Goal: Information Seeking & Learning: Learn about a topic

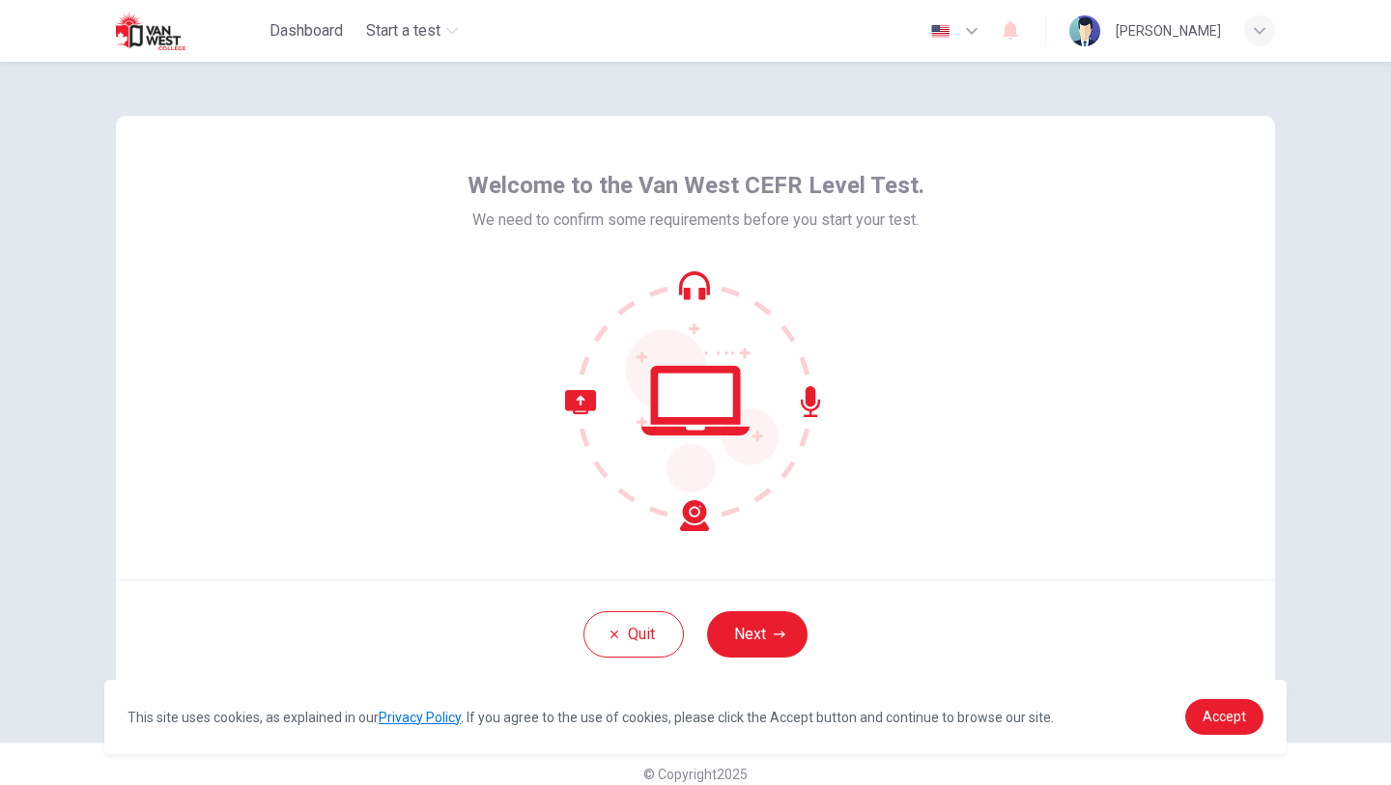
scroll to position [19, 0]
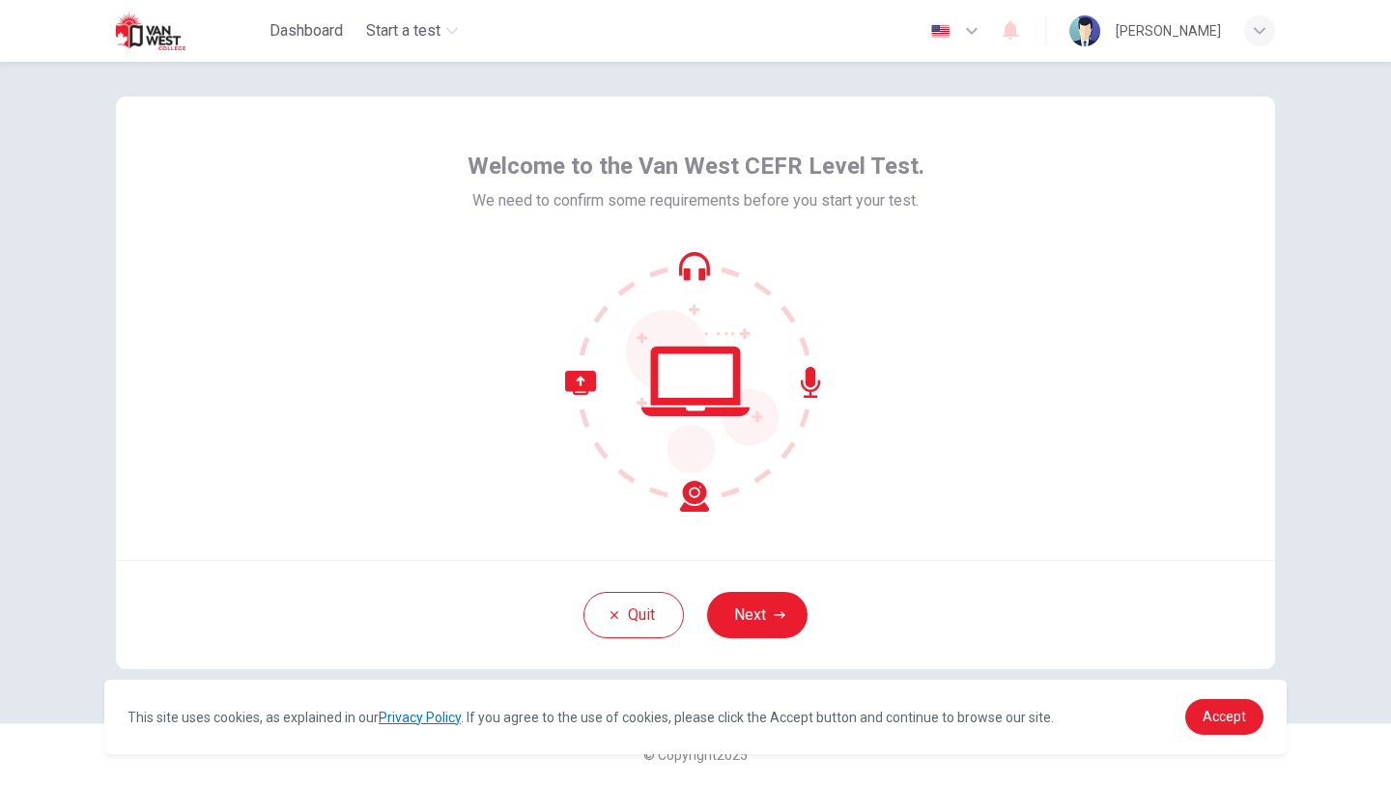
click at [749, 638] on div "Quit Next" at bounding box center [695, 614] width 1159 height 109
click at [744, 610] on button "Next" at bounding box center [757, 615] width 100 height 46
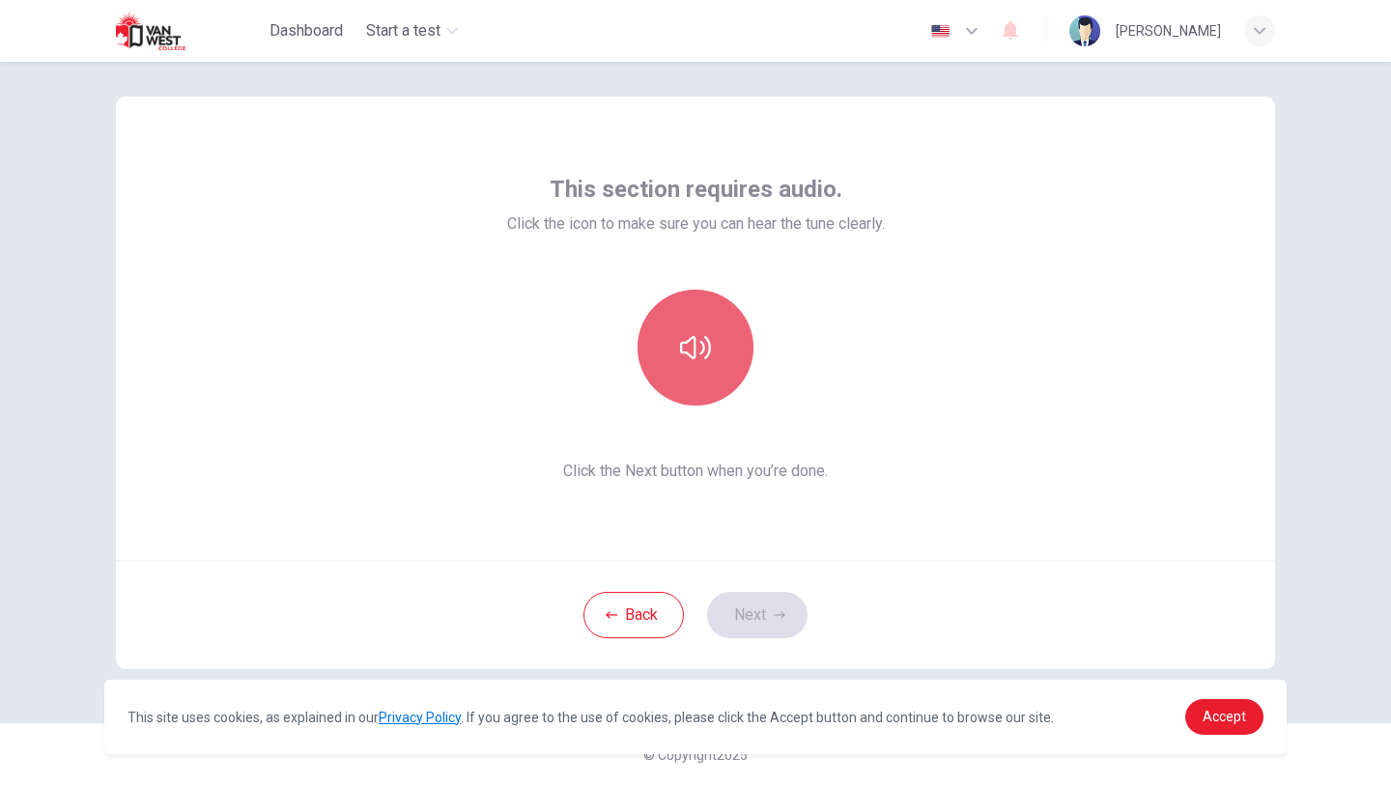
click at [655, 373] on button "button" at bounding box center [696, 348] width 116 height 116
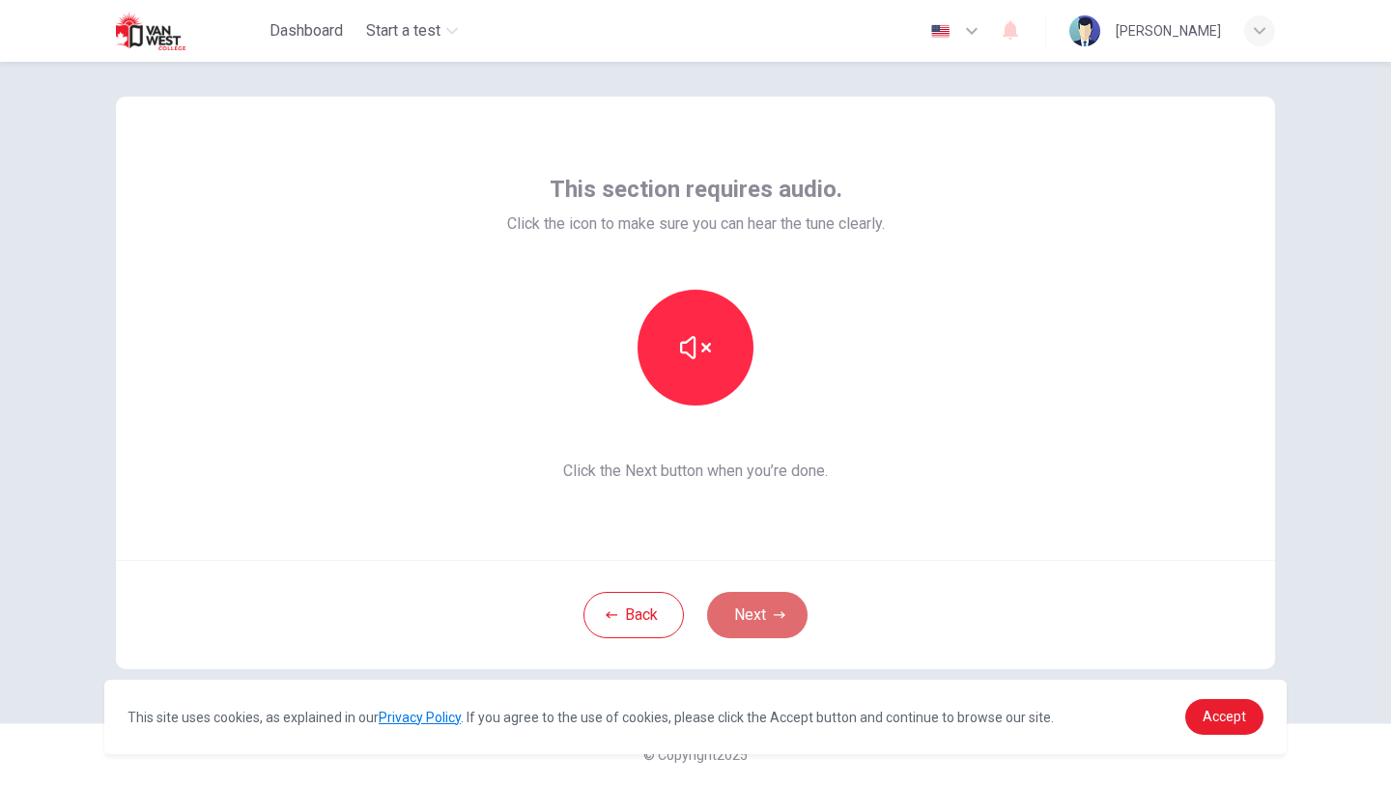
click at [767, 616] on button "Next" at bounding box center [757, 615] width 100 height 46
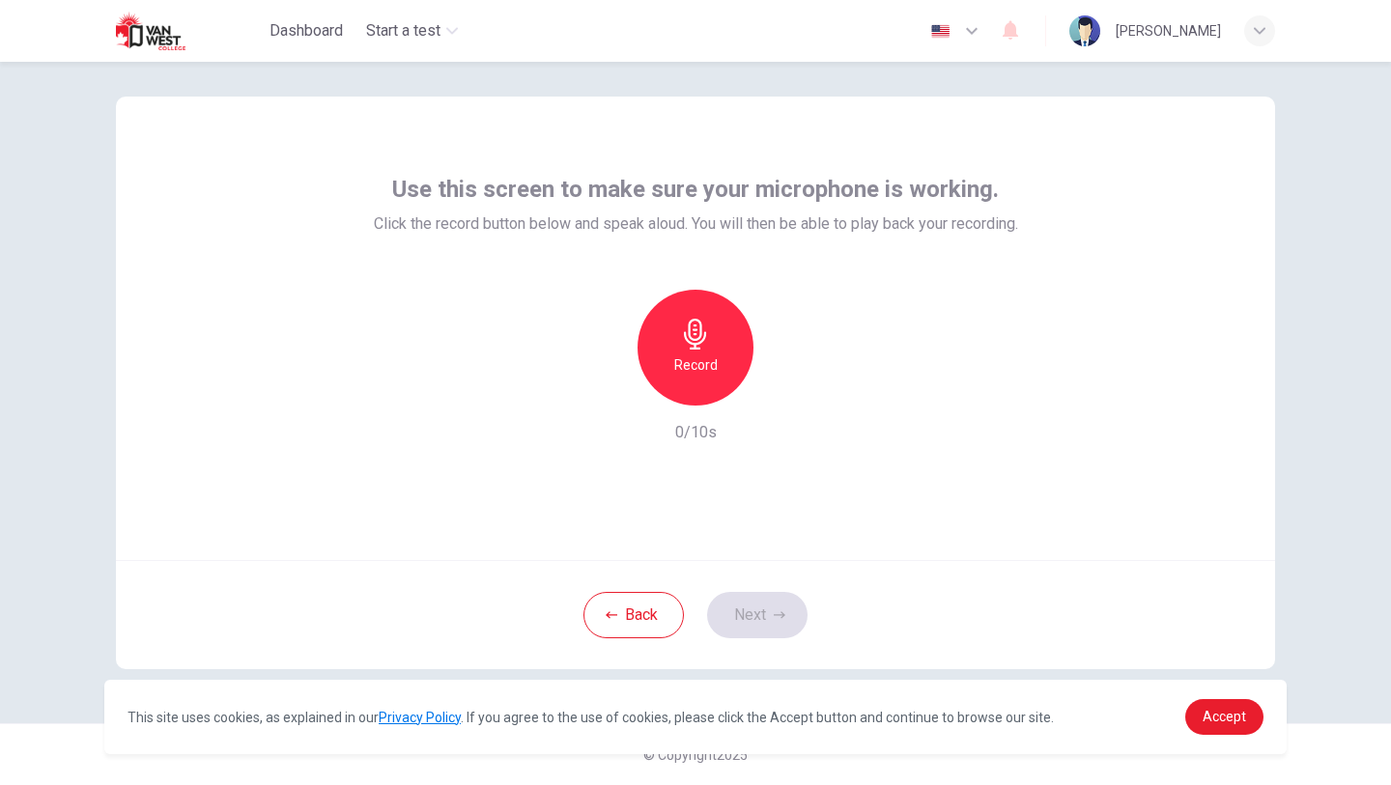
click at [688, 358] on h6 "Record" at bounding box center [695, 365] width 43 height 23
click at [688, 358] on h6 "Stop" at bounding box center [695, 365] width 29 height 23
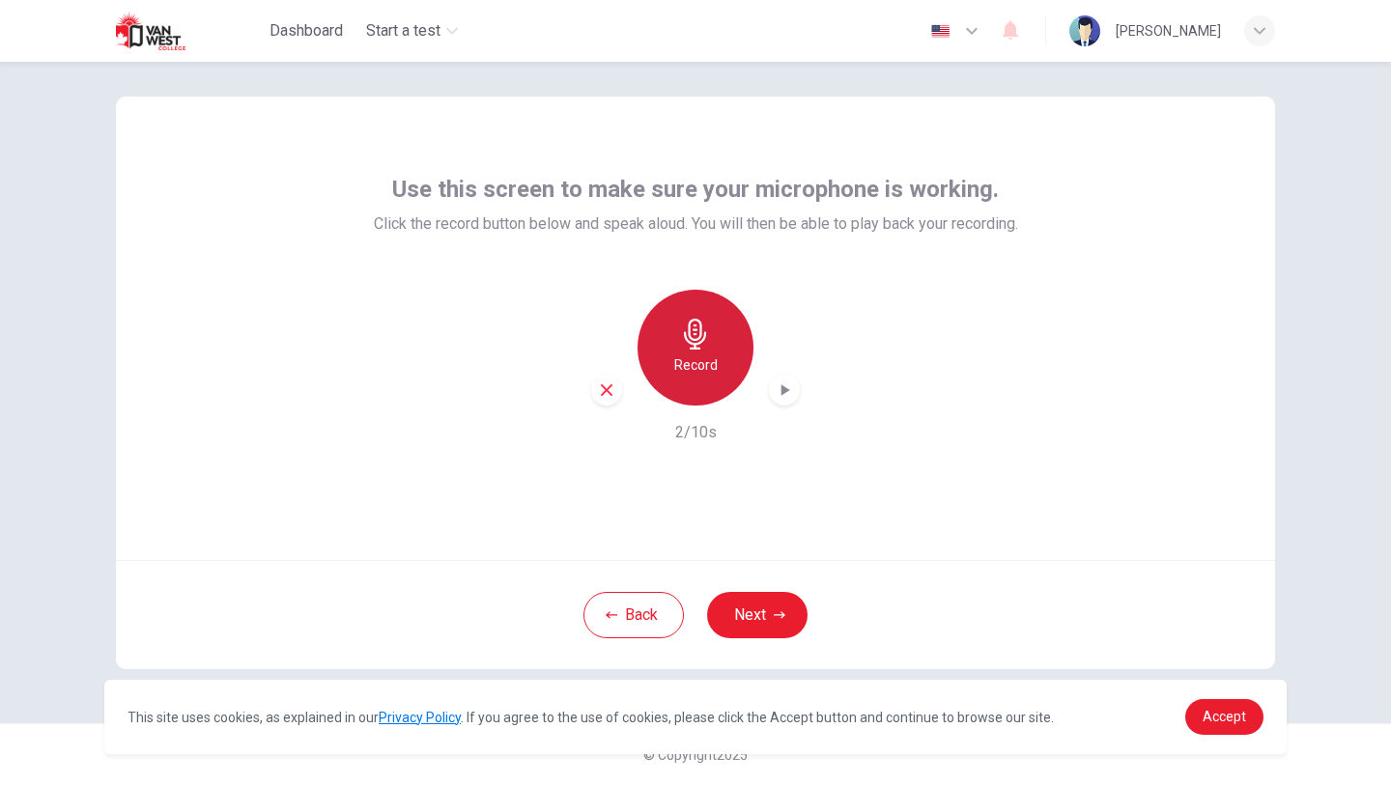
click at [688, 357] on h6 "Record" at bounding box center [695, 365] width 43 height 23
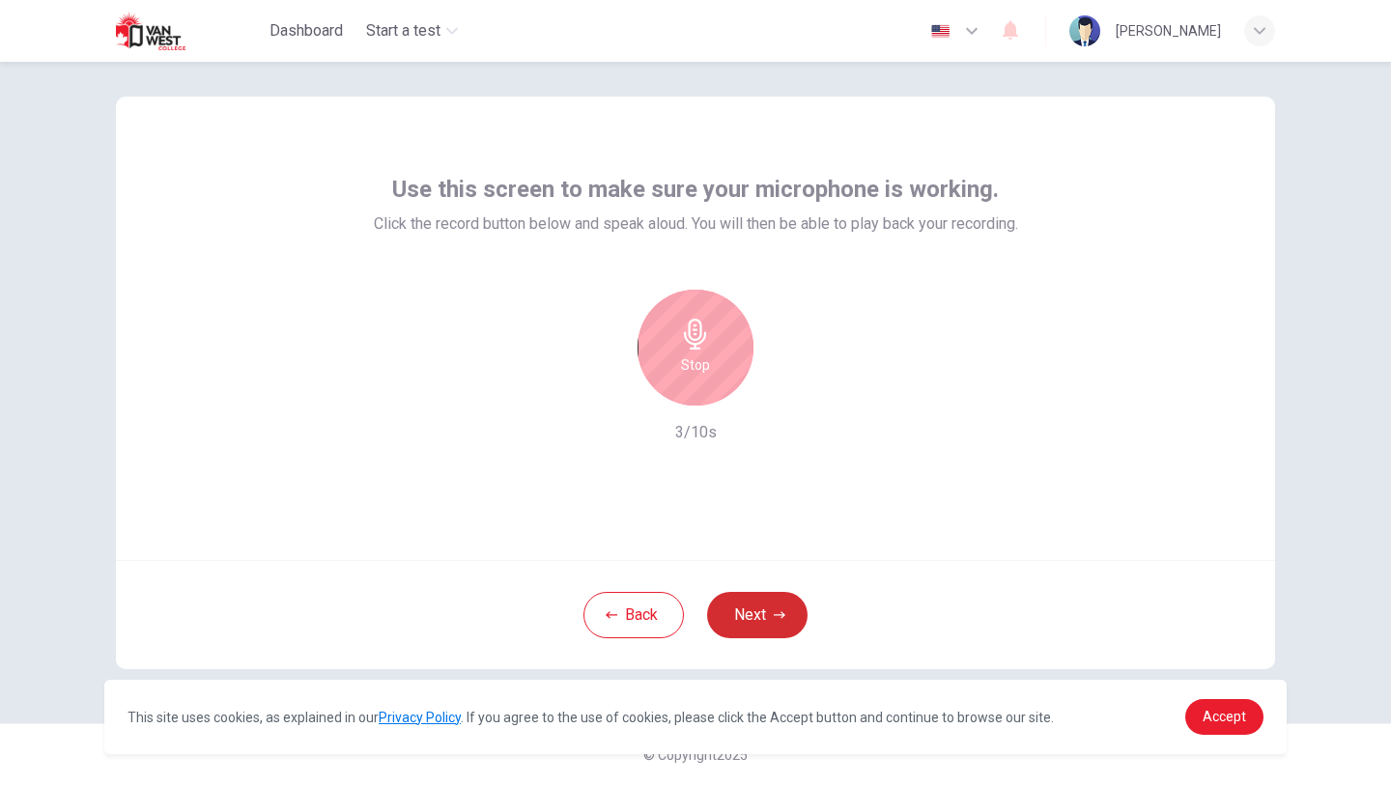
click at [759, 610] on button "Next" at bounding box center [757, 615] width 100 height 46
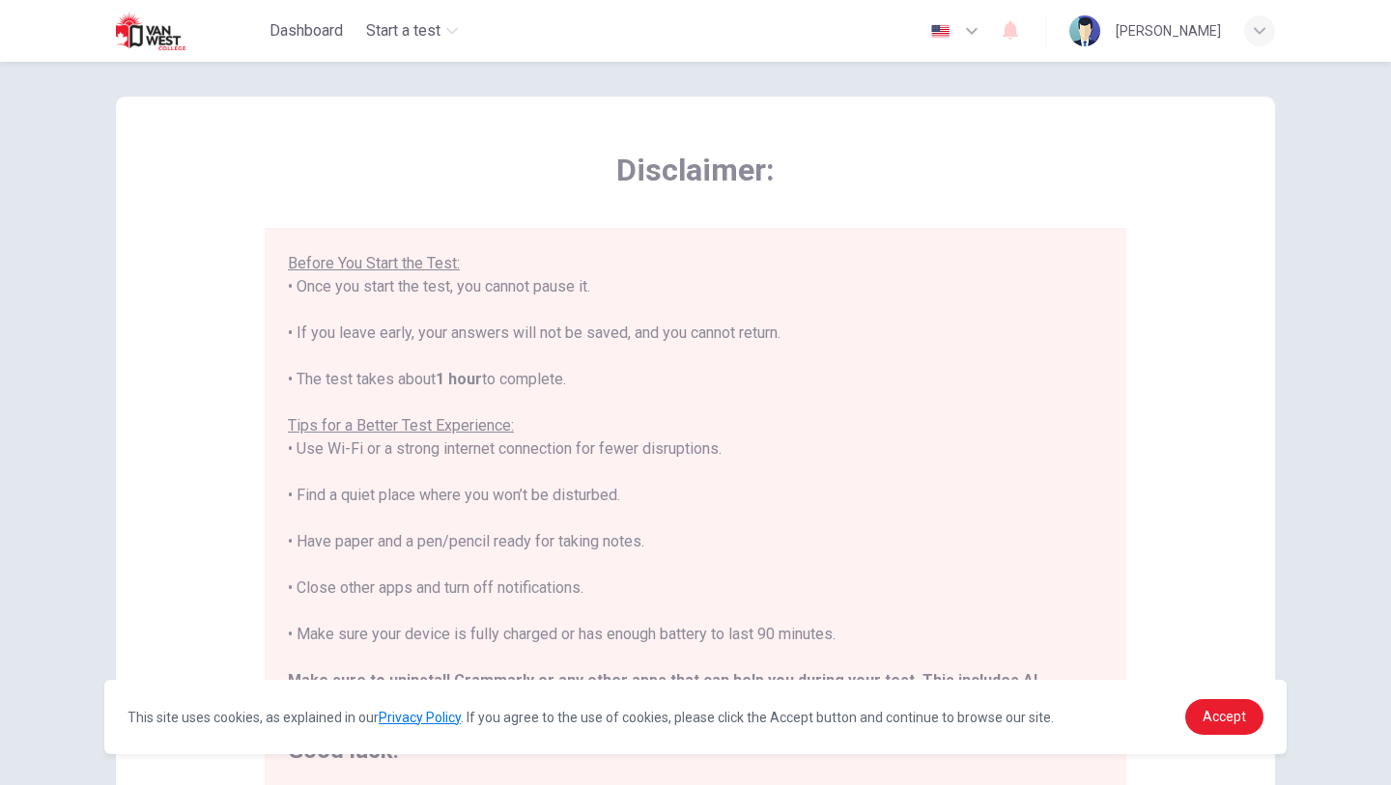
scroll to position [289, 0]
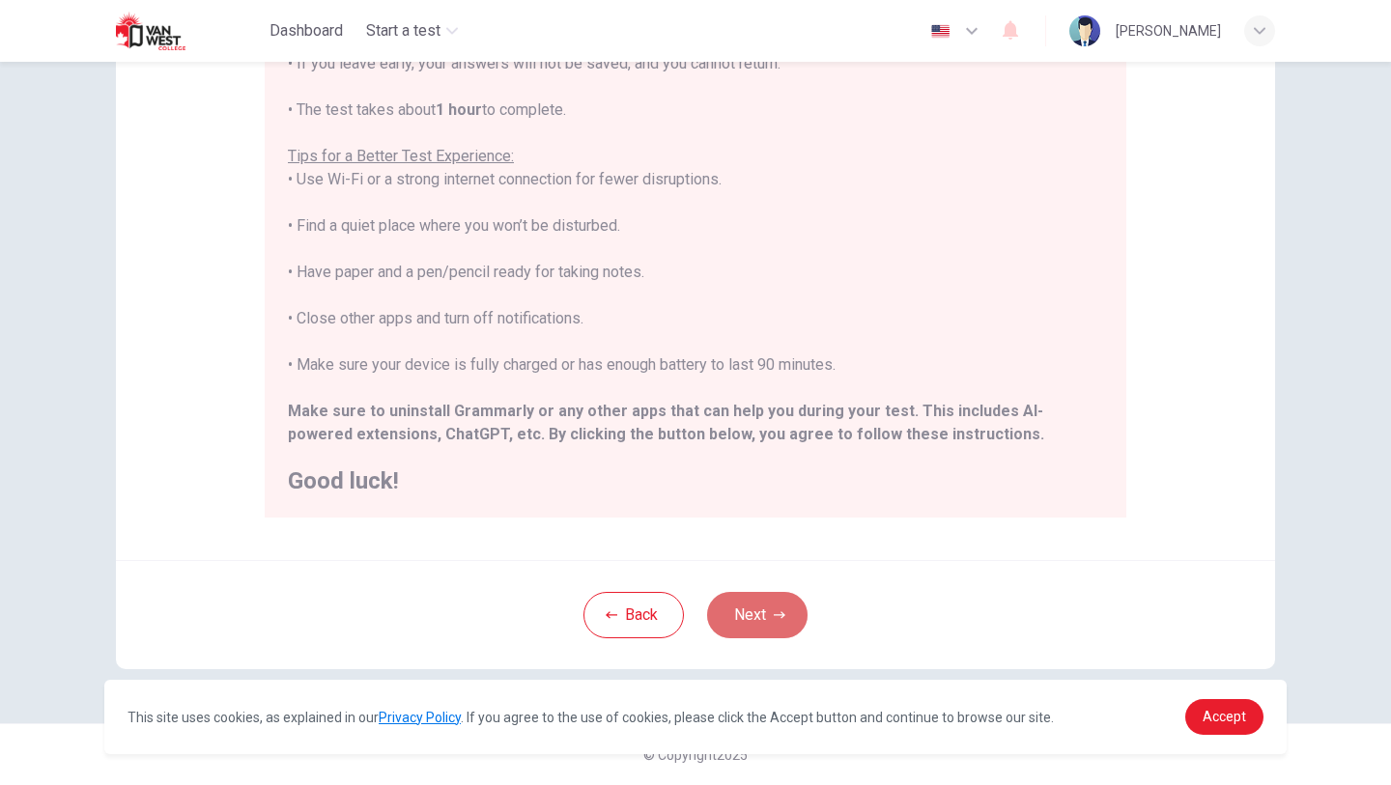
click at [778, 637] on button "Next" at bounding box center [757, 615] width 100 height 46
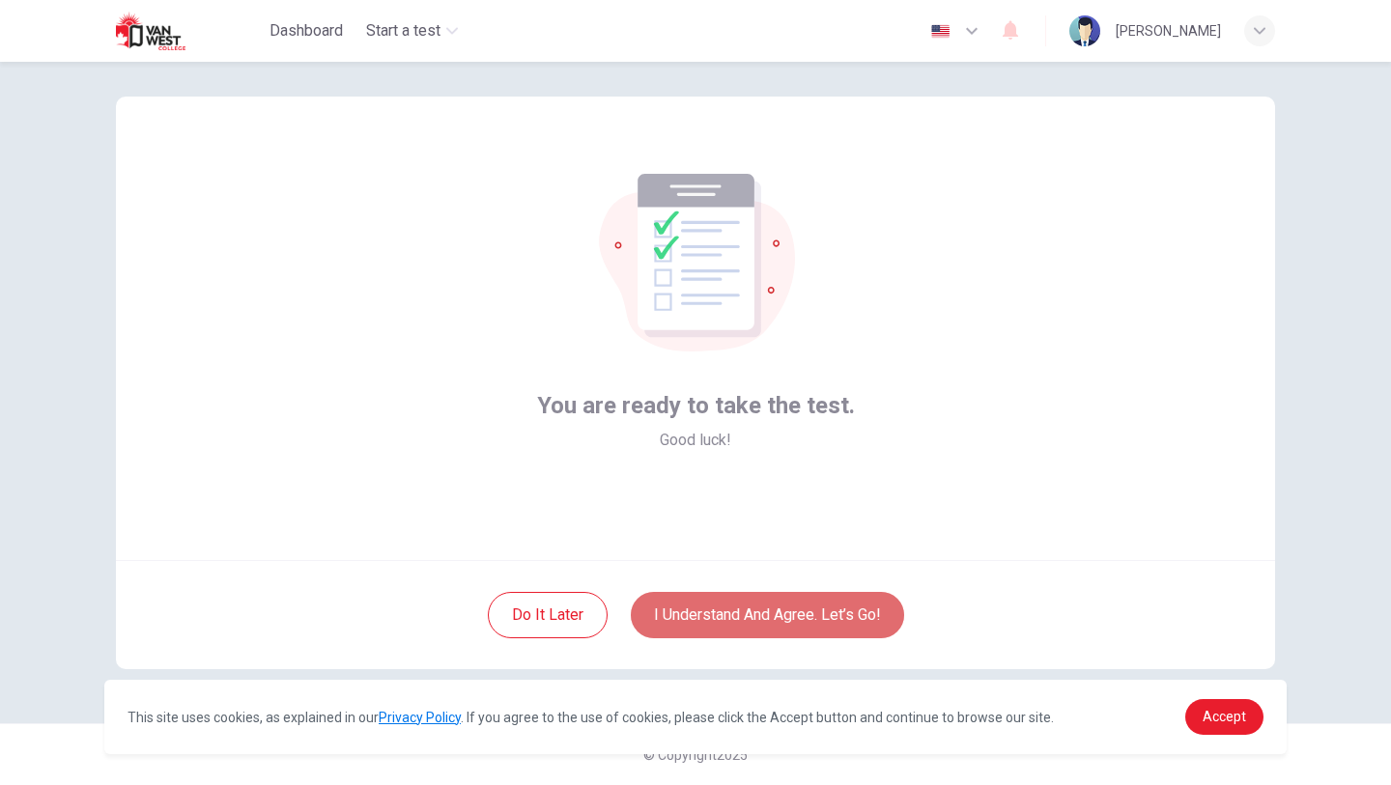
click at [778, 637] on button "I understand and agree. Let’s go!" at bounding box center [767, 615] width 273 height 46
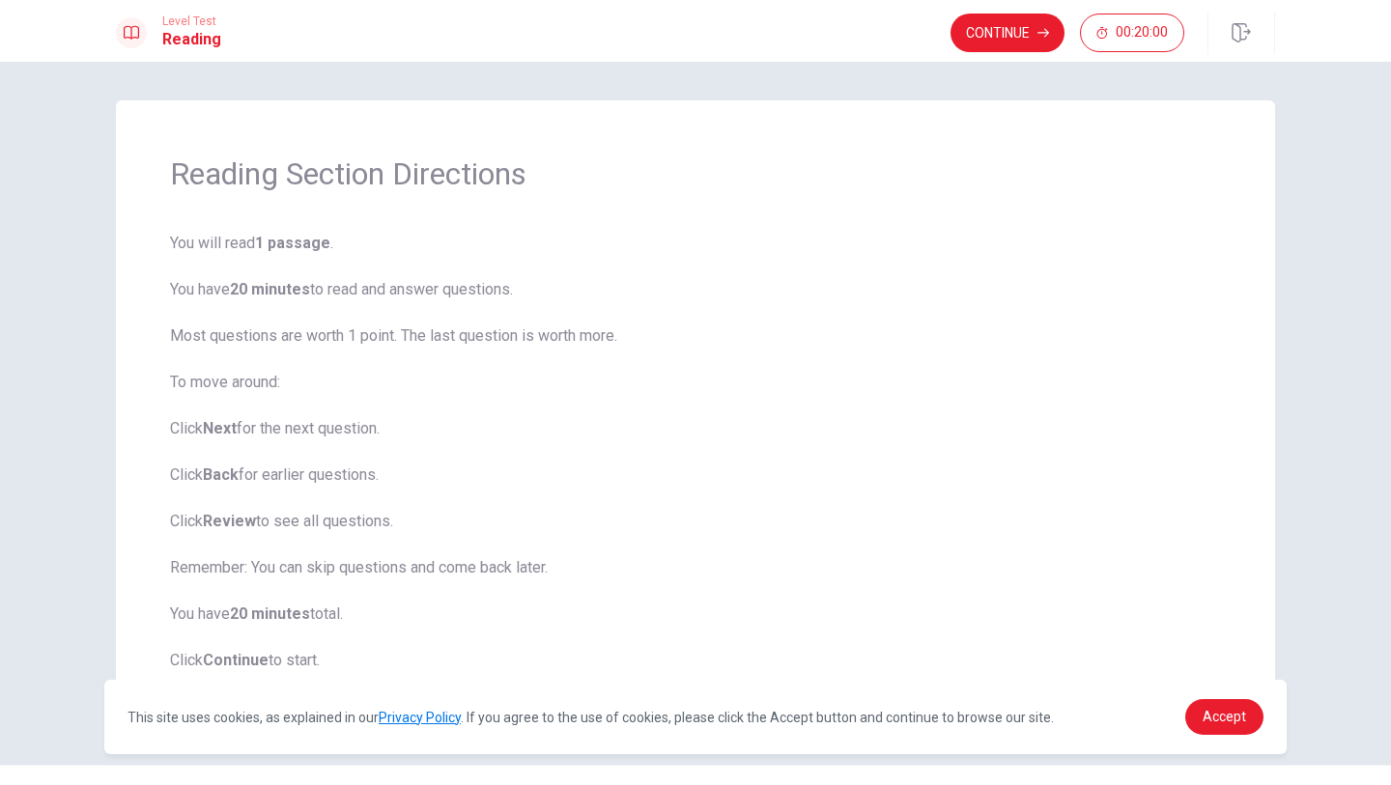
scroll to position [42, 0]
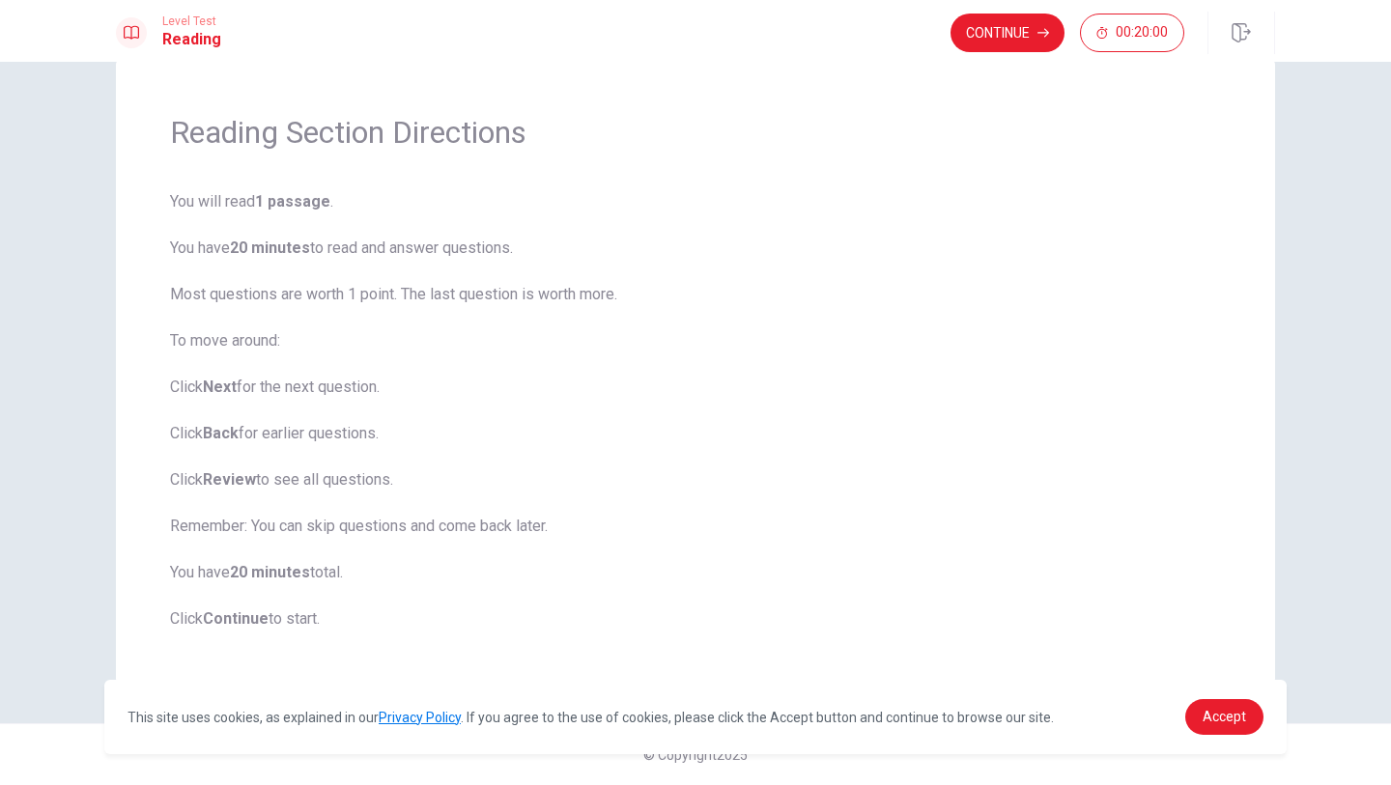
click at [234, 197] on span "You will read 1 passage . You have 20 minutes to read and answer questions. Mos…" at bounding box center [695, 410] width 1051 height 440
click at [286, 203] on b "1 passage" at bounding box center [292, 201] width 75 height 18
click at [967, 42] on button "Continue" at bounding box center [1007, 33] width 114 height 39
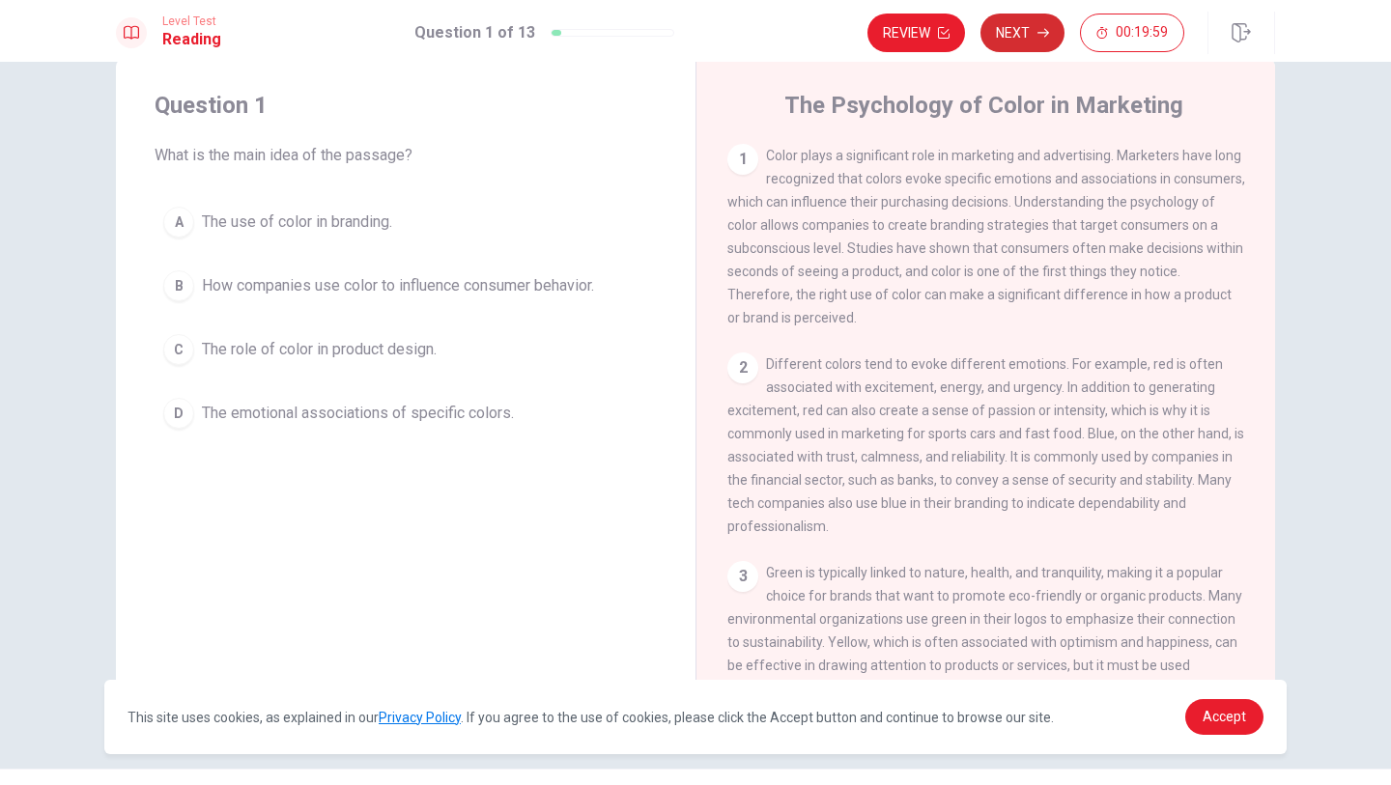
click at [1012, 39] on button "Next" at bounding box center [1022, 33] width 84 height 39
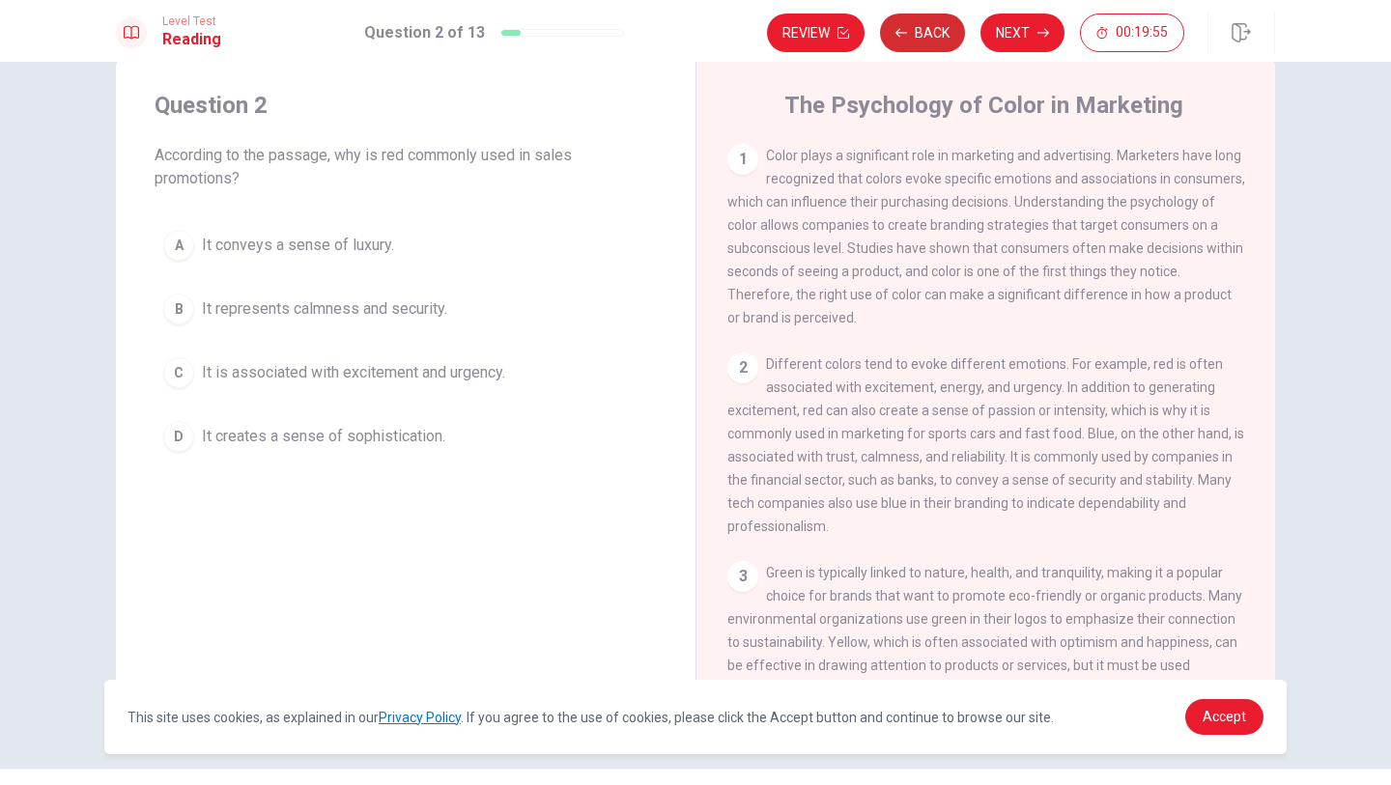
click at [905, 39] on button "Back" at bounding box center [922, 33] width 85 height 39
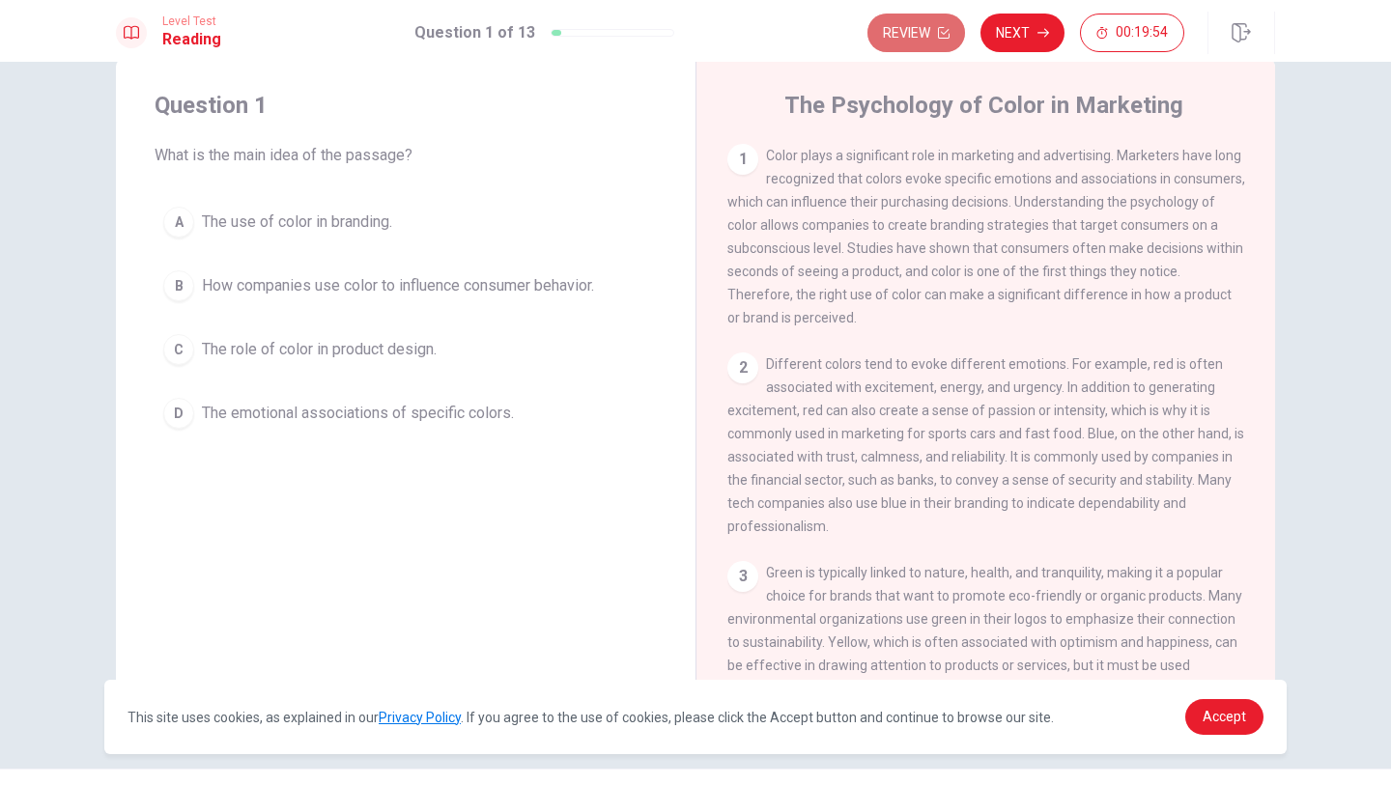
click at [905, 39] on button "Review" at bounding box center [916, 33] width 98 height 39
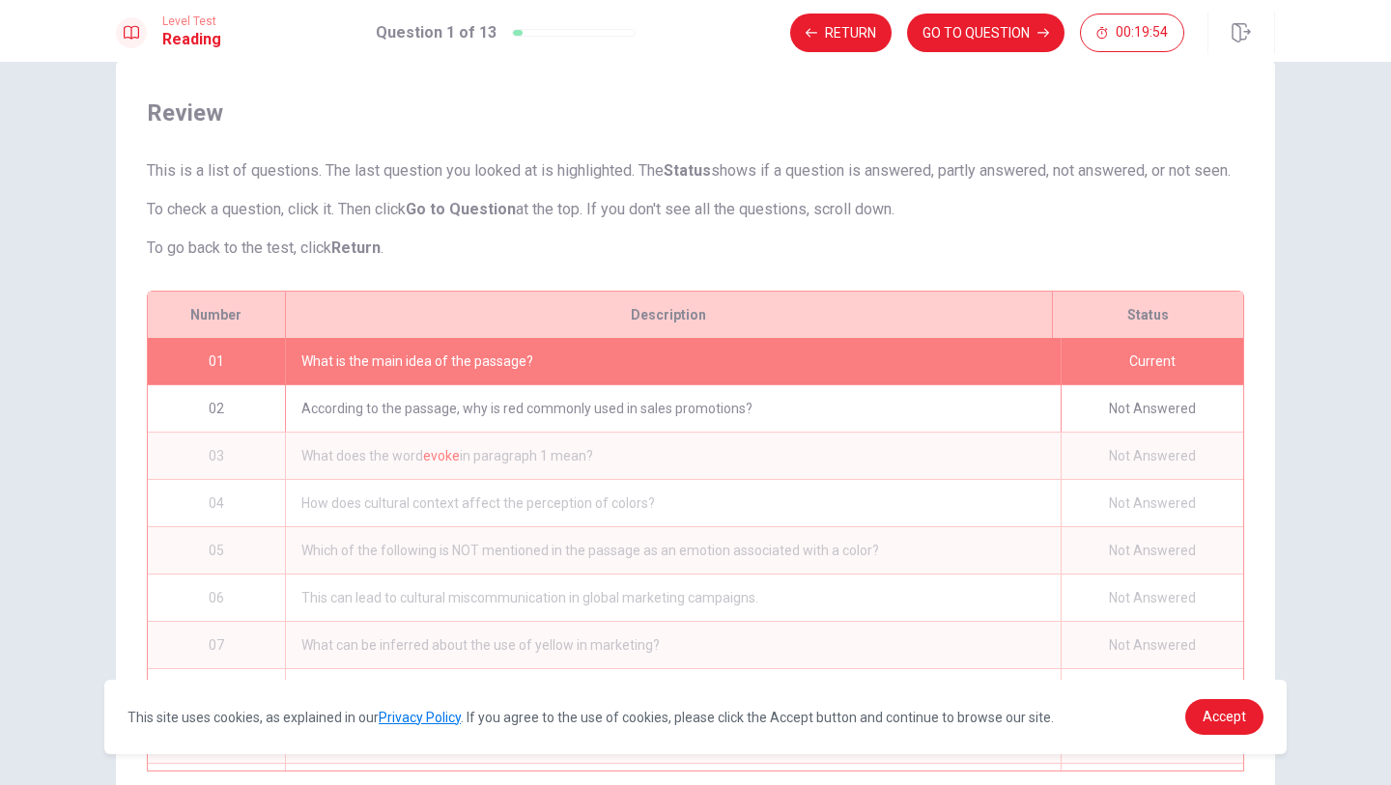
scroll to position [190, 0]
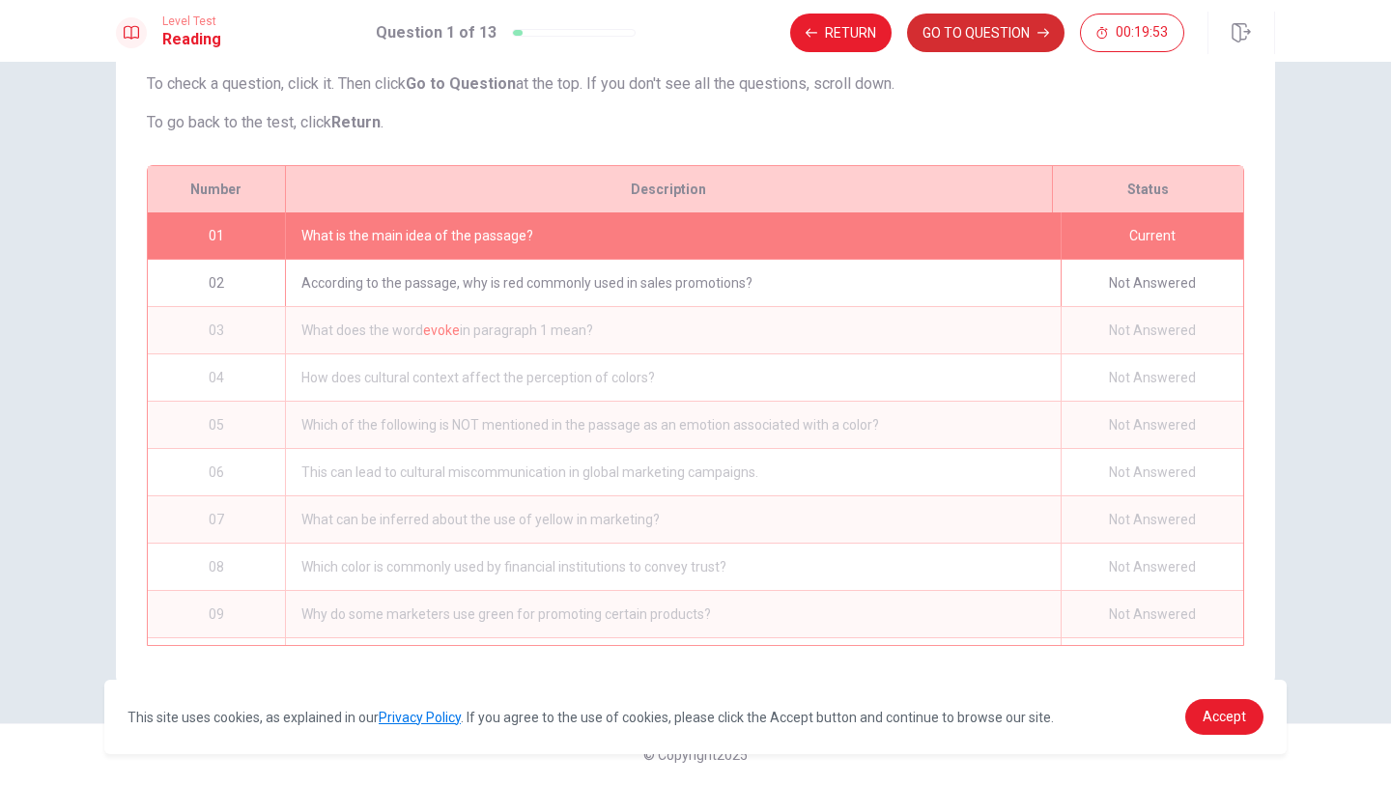
click at [948, 37] on button "GO TO QUESTION" at bounding box center [985, 33] width 157 height 39
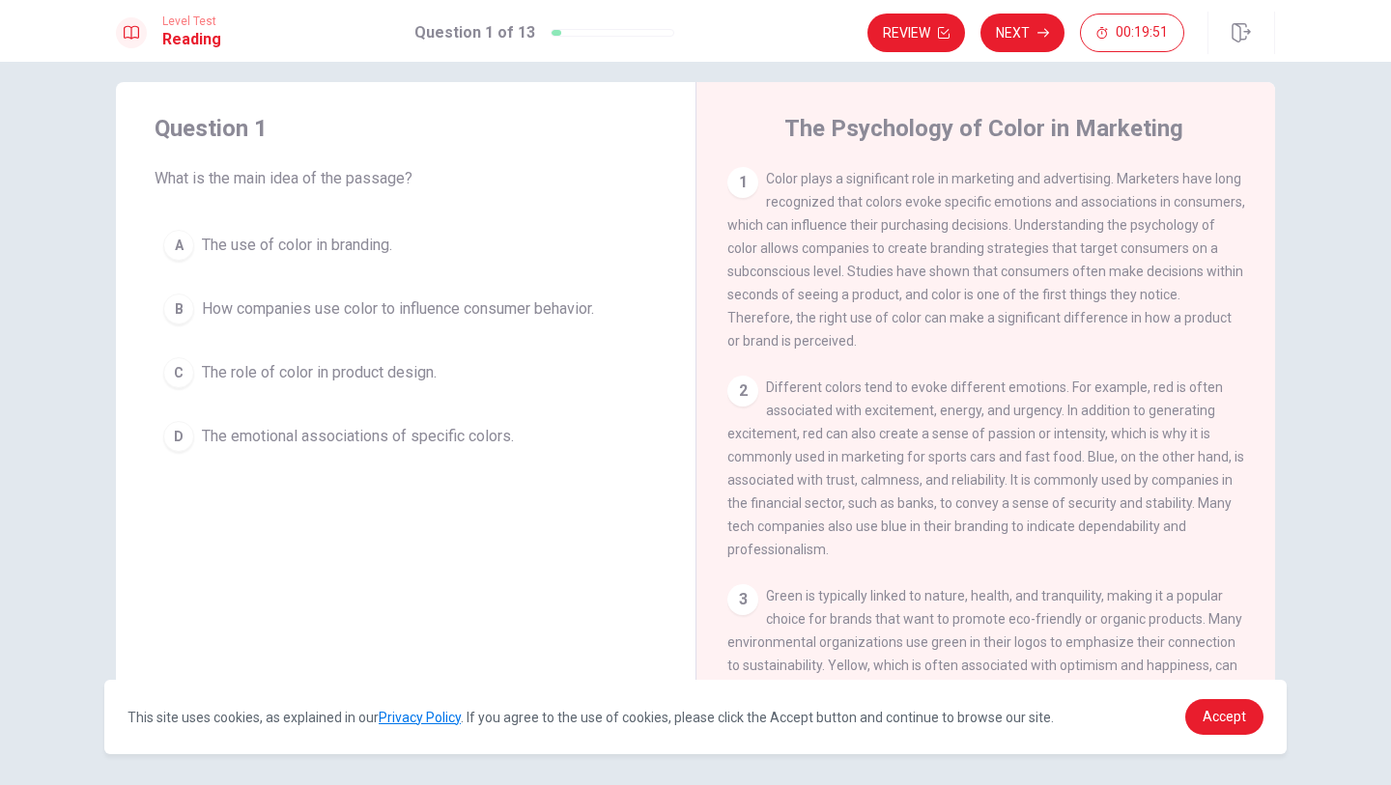
scroll to position [0, 0]
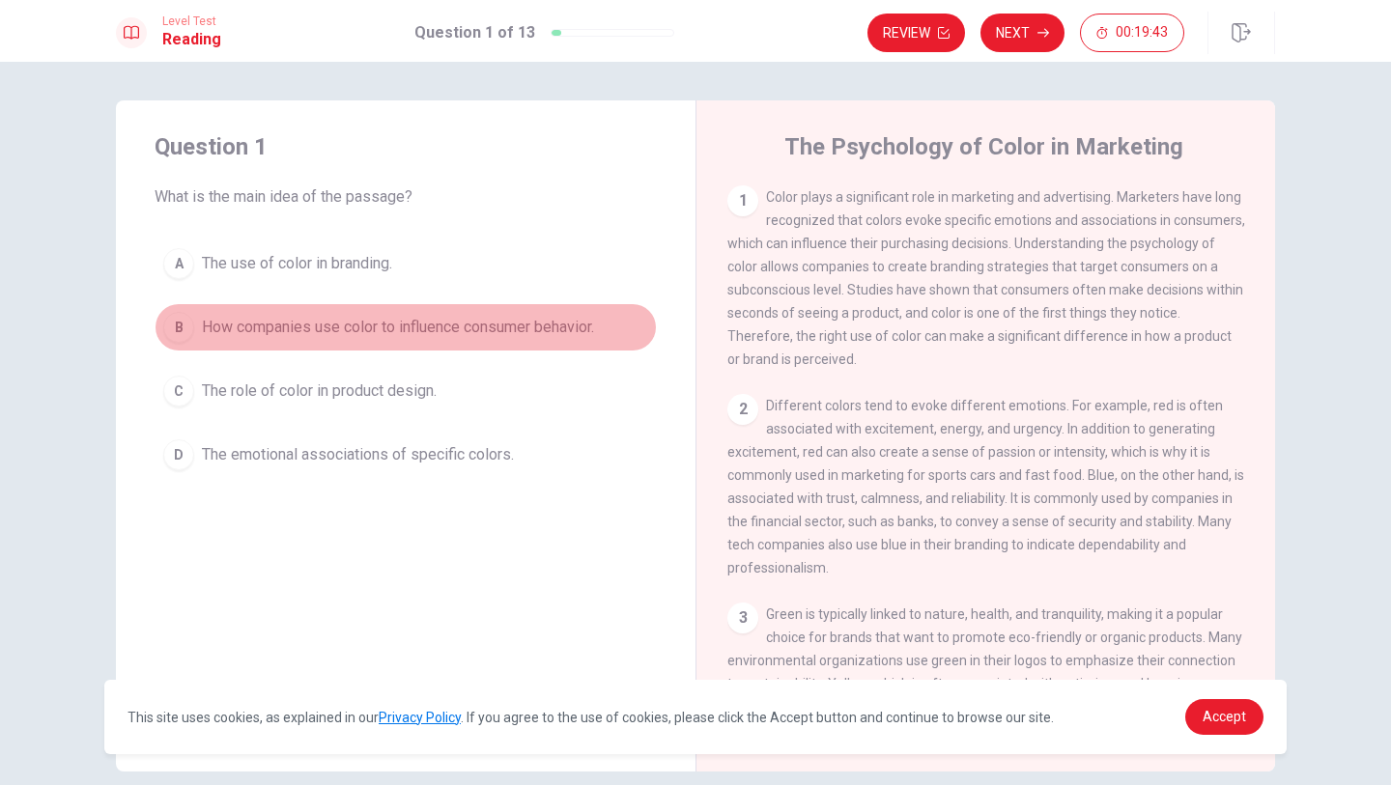
click at [418, 327] on span "How companies use color to influence consumer behavior." at bounding box center [398, 327] width 392 height 23
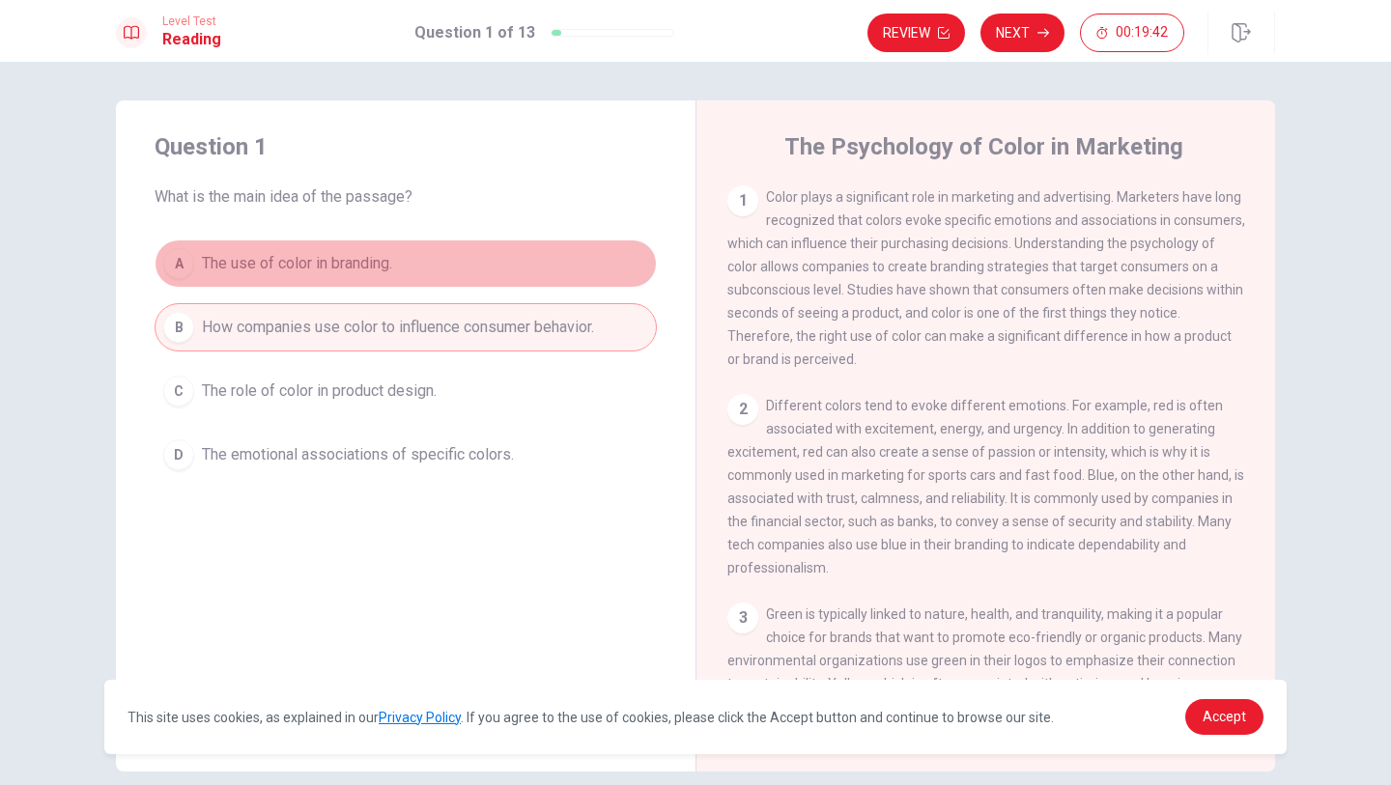
click at [361, 267] on span "The use of color in branding." at bounding box center [297, 263] width 190 height 23
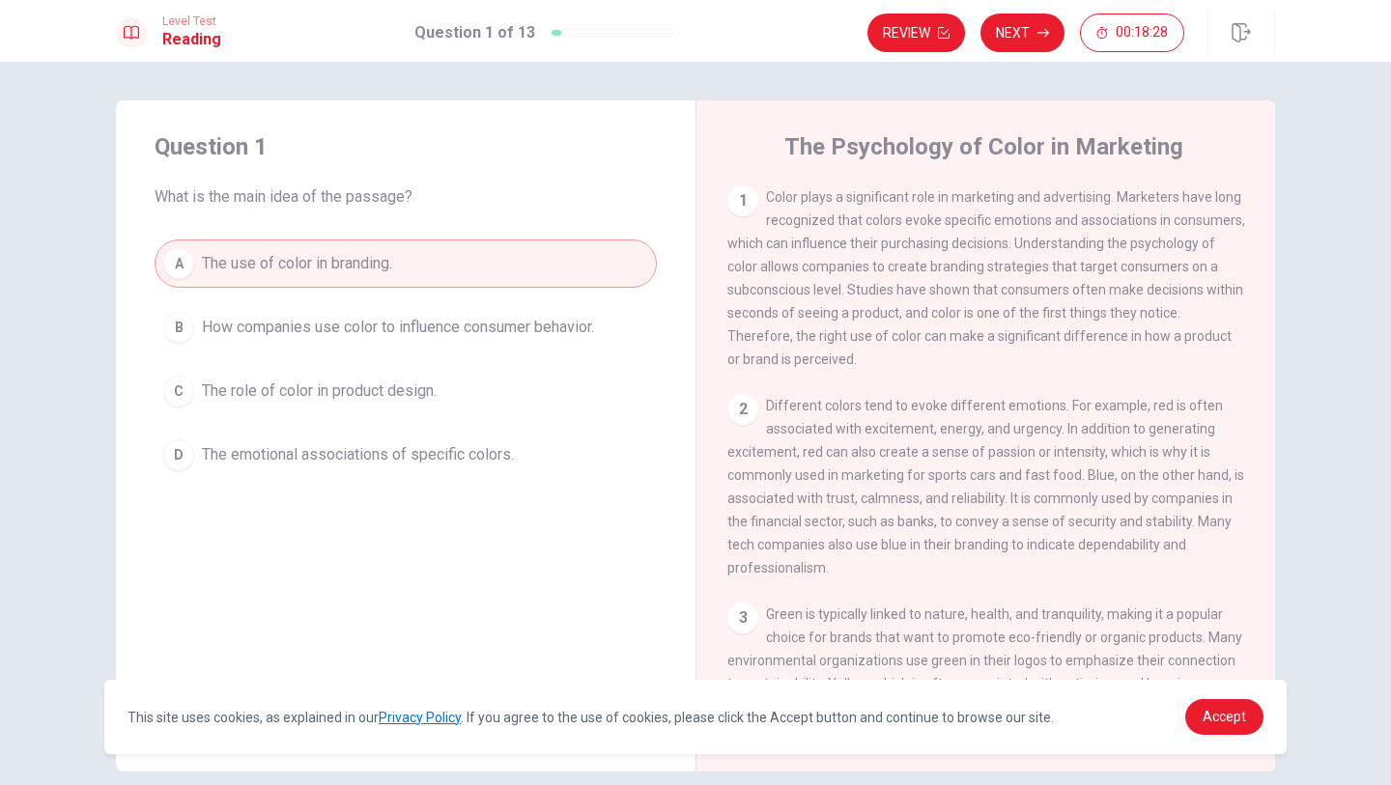
click at [350, 326] on span "How companies use color to influence consumer behavior." at bounding box center [398, 327] width 392 height 23
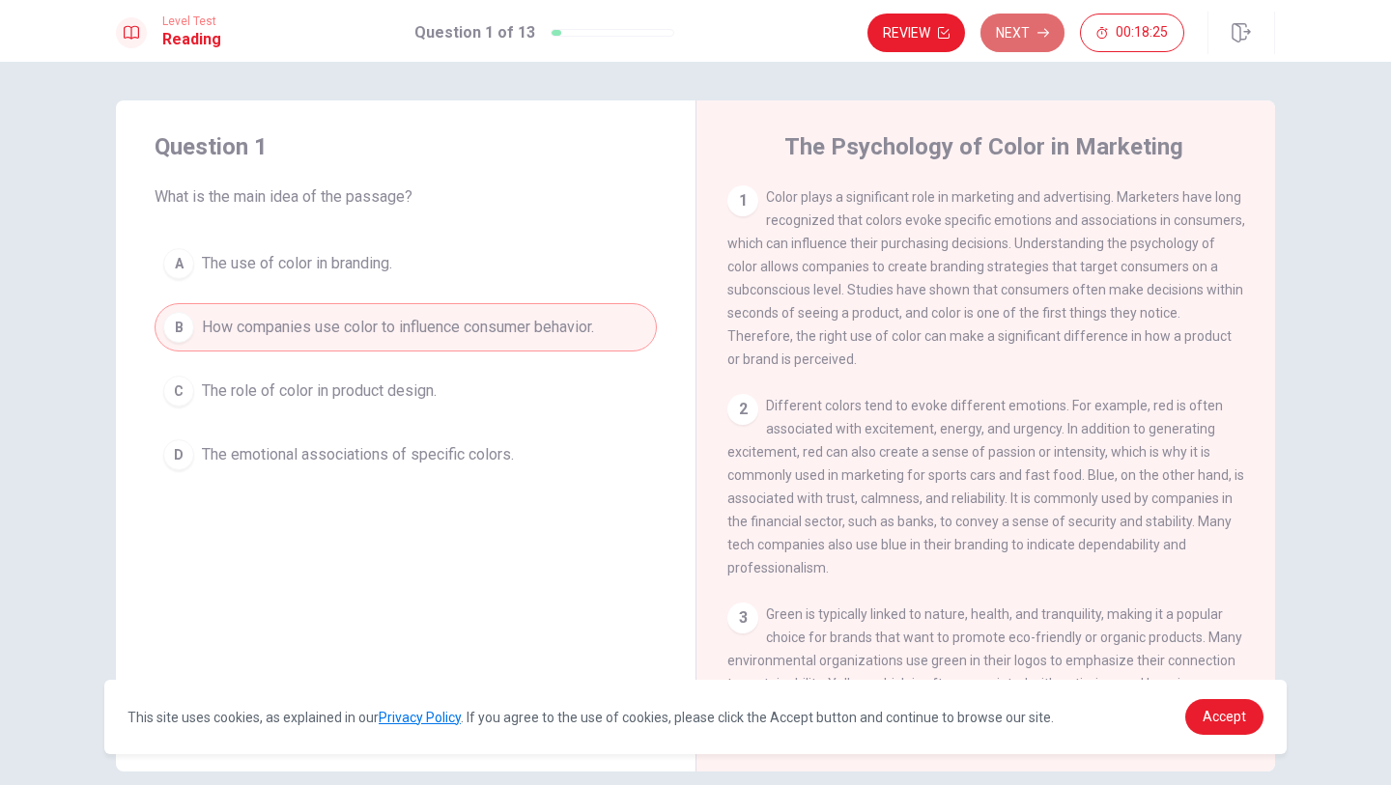
click at [991, 23] on button "Next" at bounding box center [1022, 33] width 84 height 39
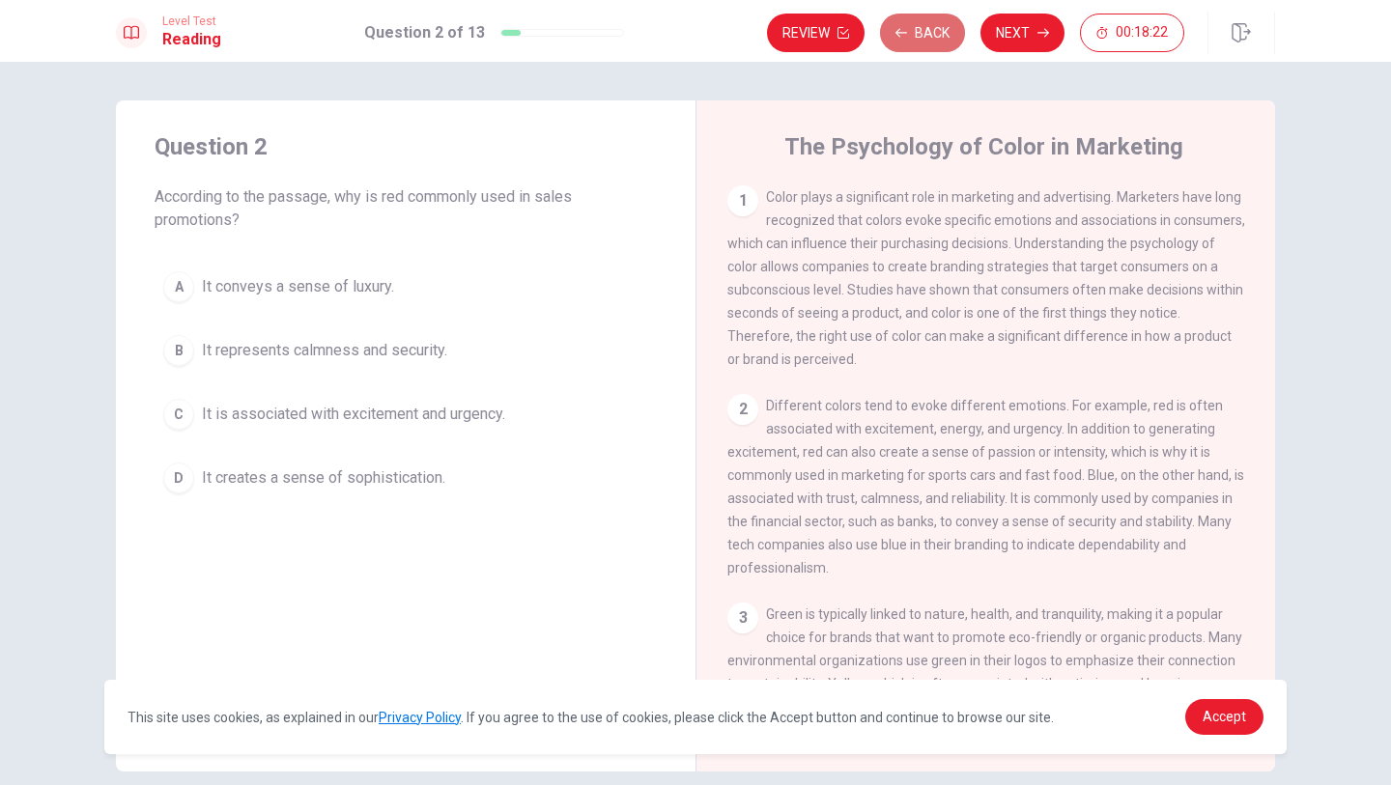
click at [900, 30] on icon "button" at bounding box center [901, 33] width 12 height 12
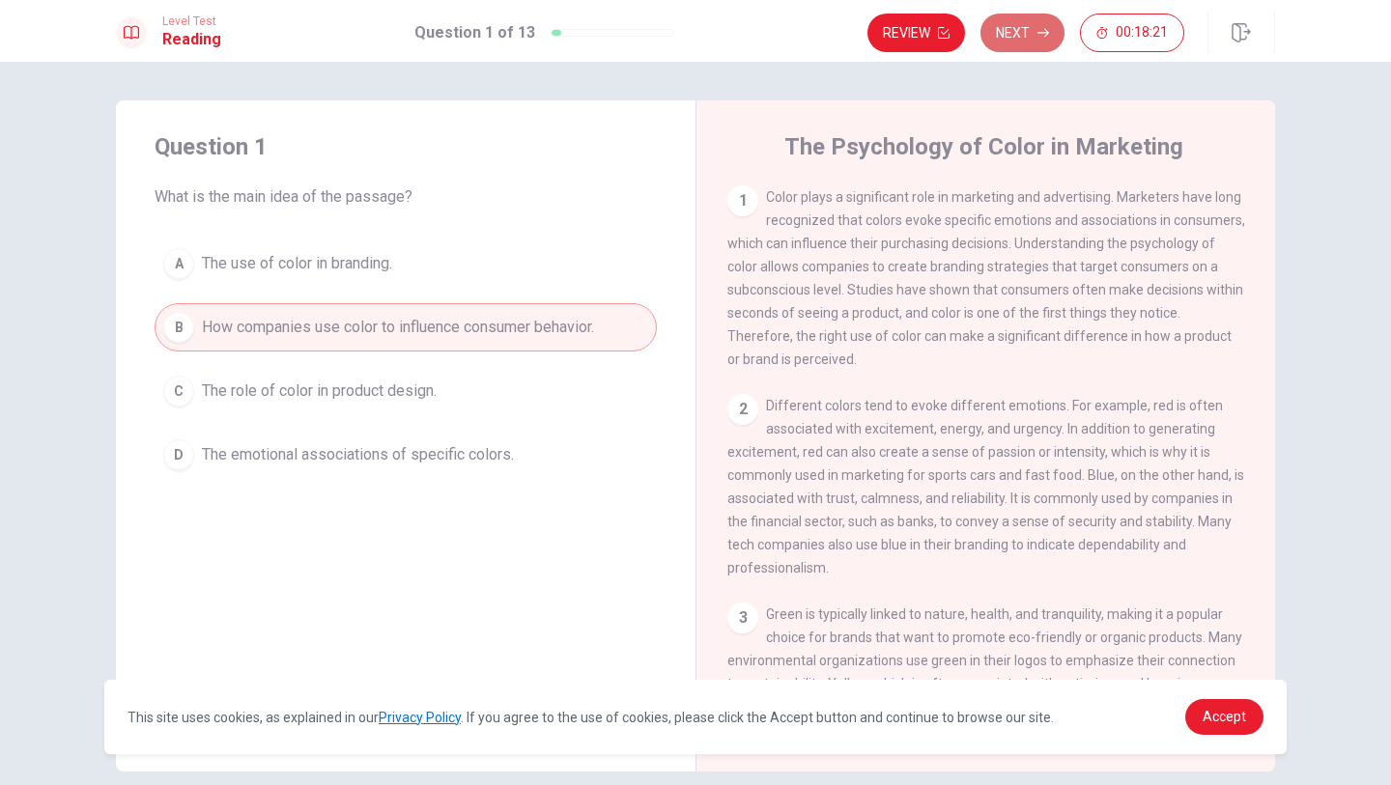
click at [988, 35] on button "Next" at bounding box center [1022, 33] width 84 height 39
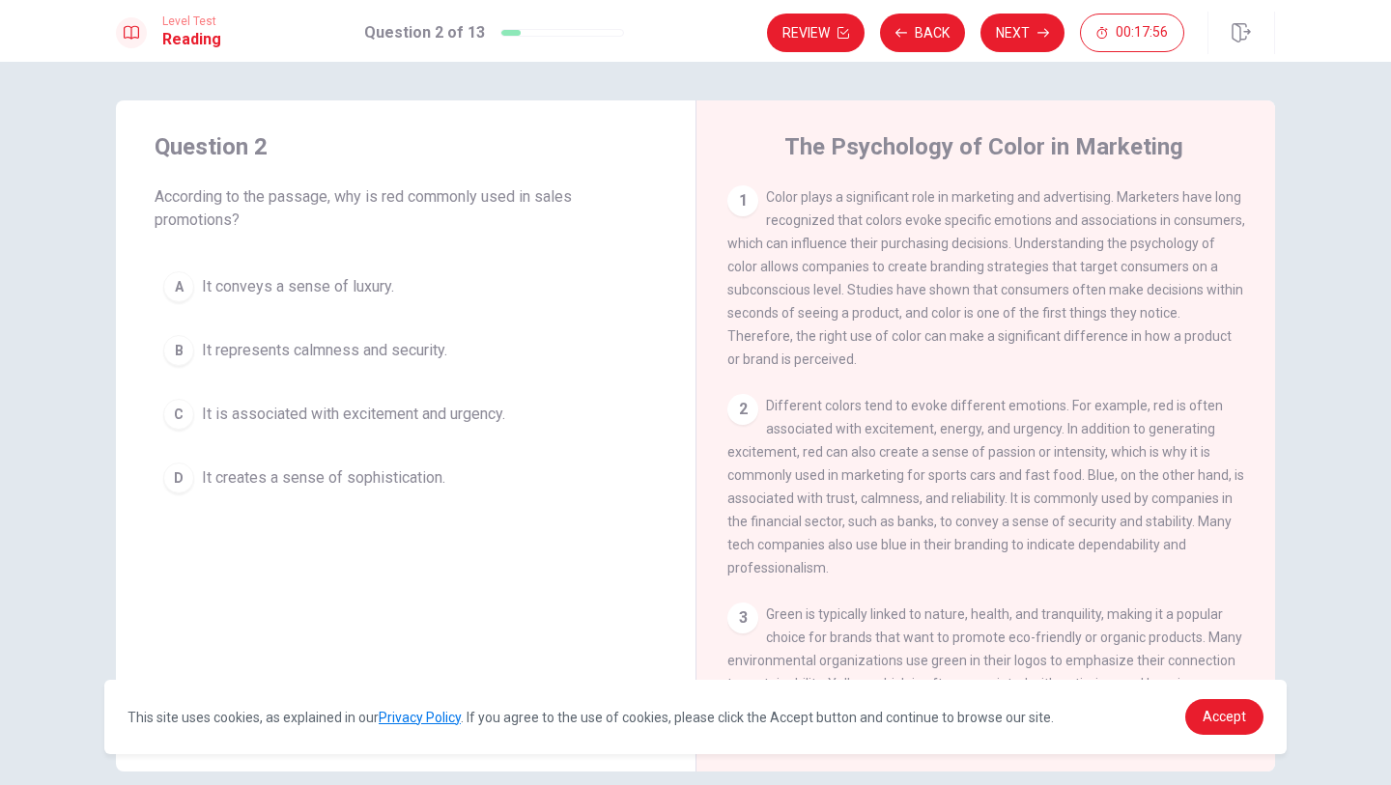
click at [409, 403] on span "It is associated with excitement and urgency." at bounding box center [353, 414] width 303 height 23
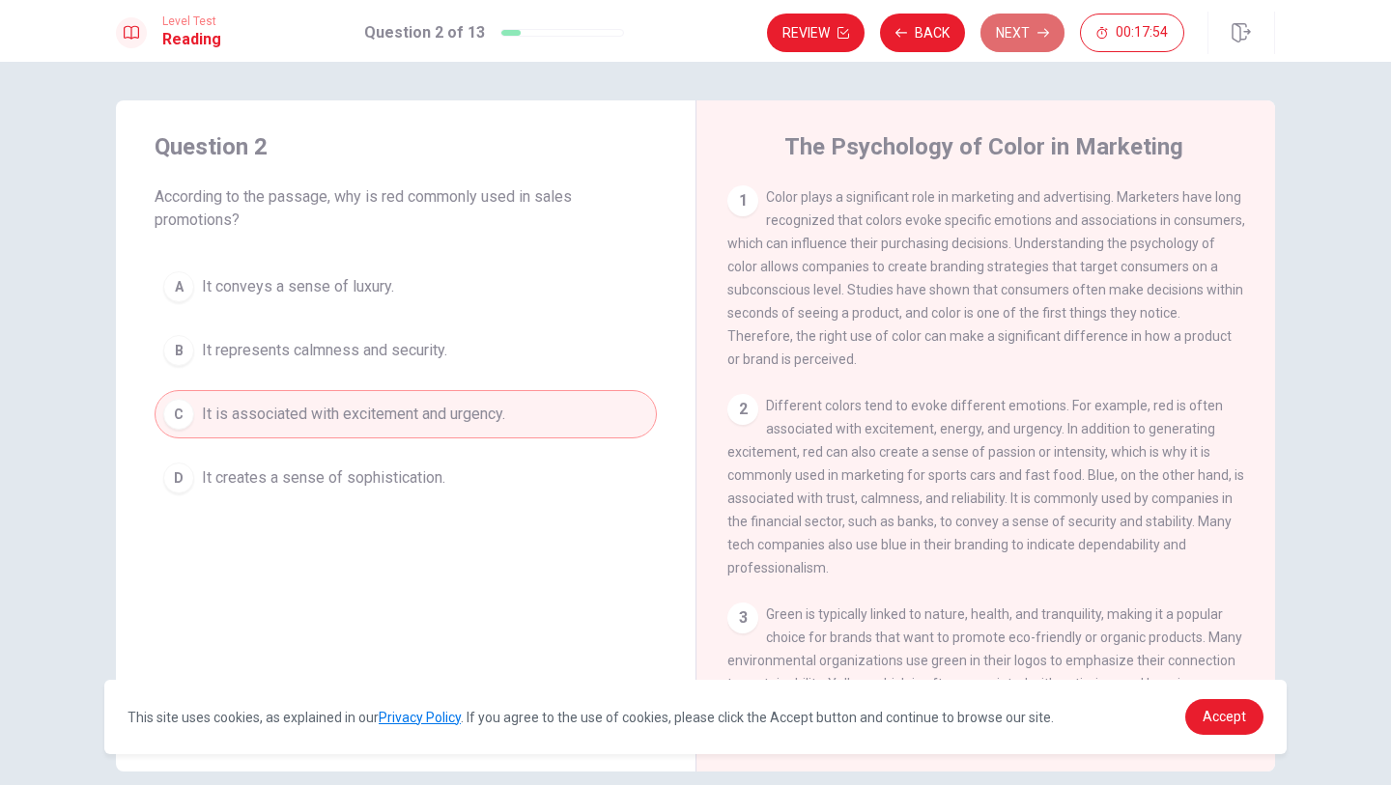
click at [1011, 26] on button "Next" at bounding box center [1022, 33] width 84 height 39
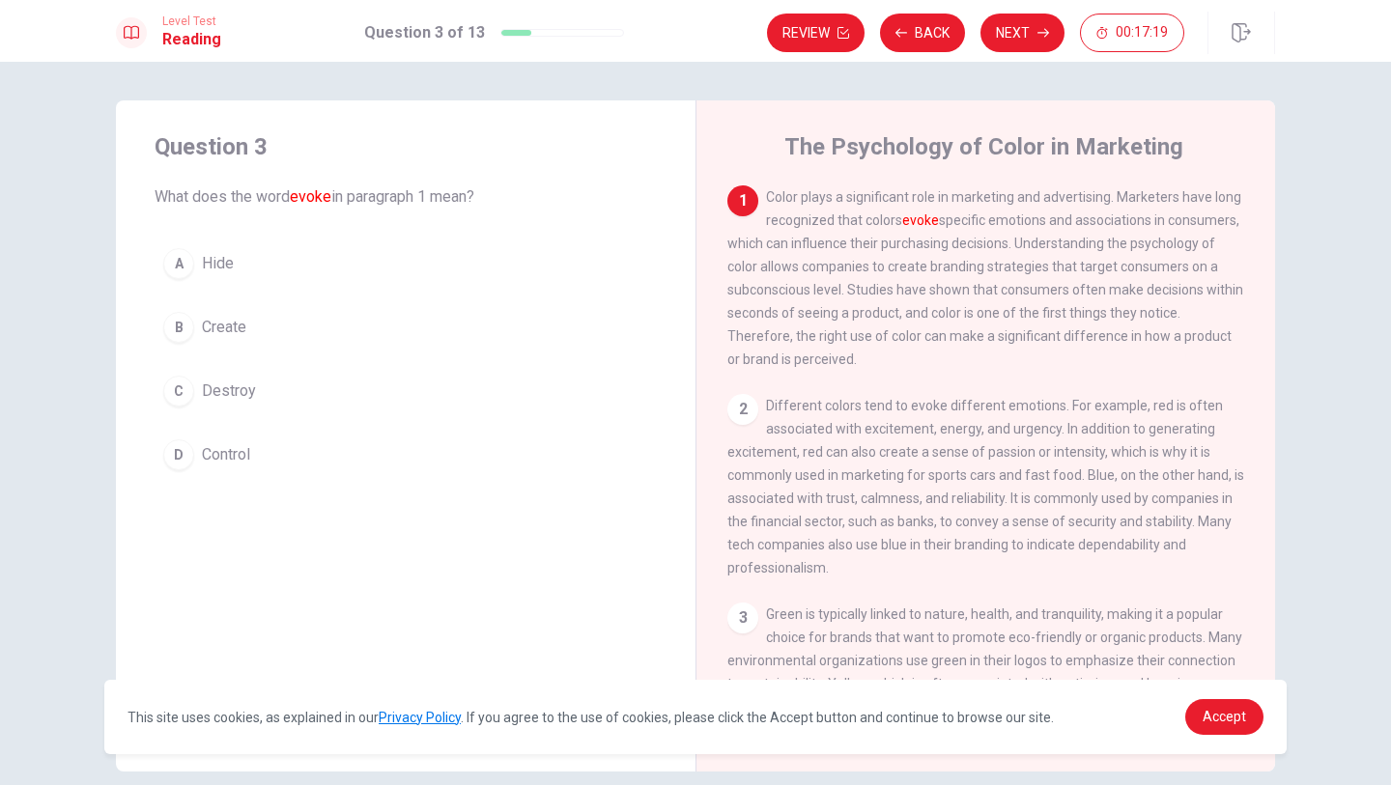
click at [288, 332] on button "B Create" at bounding box center [406, 327] width 502 height 48
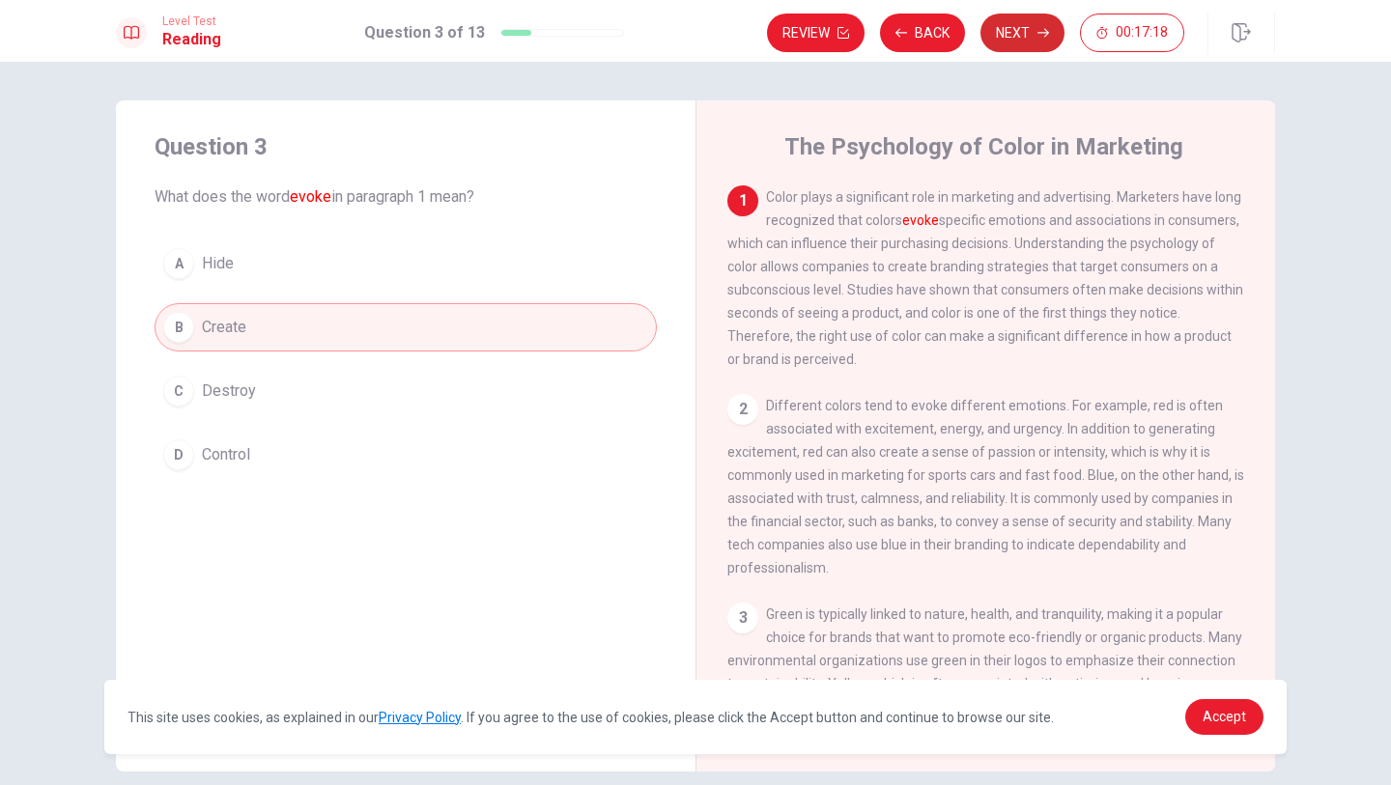
click at [1019, 15] on button "Next" at bounding box center [1022, 33] width 84 height 39
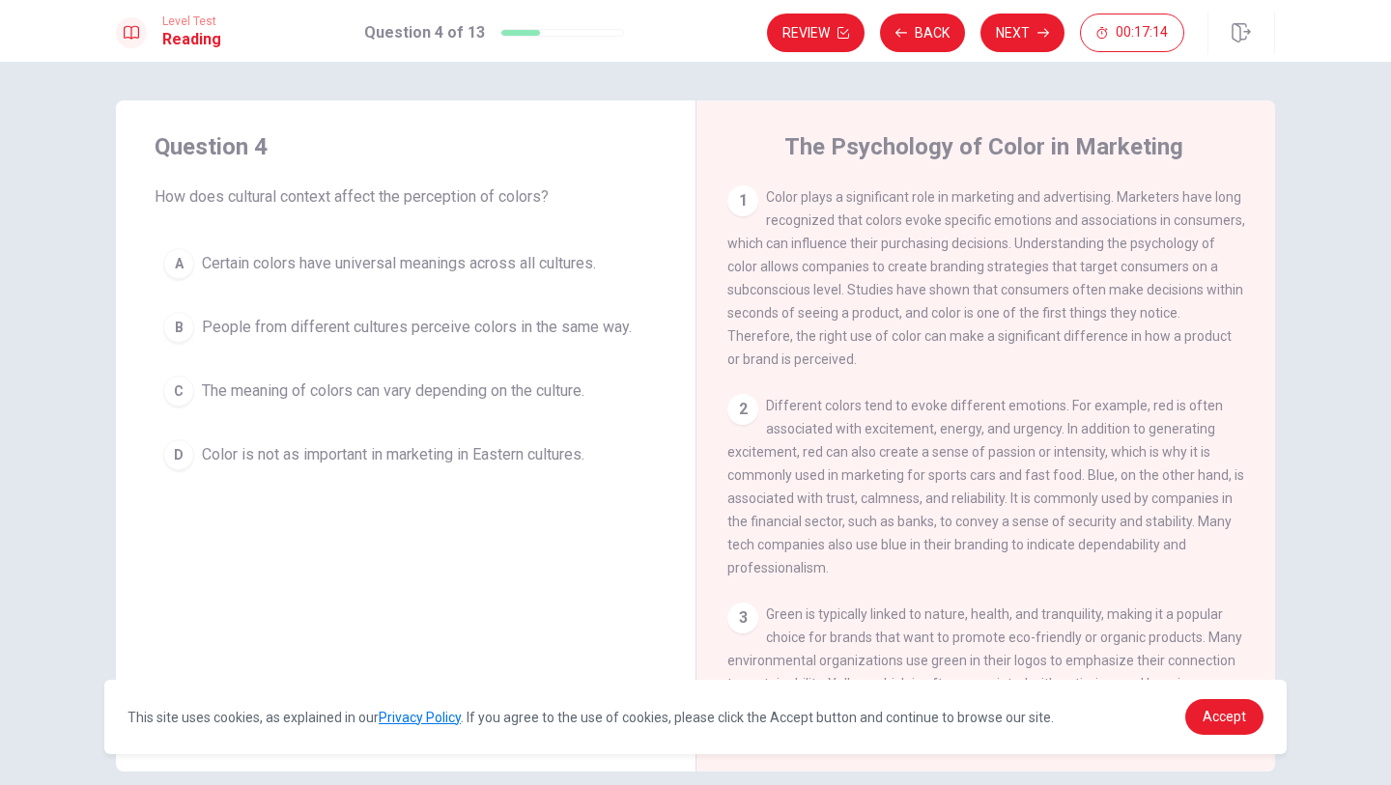
click at [431, 452] on span "Color is not as important in marketing in Eastern cultures." at bounding box center [393, 454] width 383 height 23
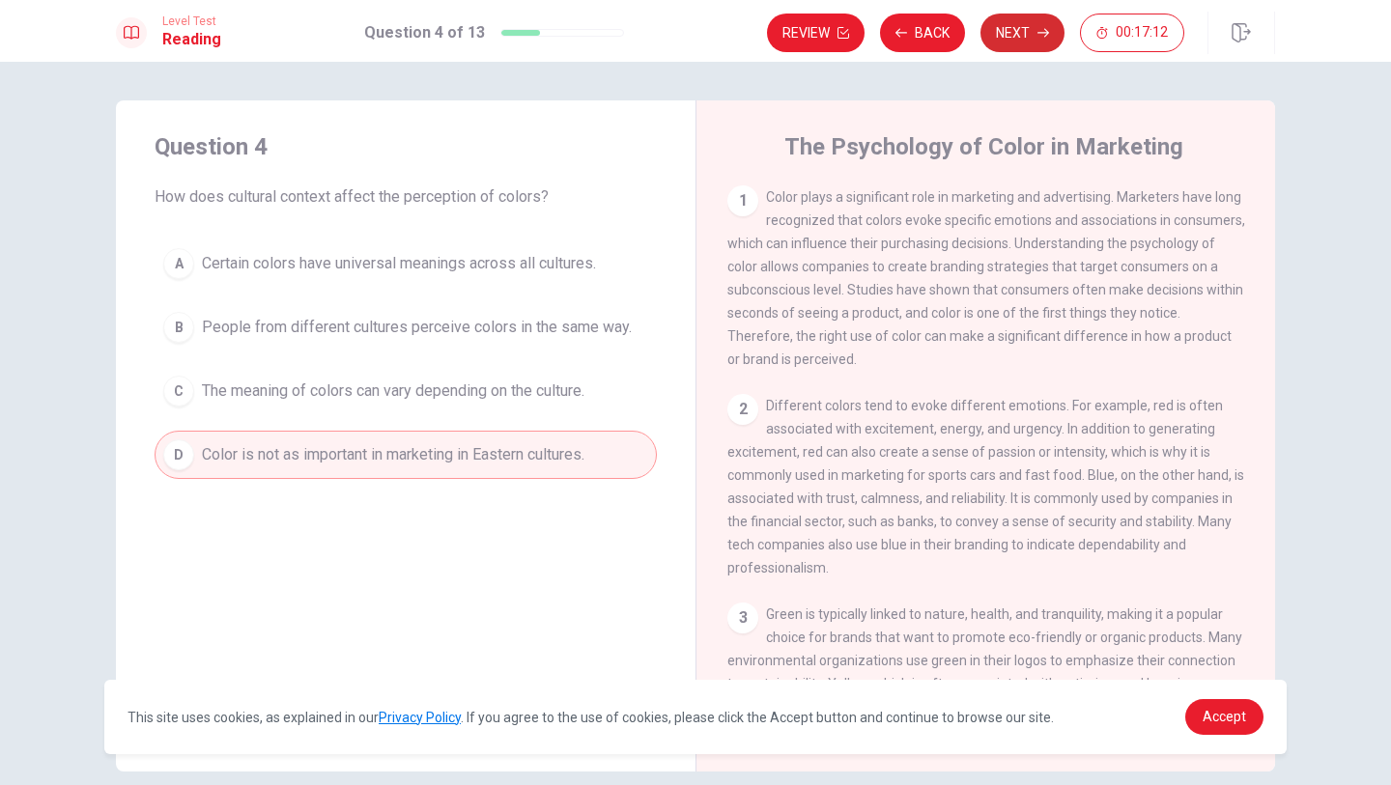
drag, startPoint x: 430, startPoint y: 452, endPoint x: 1010, endPoint y: 25, distance: 720.6
click at [1010, 25] on div "Level Test Reading Question 4 of 13 Review Back Next 00:17:12 Question 4 of 13 …" at bounding box center [695, 392] width 1391 height 785
click at [1043, 27] on icon "button" at bounding box center [1043, 33] width 12 height 12
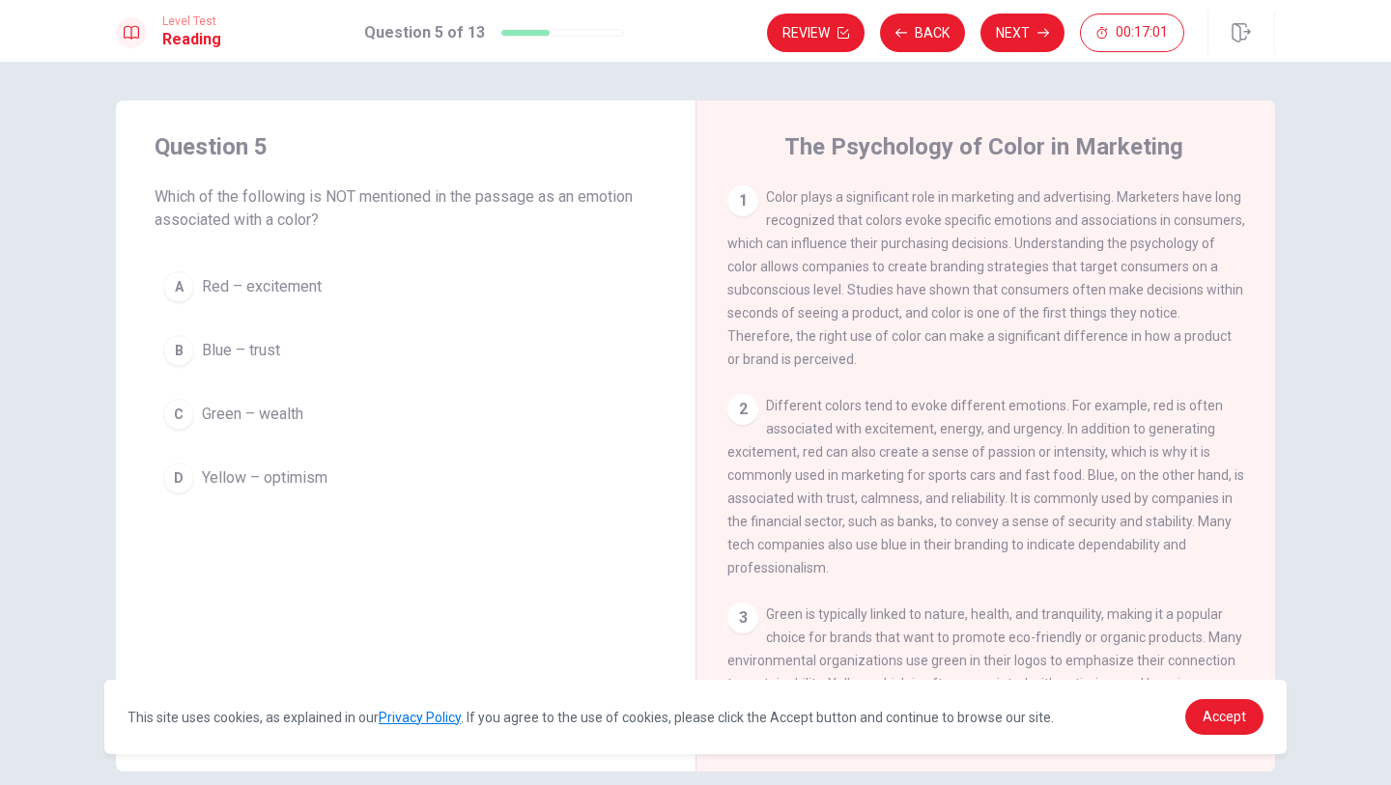
click at [275, 280] on span "Red – excitement" at bounding box center [262, 286] width 120 height 23
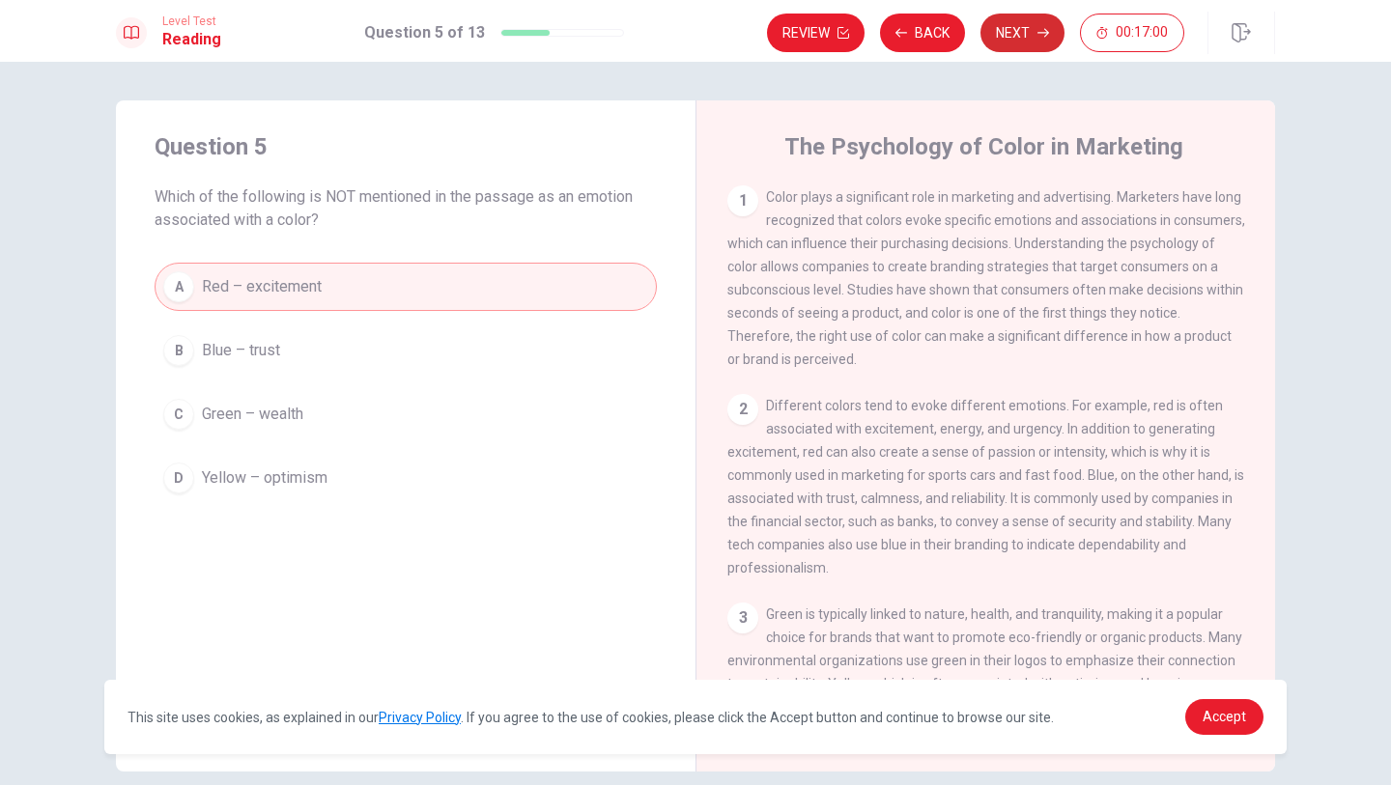
click at [996, 35] on button "Next" at bounding box center [1022, 33] width 84 height 39
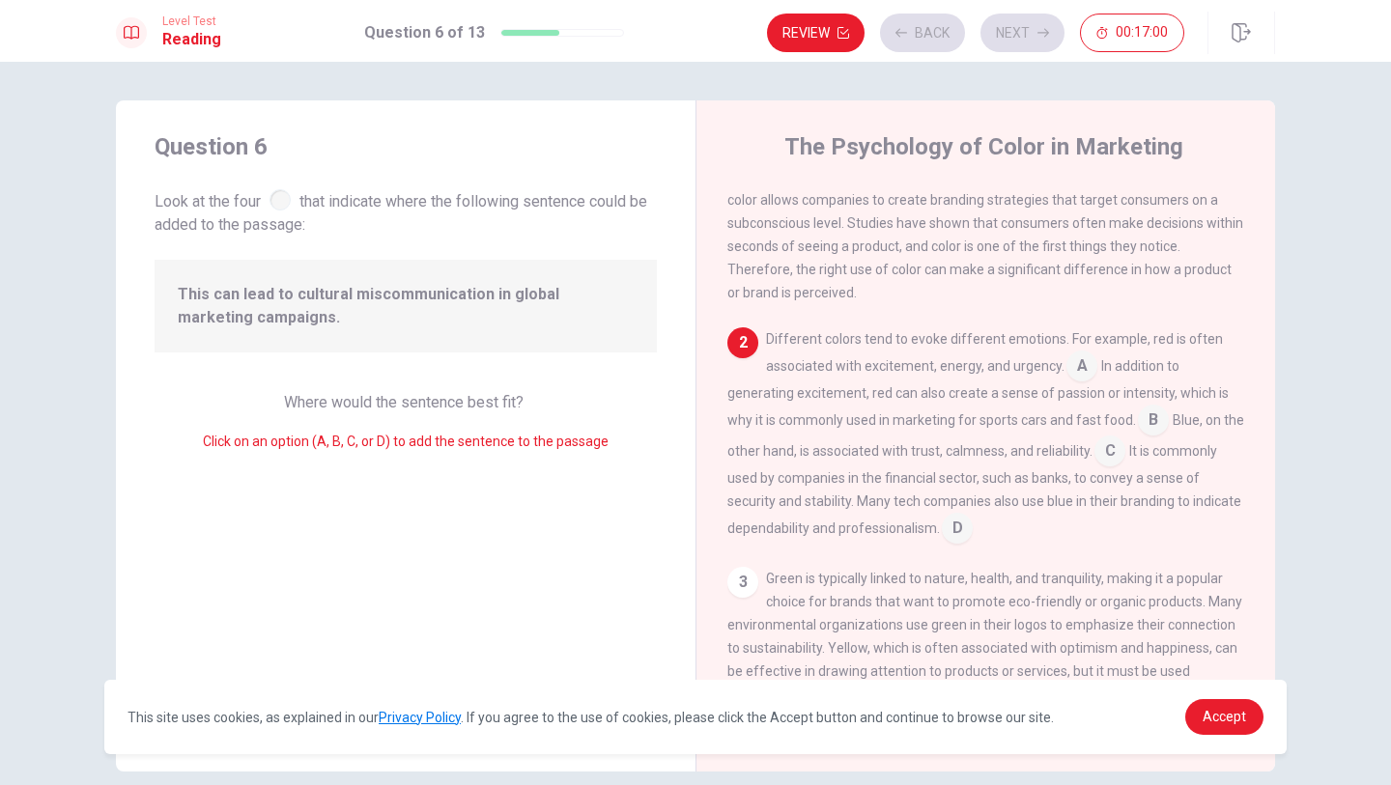
scroll to position [71, 0]
click at [744, 355] on div "2" at bounding box center [742, 339] width 31 height 31
click at [291, 204] on div at bounding box center [279, 199] width 21 height 21
click at [280, 201] on div at bounding box center [279, 199] width 21 height 21
click at [1070, 368] on input at bounding box center [1081, 364] width 31 height 31
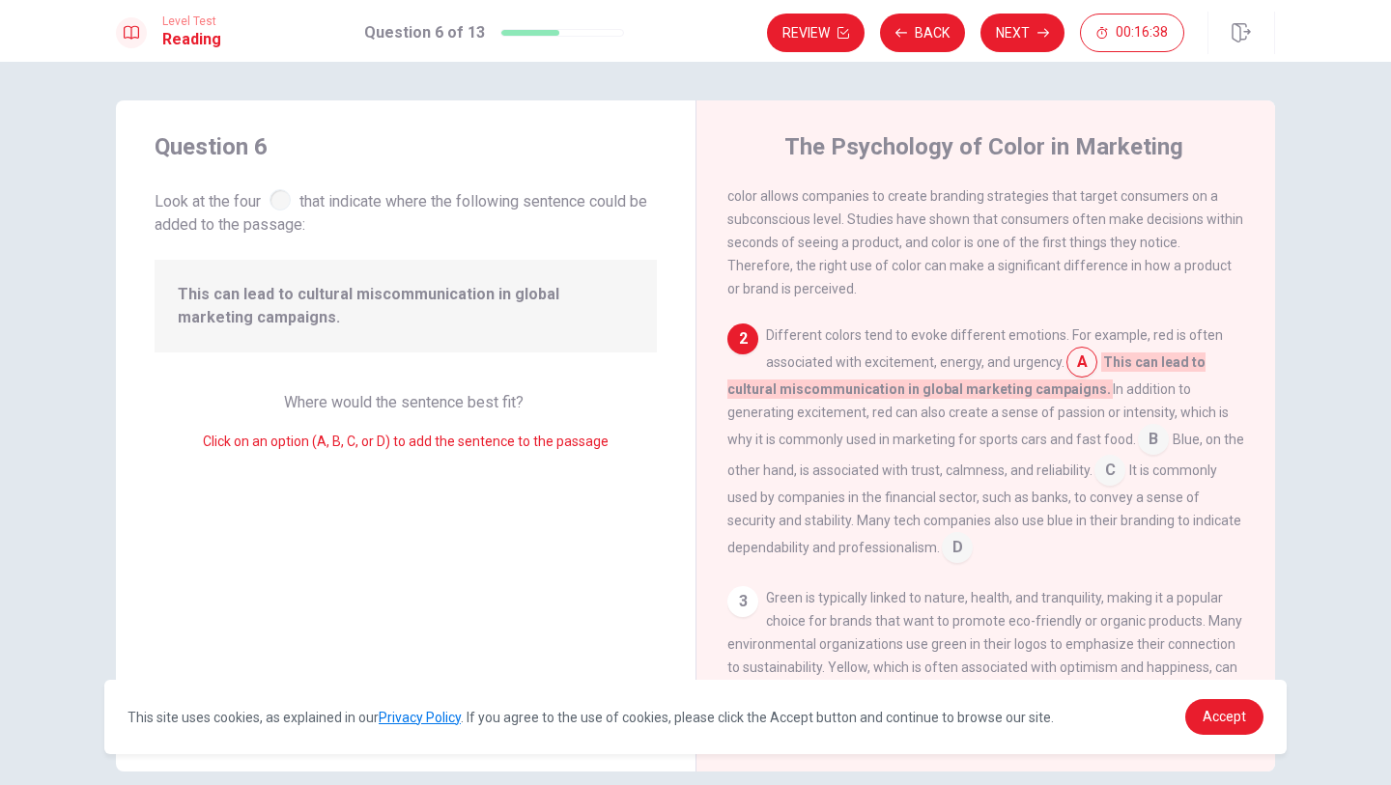
click at [1078, 373] on input at bounding box center [1081, 364] width 31 height 31
click at [1019, 44] on button "Next" at bounding box center [1022, 33] width 84 height 39
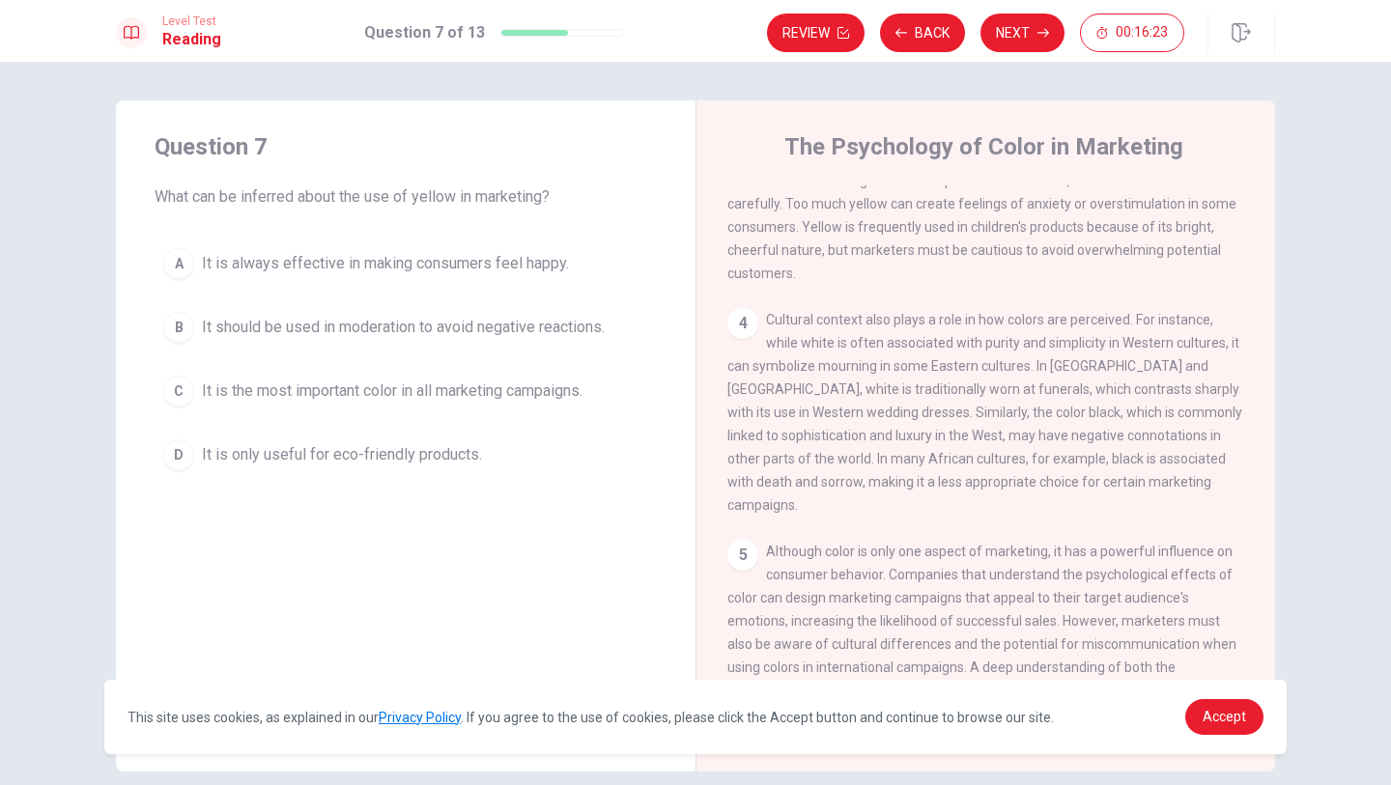
scroll to position [0, 0]
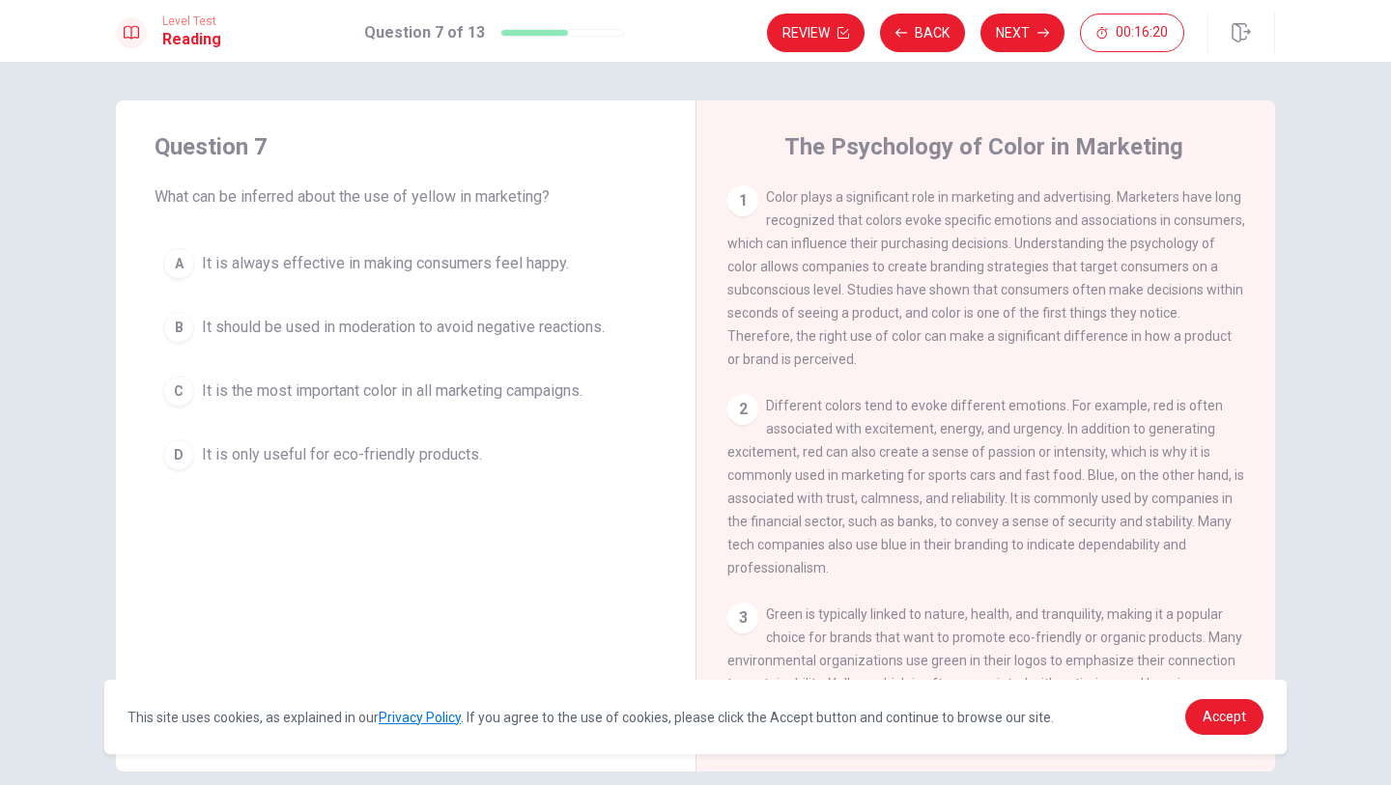
click at [525, 265] on span "It is always effective in making consumers feel happy." at bounding box center [385, 263] width 367 height 23
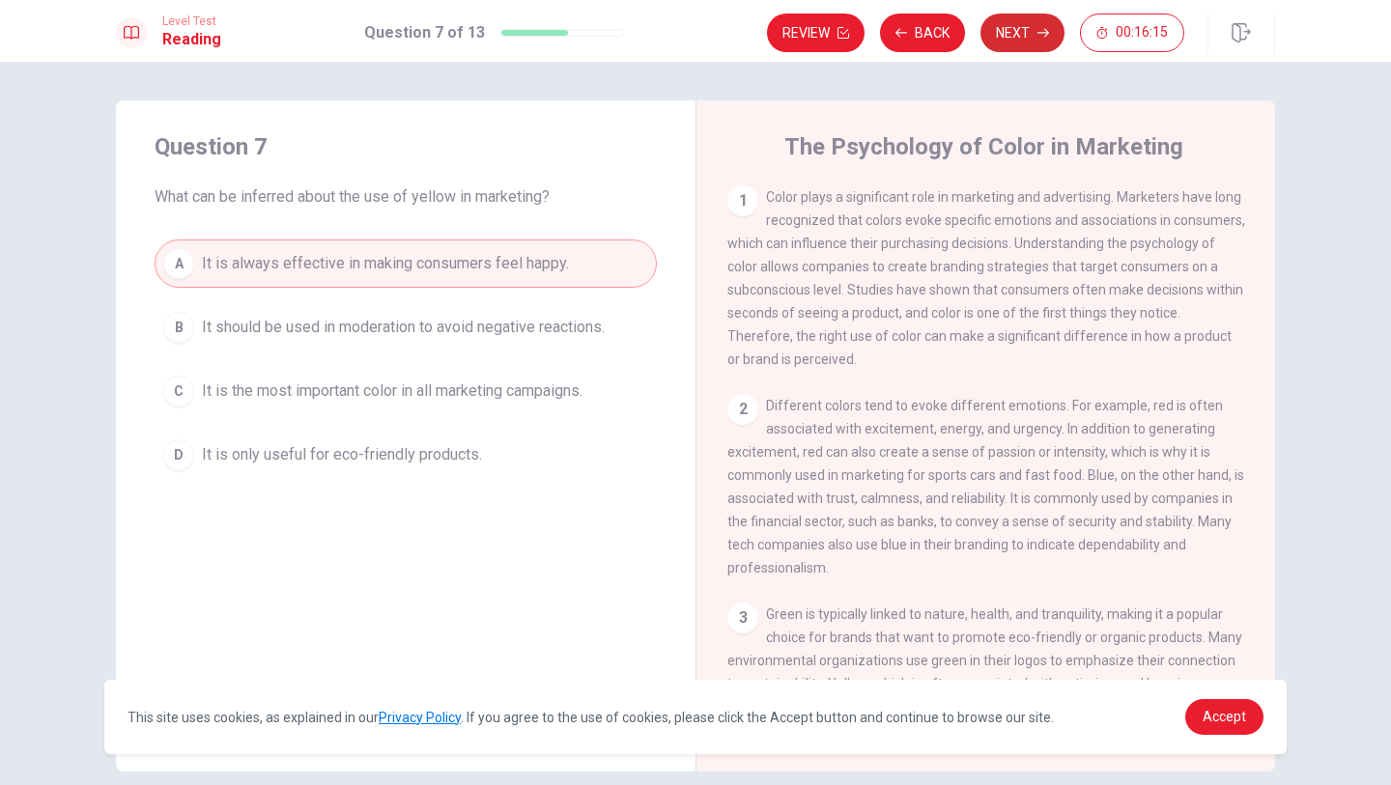
click at [1015, 39] on button "Next" at bounding box center [1022, 33] width 84 height 39
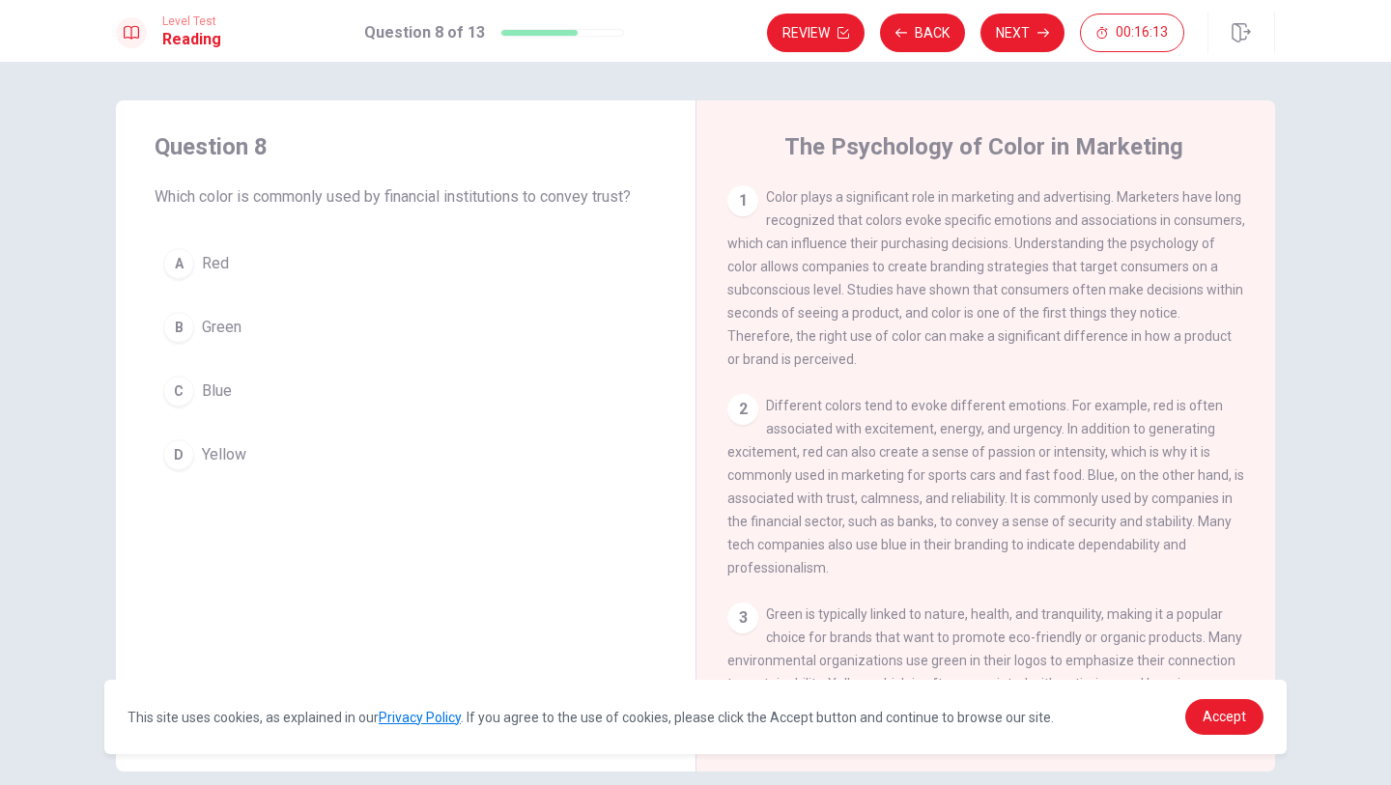
click at [272, 257] on button "A Red" at bounding box center [406, 264] width 502 height 48
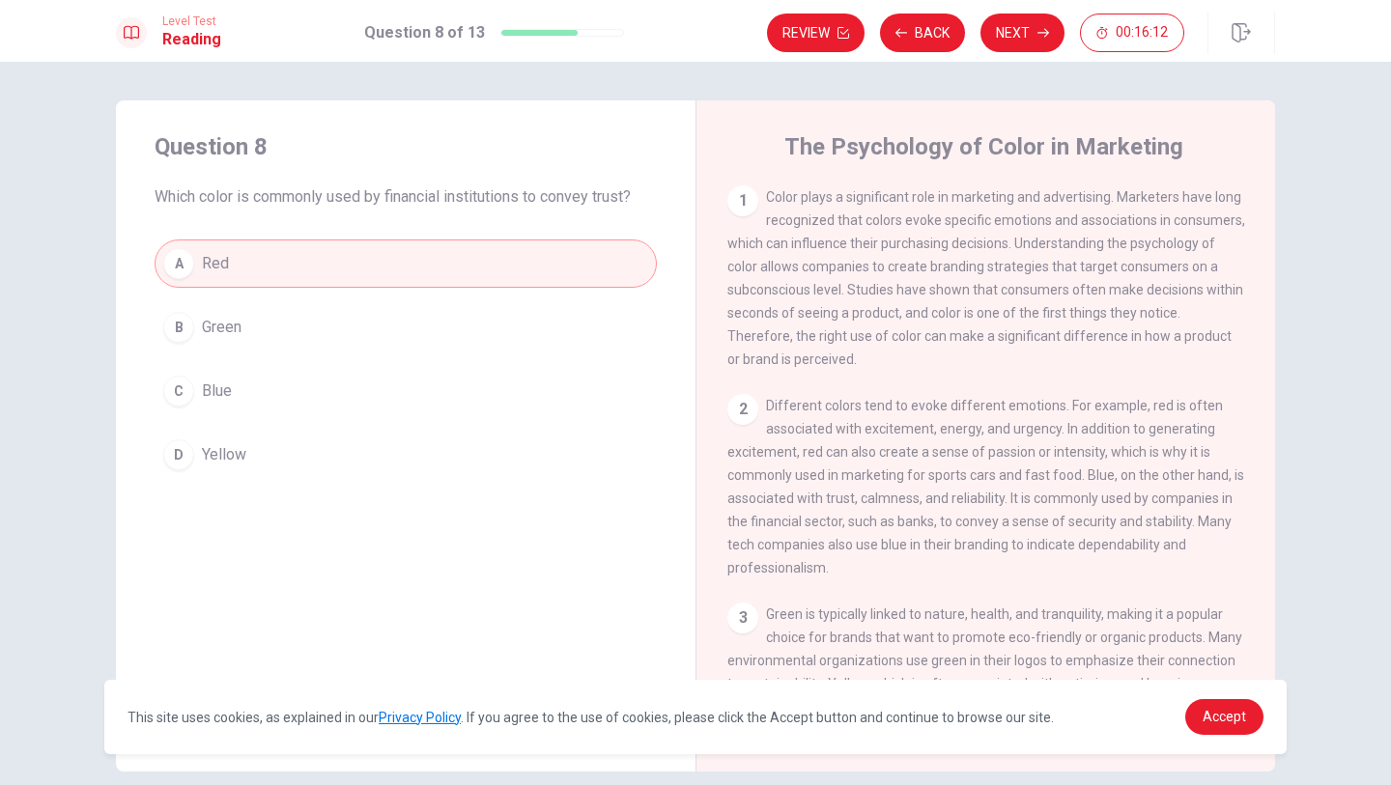
click at [1038, 37] on icon "button" at bounding box center [1043, 33] width 12 height 12
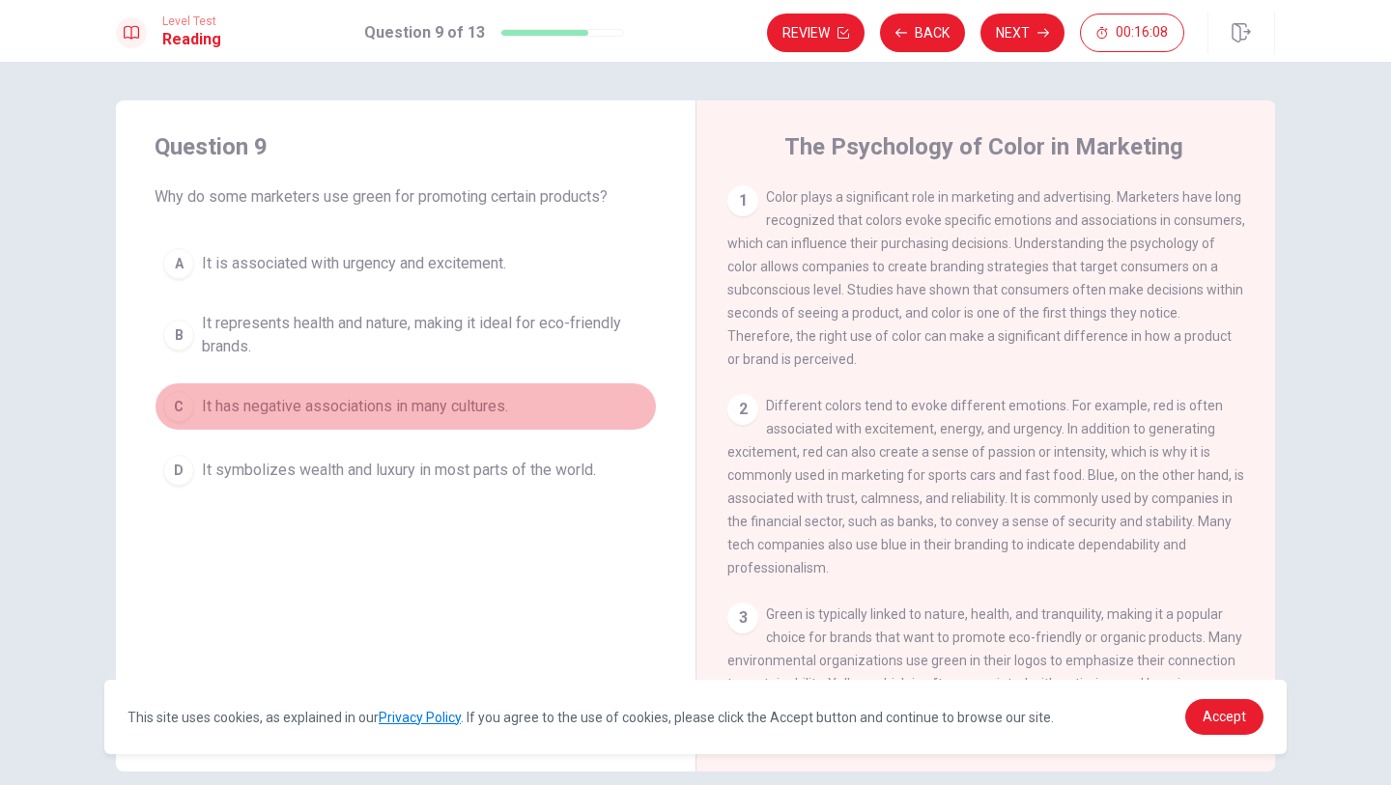
click at [221, 407] on span "It has negative associations in many cultures." at bounding box center [355, 406] width 306 height 23
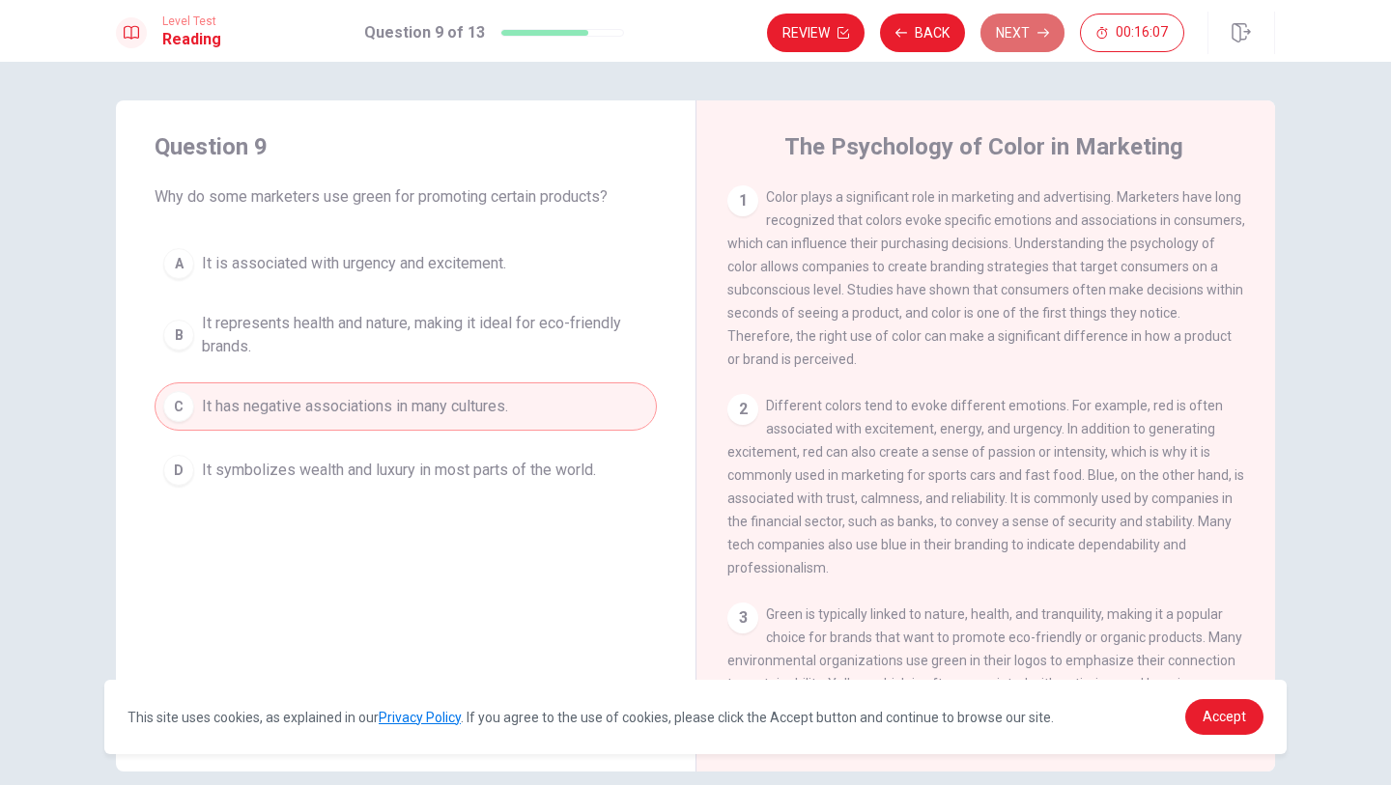
click at [1028, 21] on button "Next" at bounding box center [1022, 33] width 84 height 39
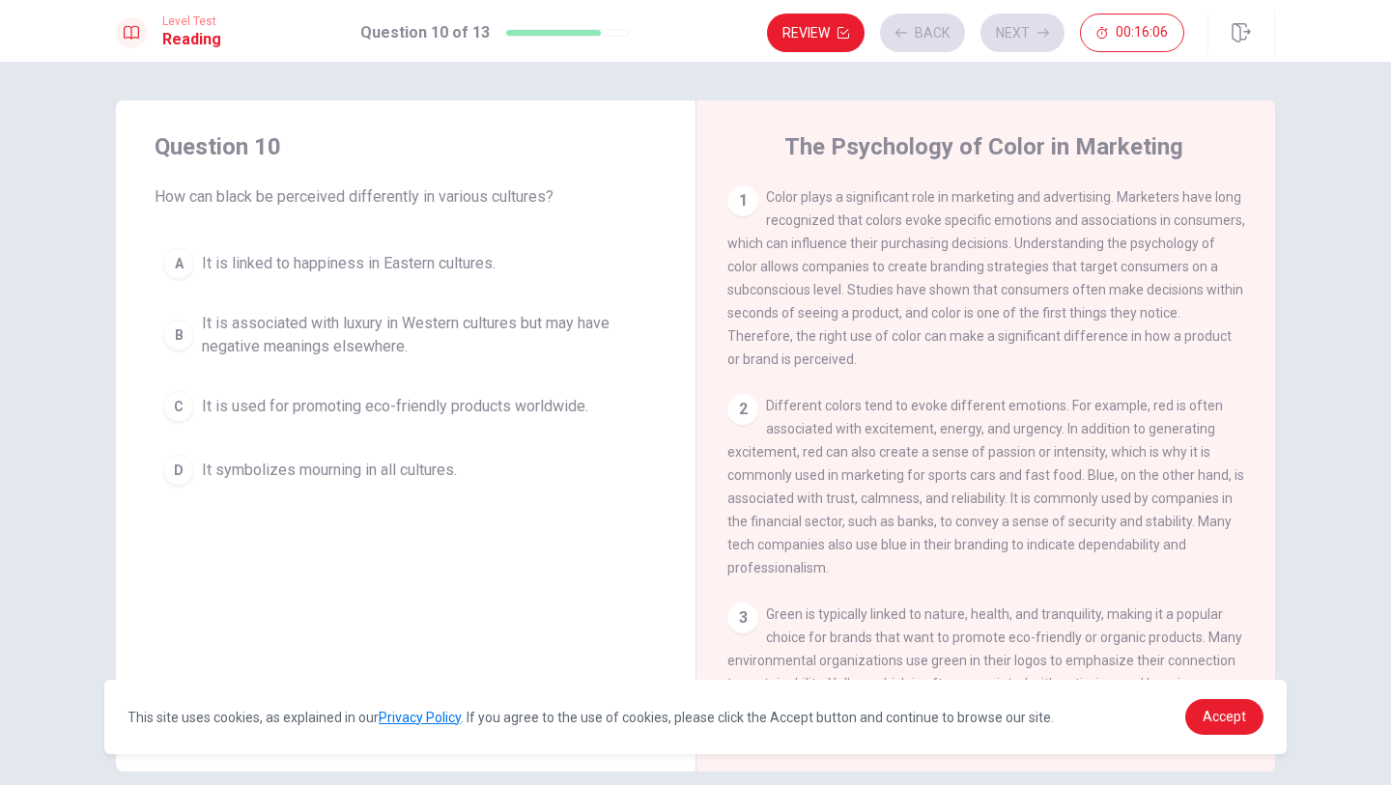
click at [376, 454] on button "D It symbolizes mourning in all cultures." at bounding box center [406, 470] width 502 height 48
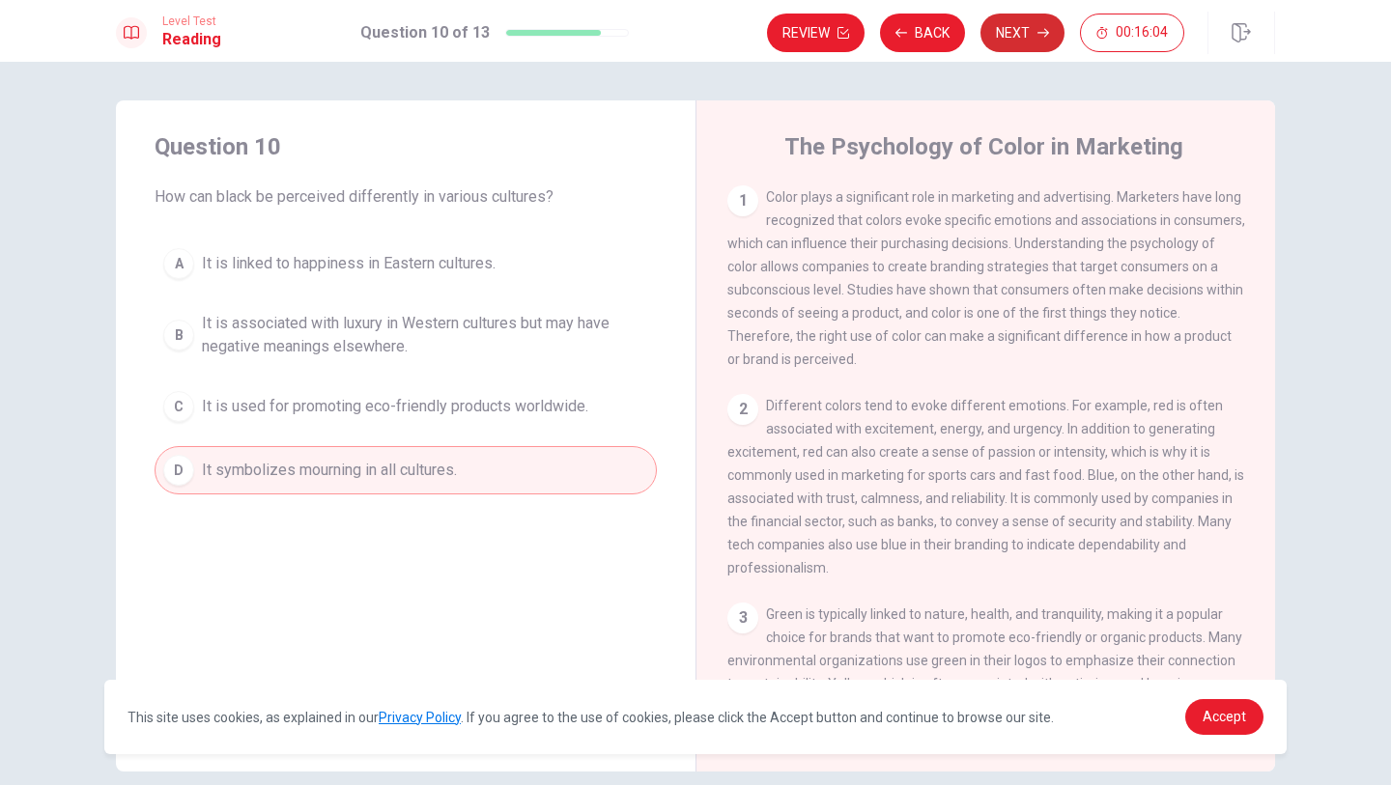
click at [1019, 47] on button "Next" at bounding box center [1022, 33] width 84 height 39
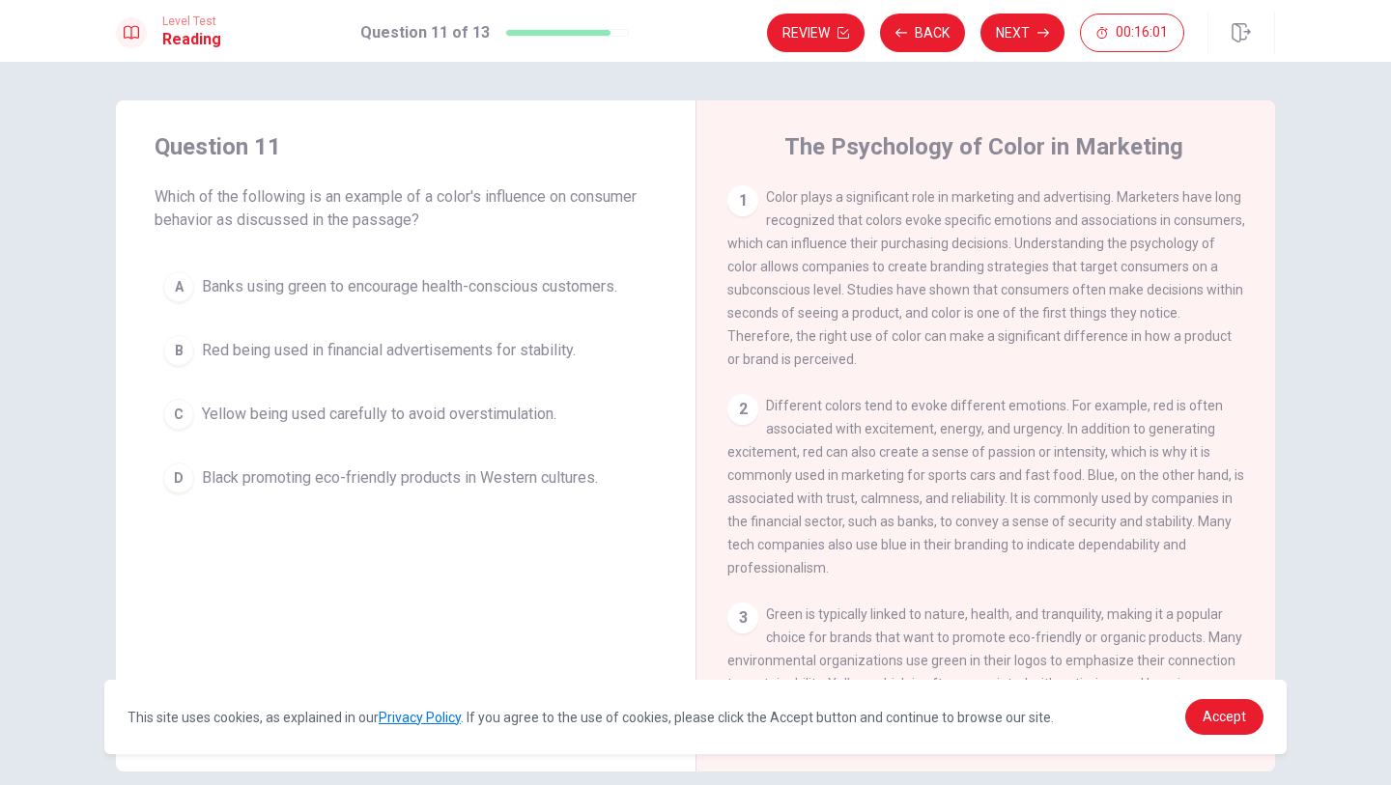
click at [405, 341] on span "Red being used in financial advertisements for stability." at bounding box center [389, 350] width 374 height 23
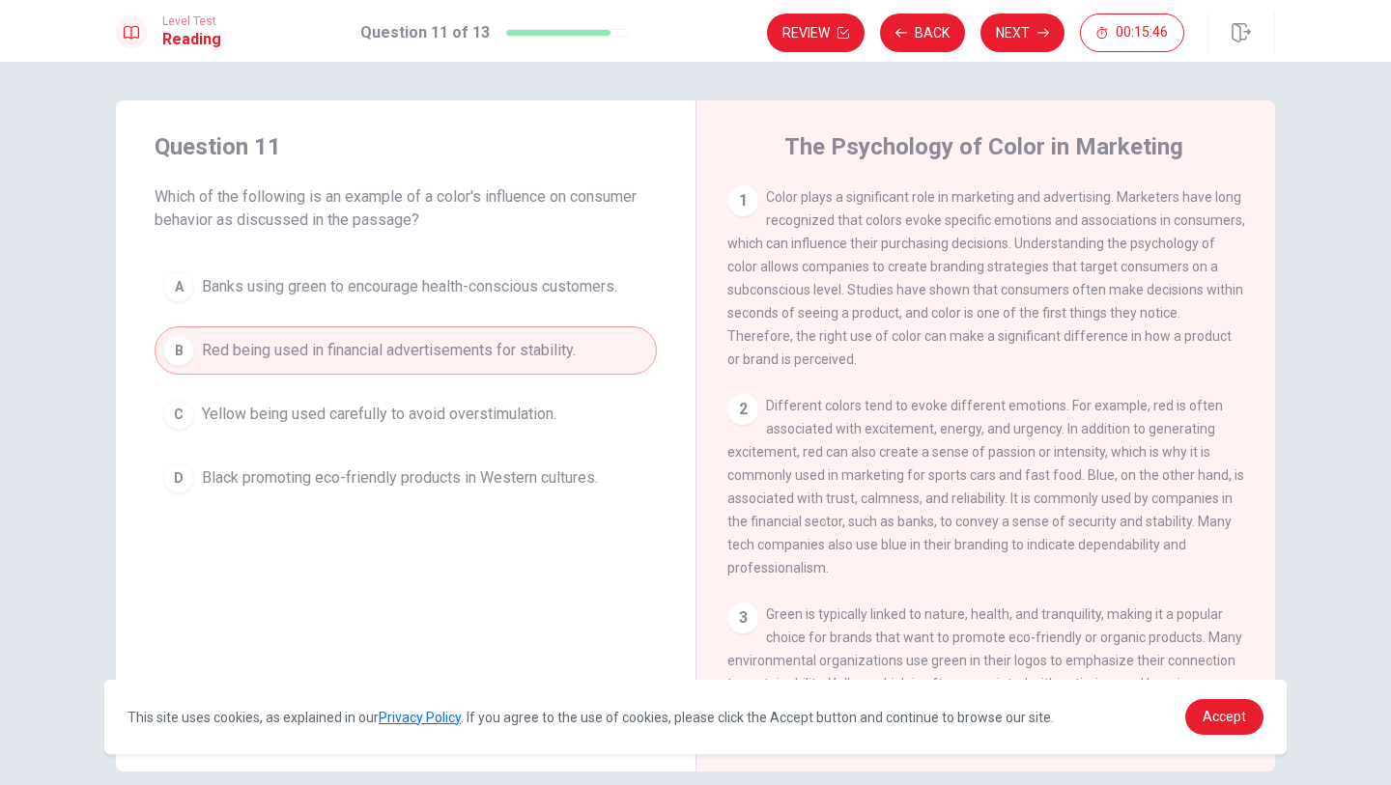
click at [1012, 49] on button "Next" at bounding box center [1022, 33] width 84 height 39
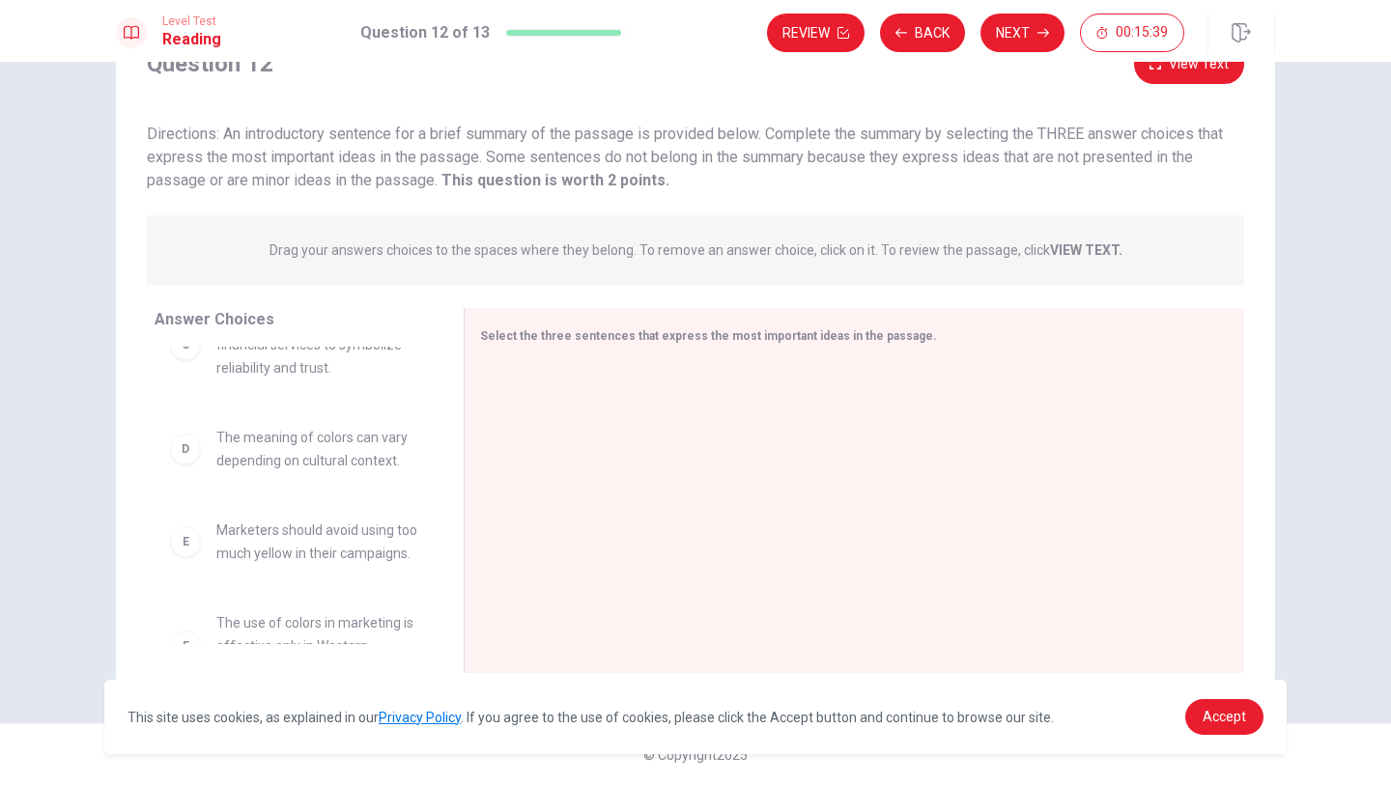
scroll to position [336, 0]
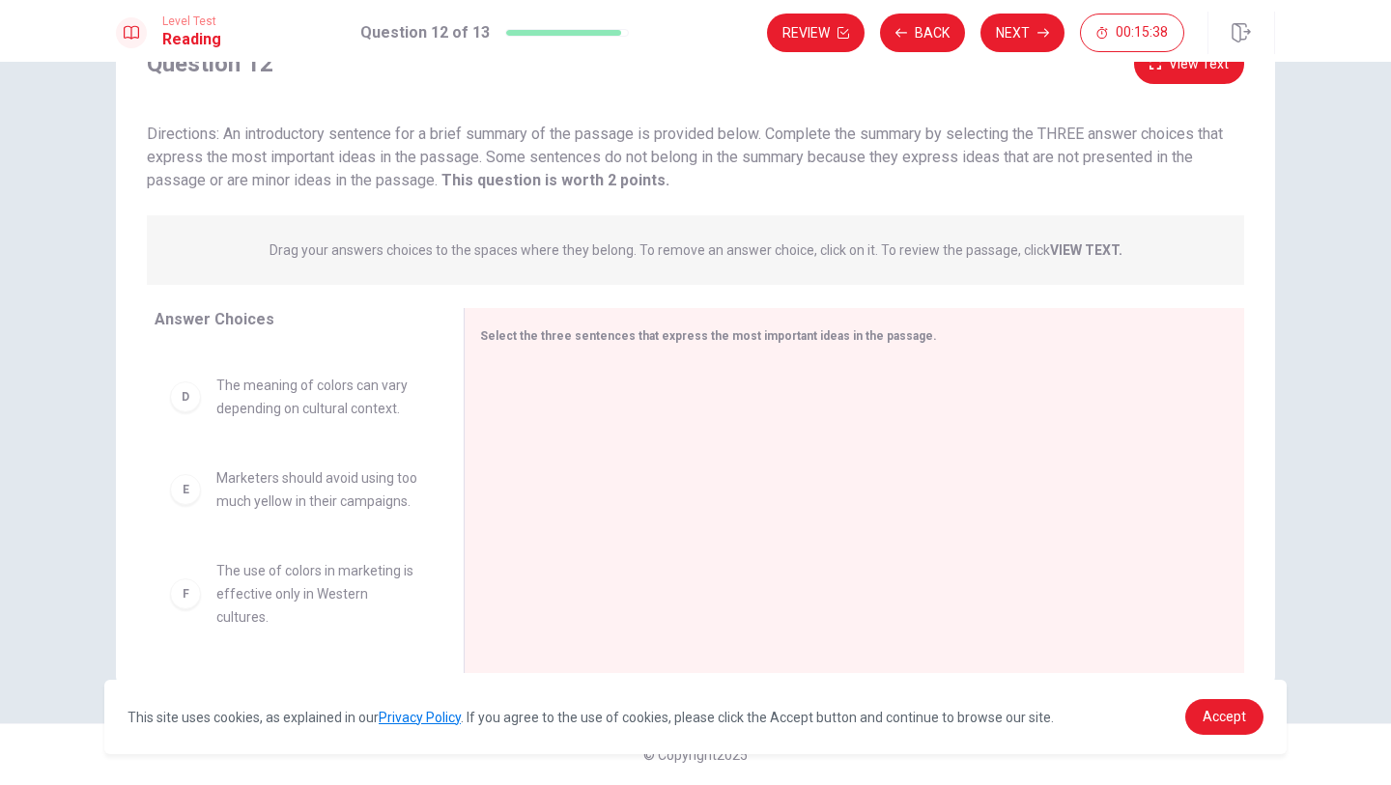
click at [281, 590] on span "The use of colors in marketing is effective only in Western cultures." at bounding box center [316, 594] width 201 height 70
click at [198, 600] on div "F" at bounding box center [185, 594] width 31 height 31
click at [184, 599] on div "F" at bounding box center [185, 594] width 31 height 31
click at [198, 503] on div "E Marketers should avoid using too much yellow in their campaigns." at bounding box center [293, 490] width 247 height 46
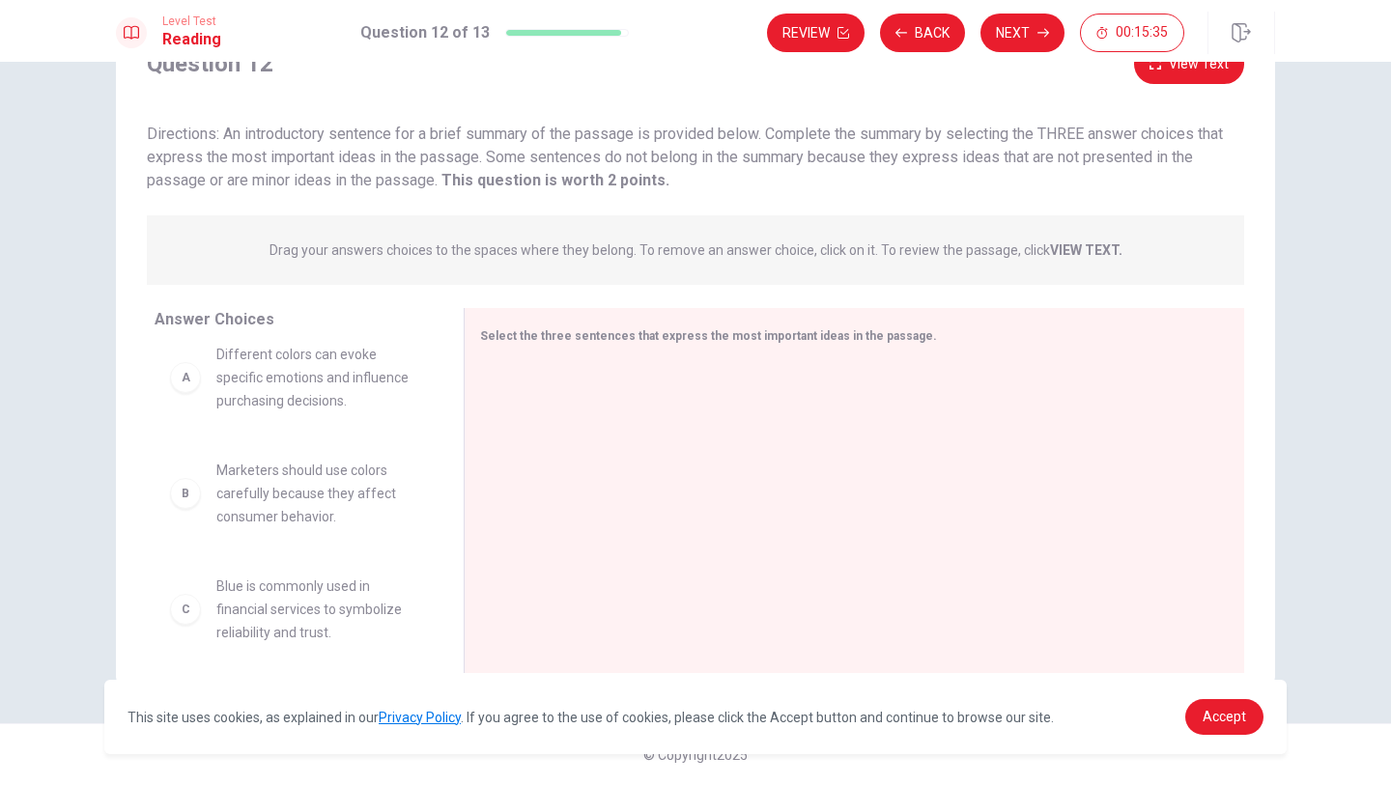
scroll to position [0, 0]
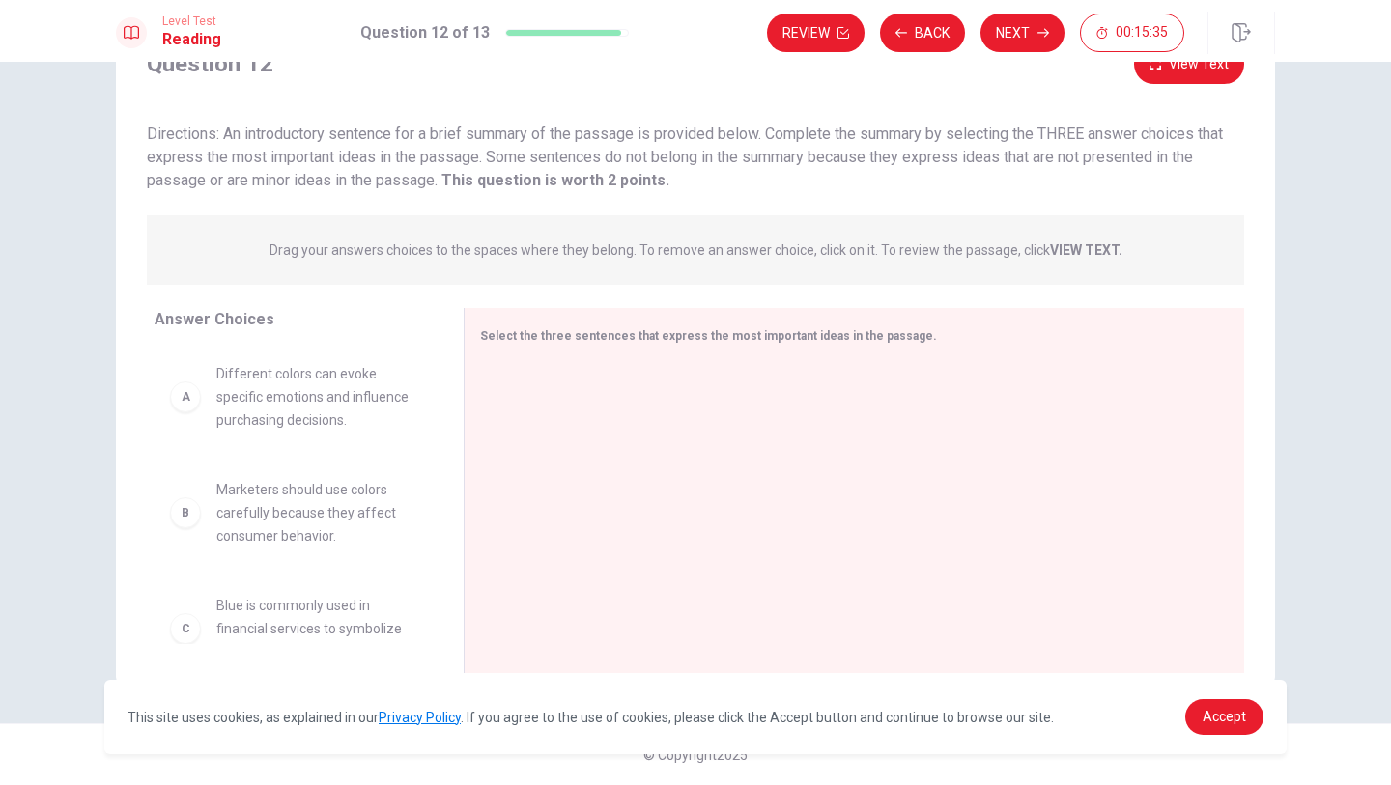
click at [181, 406] on div "A" at bounding box center [185, 397] width 31 height 31
click at [607, 418] on div at bounding box center [846, 492] width 733 height 259
click at [948, 352] on div "Select the three sentences that express the most important ideas in the passage." at bounding box center [854, 490] width 780 height 365
click at [923, 349] on div "Select the three sentences that express the most important ideas in the passage." at bounding box center [854, 490] width 780 height 365
click at [597, 350] on div "Select the three sentences that express the most important ideas in the passage." at bounding box center [854, 490] width 780 height 365
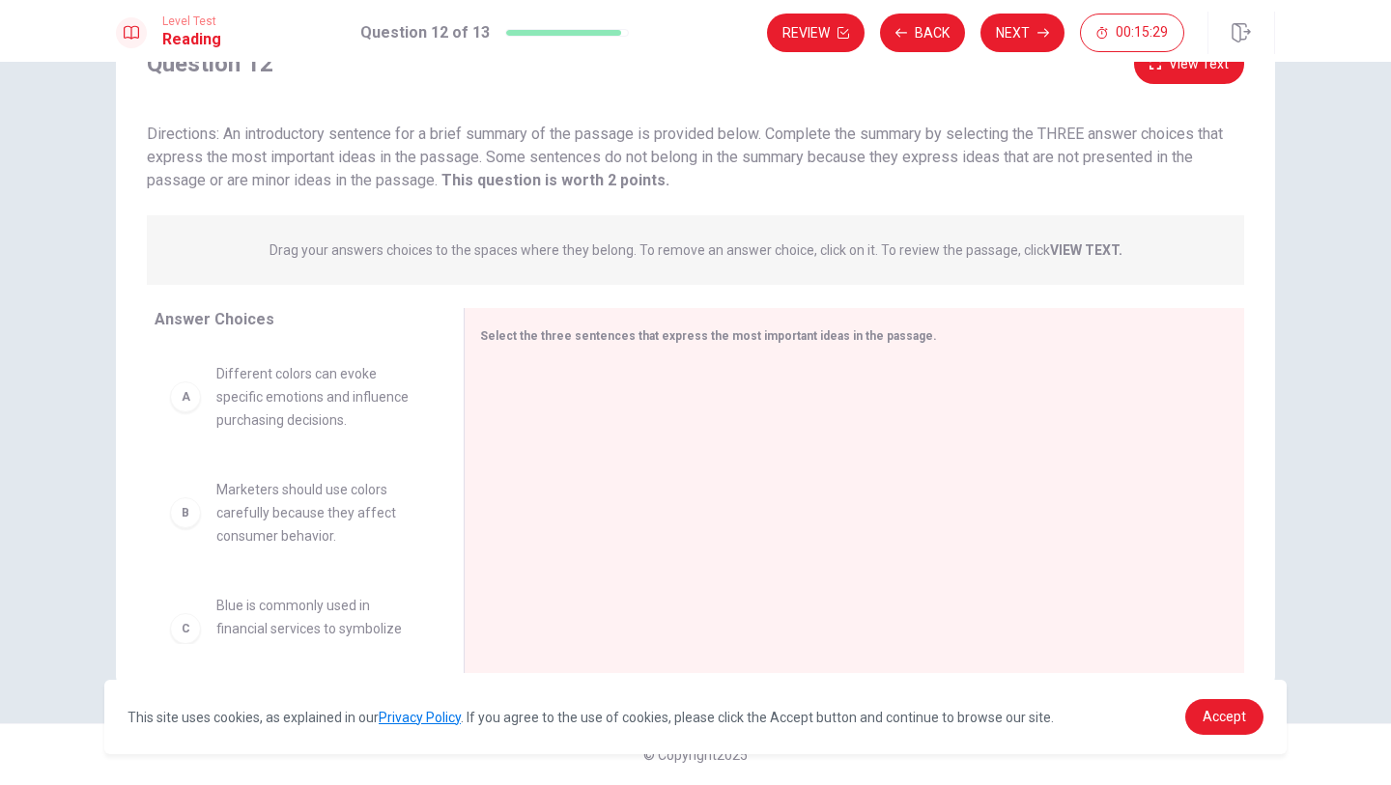
click at [409, 396] on span "Different colors can evoke specific emotions and influence purchasing decisions." at bounding box center [316, 397] width 201 height 70
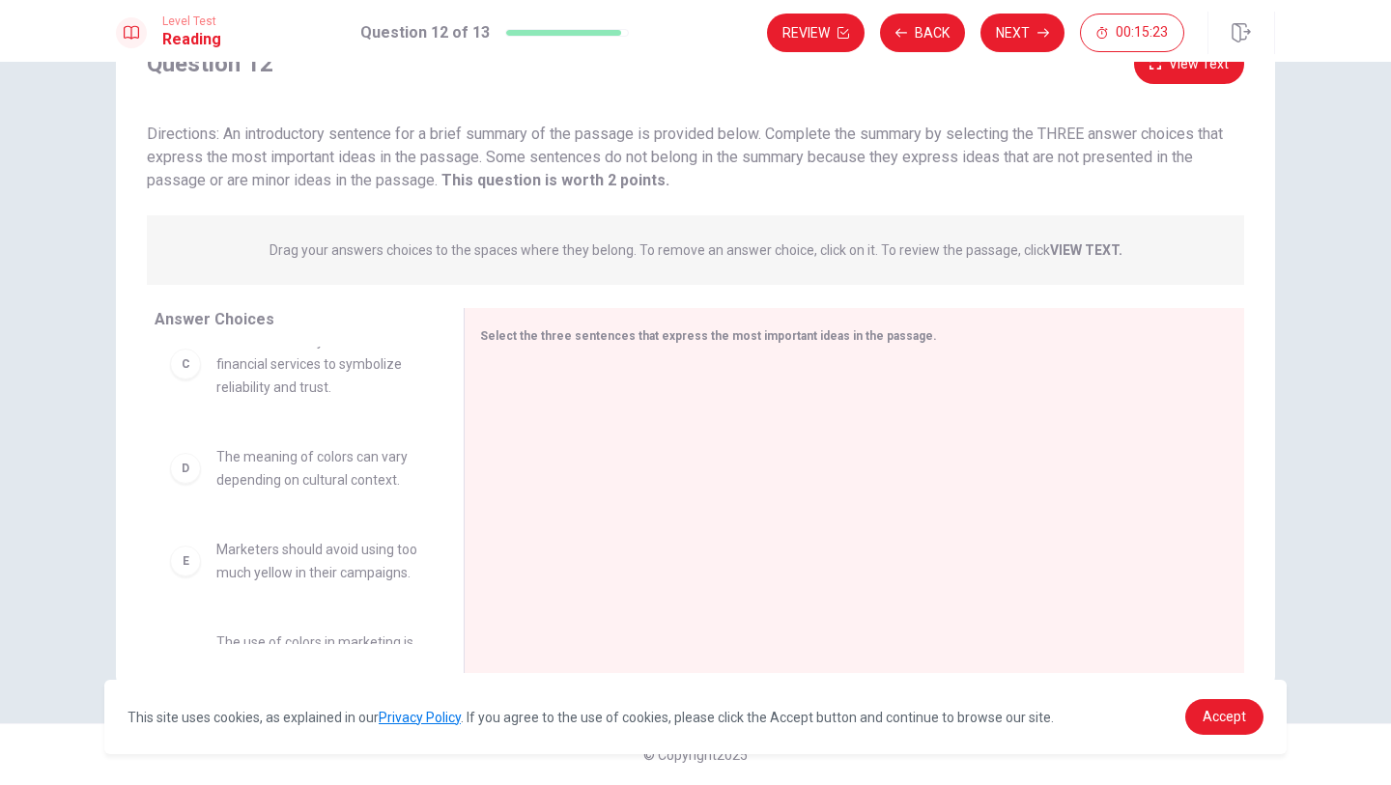
scroll to position [336, 0]
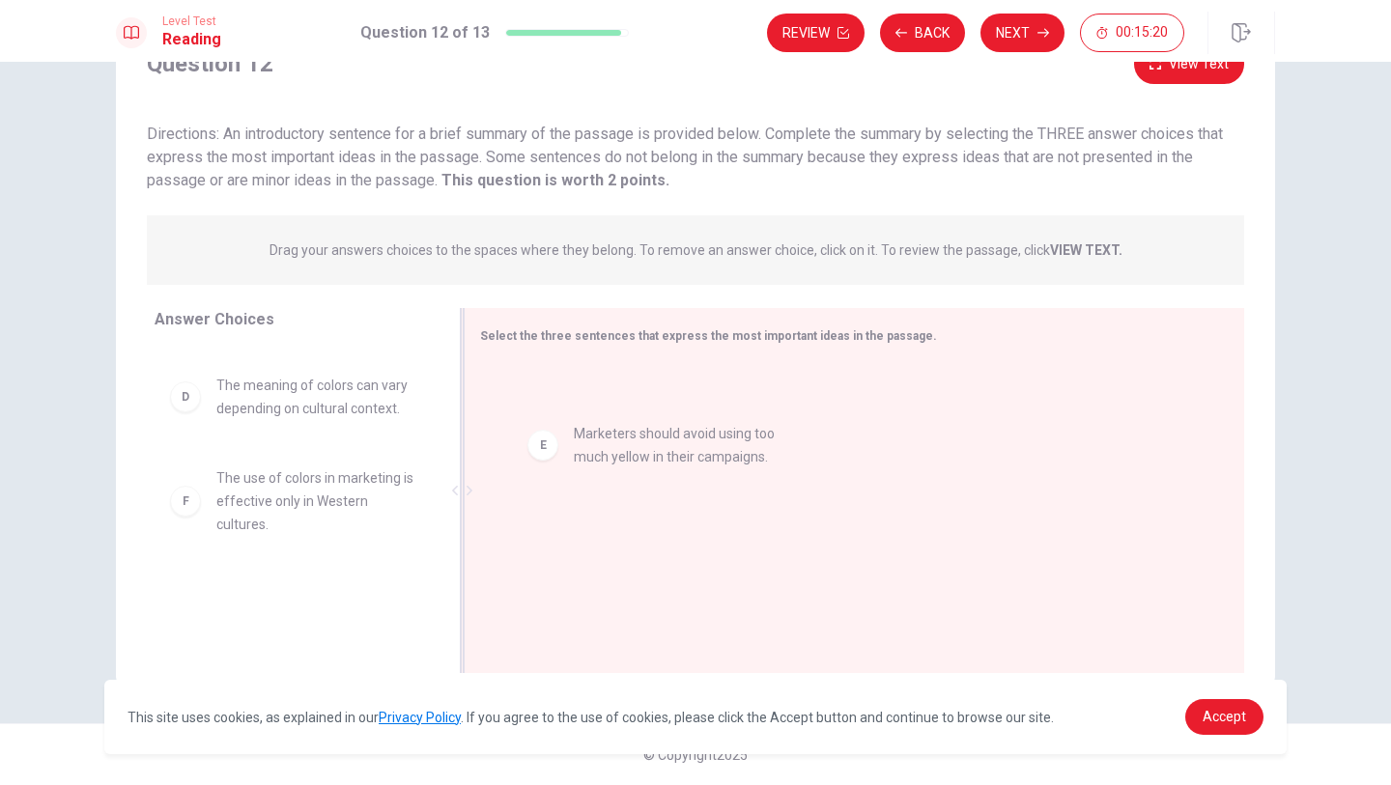
drag, startPoint x: 267, startPoint y: 502, endPoint x: 649, endPoint y: 448, distance: 386.3
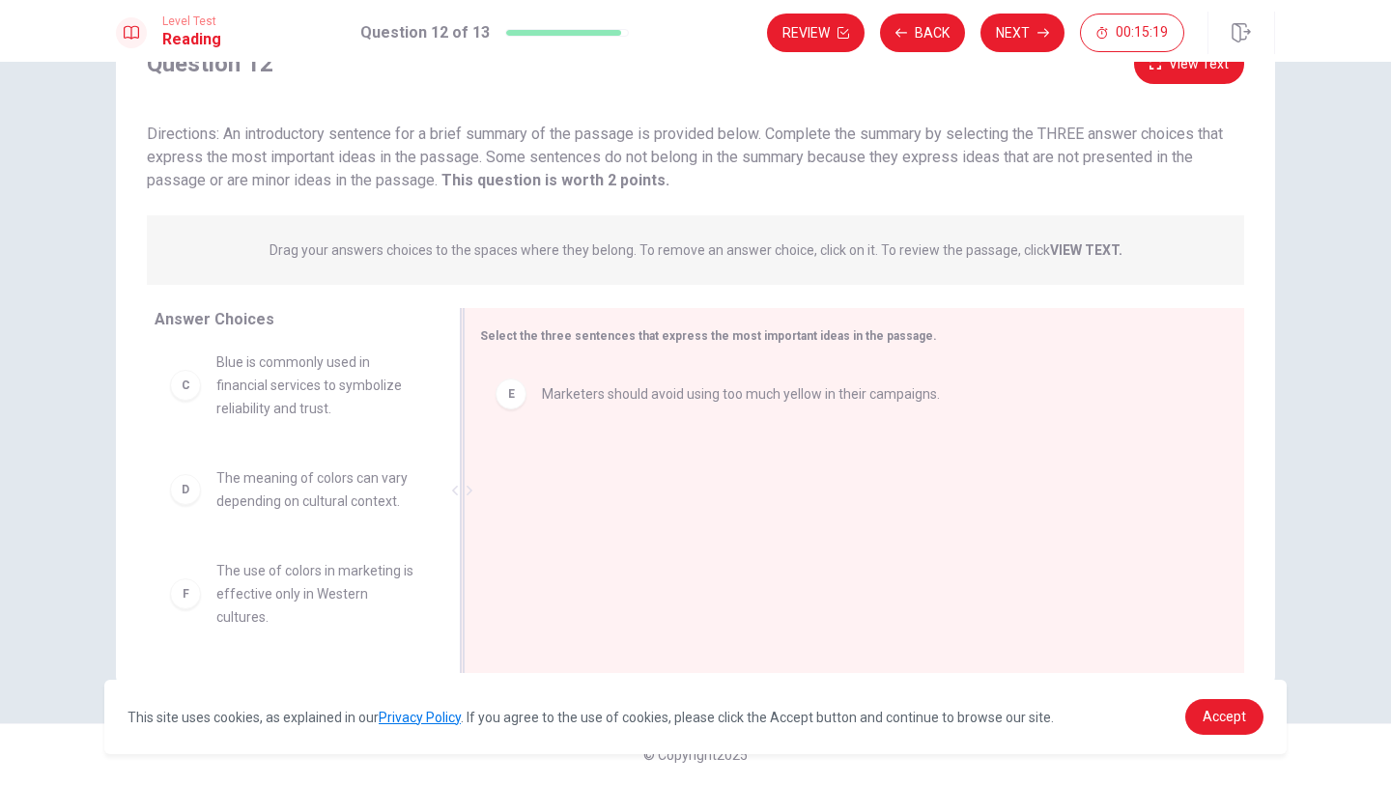
scroll to position [243, 0]
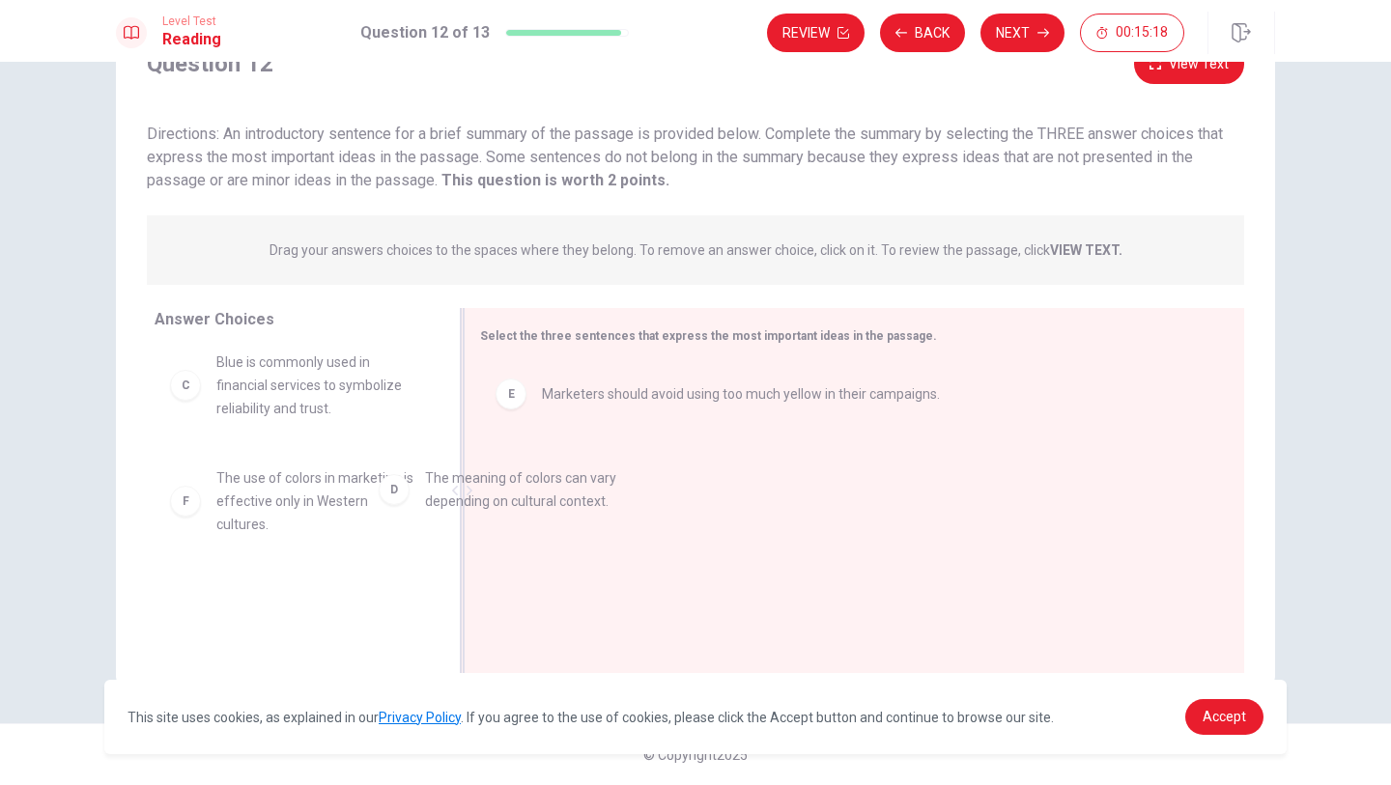
drag, startPoint x: 341, startPoint y: 485, endPoint x: 664, endPoint y: 463, distance: 323.4
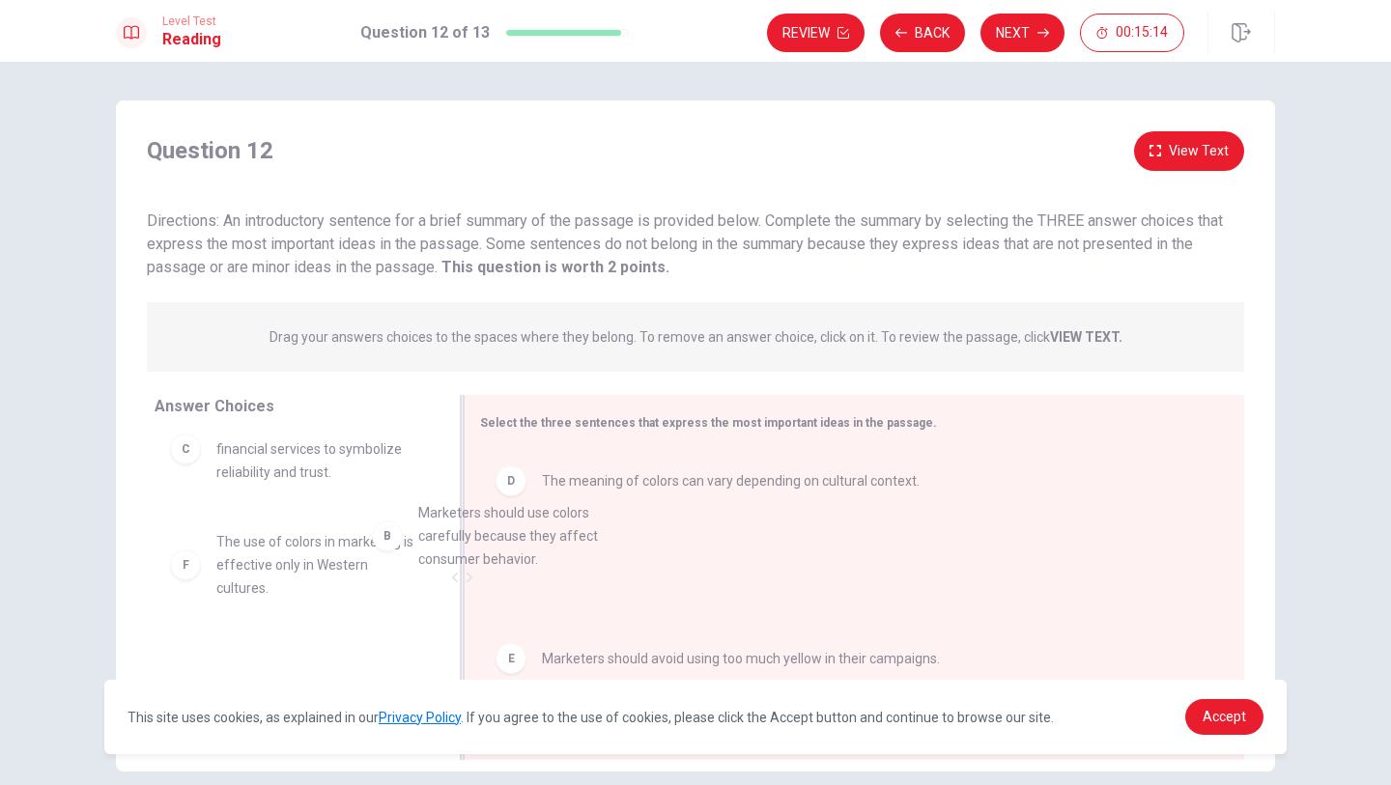
scroll to position [146, 0]
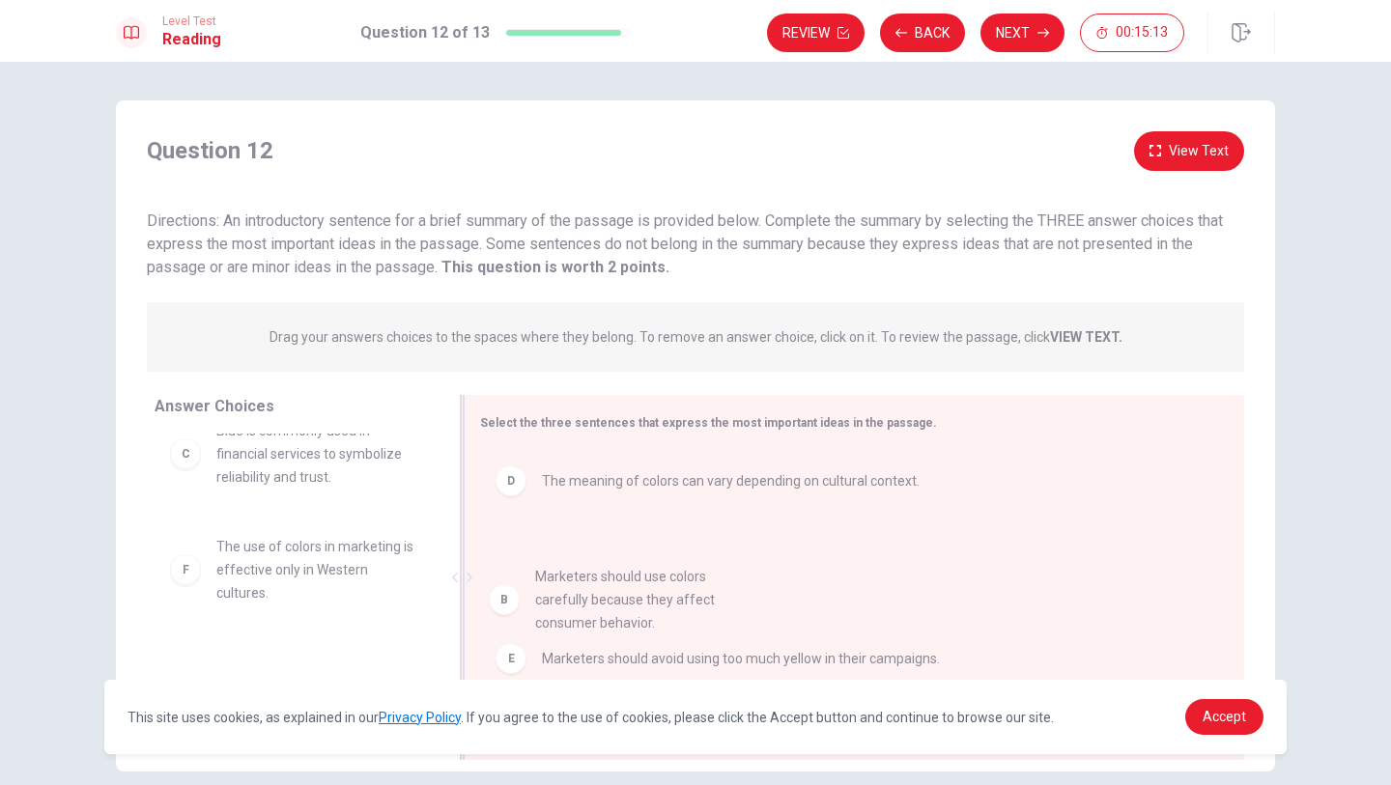
drag, startPoint x: 277, startPoint y: 459, endPoint x: 612, endPoint y: 599, distance: 363.3
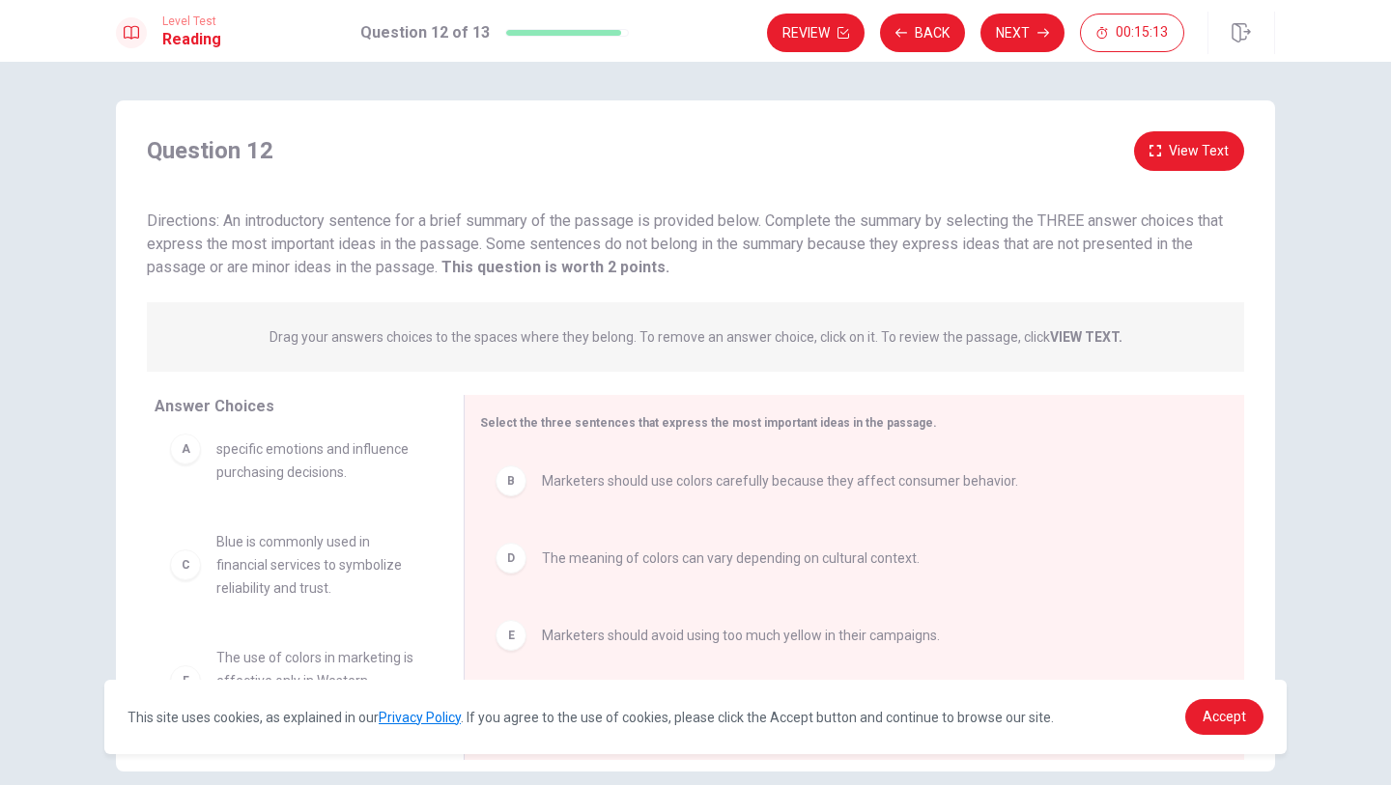
scroll to position [35, 0]
drag, startPoint x: 360, startPoint y: 537, endPoint x: 743, endPoint y: 527, distance: 382.6
drag, startPoint x: 279, startPoint y: 563, endPoint x: 715, endPoint y: 509, distance: 439.0
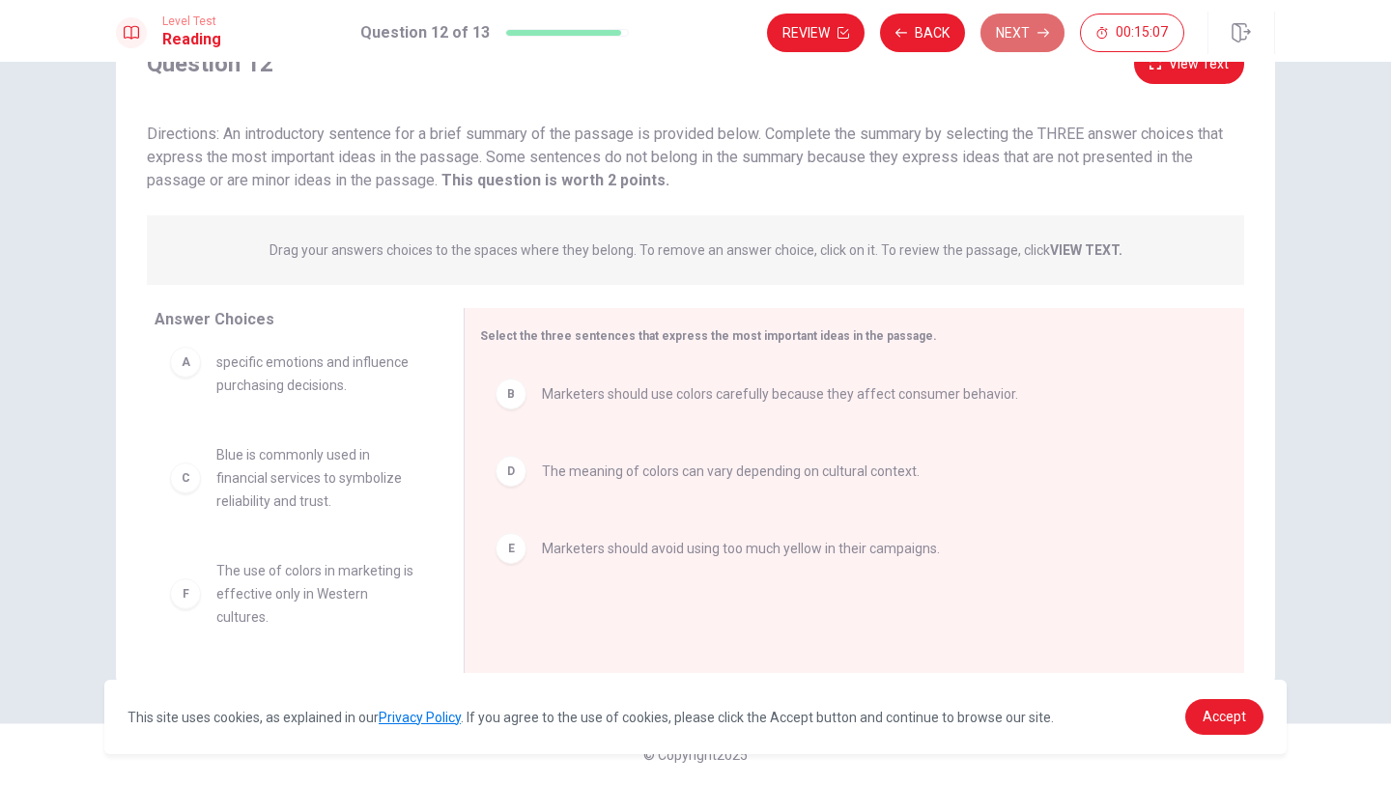
click at [1007, 40] on button "Next" at bounding box center [1022, 33] width 84 height 39
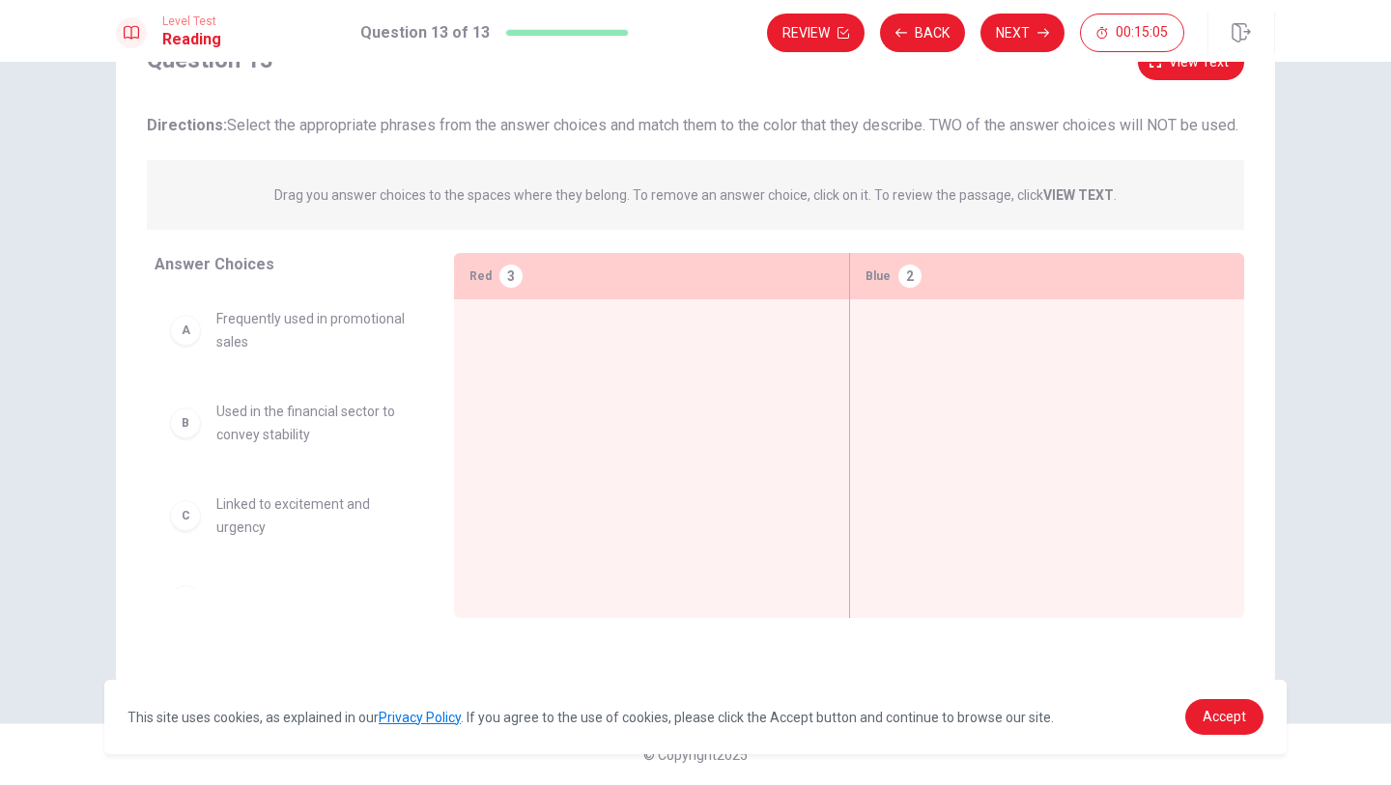
scroll to position [0, 0]
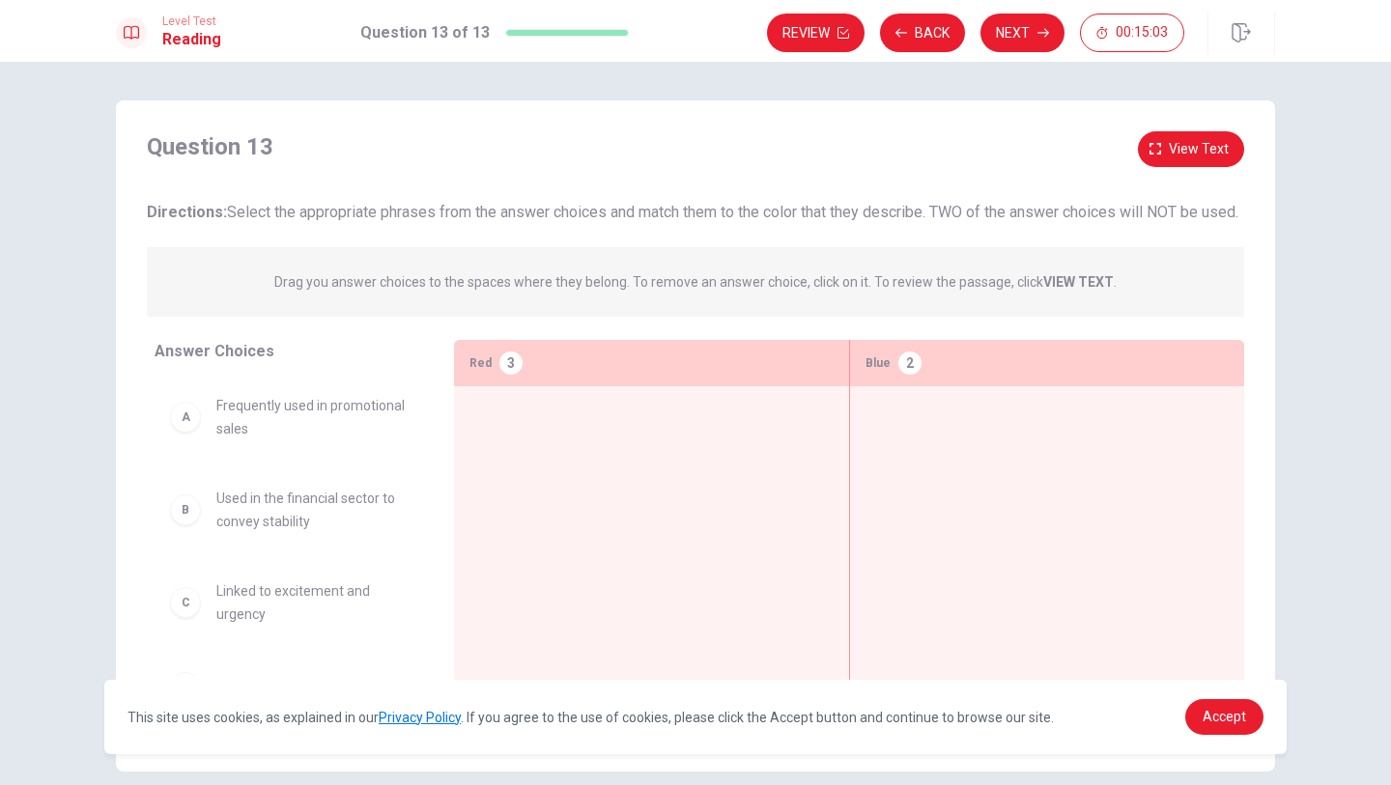
drag, startPoint x: 242, startPoint y: 446, endPoint x: 398, endPoint y: 451, distance: 155.6
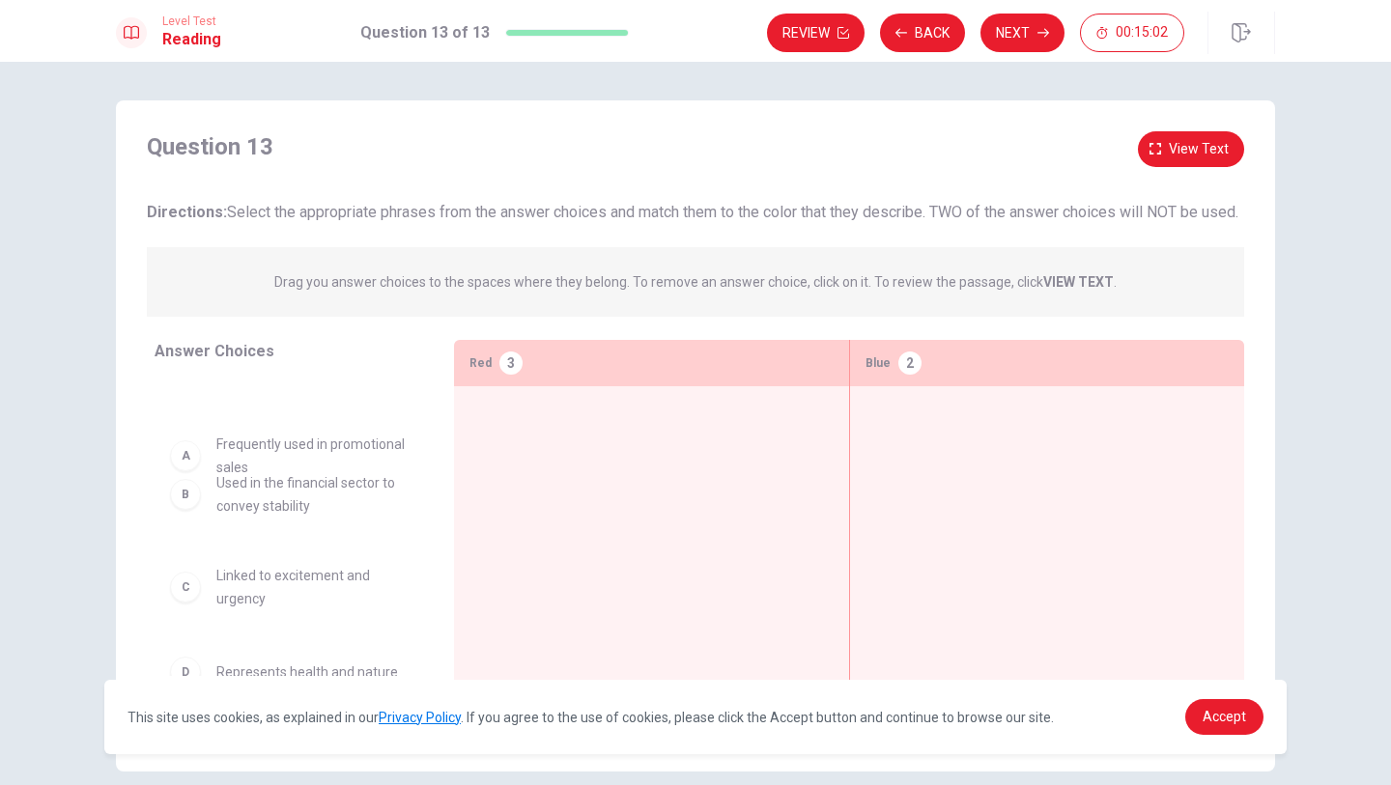
click at [542, 450] on div at bounding box center [651, 516] width 364 height 228
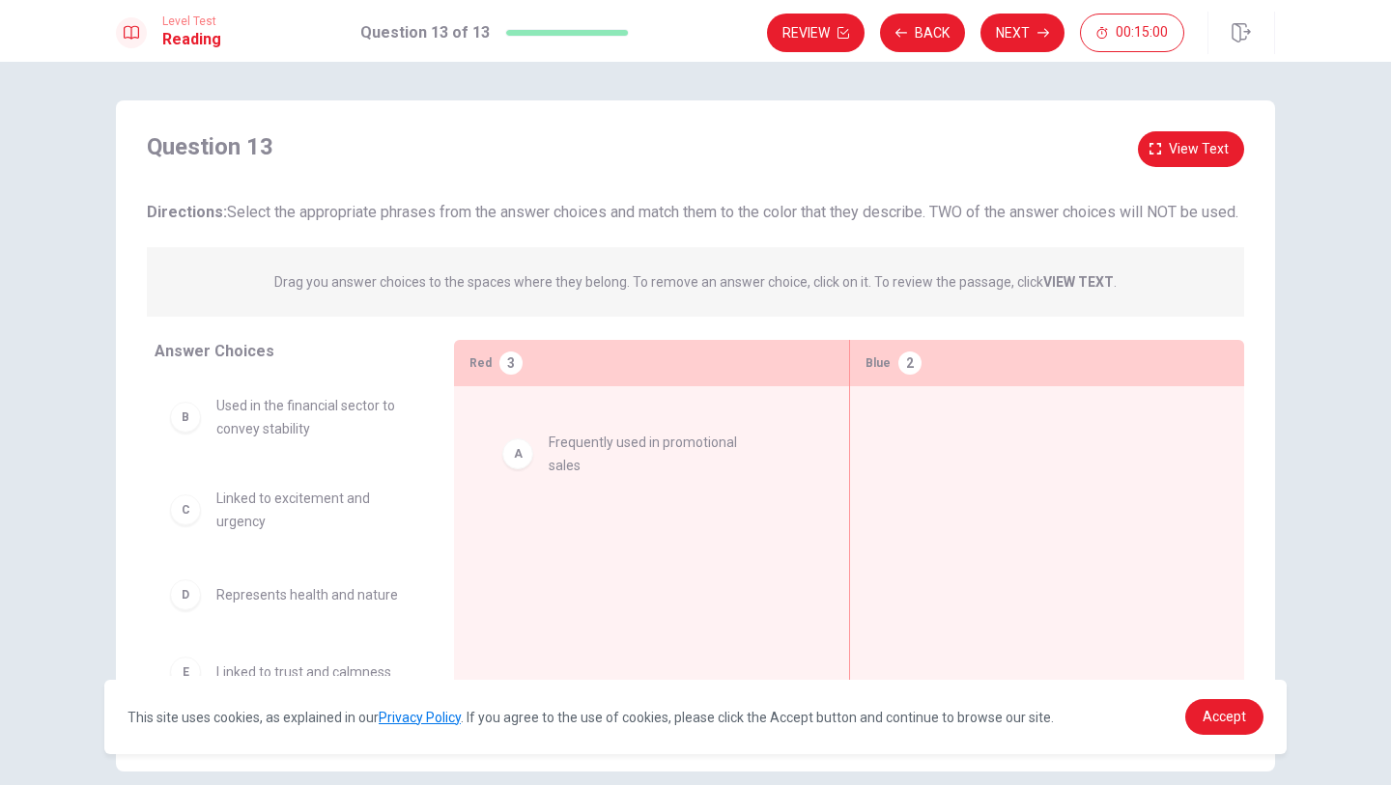
drag, startPoint x: 298, startPoint y: 440, endPoint x: 640, endPoint y: 454, distance: 342.2
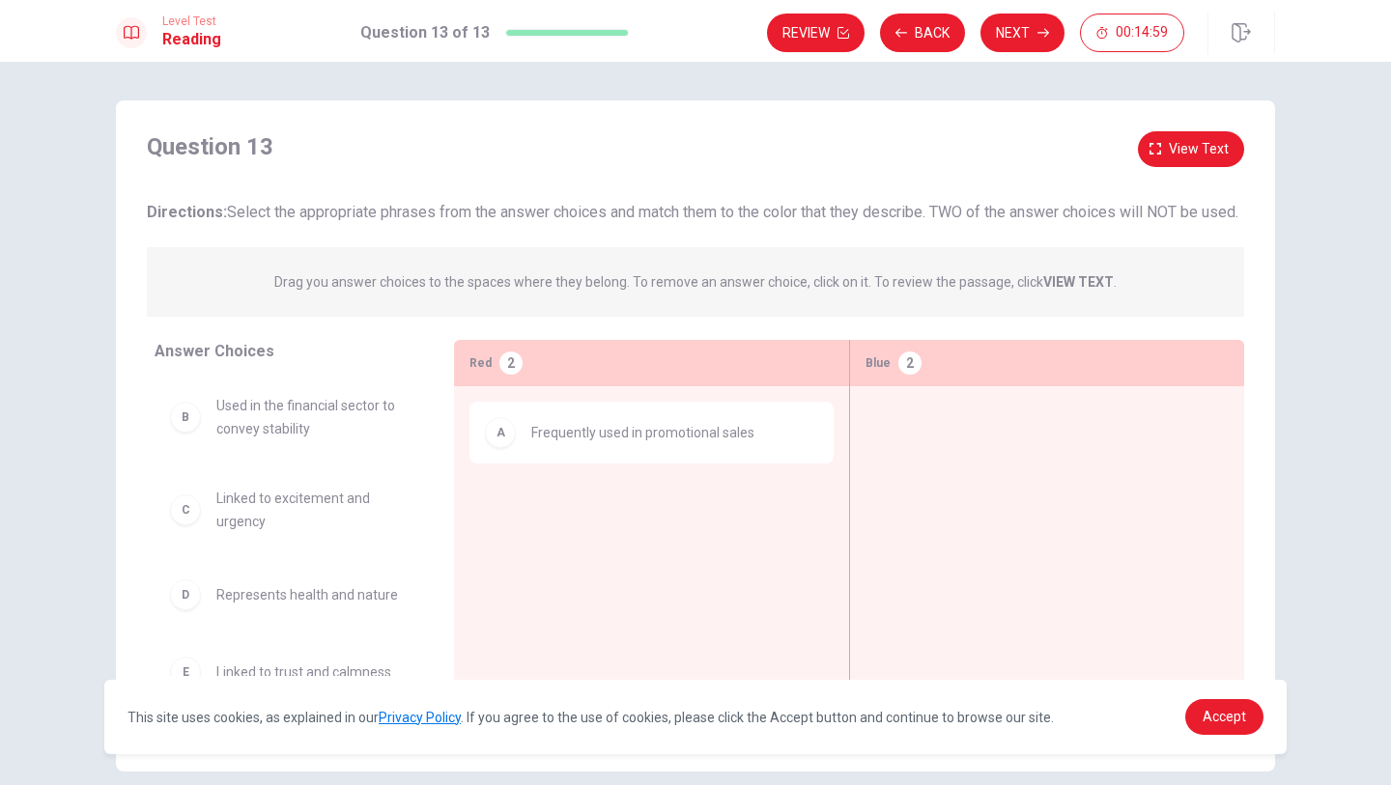
drag, startPoint x: 241, startPoint y: 552, endPoint x: 395, endPoint y: 552, distance: 153.6
drag, startPoint x: 211, startPoint y: 538, endPoint x: 573, endPoint y: 537, distance: 362.2
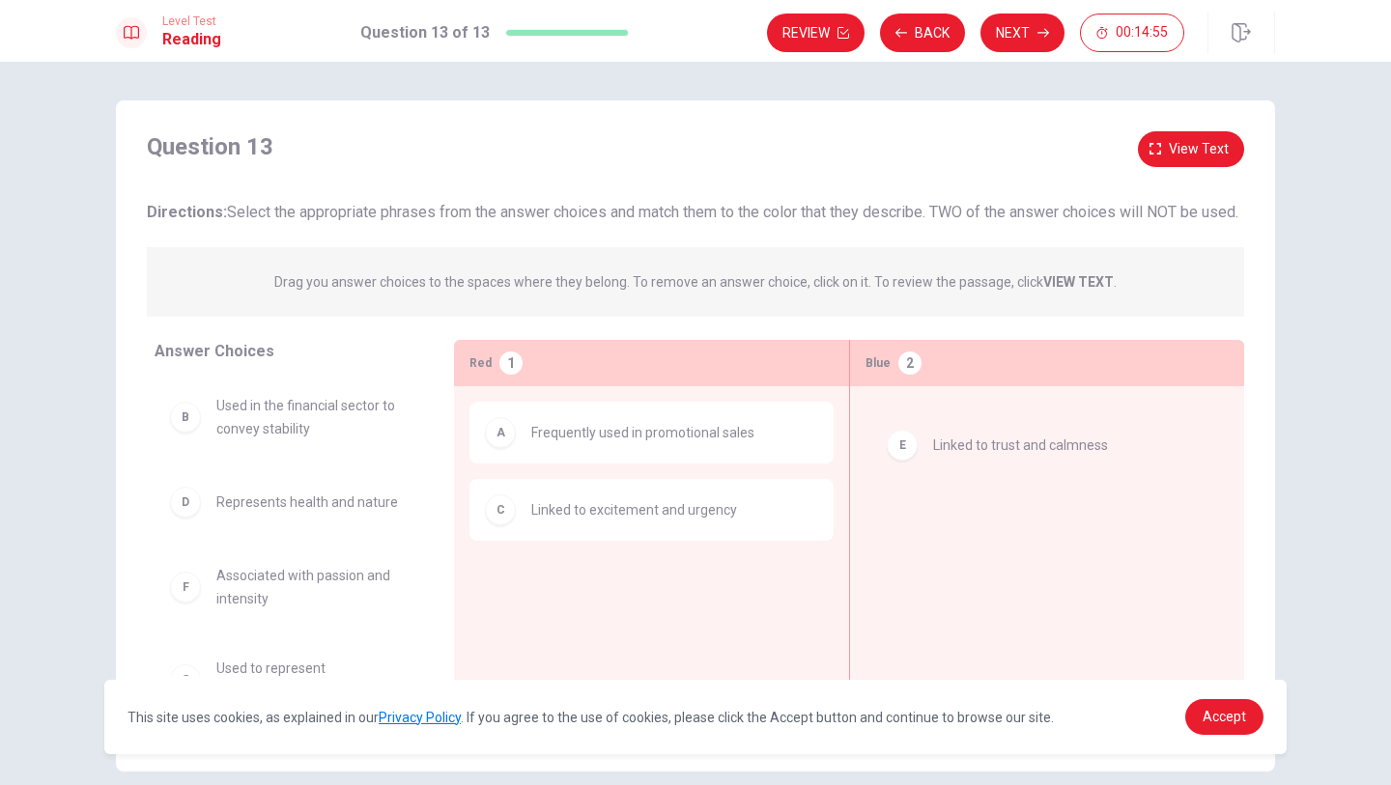
drag, startPoint x: 225, startPoint y: 601, endPoint x: 953, endPoint y: 443, distance: 745.1
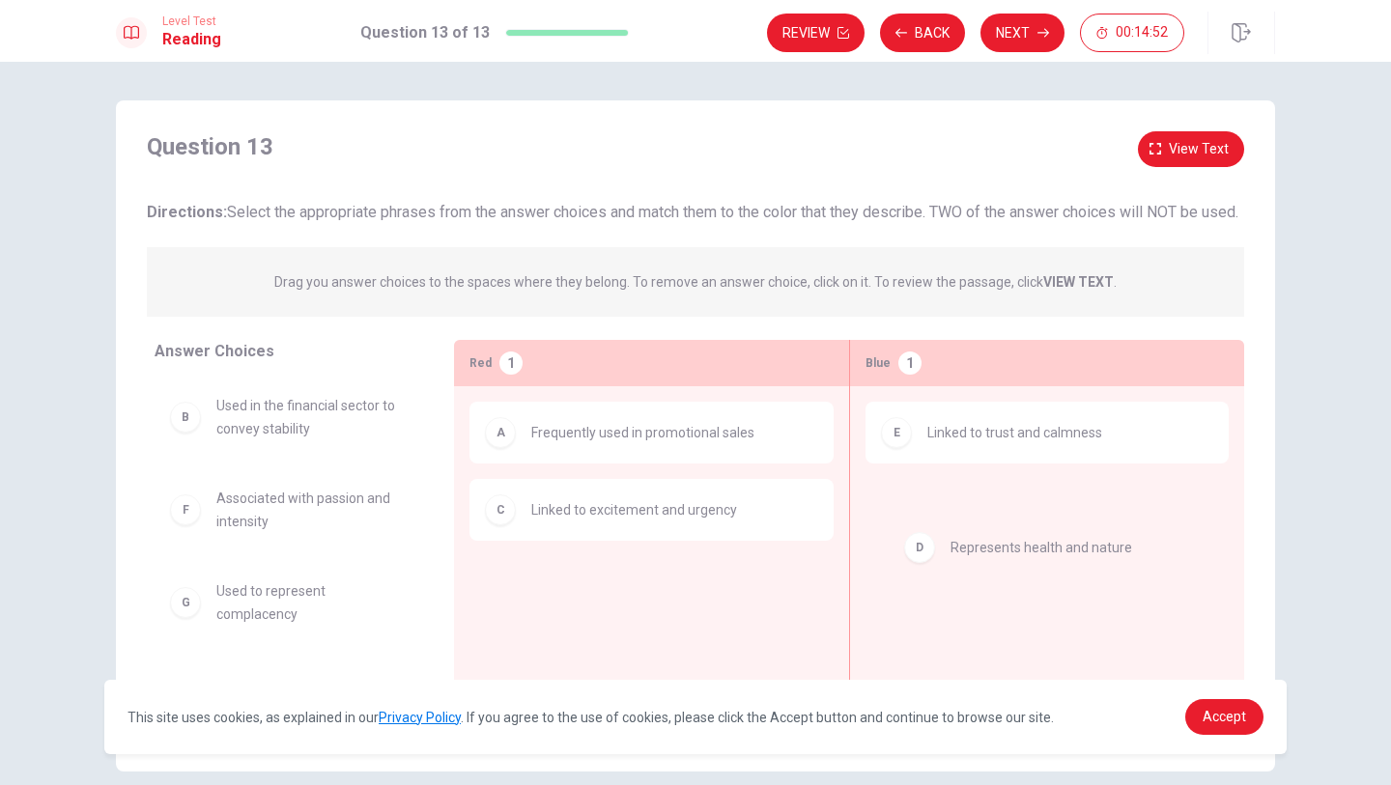
drag, startPoint x: 228, startPoint y: 532, endPoint x: 976, endPoint y: 554, distance: 748.0
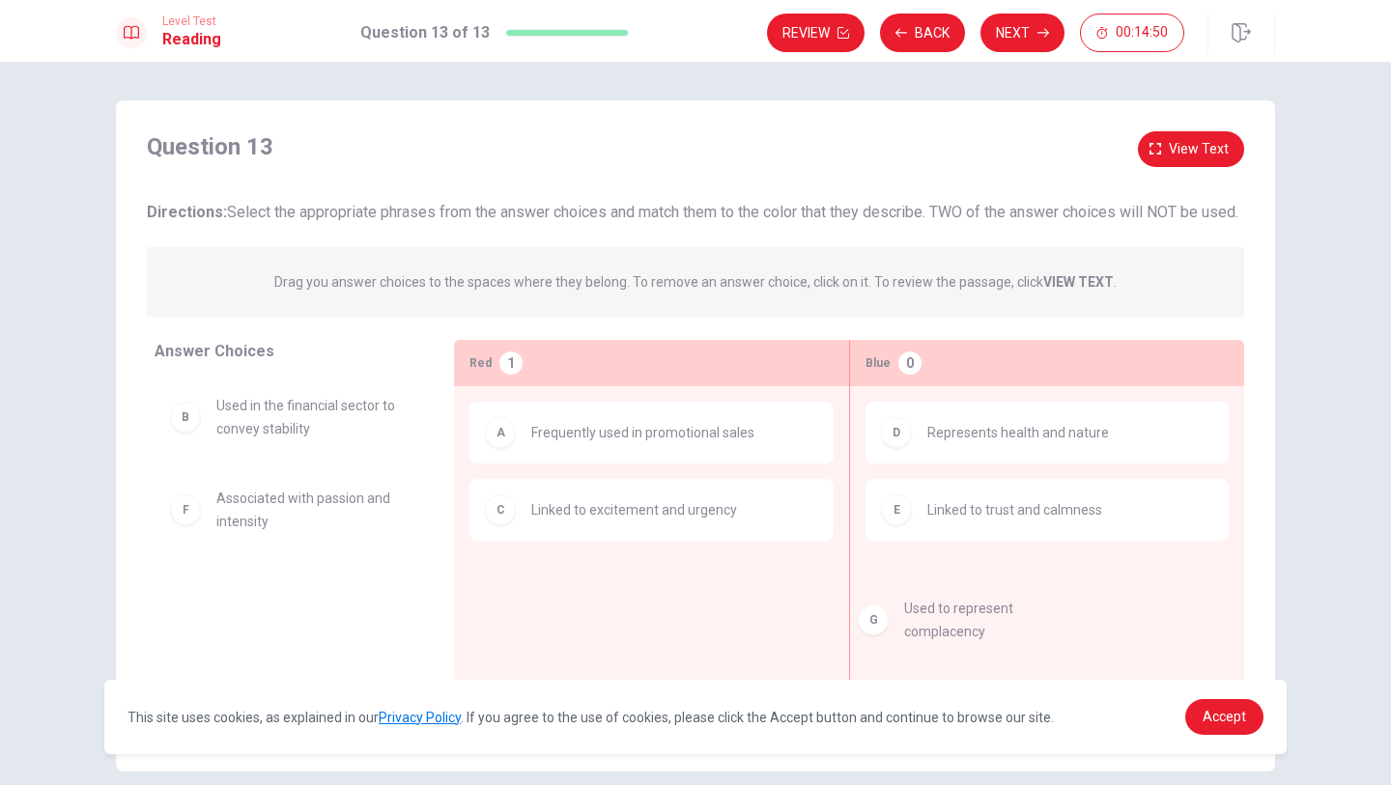
drag, startPoint x: 279, startPoint y: 620, endPoint x: 1007, endPoint y: 594, distance: 727.8
drag, startPoint x: 269, startPoint y: 535, endPoint x: 615, endPoint y: 640, distance: 362.4
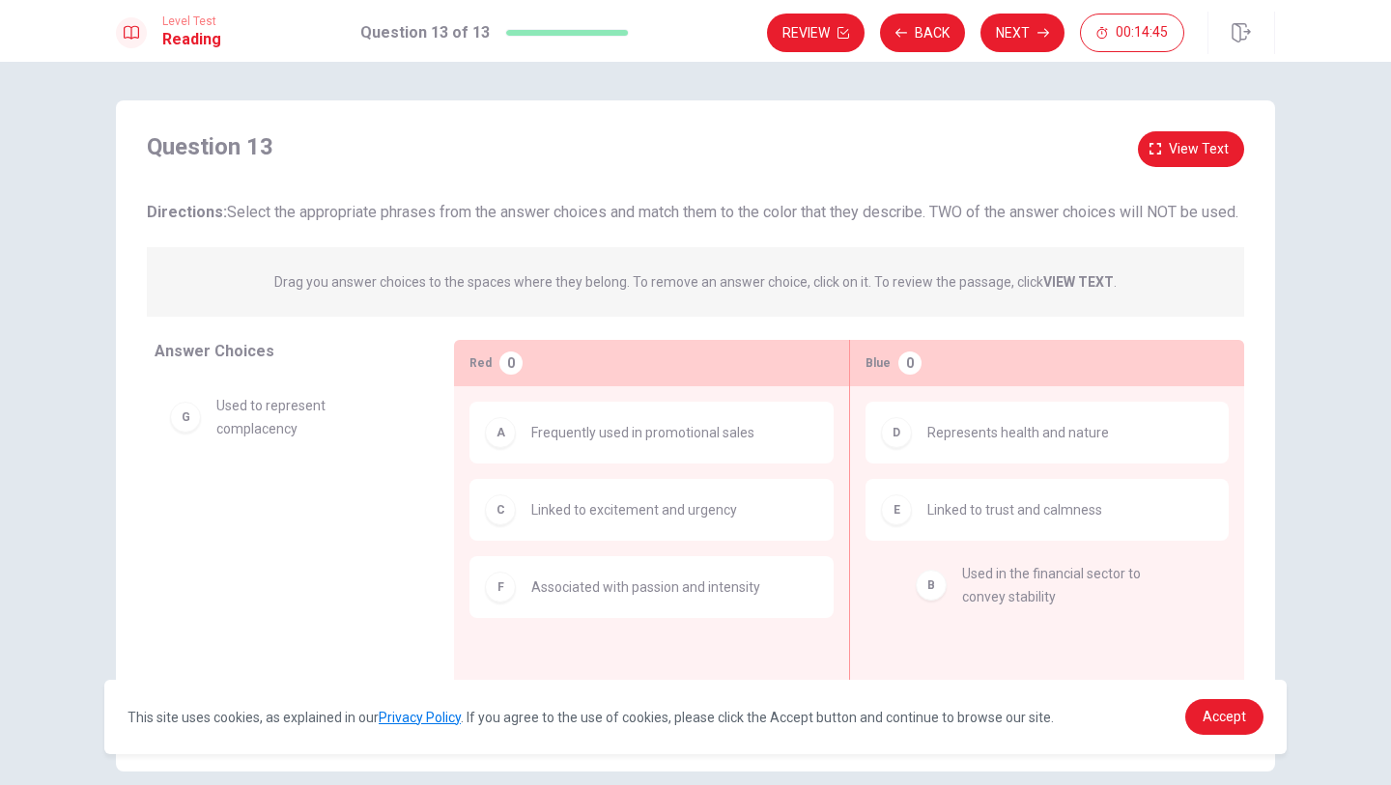
drag, startPoint x: 240, startPoint y: 444, endPoint x: 960, endPoint y: 606, distance: 738.4
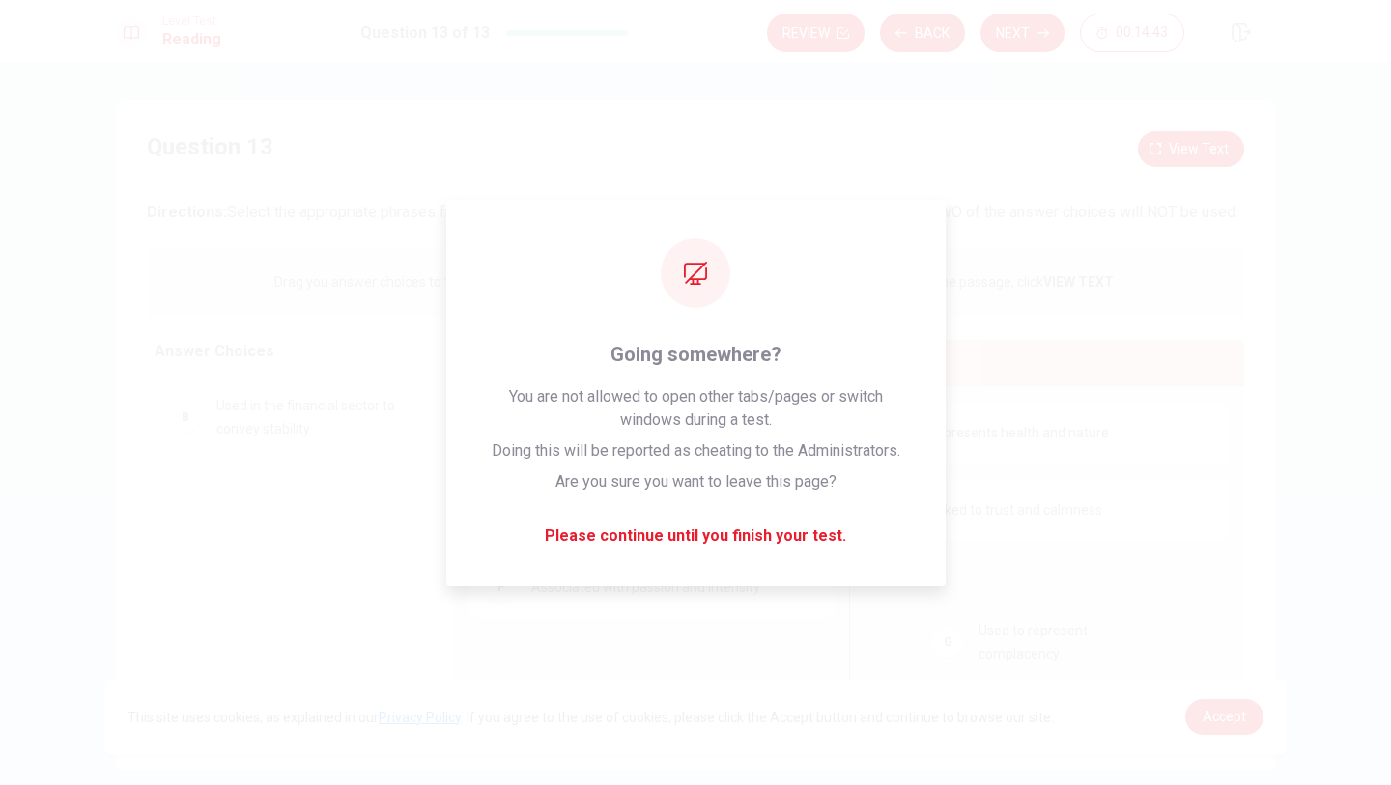
drag, startPoint x: 205, startPoint y: 528, endPoint x: 951, endPoint y: 602, distance: 750.3
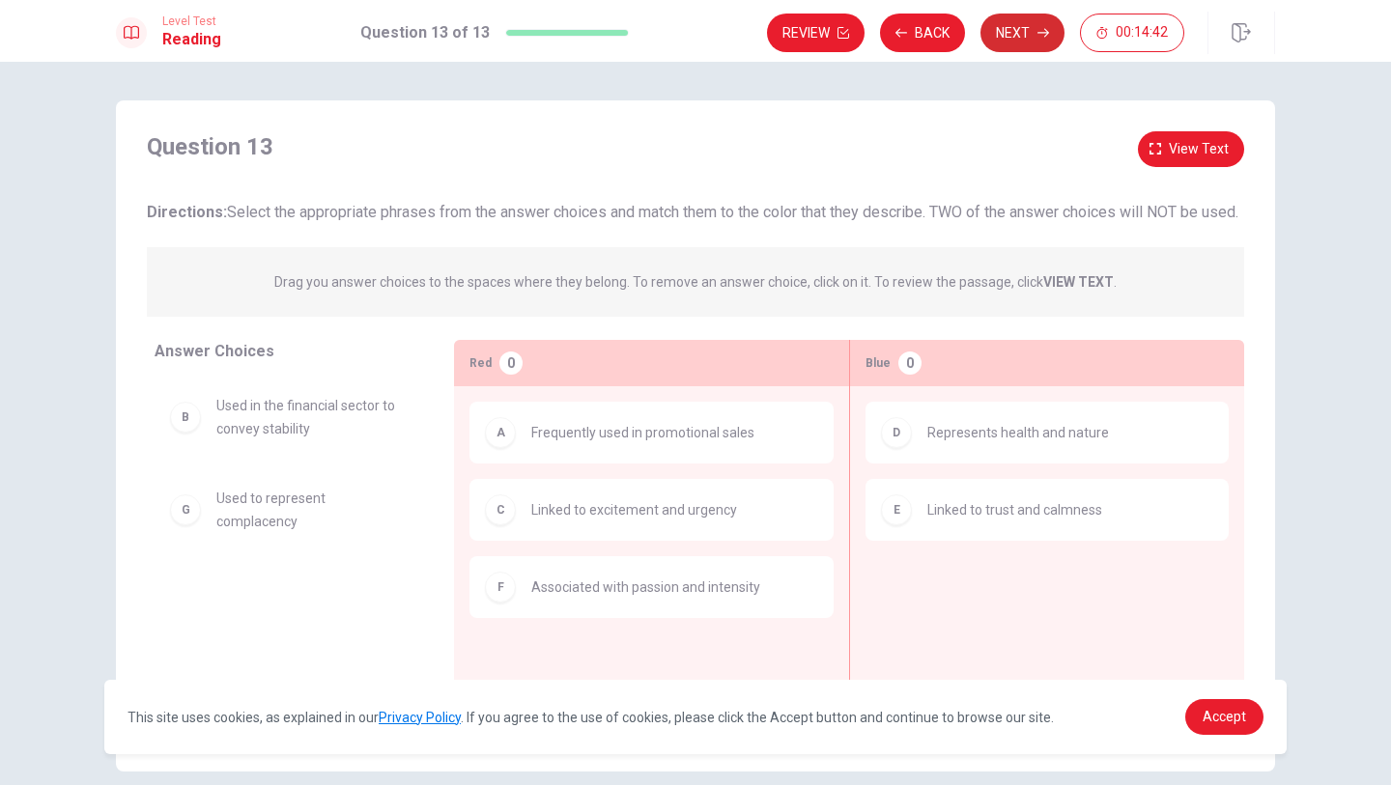
click at [1020, 33] on button "Next" at bounding box center [1022, 33] width 84 height 39
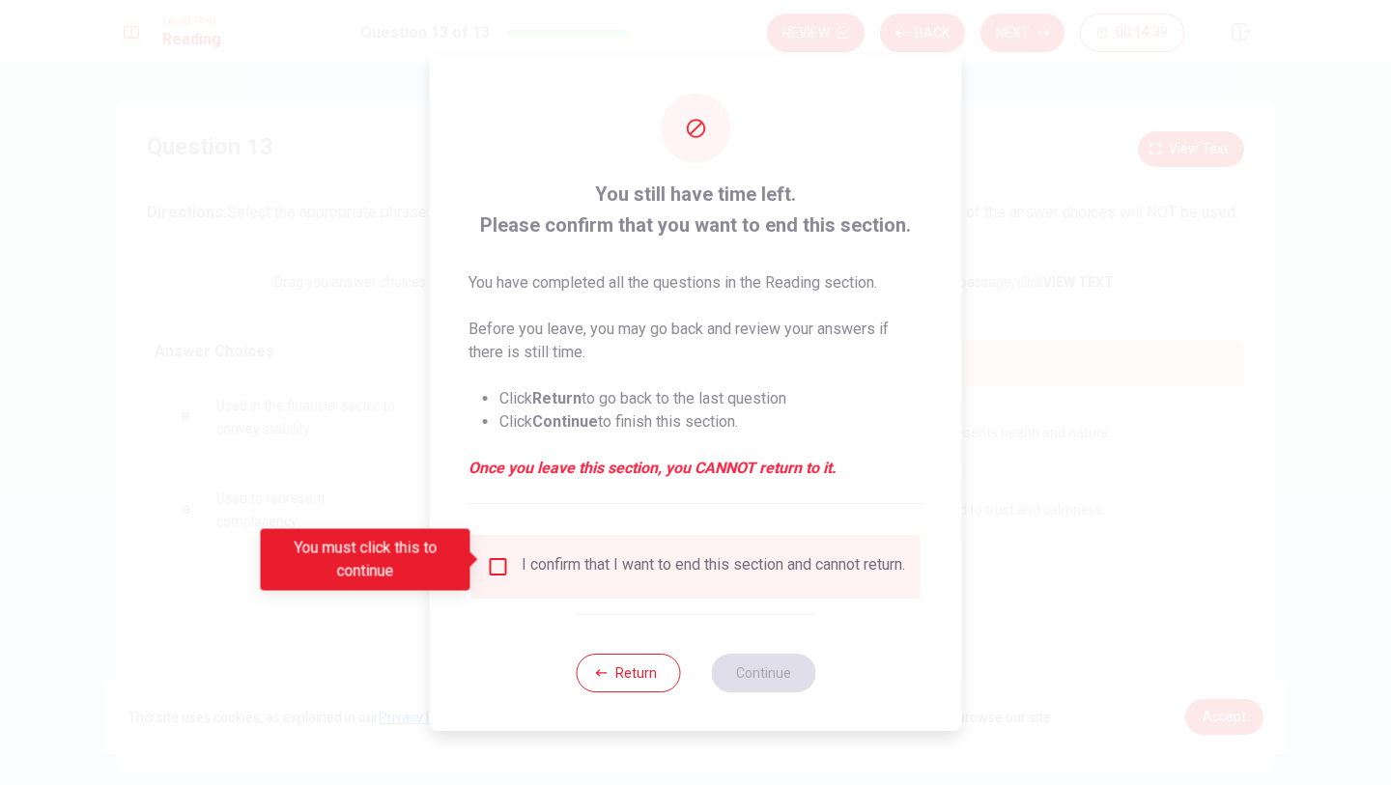
click at [496, 562] on input "You must click this to continue" at bounding box center [498, 566] width 23 height 23
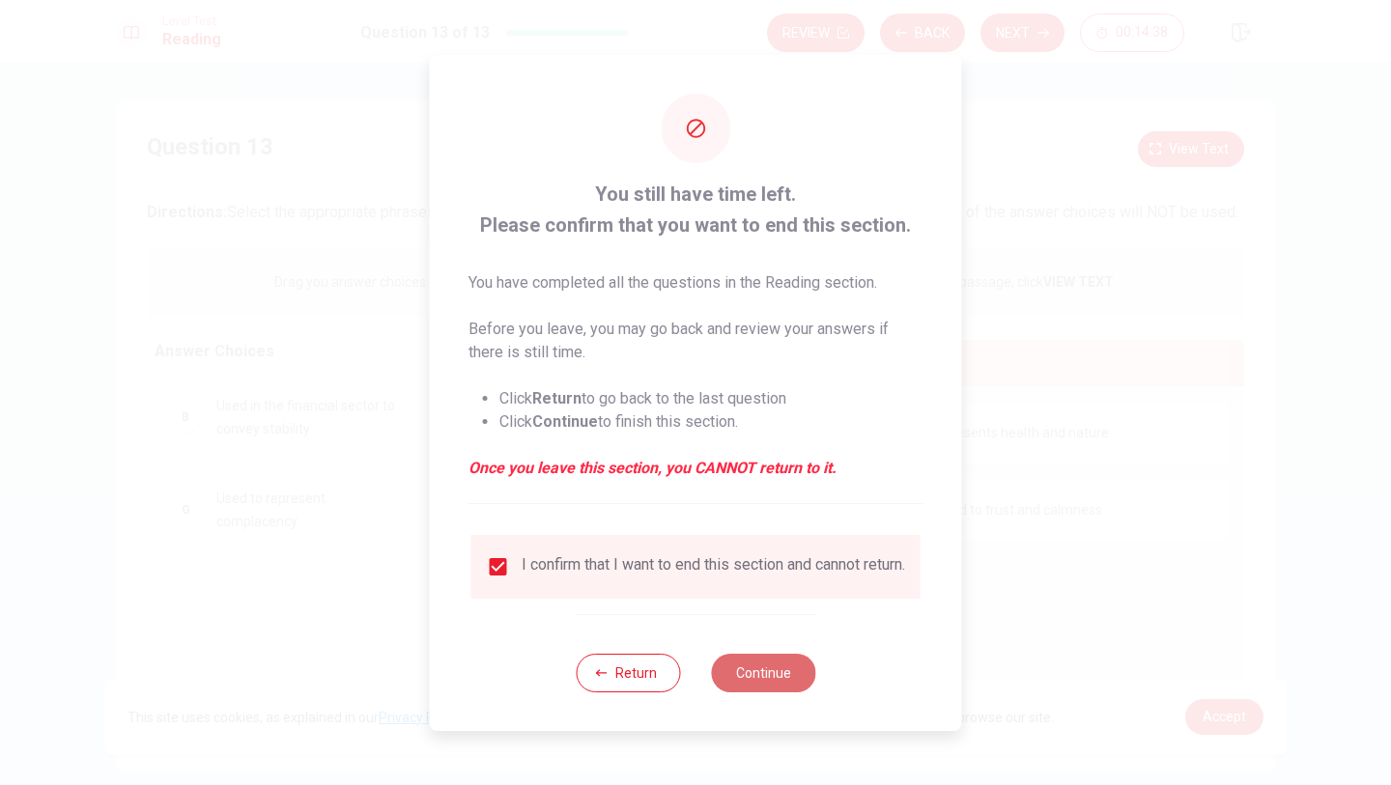
click at [753, 671] on button "Continue" at bounding box center [763, 673] width 104 height 39
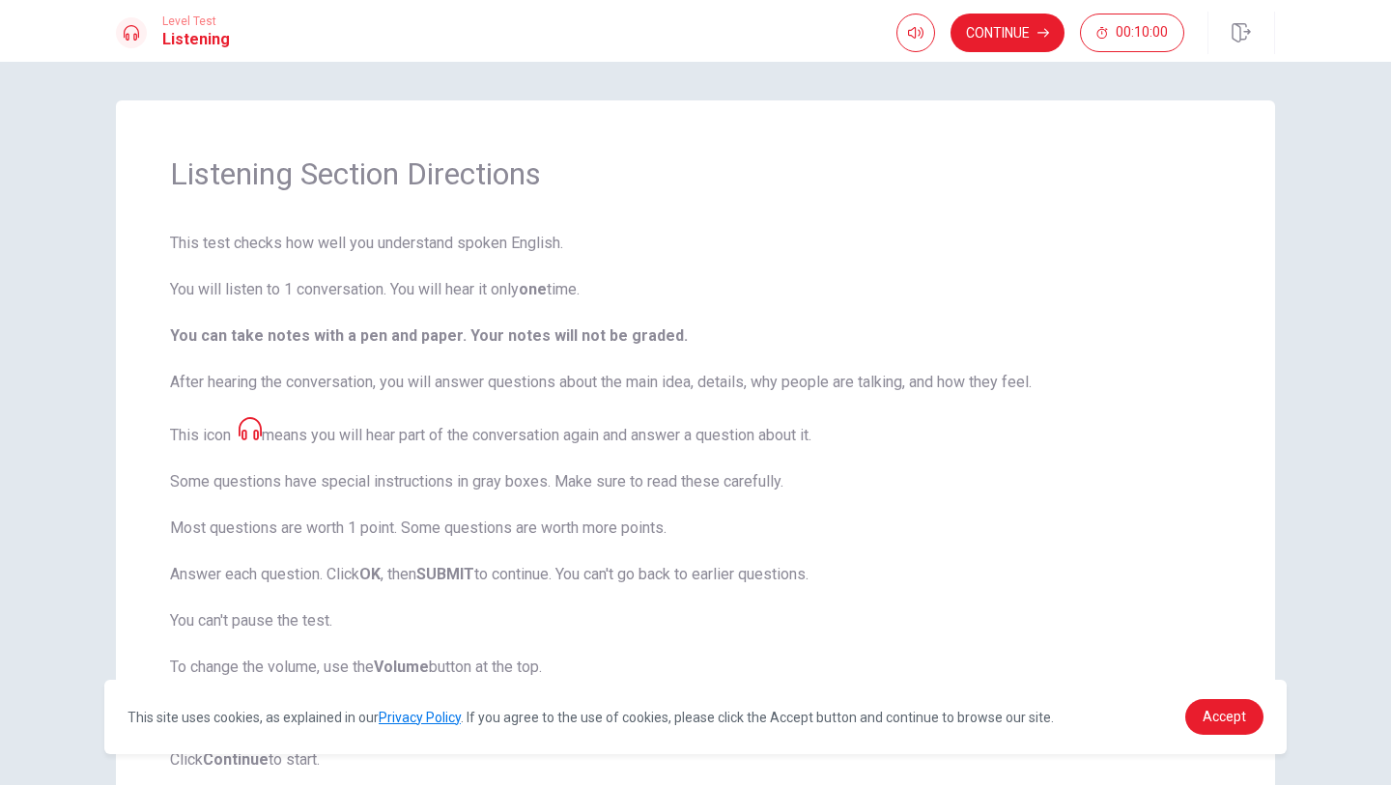
scroll to position [140, 0]
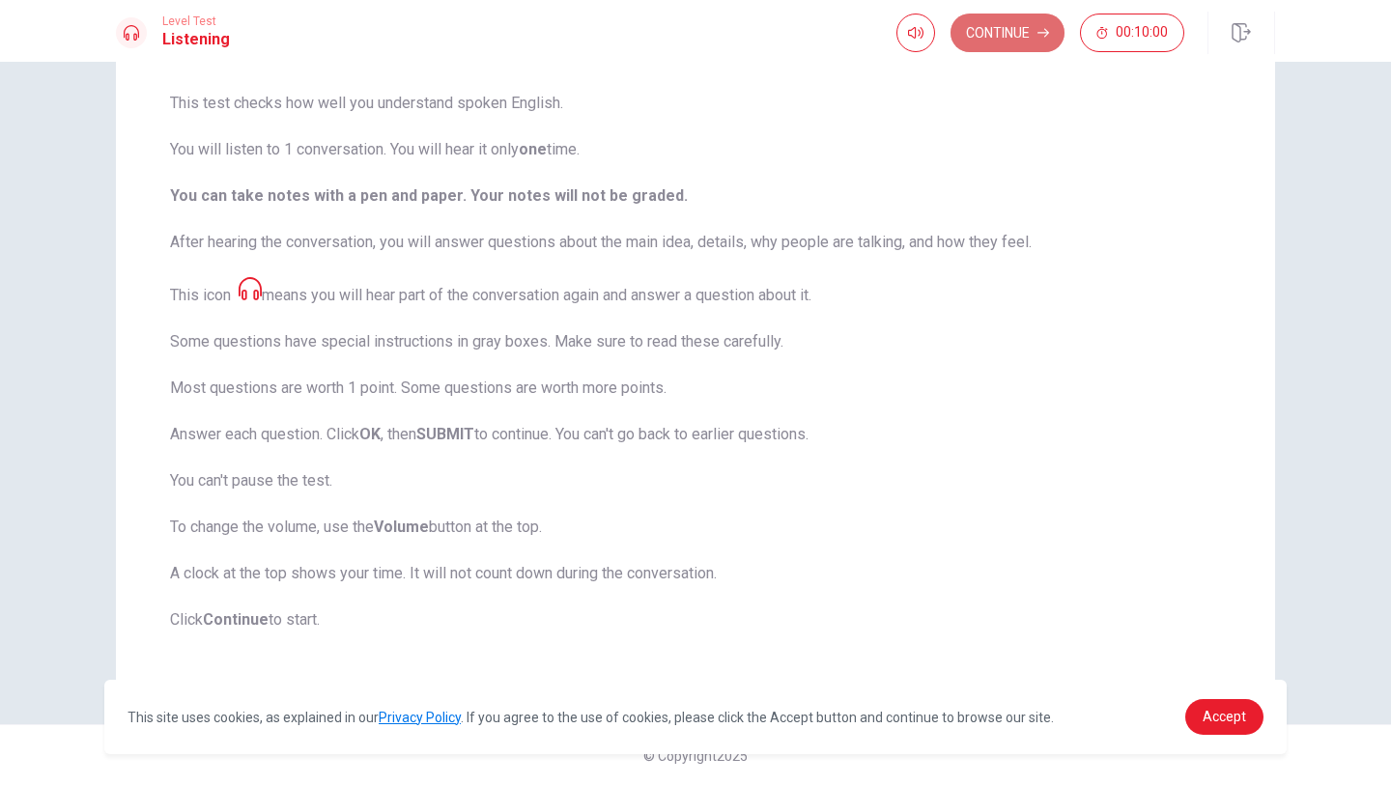
click at [1011, 33] on button "Continue" at bounding box center [1007, 33] width 114 height 39
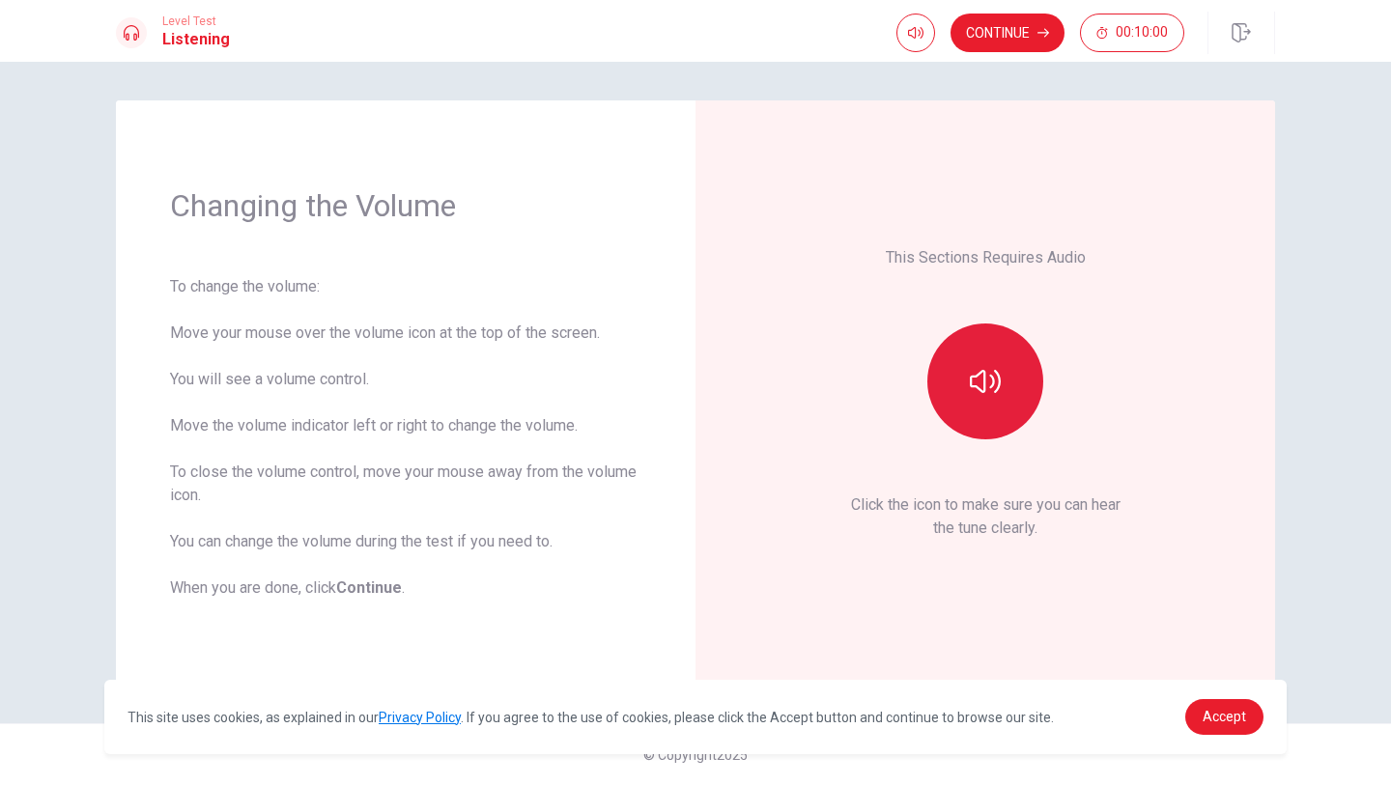
click at [992, 402] on button "button" at bounding box center [985, 382] width 116 height 116
click at [987, 28] on button "Continue" at bounding box center [1007, 33] width 114 height 39
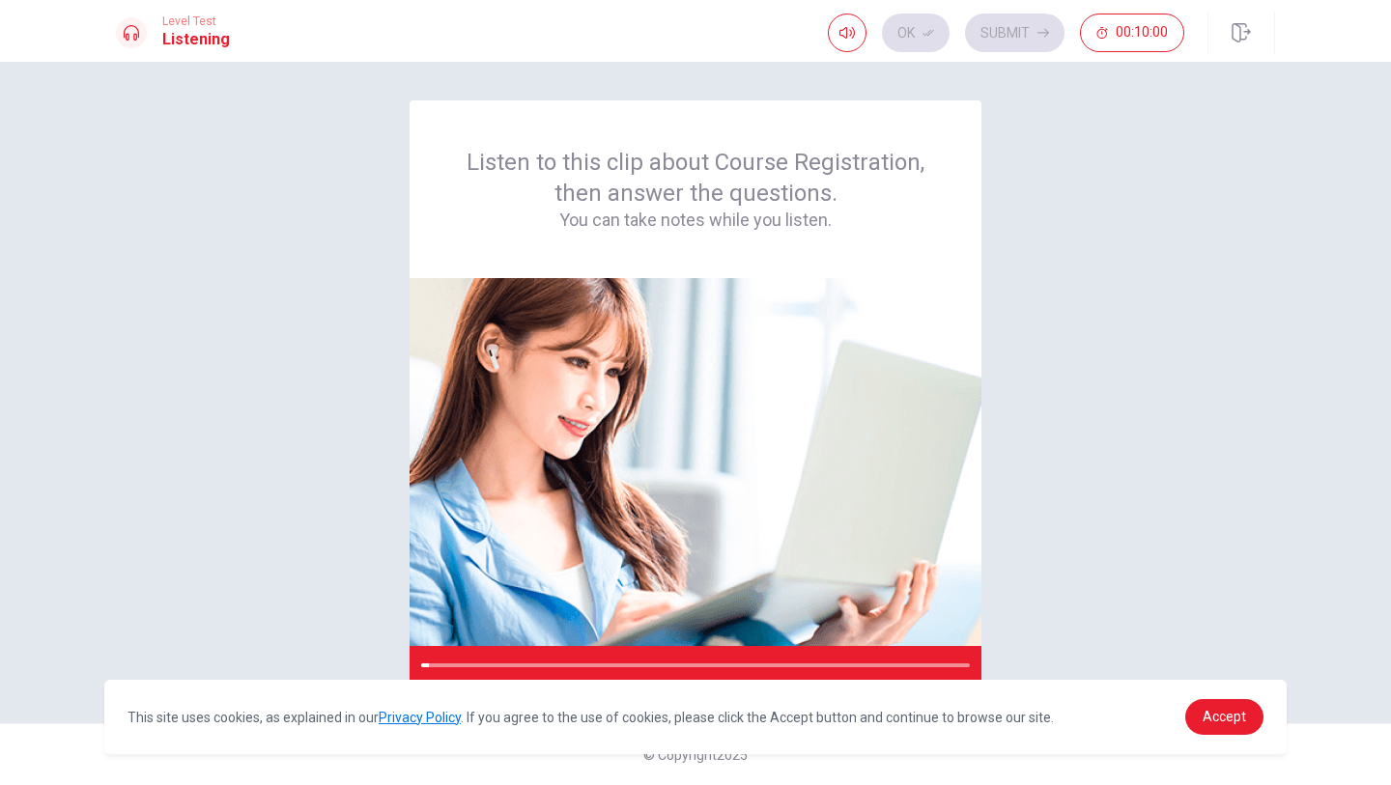
click at [1023, 433] on div "Listen to this clip about Course Registration, then answer the questions. You c…" at bounding box center [695, 392] width 1159 height 584
click at [1008, 27] on div "Ok Submit 00:10:00" at bounding box center [1006, 33] width 356 height 39
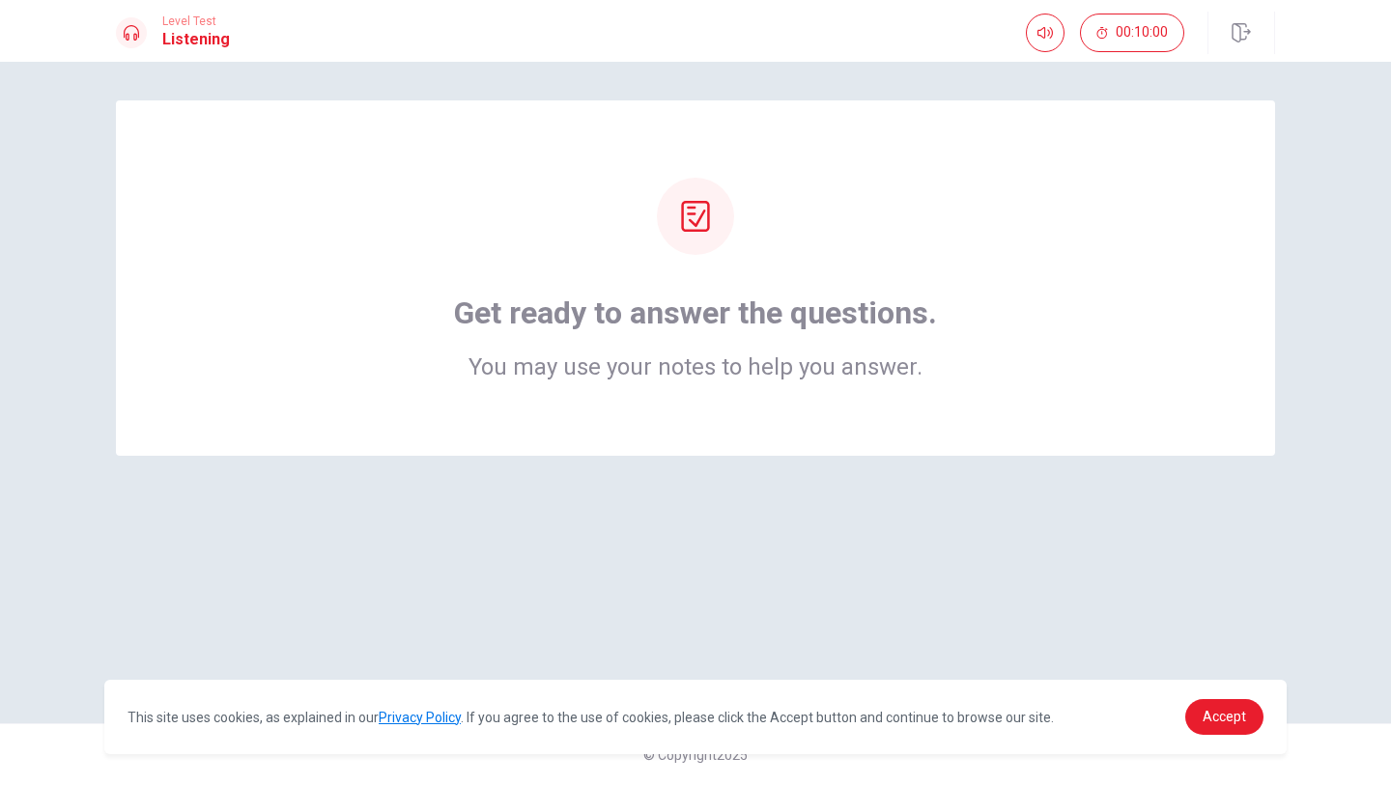
click at [697, 230] on icon at bounding box center [695, 216] width 28 height 31
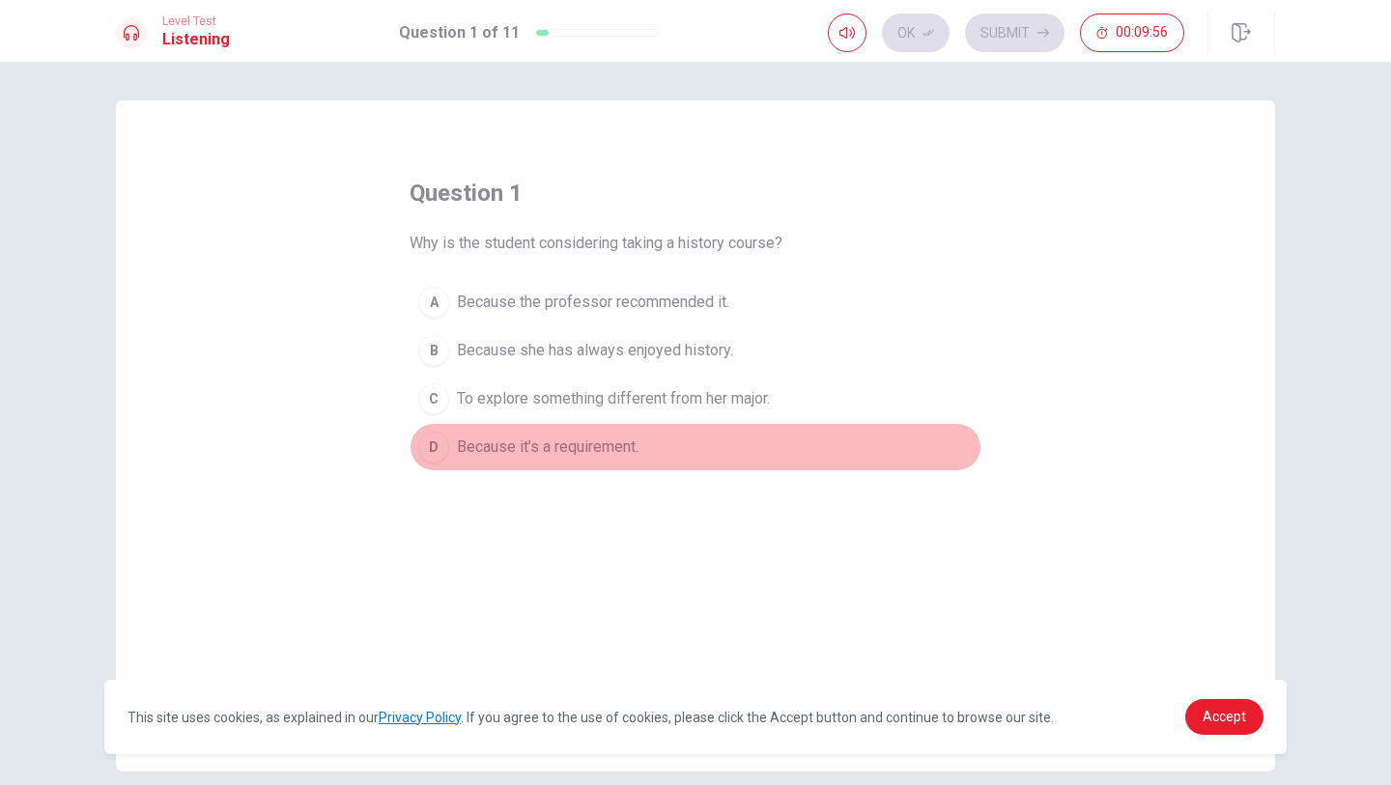
click at [567, 451] on span "Because it’s a requirement." at bounding box center [548, 447] width 182 height 23
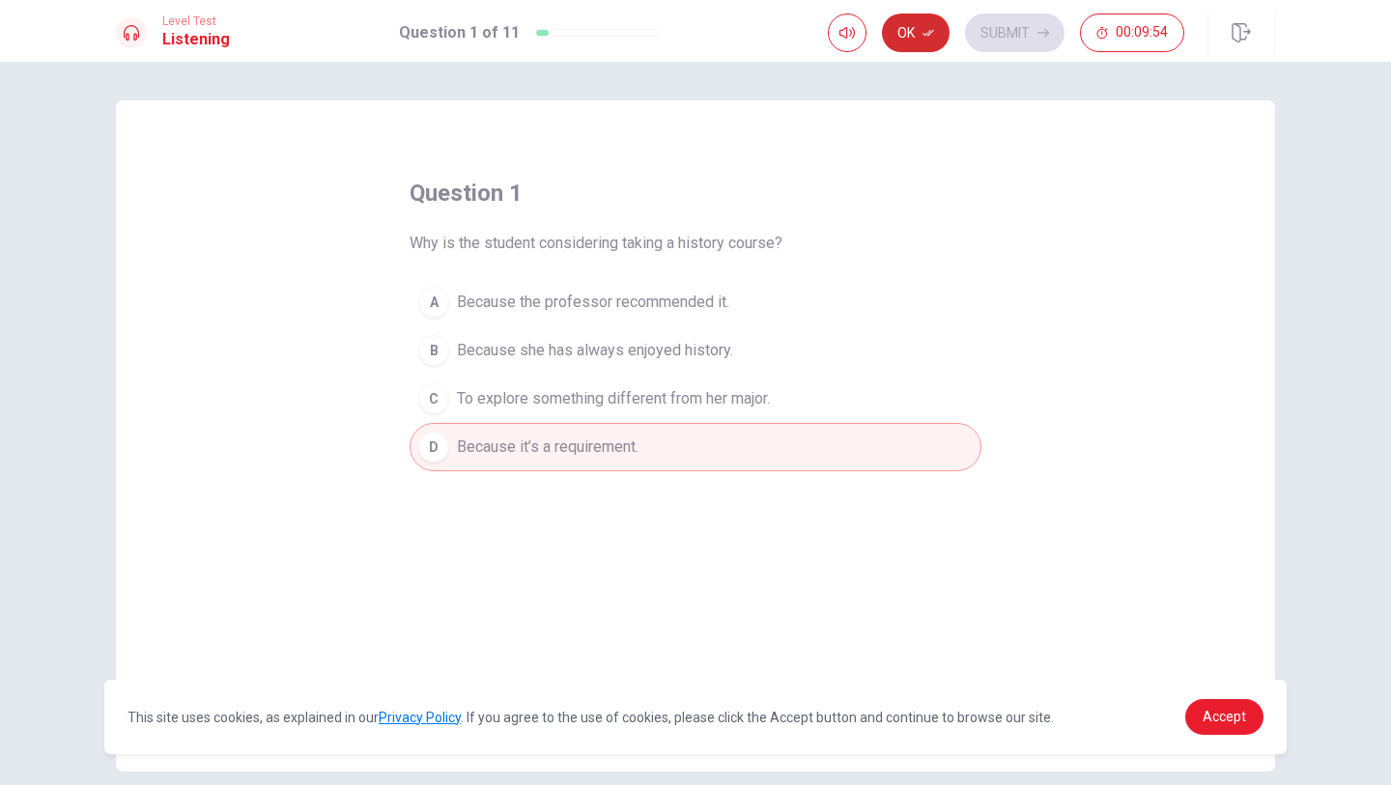
click at [904, 40] on button "Ok" at bounding box center [916, 33] width 68 height 39
click at [1006, 31] on button "Submit" at bounding box center [1014, 33] width 99 height 39
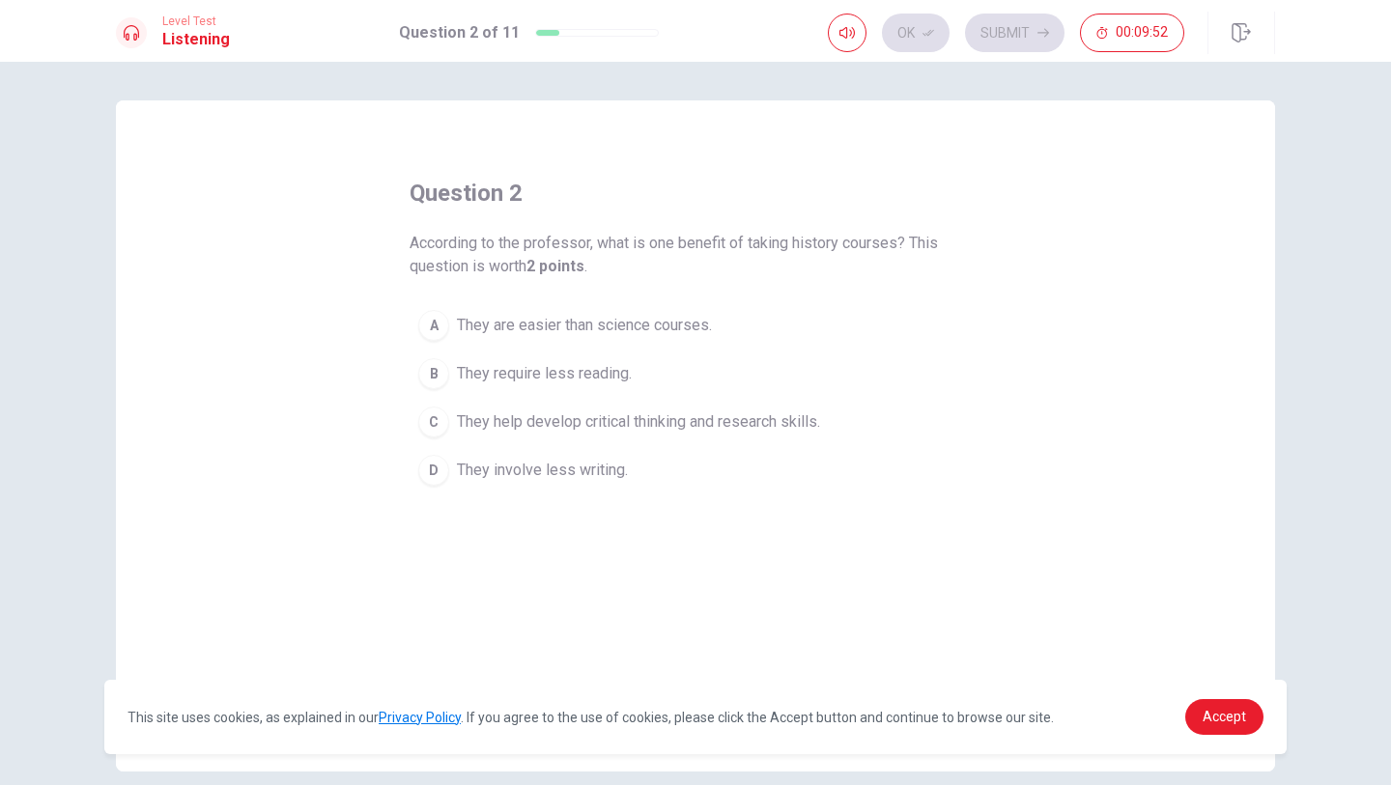
click at [667, 317] on span "They are easier than science courses." at bounding box center [584, 325] width 255 height 23
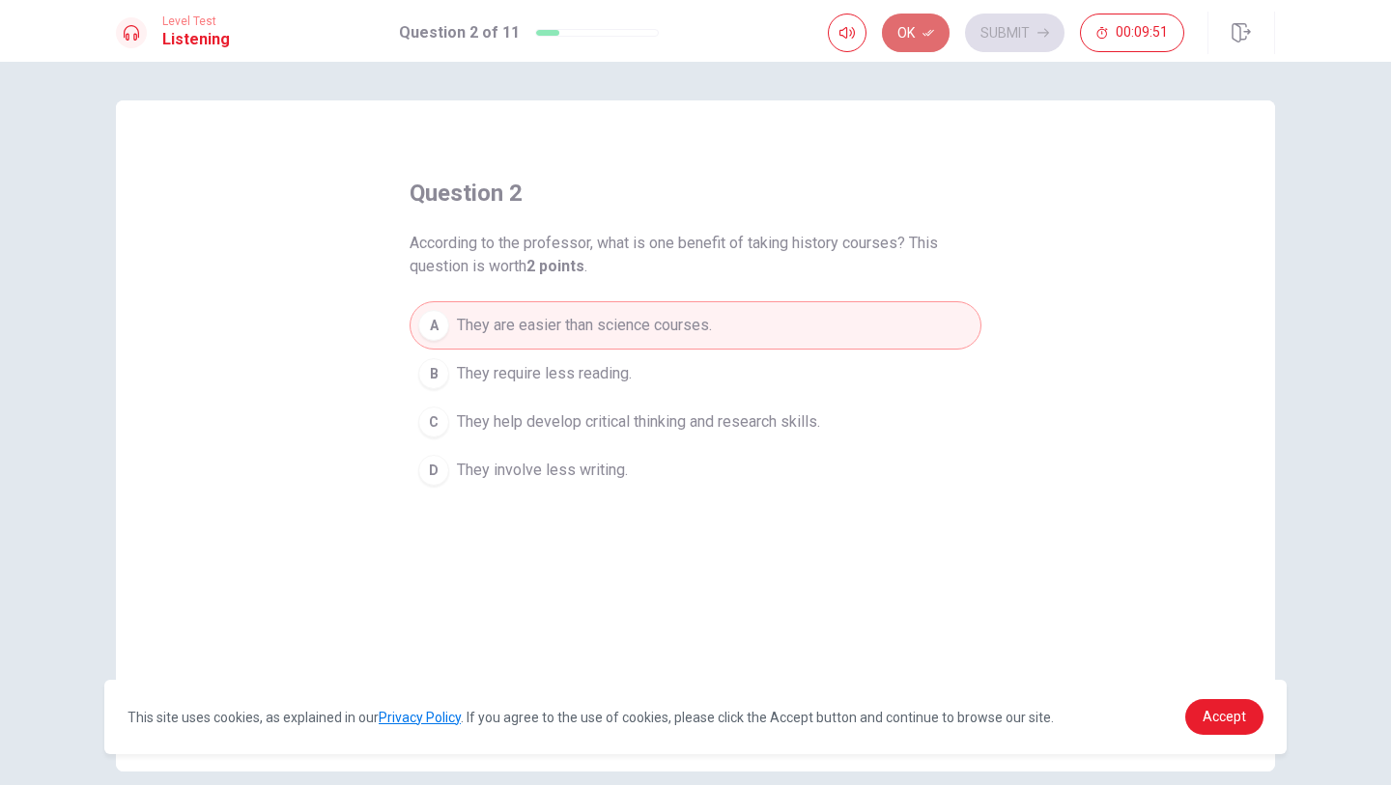
click at [908, 41] on button "Ok" at bounding box center [916, 33] width 68 height 39
click at [1008, 28] on button "Submit" at bounding box center [1014, 33] width 99 height 39
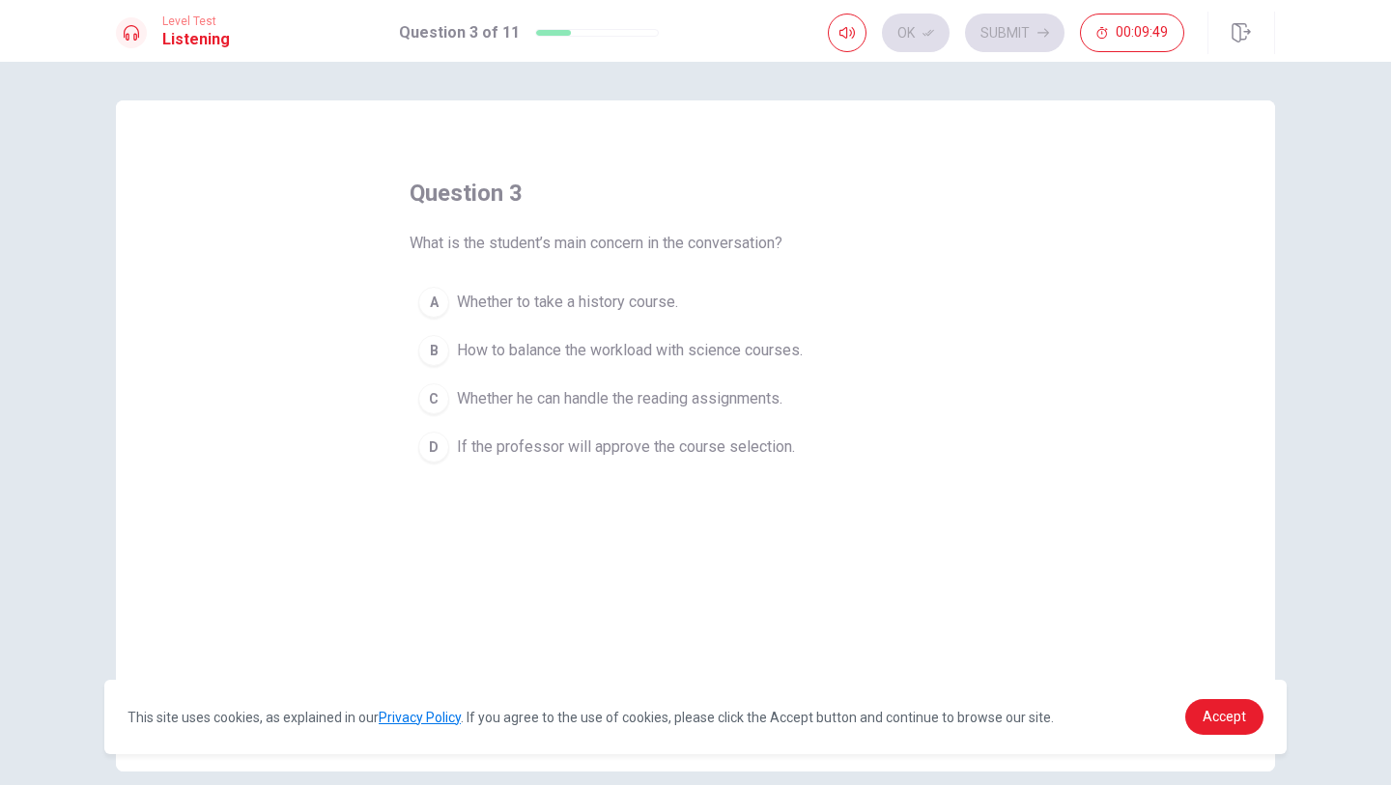
click at [561, 353] on span "How to balance the workload with science courses." at bounding box center [630, 350] width 346 height 23
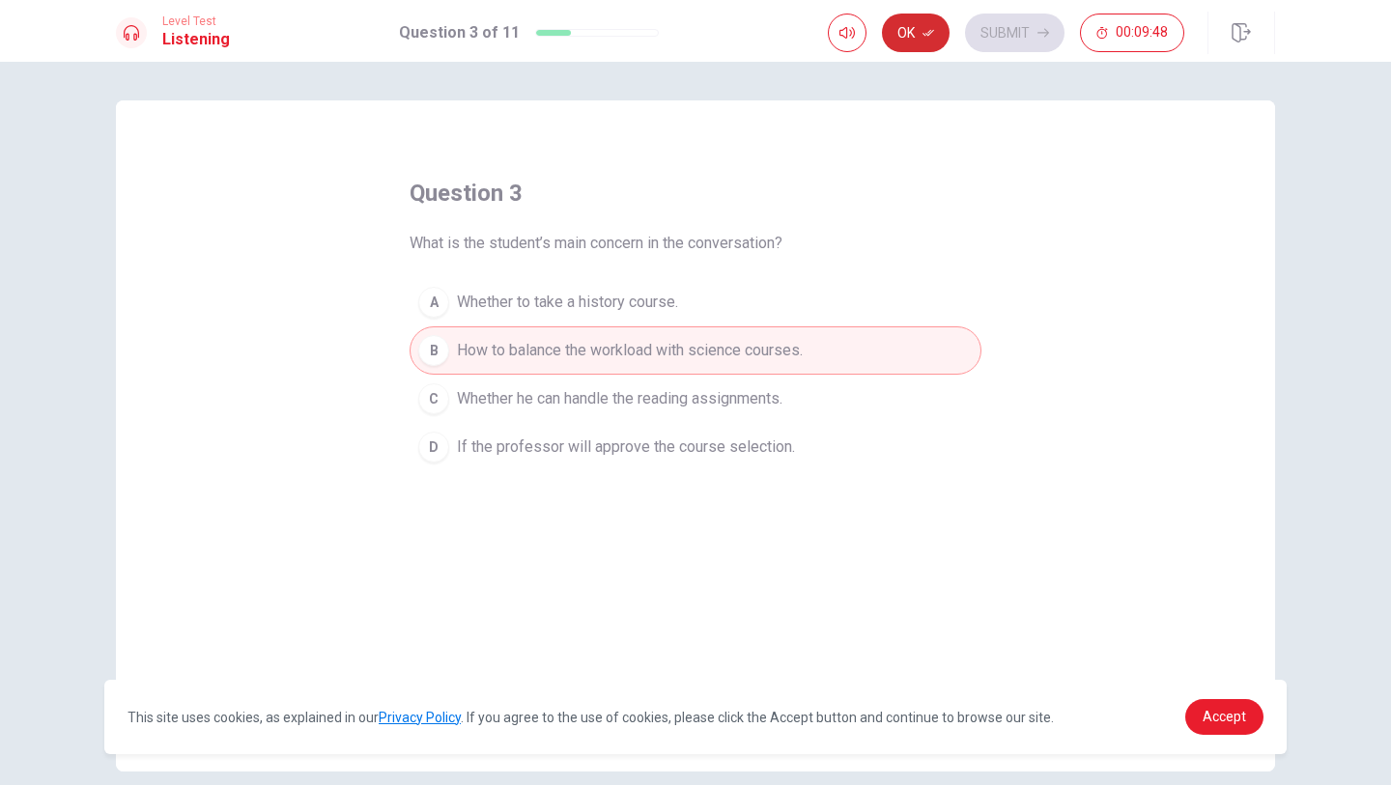
click at [900, 36] on button "Ok" at bounding box center [916, 33] width 68 height 39
click at [1007, 18] on button "Submit" at bounding box center [1014, 33] width 99 height 39
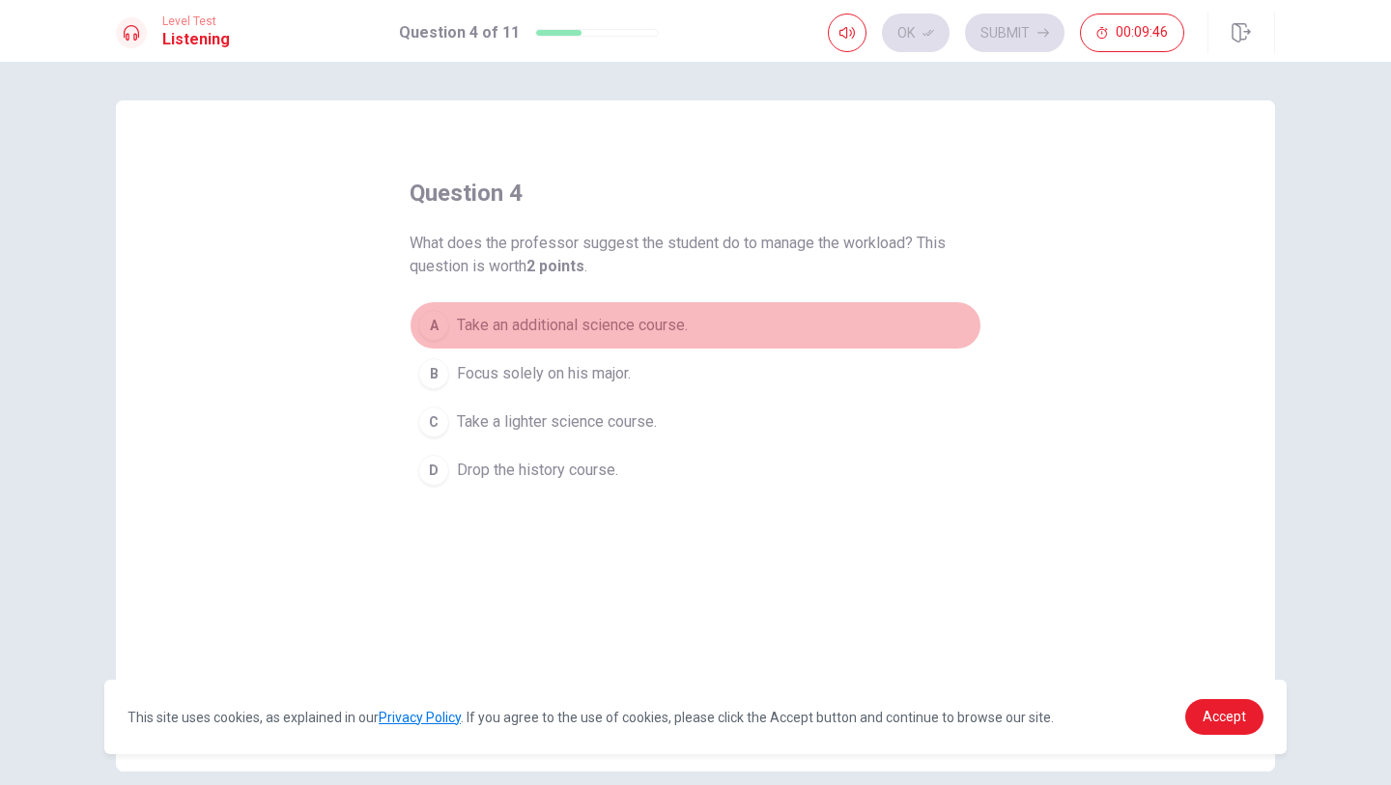
click at [661, 307] on button "A Take an additional science course." at bounding box center [696, 325] width 572 height 48
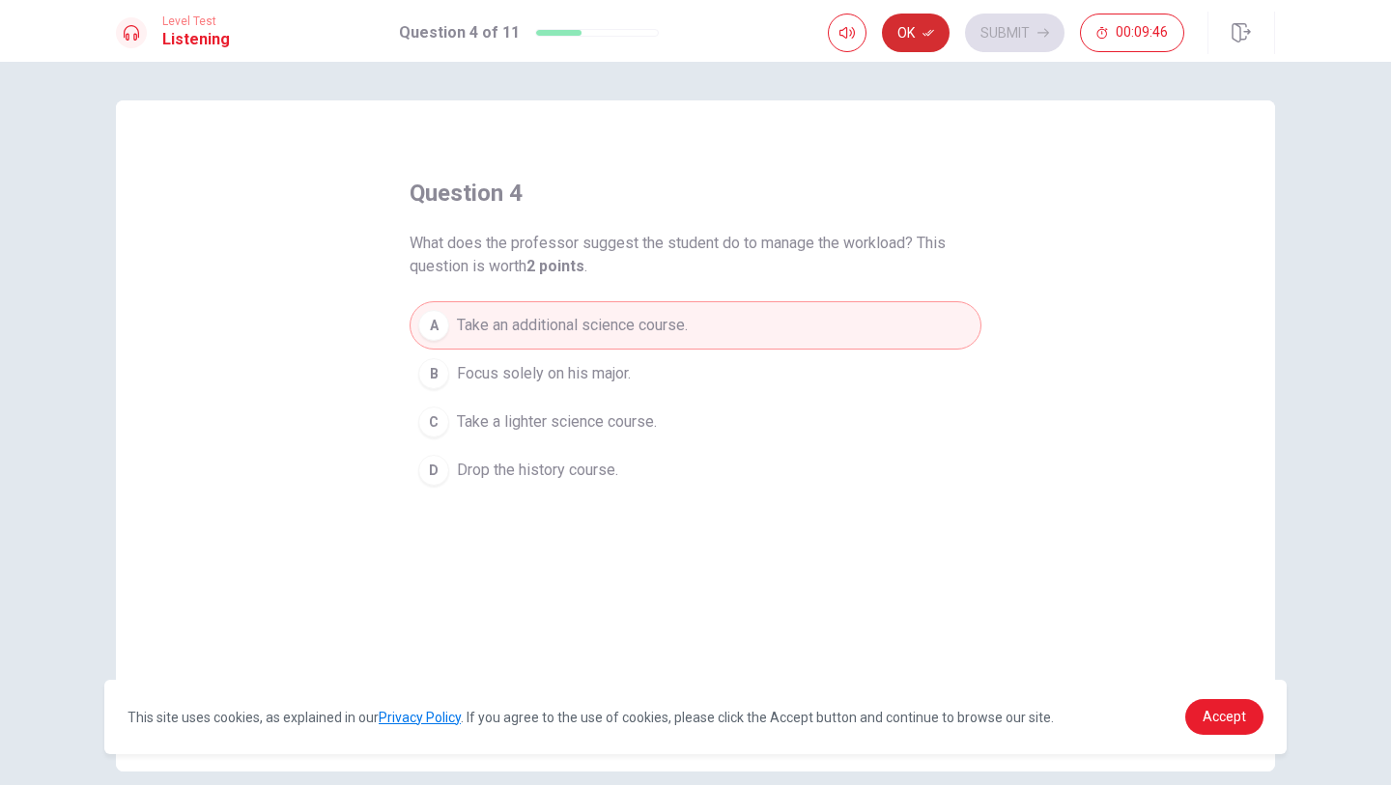
click at [911, 21] on button "Ok" at bounding box center [916, 33] width 68 height 39
click at [991, 23] on button "Submit" at bounding box center [1014, 33] width 99 height 39
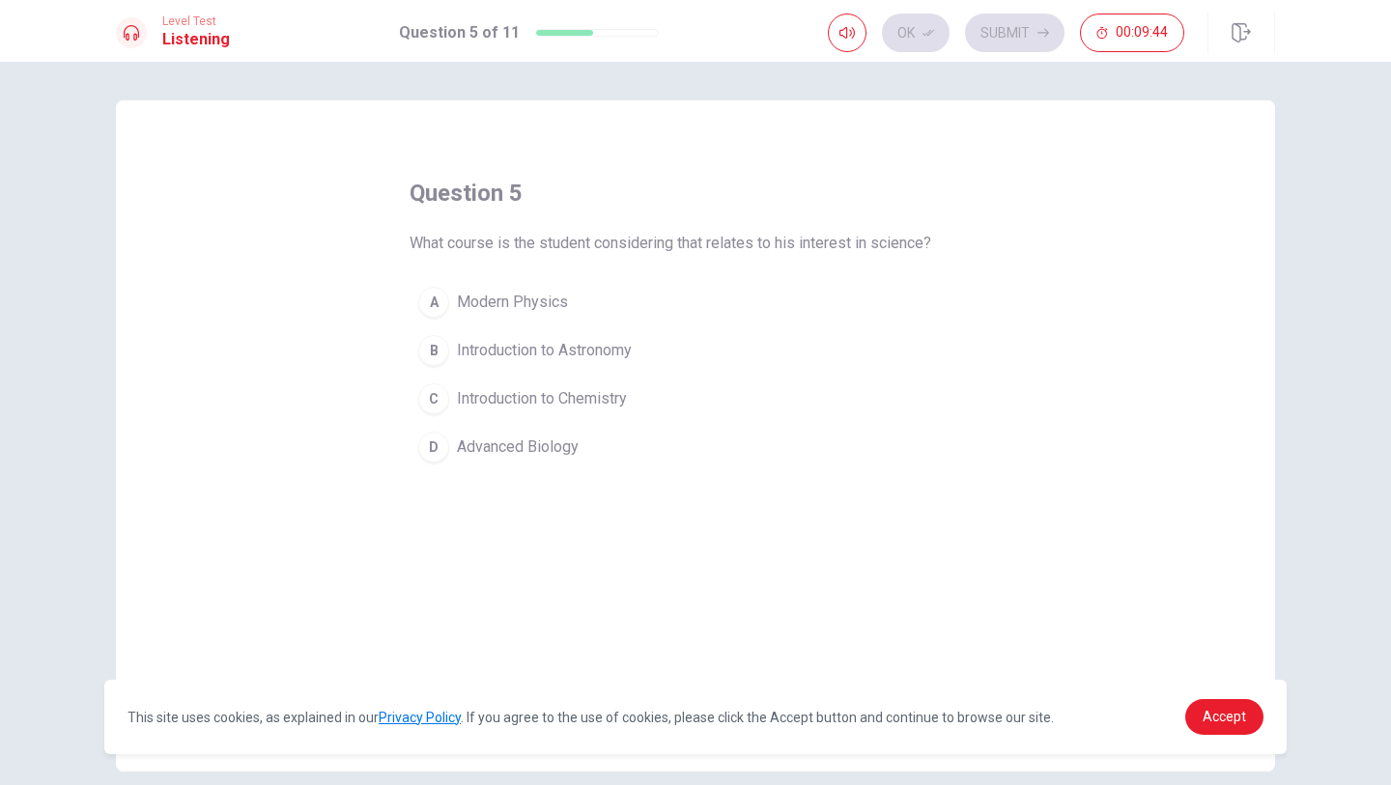
click at [543, 400] on span "Introduction to Chemistry" at bounding box center [542, 398] width 170 height 23
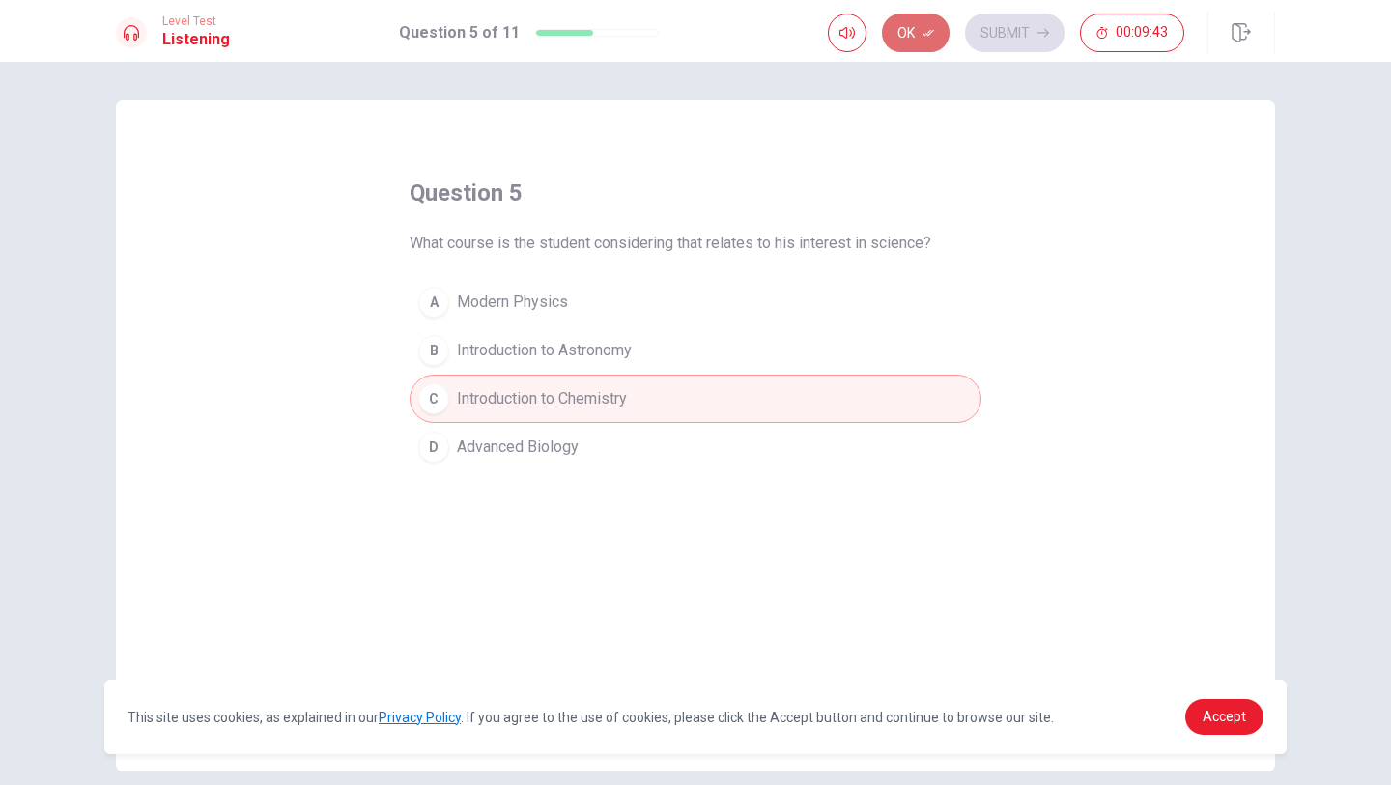
click at [941, 31] on button "Ok" at bounding box center [916, 33] width 68 height 39
click at [991, 31] on button "Submit" at bounding box center [1014, 33] width 99 height 39
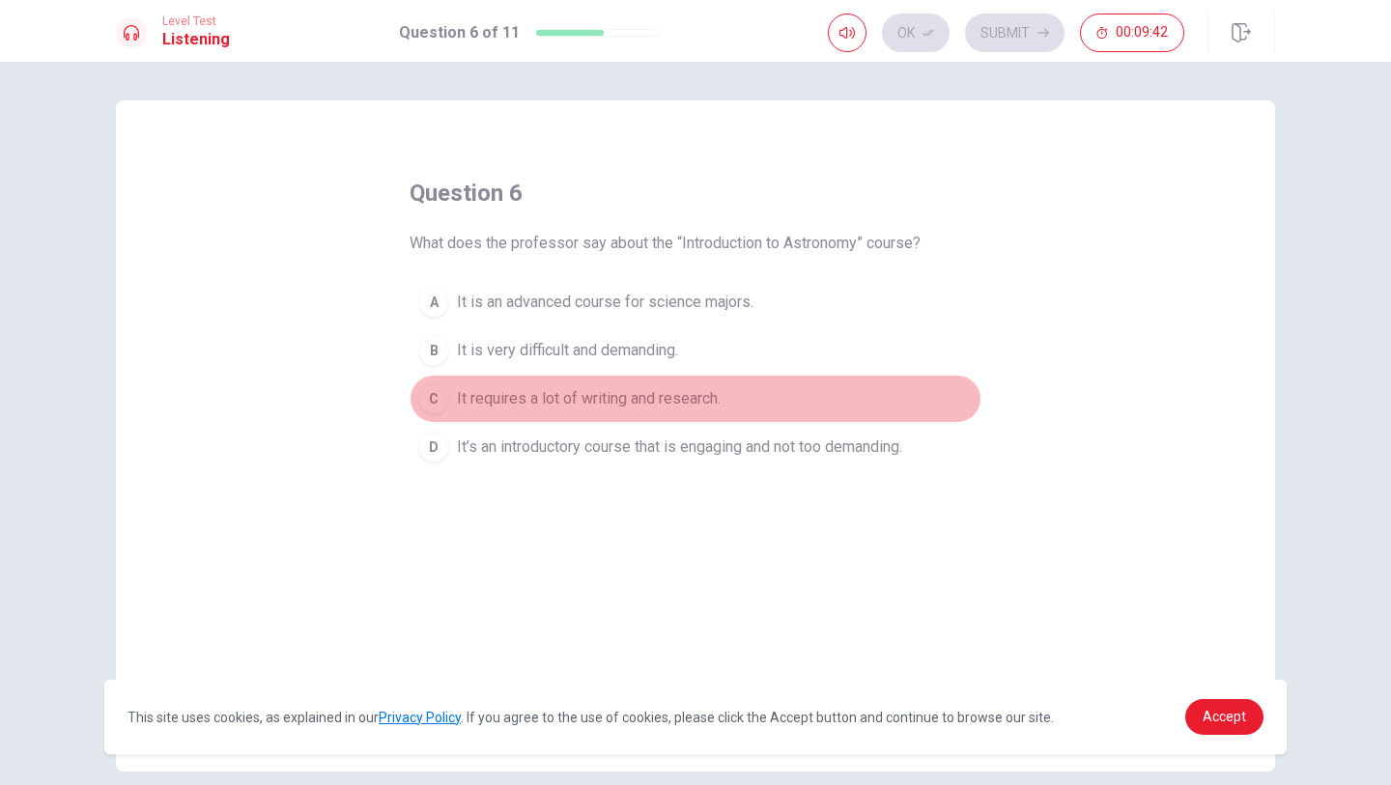
click at [565, 398] on span "It requires a lot of writing and research." at bounding box center [589, 398] width 264 height 23
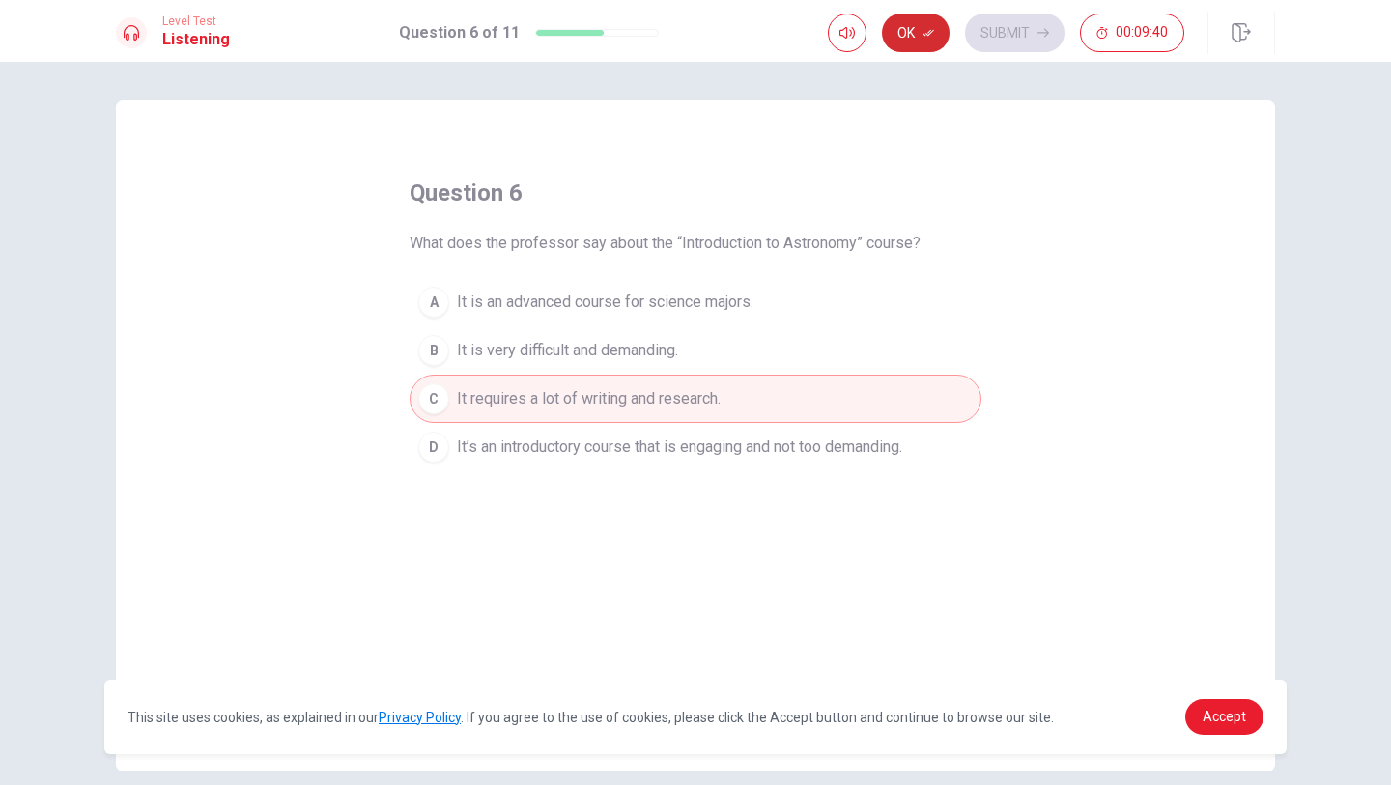
click at [921, 41] on button "Ok" at bounding box center [916, 33] width 68 height 39
click at [999, 40] on button "Submit" at bounding box center [1014, 33] width 99 height 39
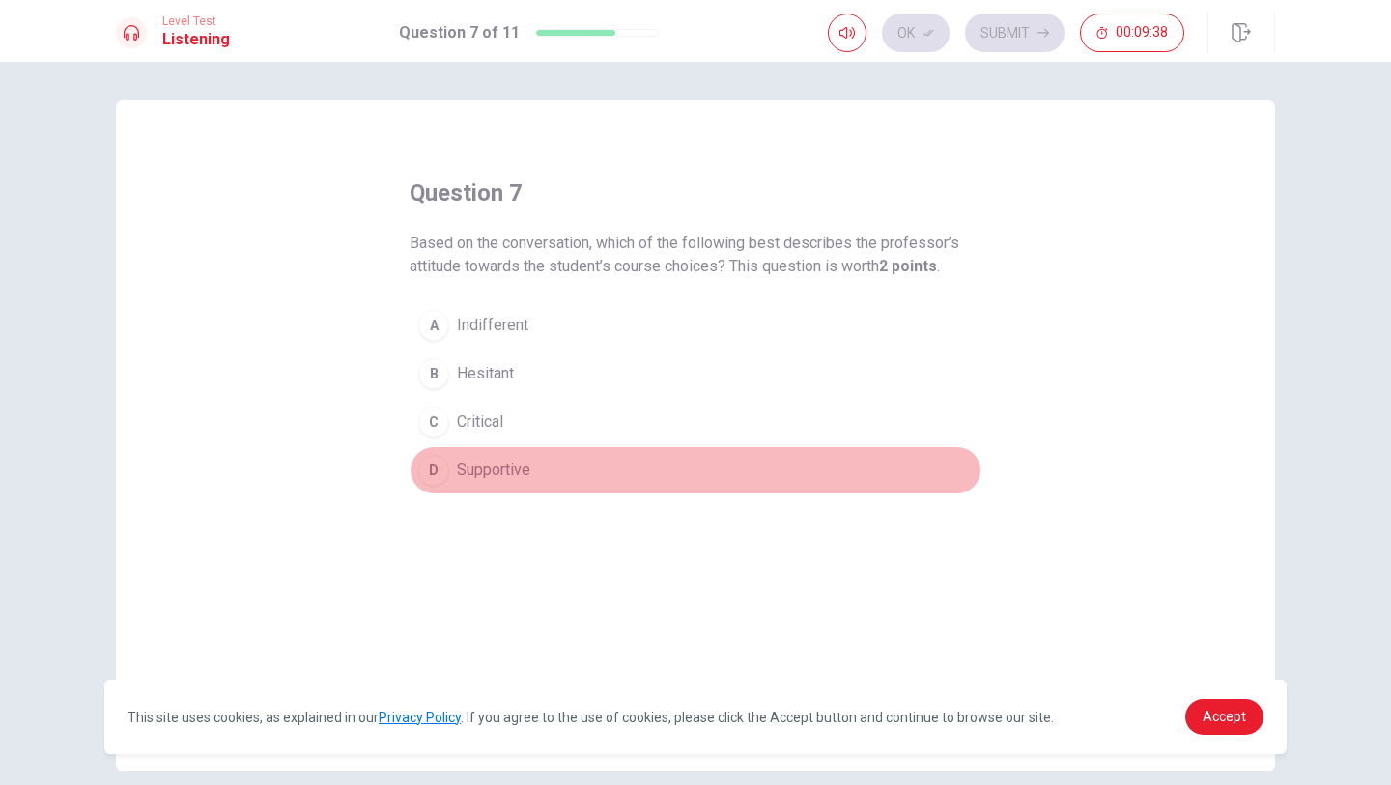
click at [486, 470] on span "Supportive" at bounding box center [493, 470] width 73 height 23
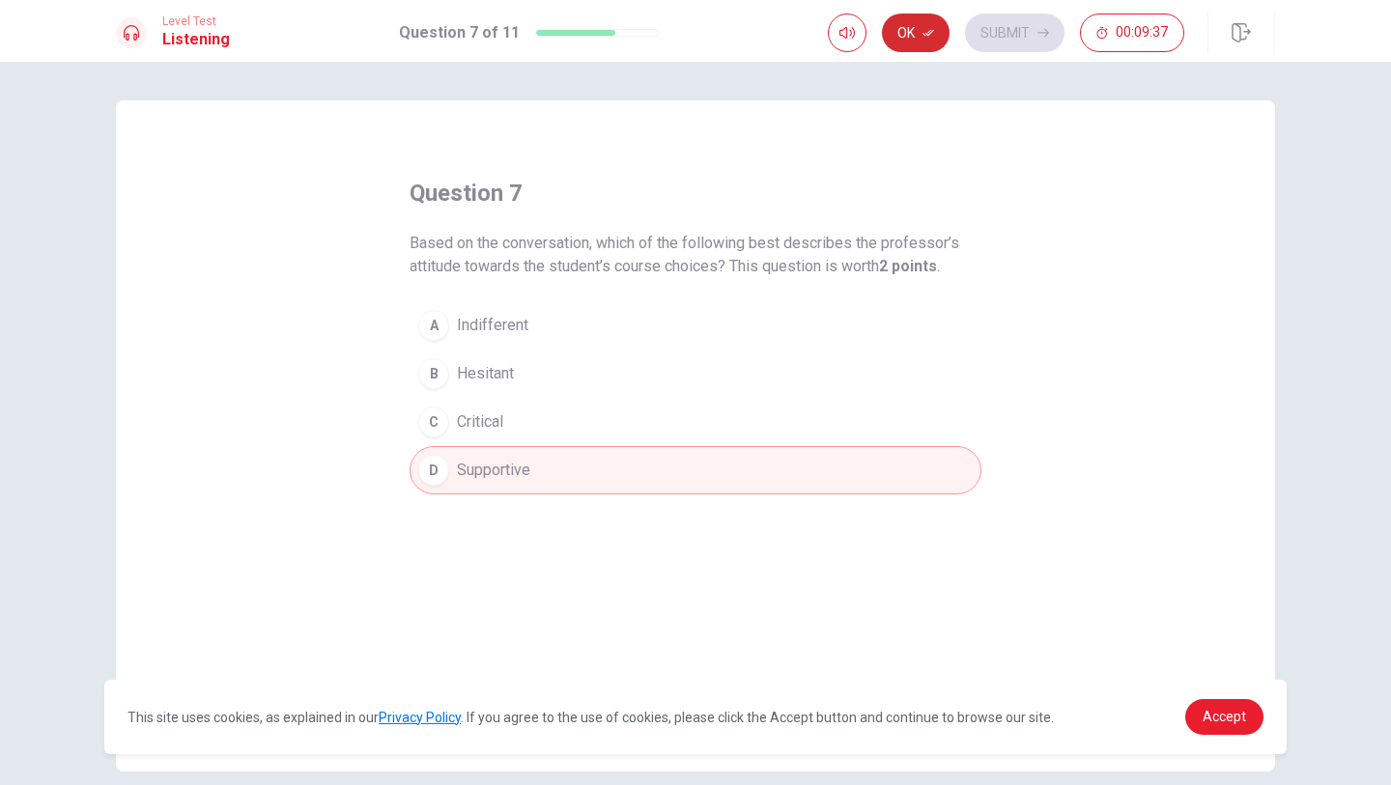
click at [903, 47] on button "Ok" at bounding box center [916, 33] width 68 height 39
click at [1032, 18] on button "Submit" at bounding box center [1014, 33] width 99 height 39
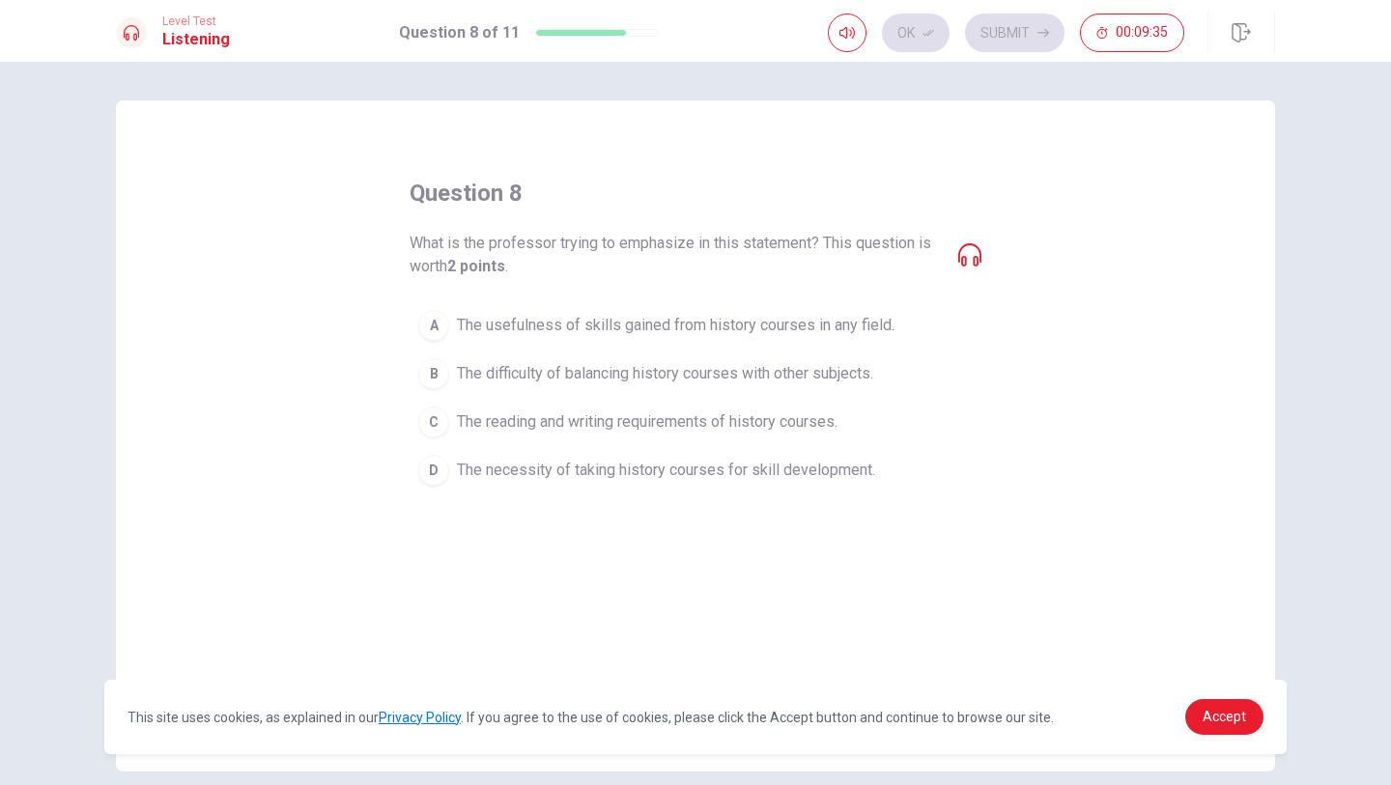
click at [681, 374] on span "The difficulty of balancing history courses with other subjects." at bounding box center [665, 373] width 416 height 23
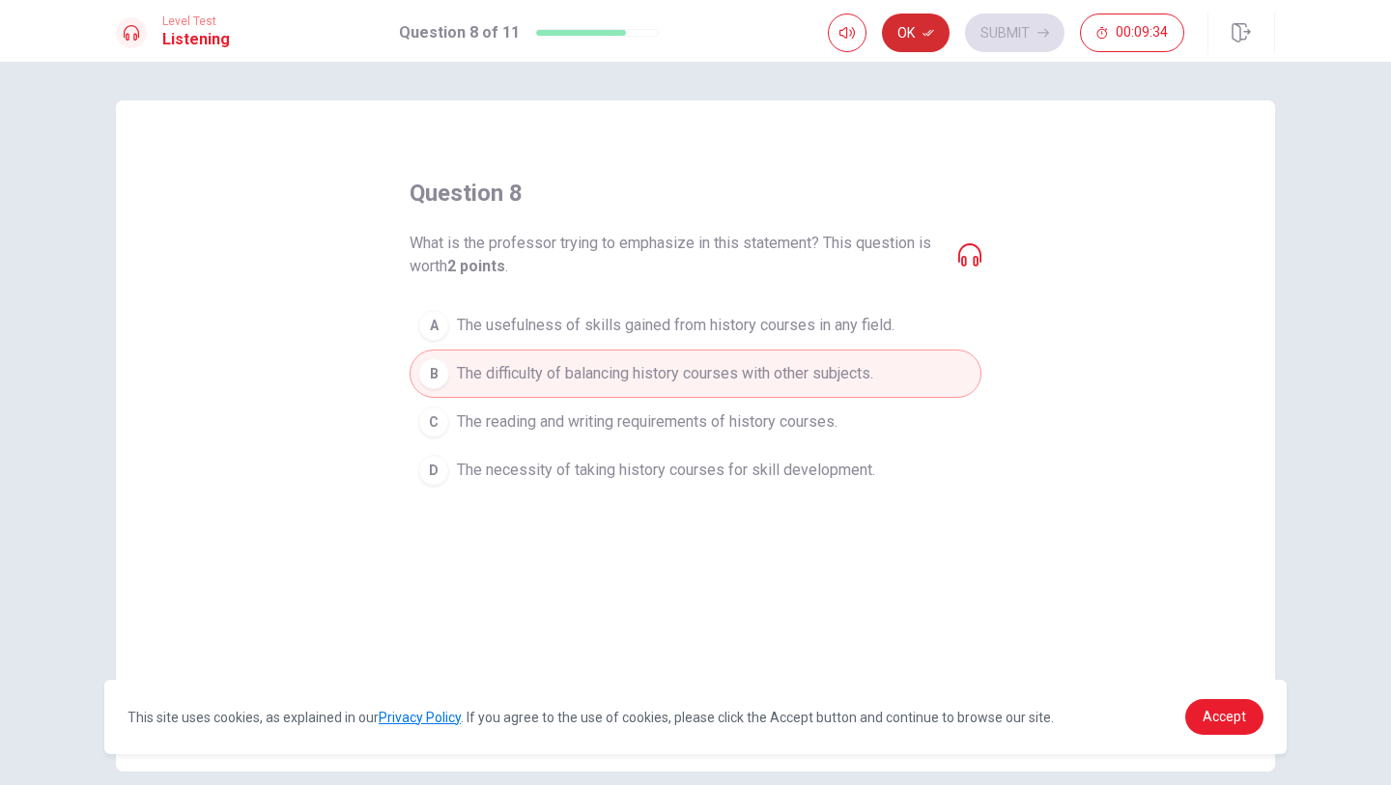
click at [917, 36] on button "Ok" at bounding box center [916, 33] width 68 height 39
click at [1000, 22] on button "Submit" at bounding box center [1014, 33] width 99 height 39
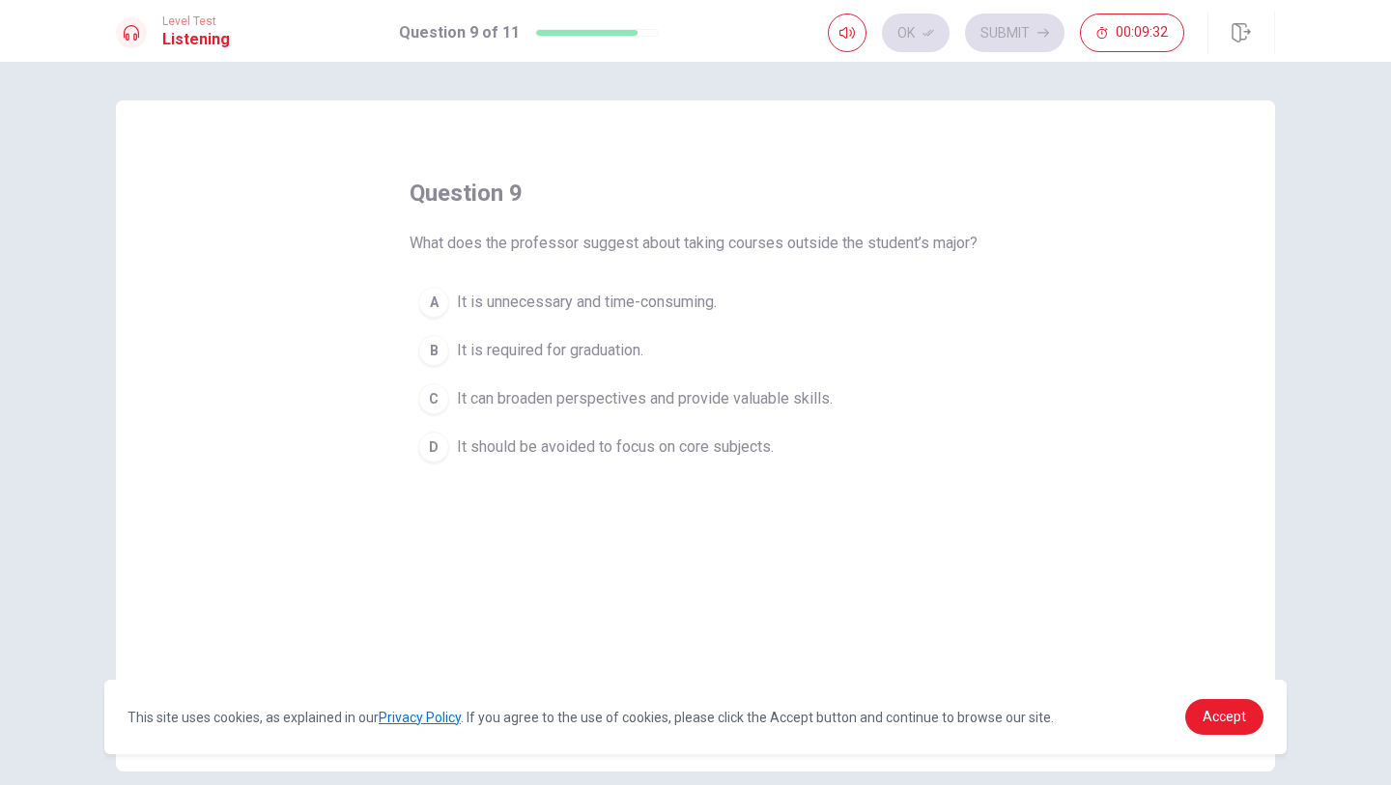
click at [657, 455] on button "D It should be avoided to focus on core subjects." at bounding box center [696, 447] width 572 height 48
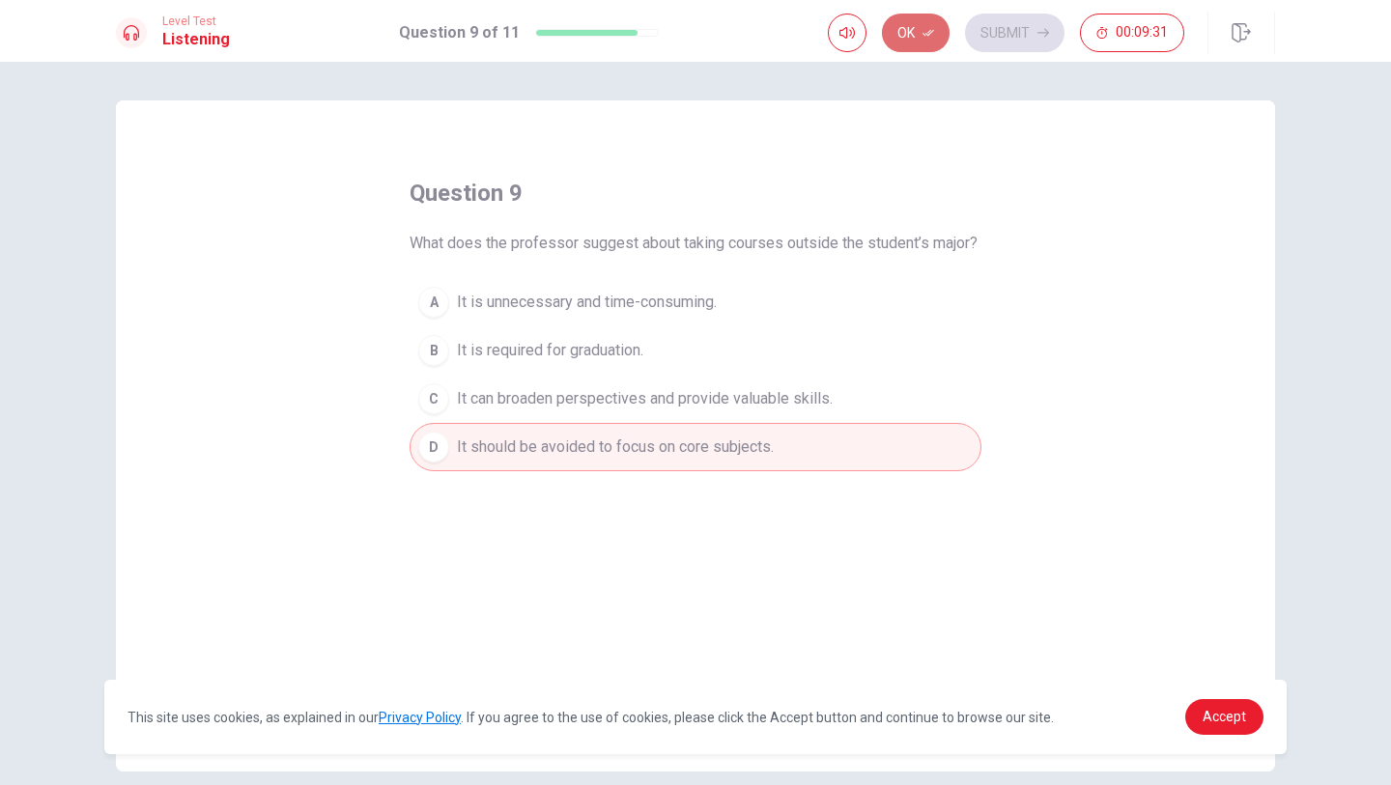
click at [924, 30] on icon "button" at bounding box center [928, 33] width 12 height 12
click at [1006, 30] on button "Submit" at bounding box center [1014, 33] width 99 height 39
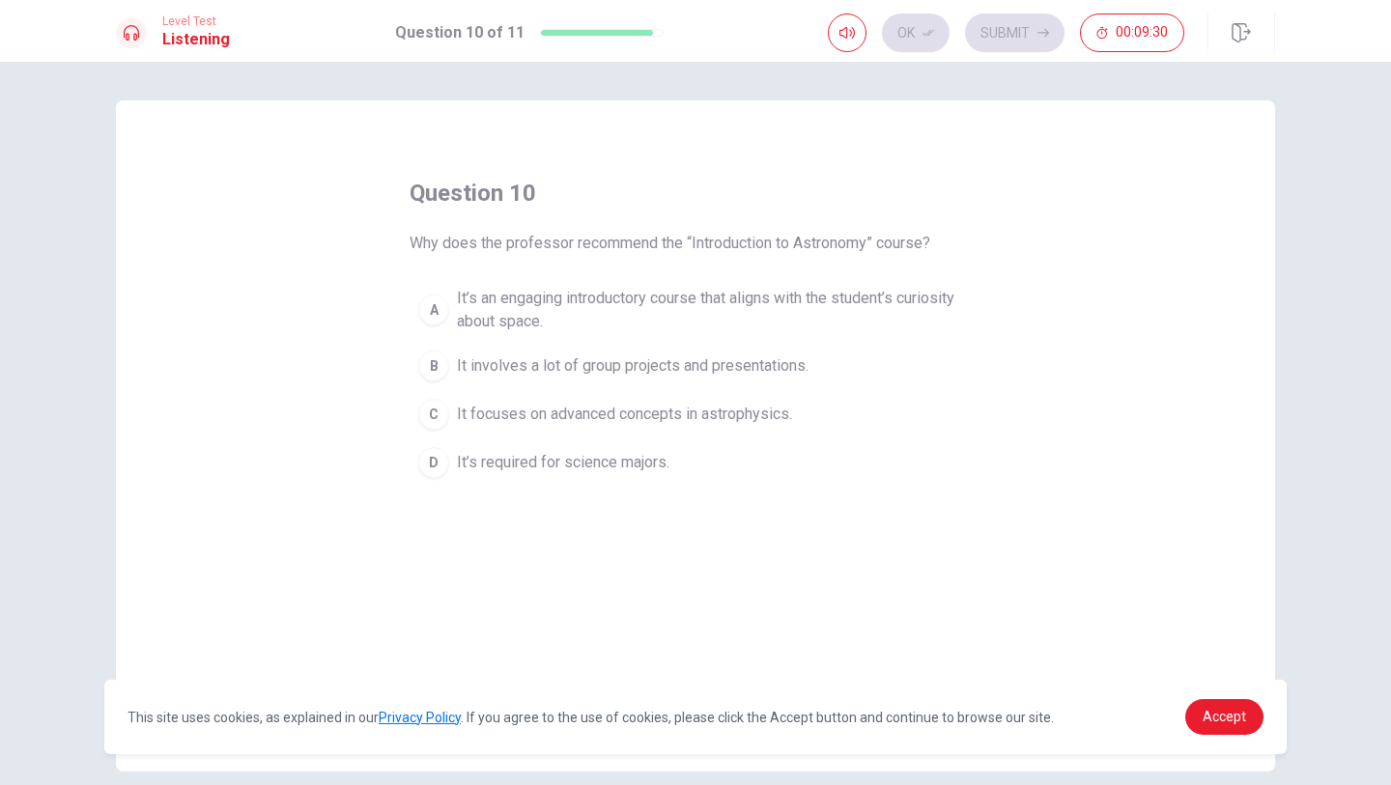
click at [638, 431] on button "C It focuses on advanced concepts in astrophysics." at bounding box center [696, 414] width 572 height 48
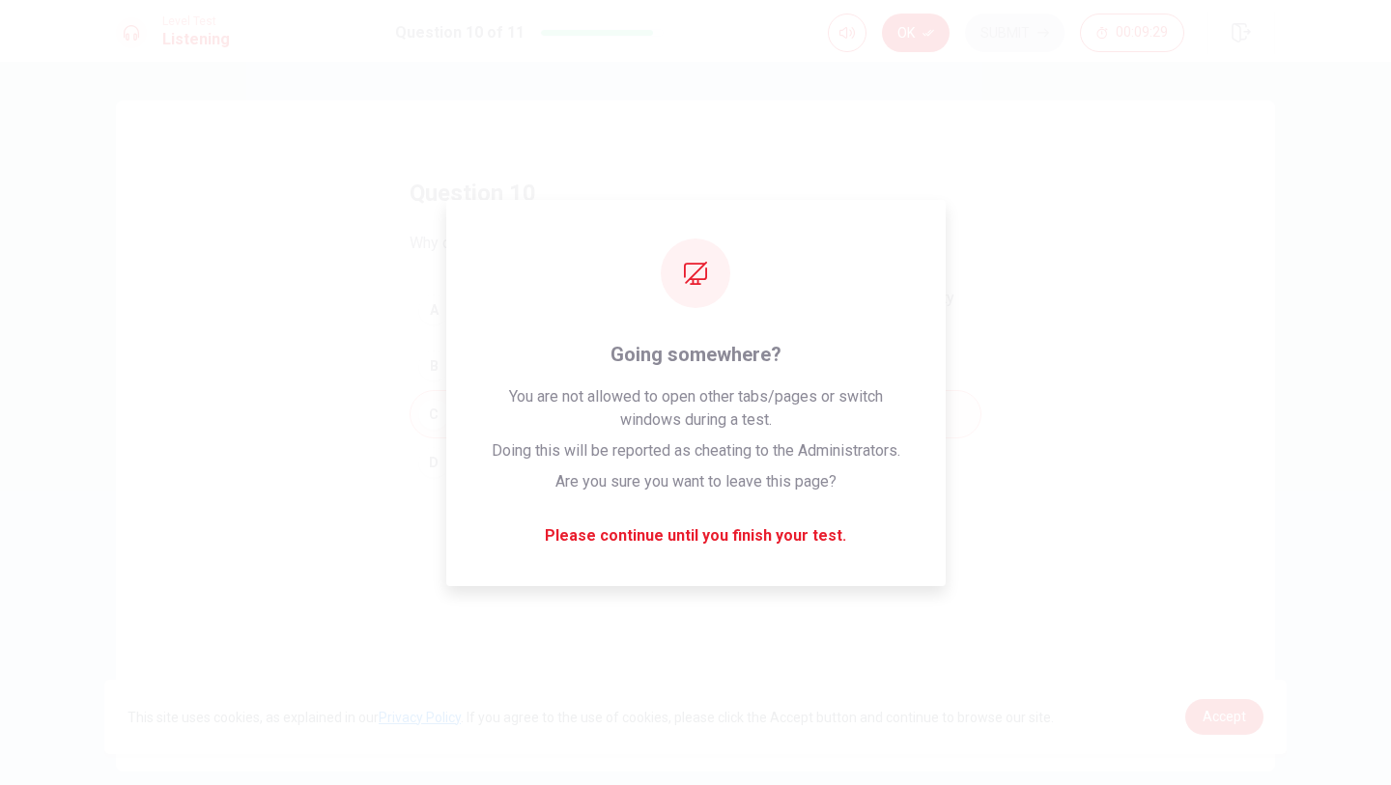
click at [910, 10] on div "Level Test Listening Question 10 of 11 Ok Submit 00:09:29" at bounding box center [695, 31] width 1391 height 62
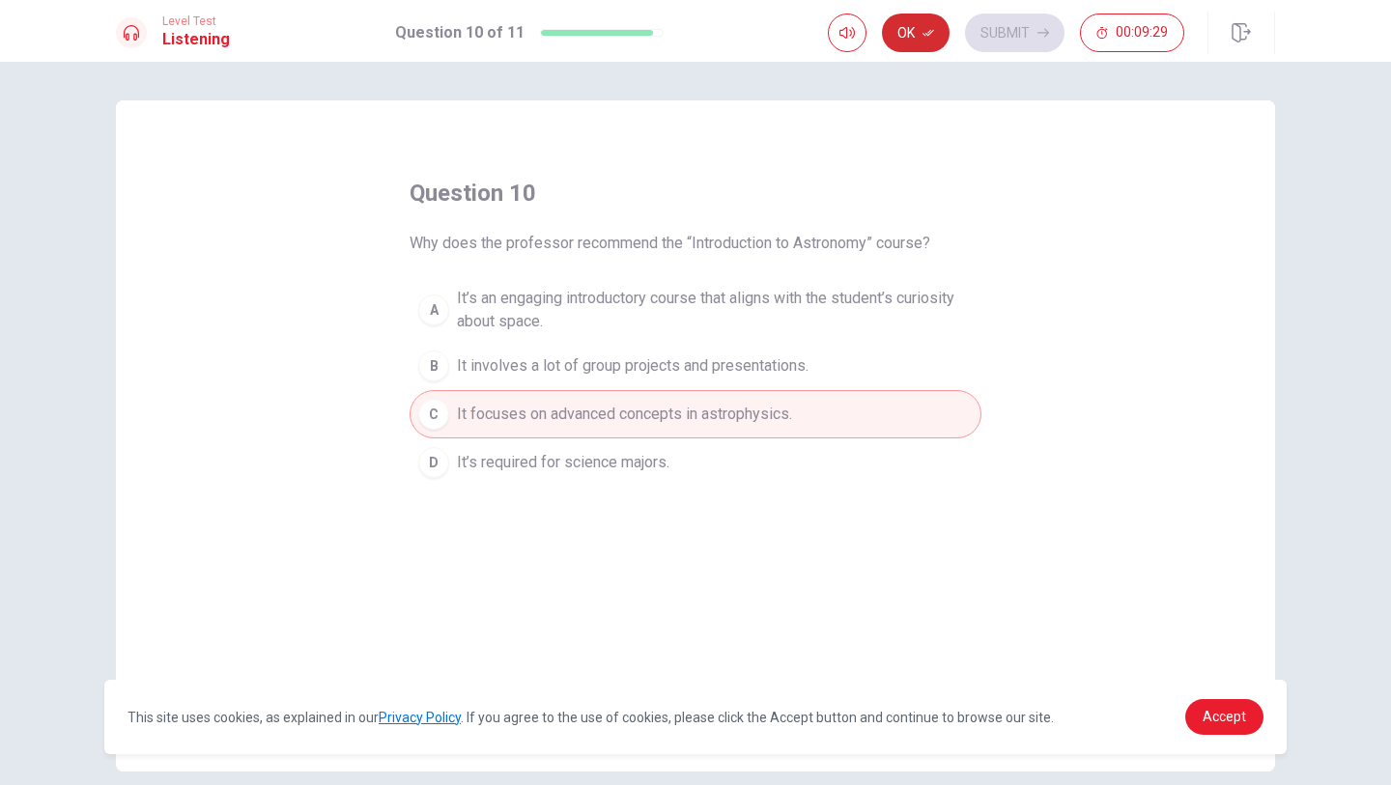
click at [910, 30] on button "Ok" at bounding box center [916, 33] width 68 height 39
click at [977, 30] on button "Submit" at bounding box center [1014, 33] width 99 height 39
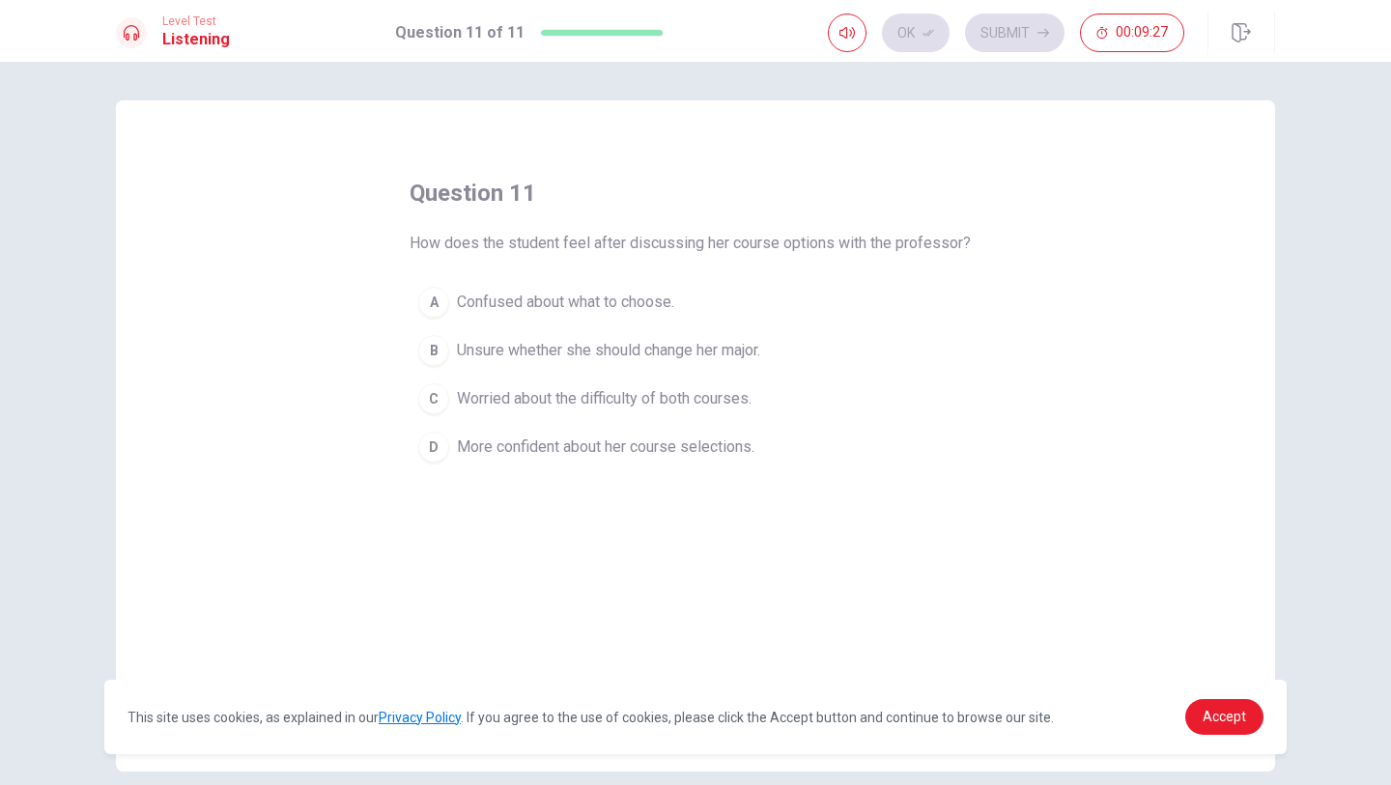
click at [666, 404] on span "Worried about the difficulty of both courses." at bounding box center [604, 398] width 295 height 23
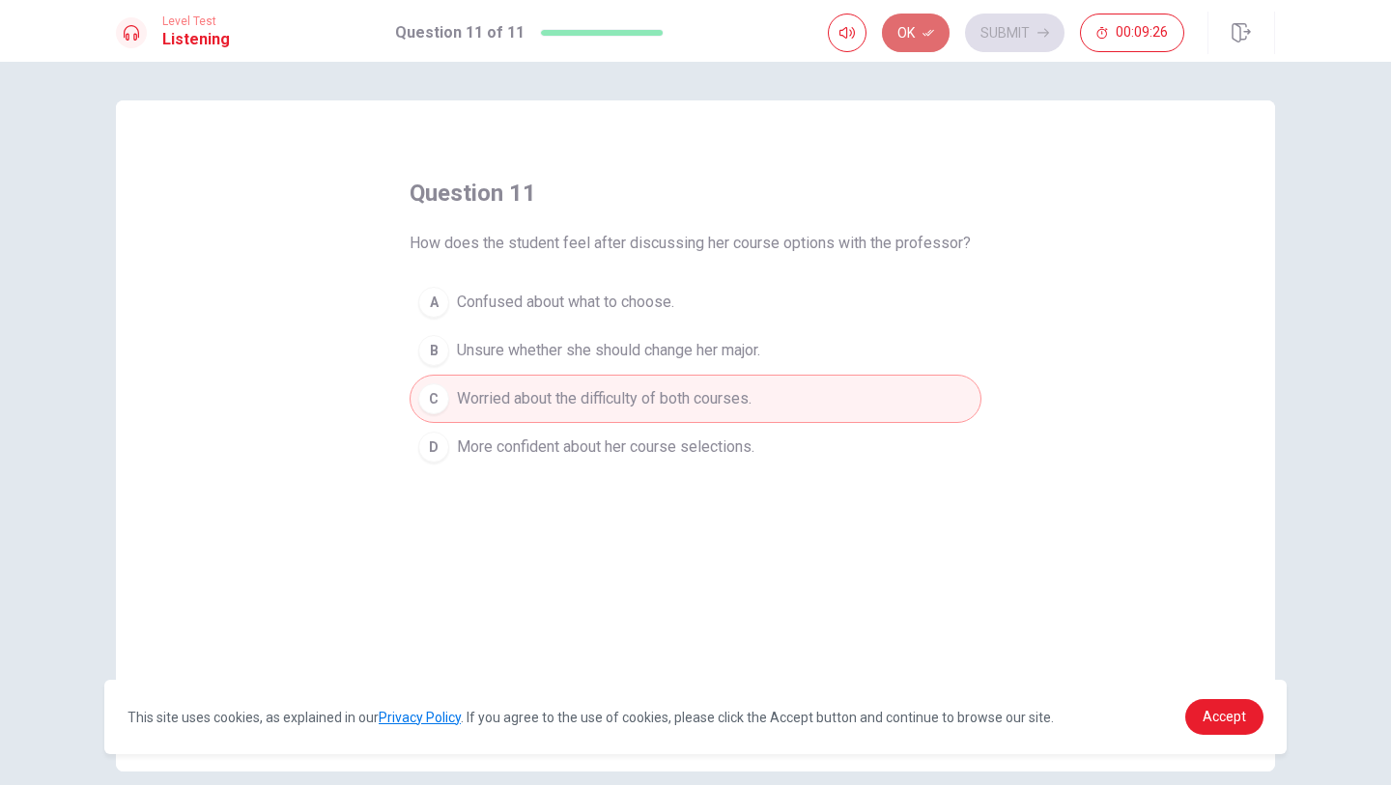
click at [902, 34] on button "Ok" at bounding box center [916, 33] width 68 height 39
click at [978, 26] on button "Submit" at bounding box center [1014, 33] width 99 height 39
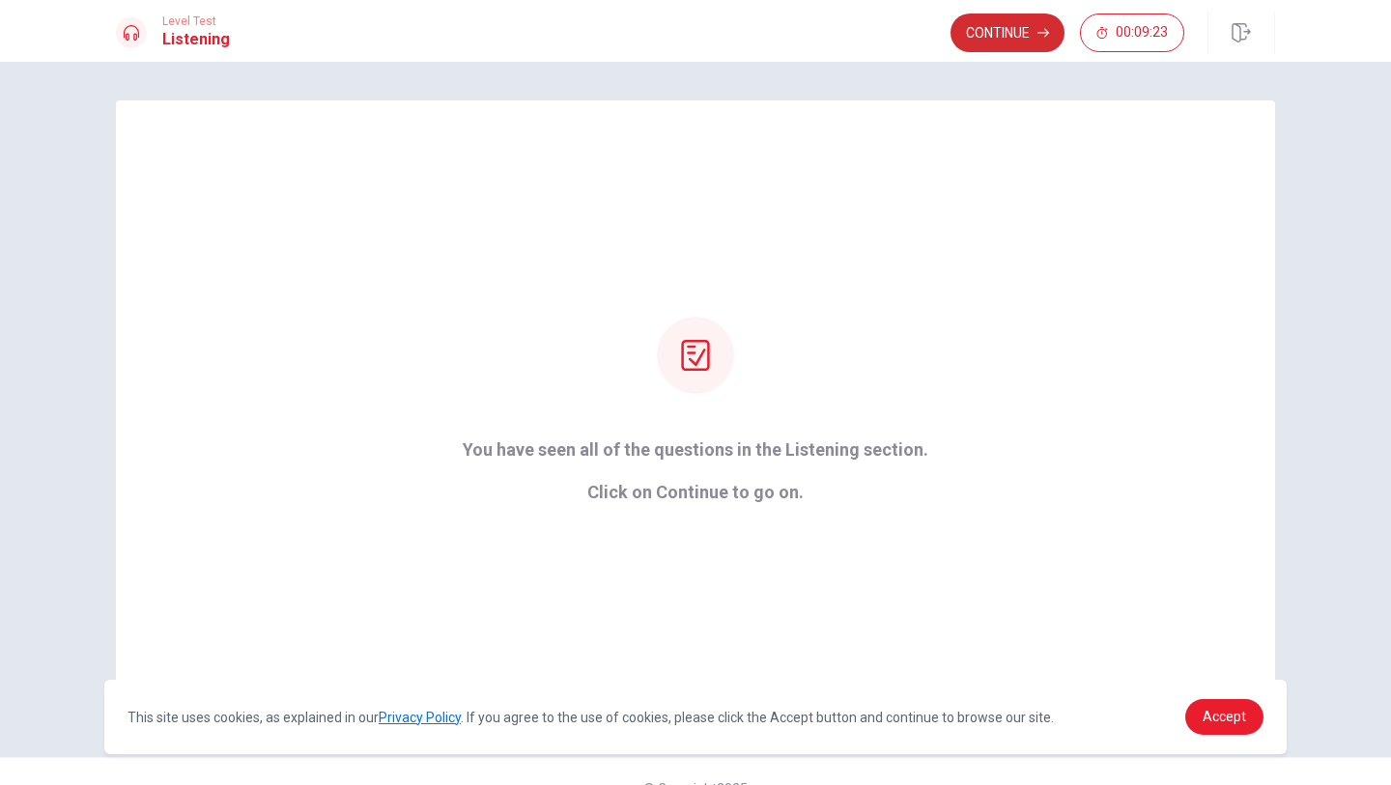
click at [978, 37] on button "Continue" at bounding box center [1007, 33] width 114 height 39
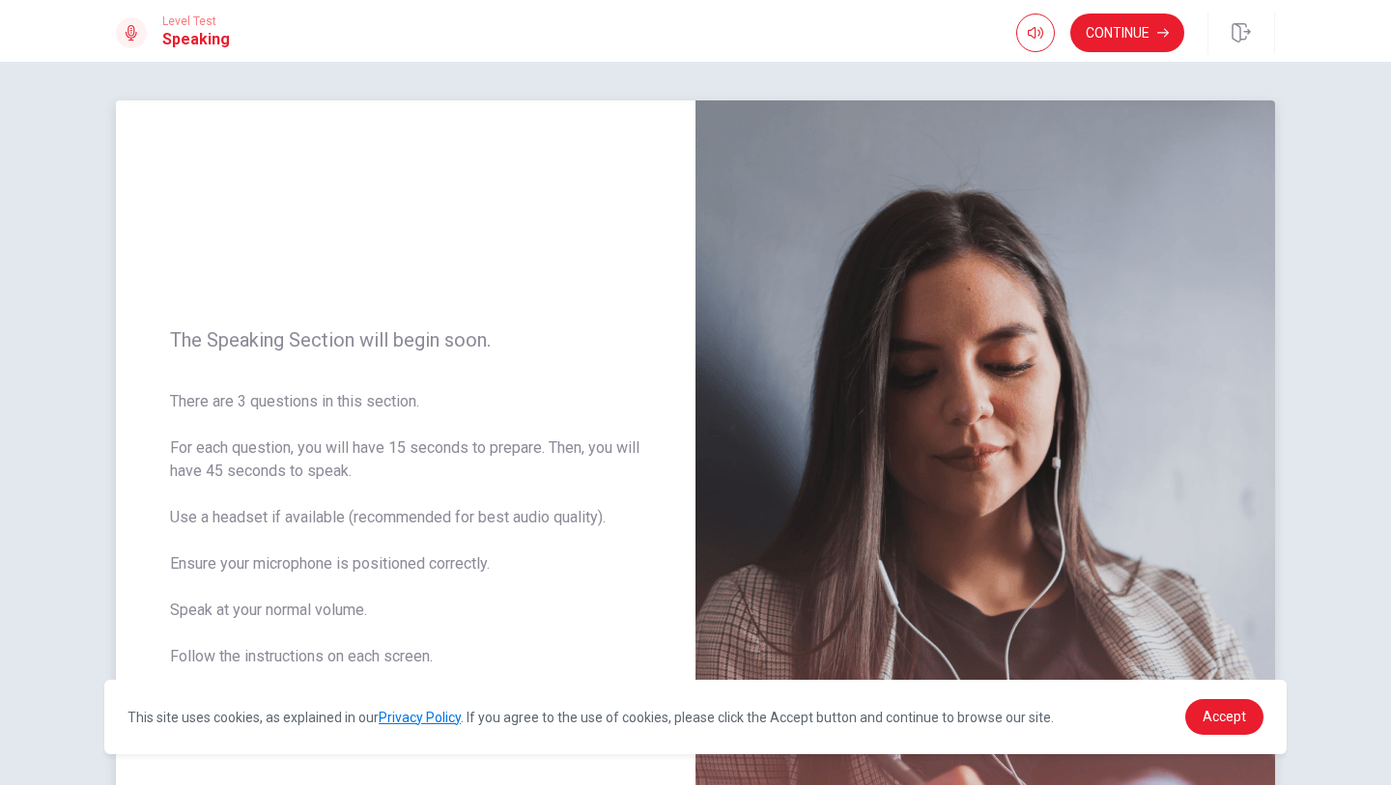
click at [363, 458] on span "There are 3 questions in this section. For each question, you will have 15 seco…" at bounding box center [405, 552] width 471 height 325
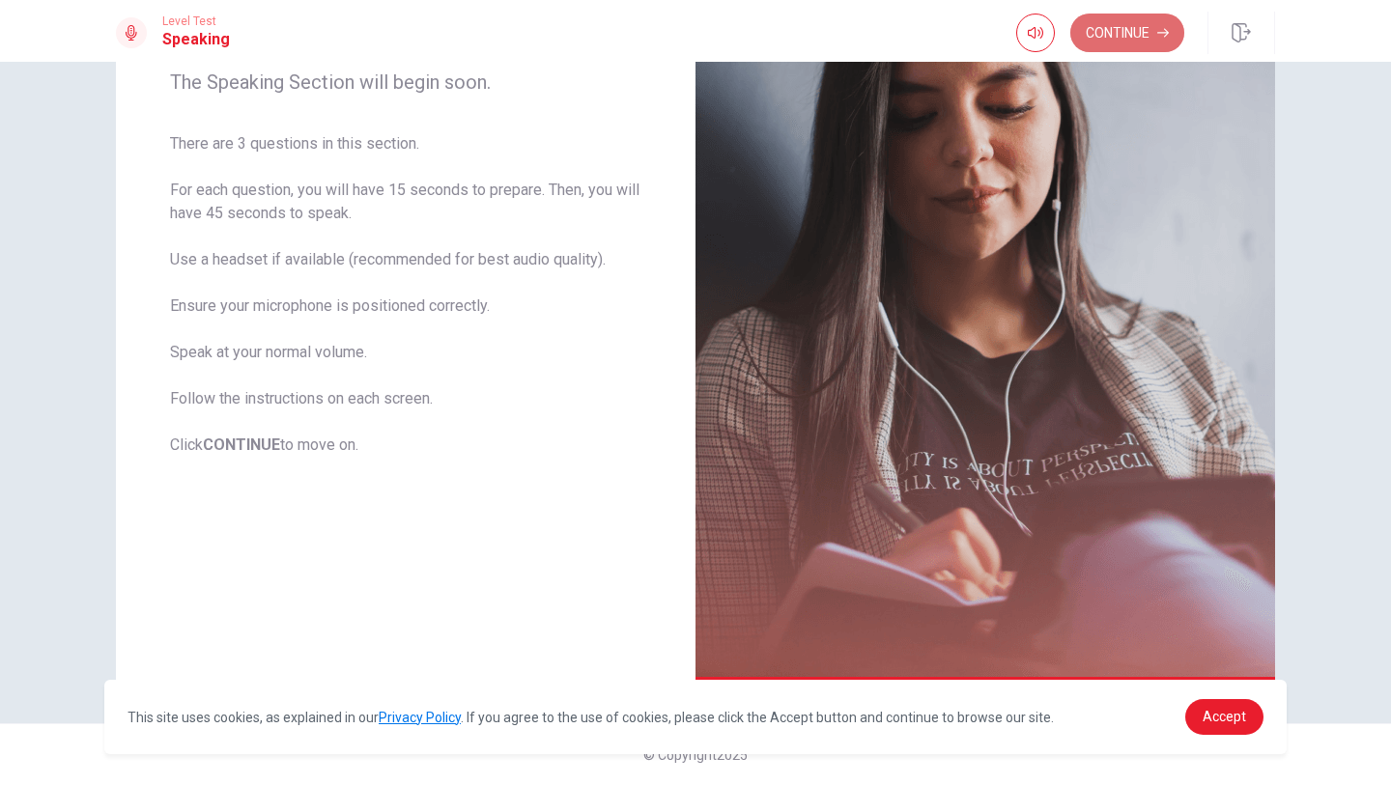
click at [1114, 21] on button "Continue" at bounding box center [1127, 33] width 114 height 39
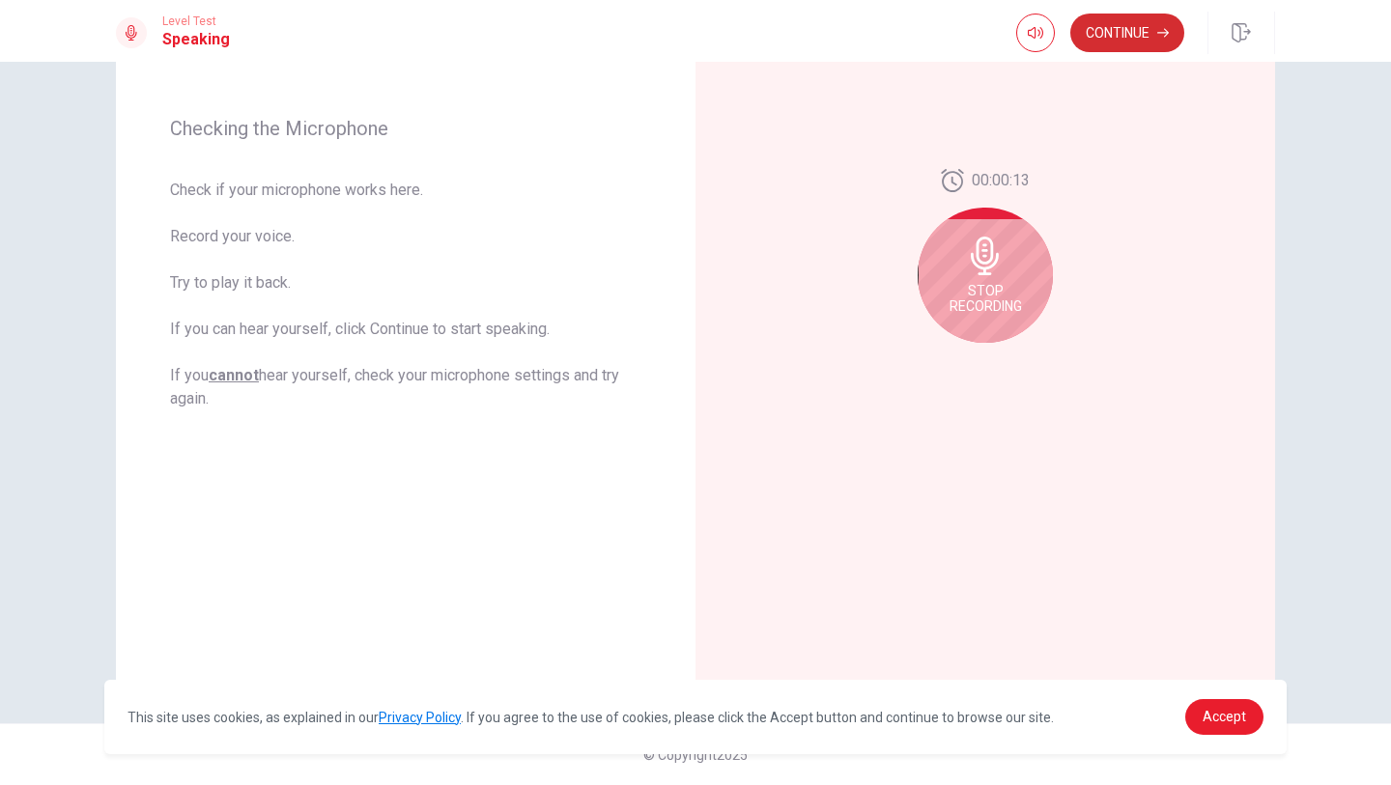
click at [1097, 21] on button "Continue" at bounding box center [1127, 33] width 114 height 39
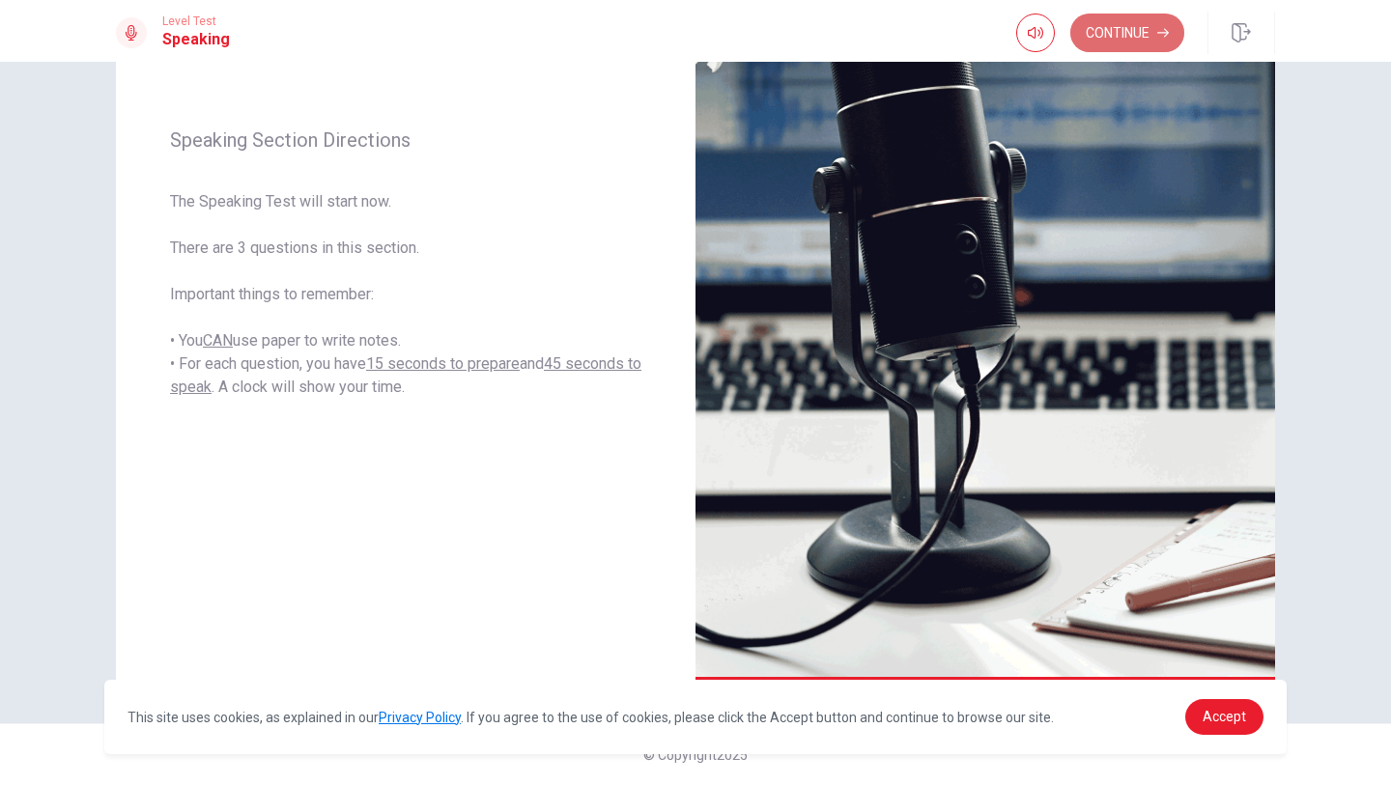
click at [1097, 26] on button "Continue" at bounding box center [1127, 33] width 114 height 39
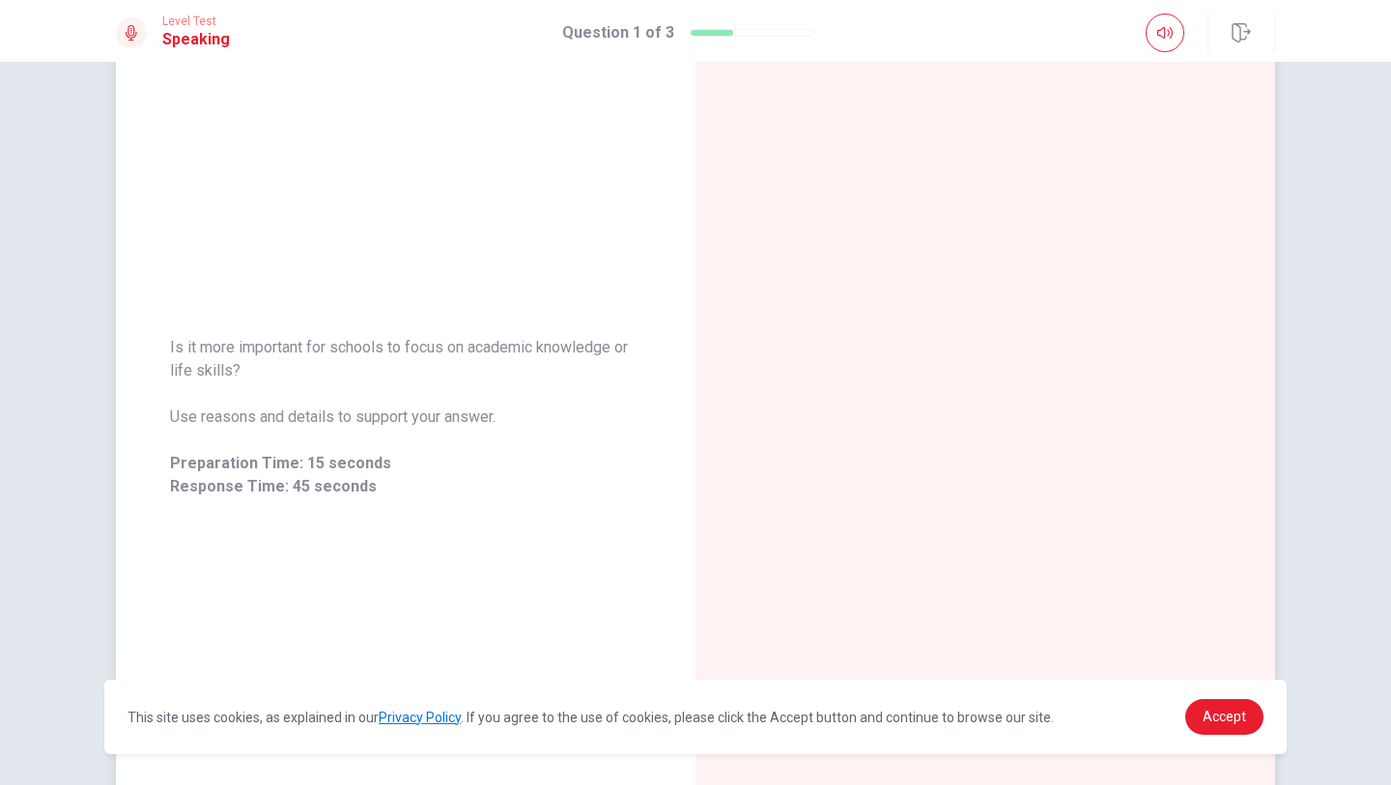
scroll to position [0, 0]
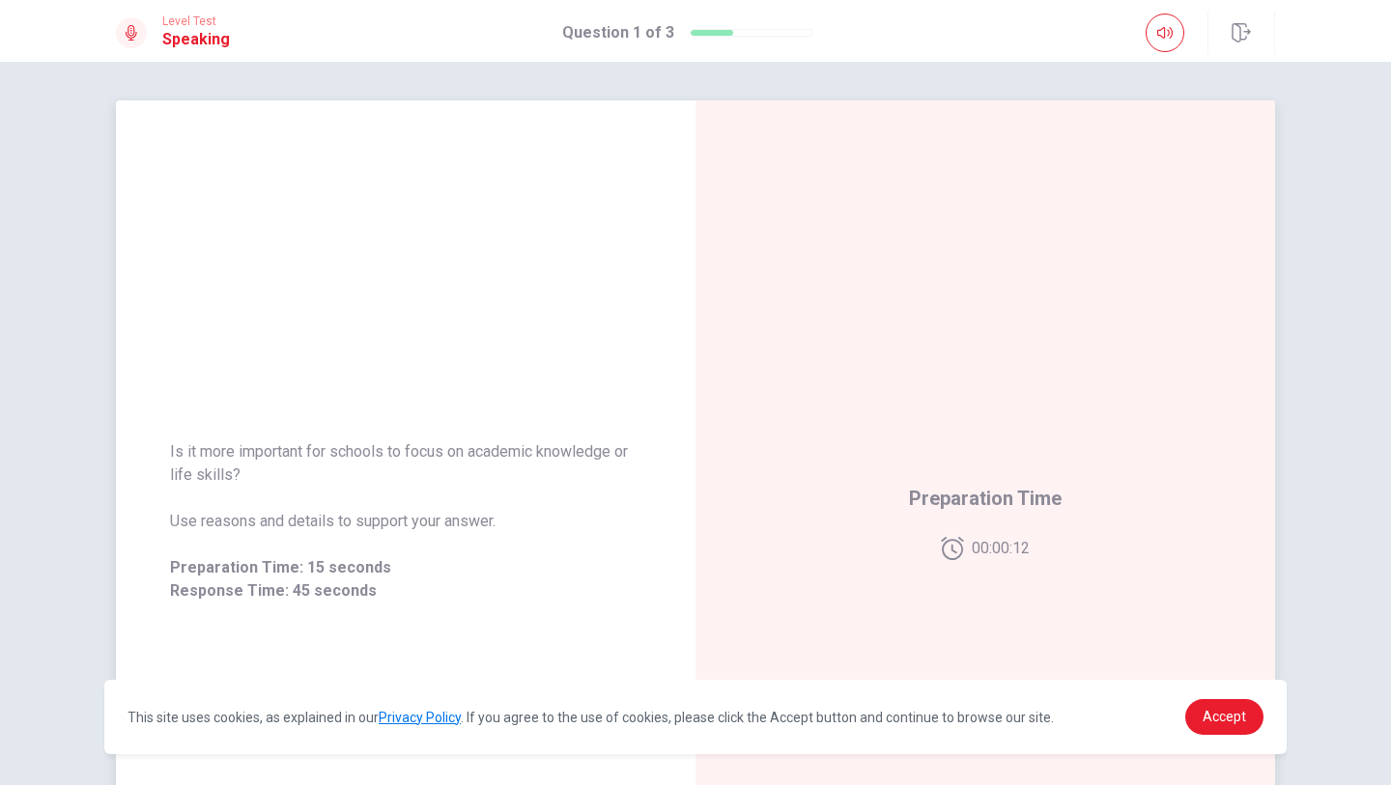
click at [1004, 490] on span "Preparation Time" at bounding box center [985, 498] width 153 height 31
click at [1176, 47] on button "button" at bounding box center [1165, 33] width 39 height 39
click at [343, 571] on span "Preparation Time: 15 seconds" at bounding box center [405, 567] width 471 height 23
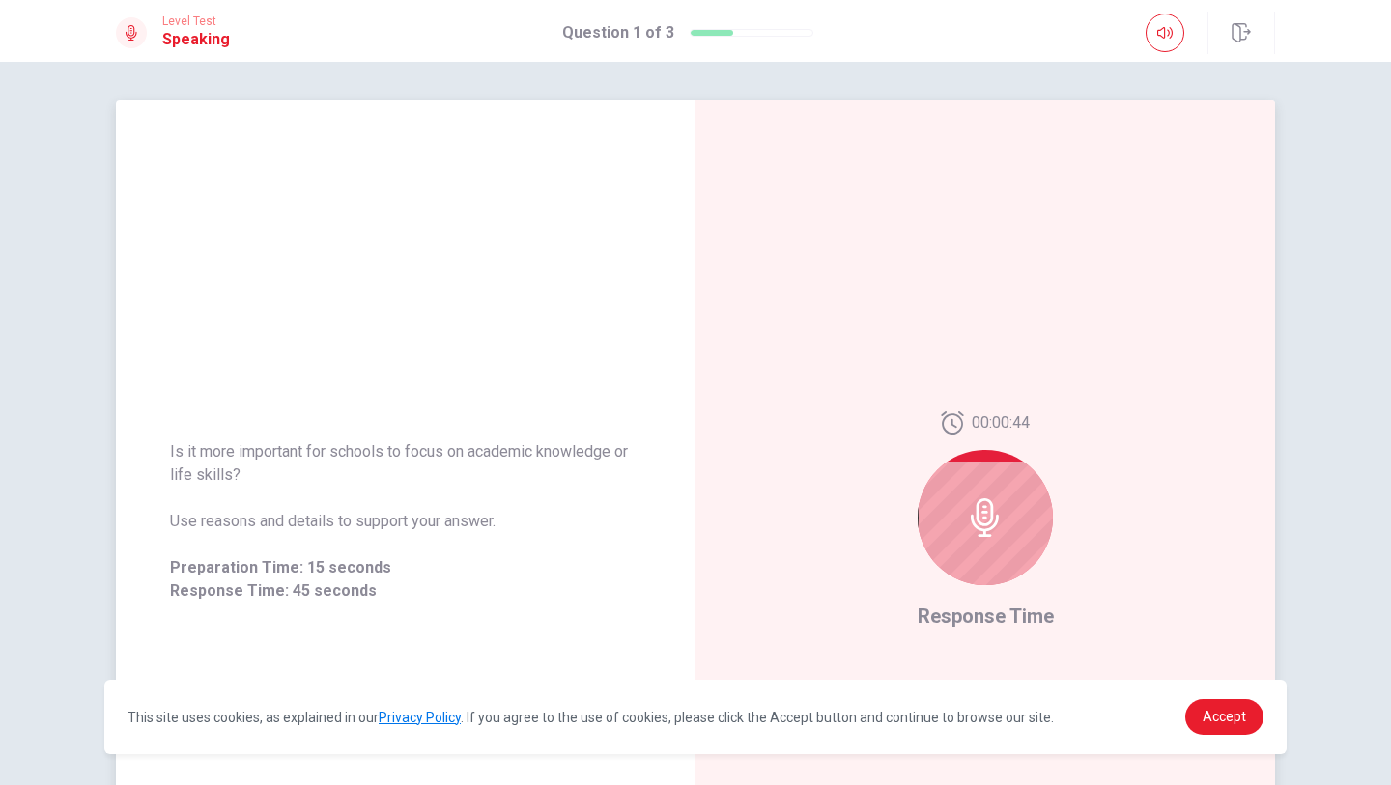
click at [998, 487] on div at bounding box center [985, 517] width 135 height 135
click at [982, 545] on div at bounding box center [985, 517] width 135 height 135
drag, startPoint x: 963, startPoint y: 483, endPoint x: 787, endPoint y: 627, distance: 227.2
click at [790, 623] on div "00:00:43 Response Time" at bounding box center [985, 521] width 580 height 842
click at [989, 549] on div at bounding box center [985, 517] width 135 height 135
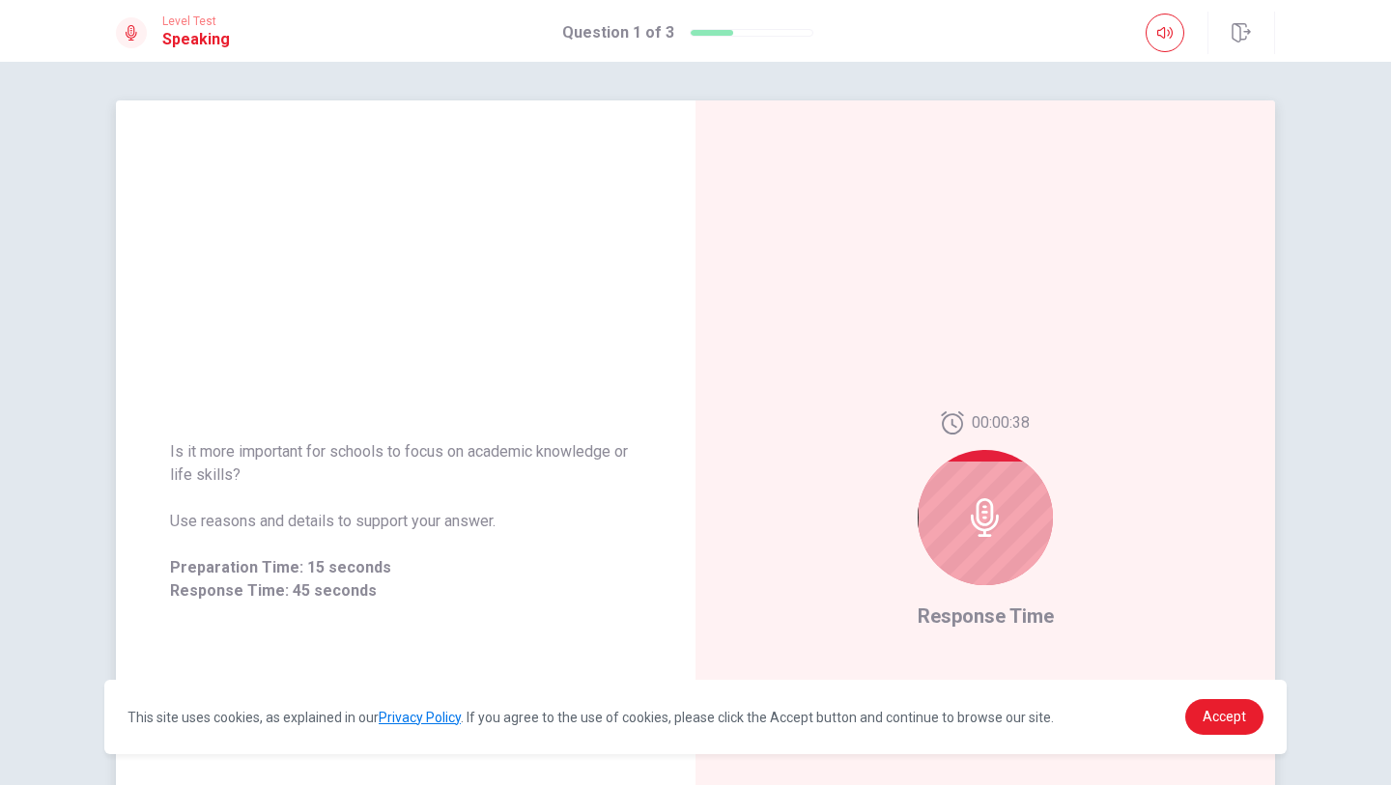
click at [983, 471] on div at bounding box center [985, 517] width 135 height 135
click at [959, 508] on div at bounding box center [985, 517] width 135 height 135
click at [989, 525] on icon at bounding box center [985, 517] width 39 height 39
drag, startPoint x: 950, startPoint y: 558, endPoint x: 1038, endPoint y: 481, distance: 117.8
click at [1037, 491] on div at bounding box center [985, 517] width 135 height 135
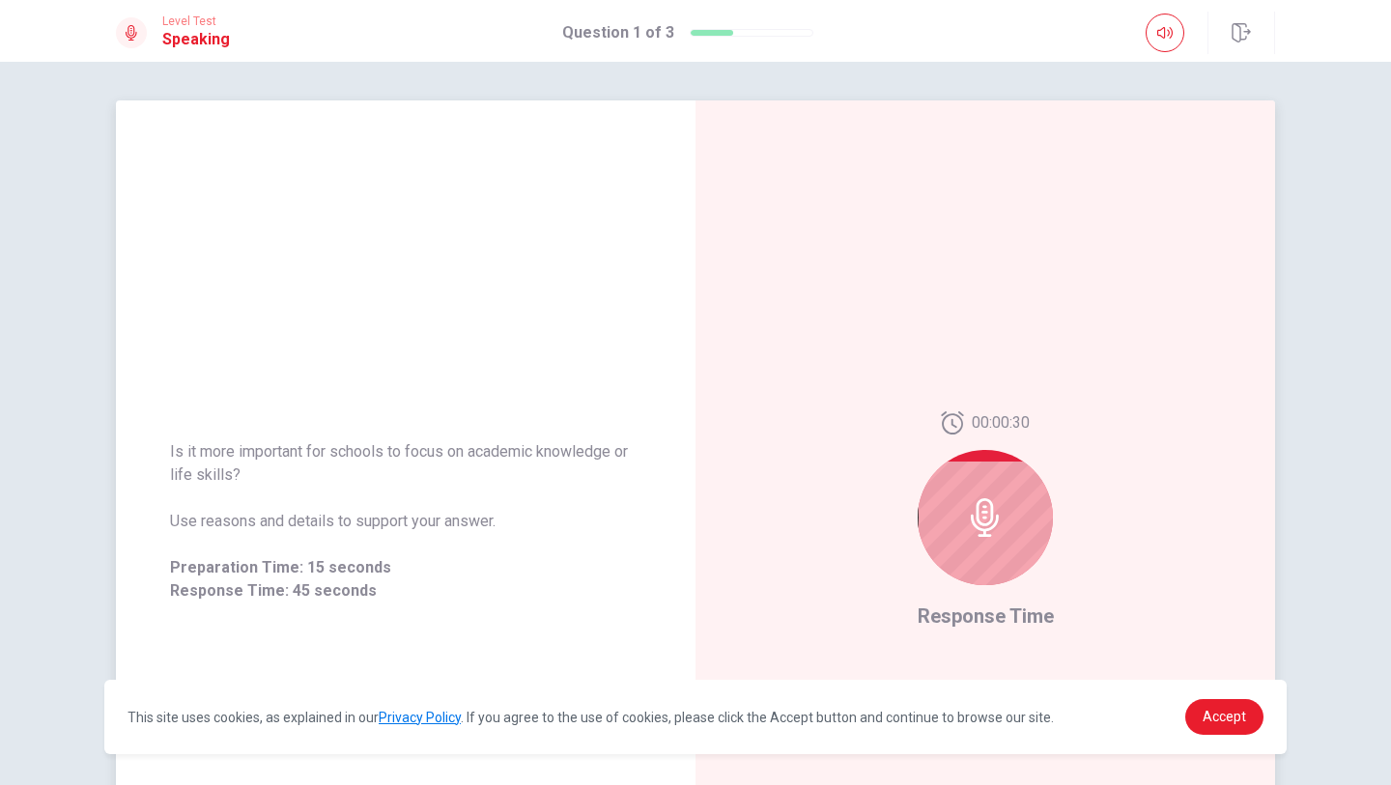
drag, startPoint x: 187, startPoint y: 569, endPoint x: 364, endPoint y: 553, distance: 177.4
click at [365, 557] on span "Preparation Time: 15 seconds" at bounding box center [405, 567] width 471 height 23
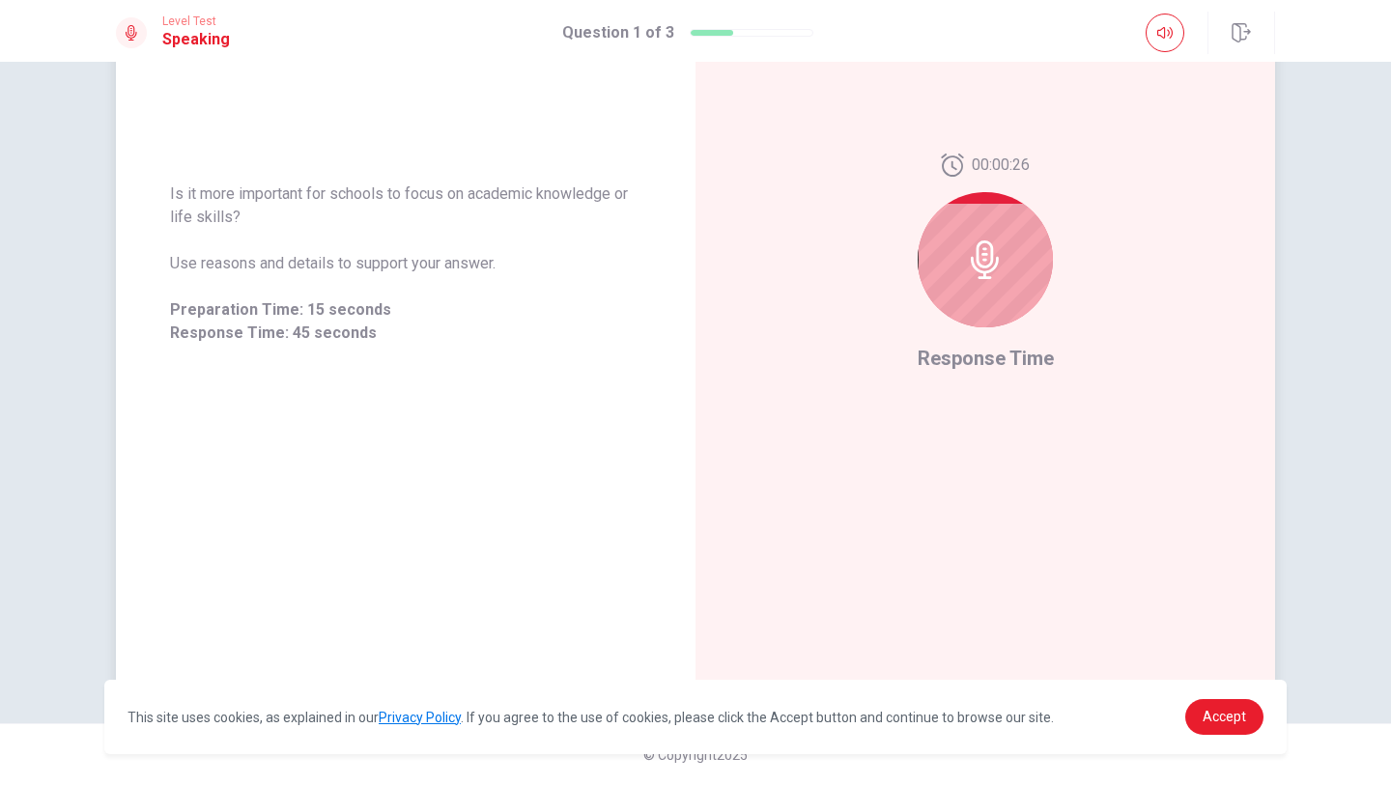
click at [978, 276] on icon at bounding box center [985, 260] width 28 height 39
click at [979, 276] on icon at bounding box center [985, 260] width 28 height 39
click at [956, 355] on span "Response Time" at bounding box center [986, 358] width 136 height 23
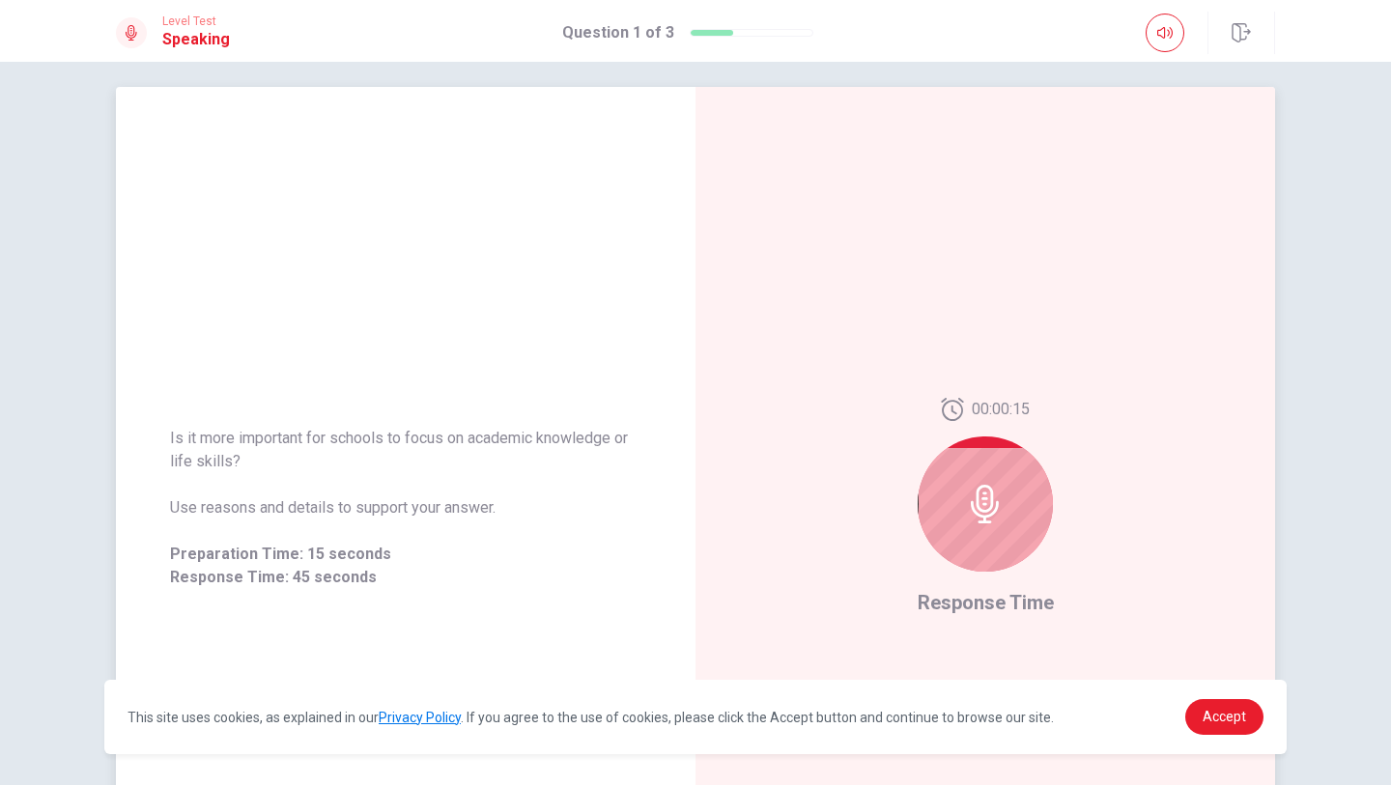
scroll to position [0, 0]
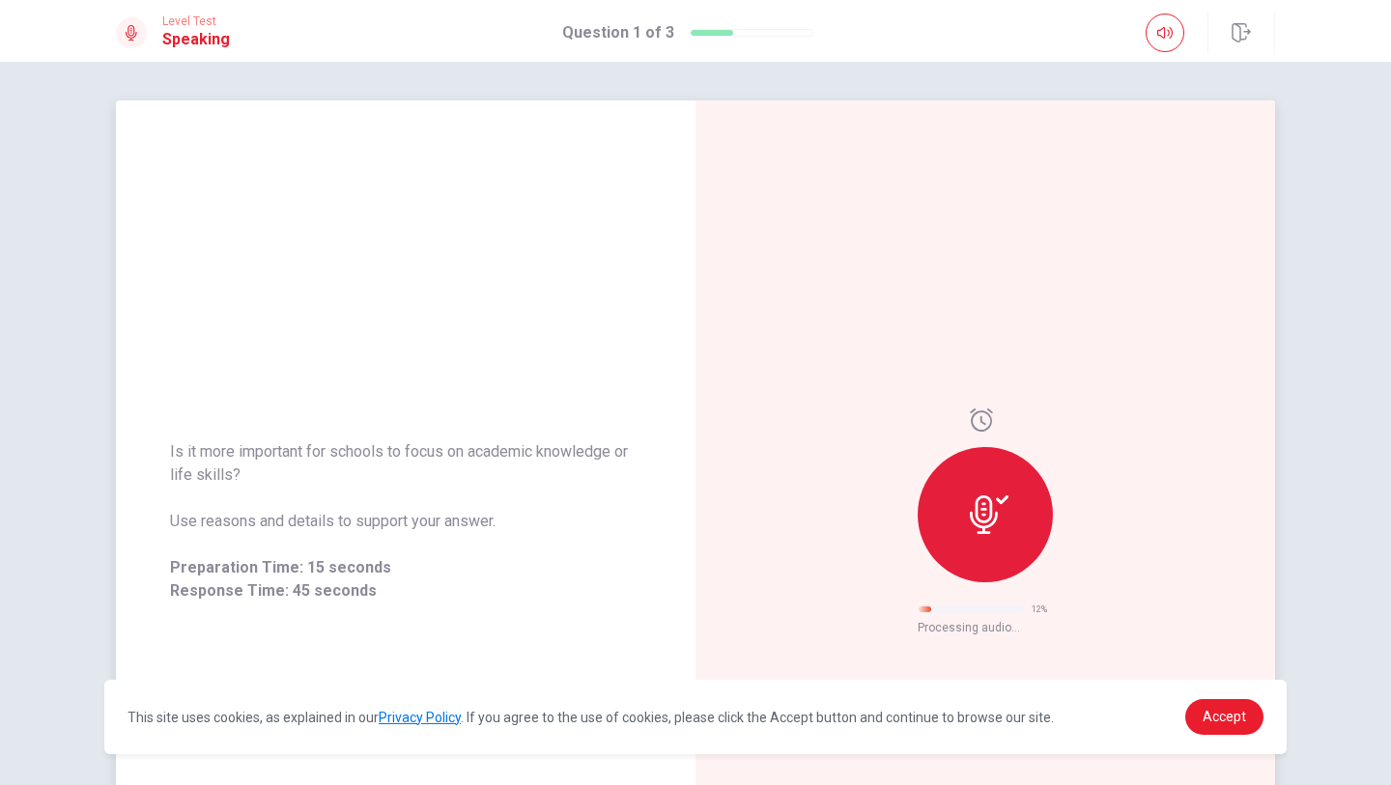
click at [965, 519] on div at bounding box center [985, 514] width 135 height 135
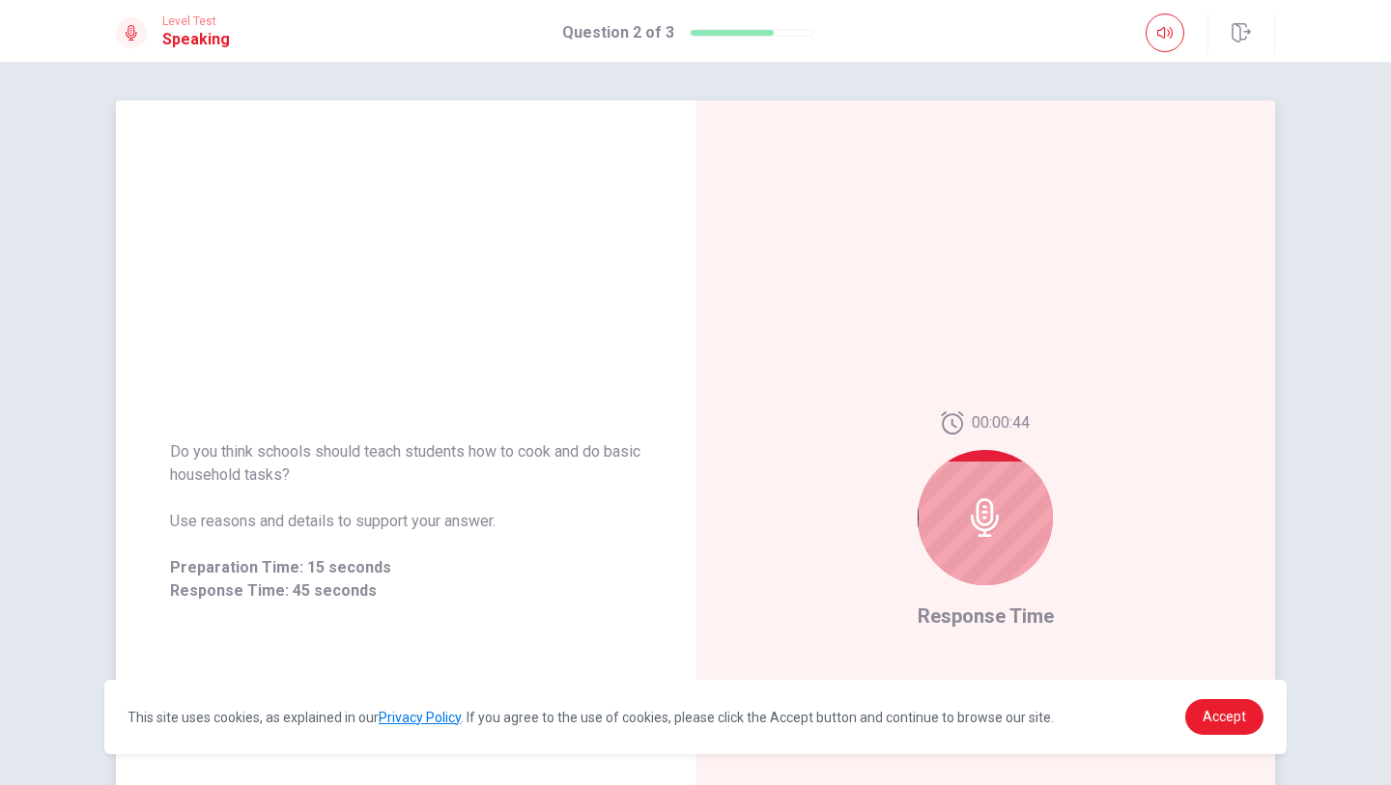
click at [988, 525] on icon at bounding box center [985, 517] width 39 height 39
click at [980, 524] on icon at bounding box center [985, 517] width 28 height 39
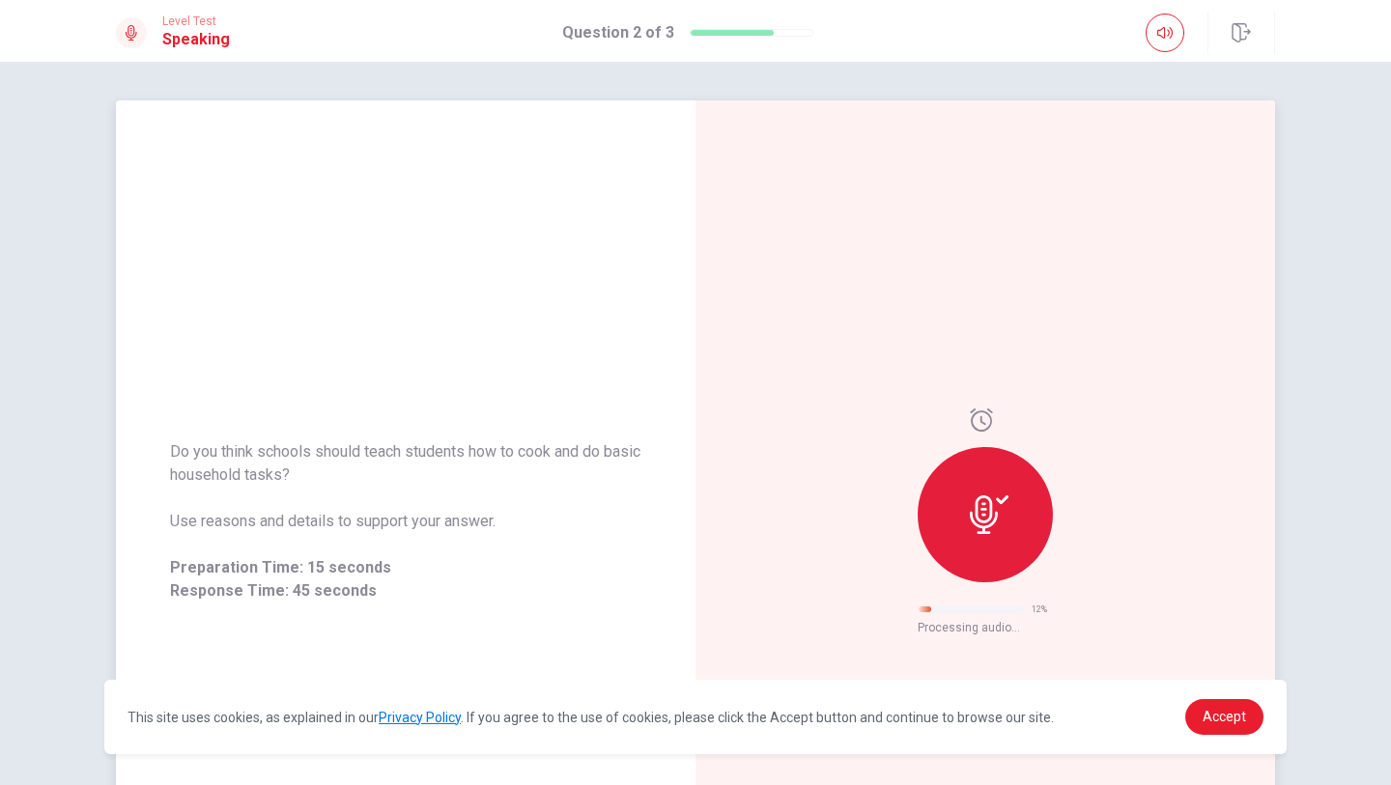
click at [987, 515] on icon at bounding box center [989, 515] width 39 height 39
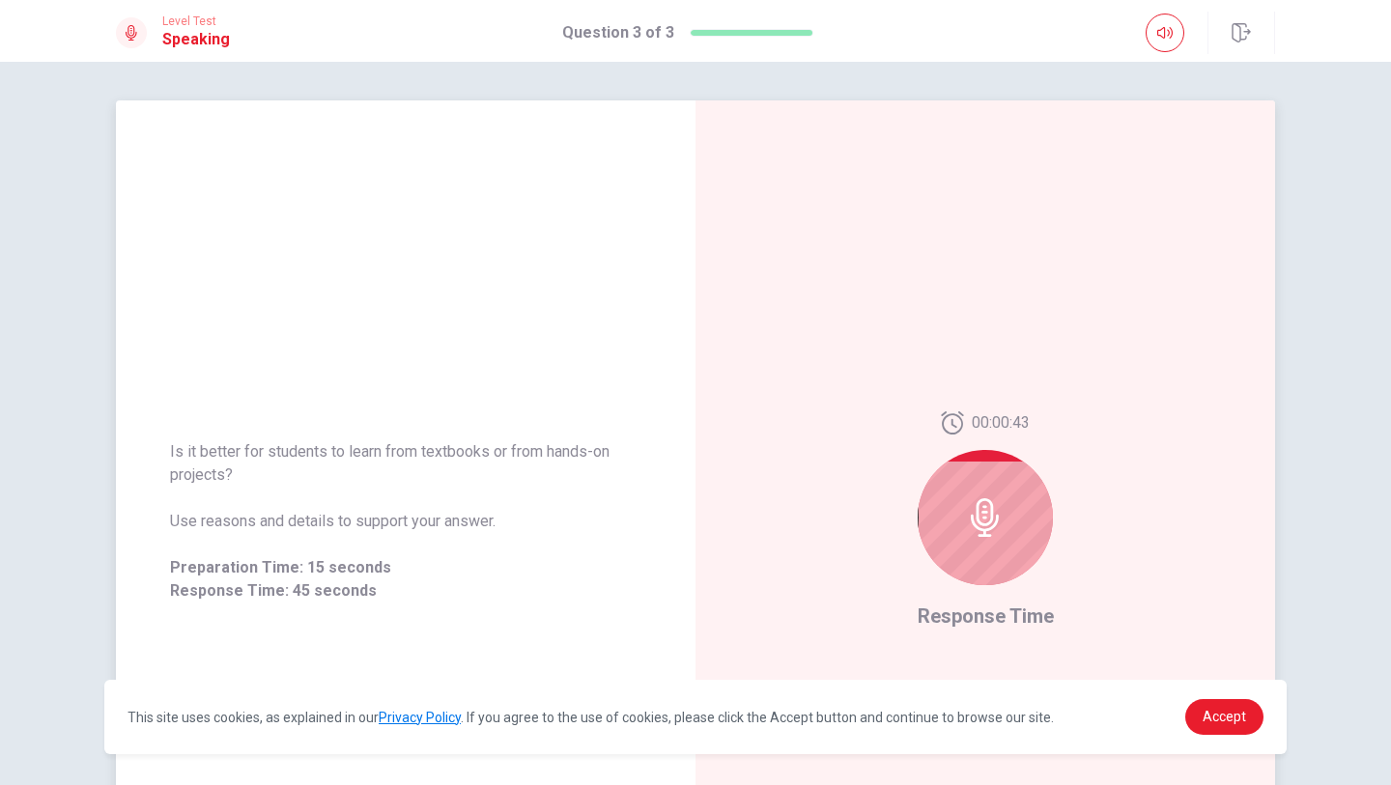
click at [954, 519] on div at bounding box center [985, 517] width 135 height 135
click at [1002, 528] on icon at bounding box center [985, 517] width 39 height 39
click at [985, 528] on icon at bounding box center [985, 517] width 39 height 39
click at [988, 531] on icon at bounding box center [985, 517] width 39 height 39
click at [988, 532] on icon at bounding box center [985, 517] width 39 height 39
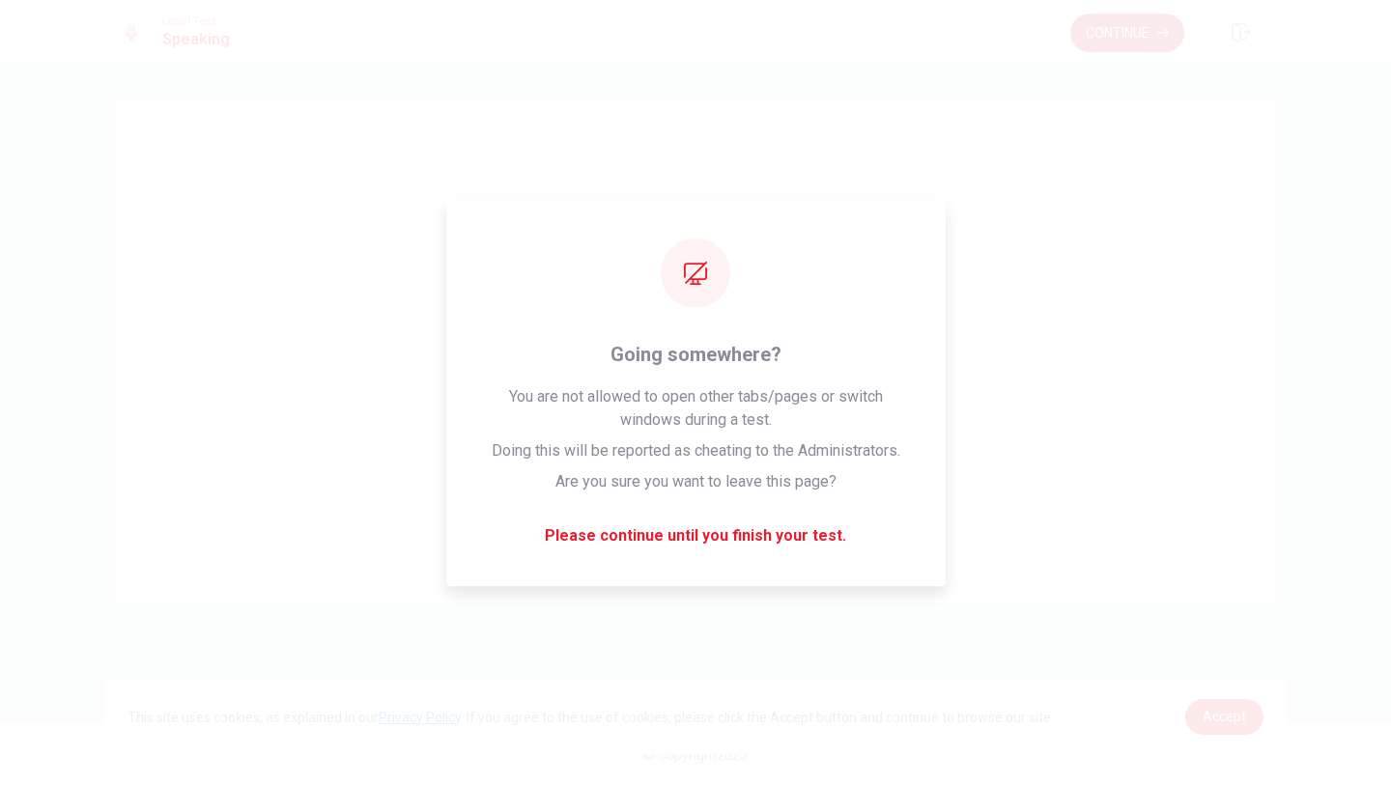
click at [1115, 35] on button "Continue" at bounding box center [1127, 33] width 114 height 39
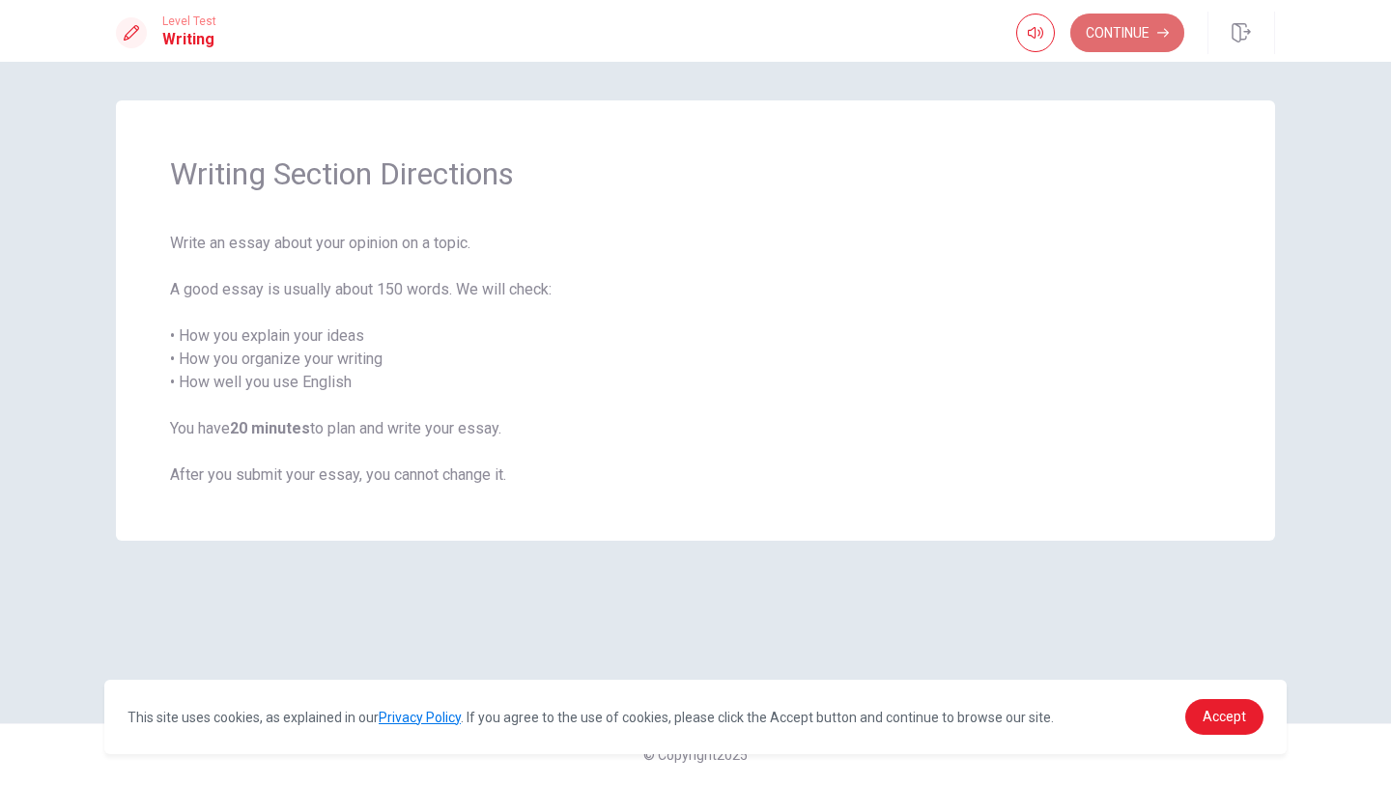
click at [1115, 35] on button "Continue" at bounding box center [1127, 33] width 114 height 39
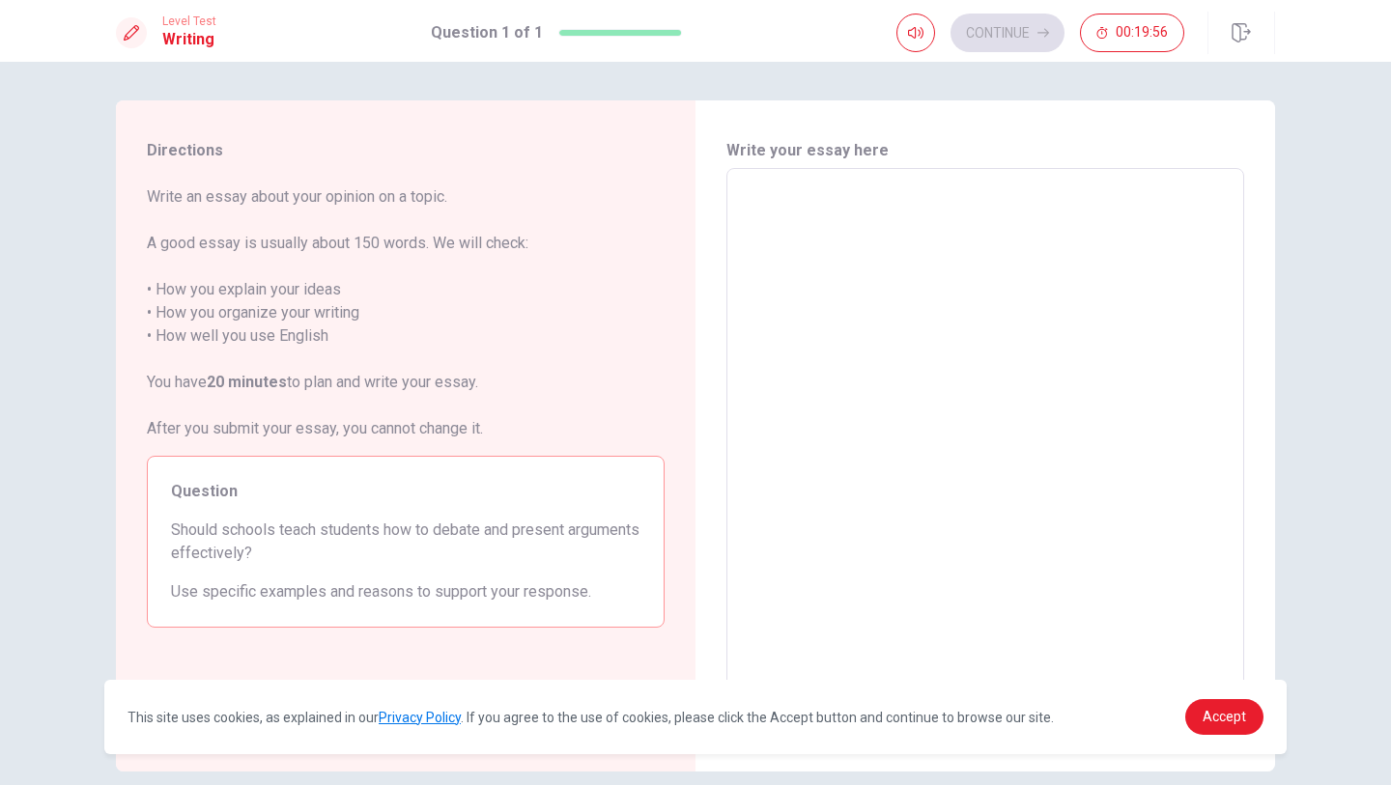
click at [765, 211] on textarea at bounding box center [985, 435] width 491 height 502
type textarea "w"
type textarea "x"
type textarea "ws"
type textarea "x"
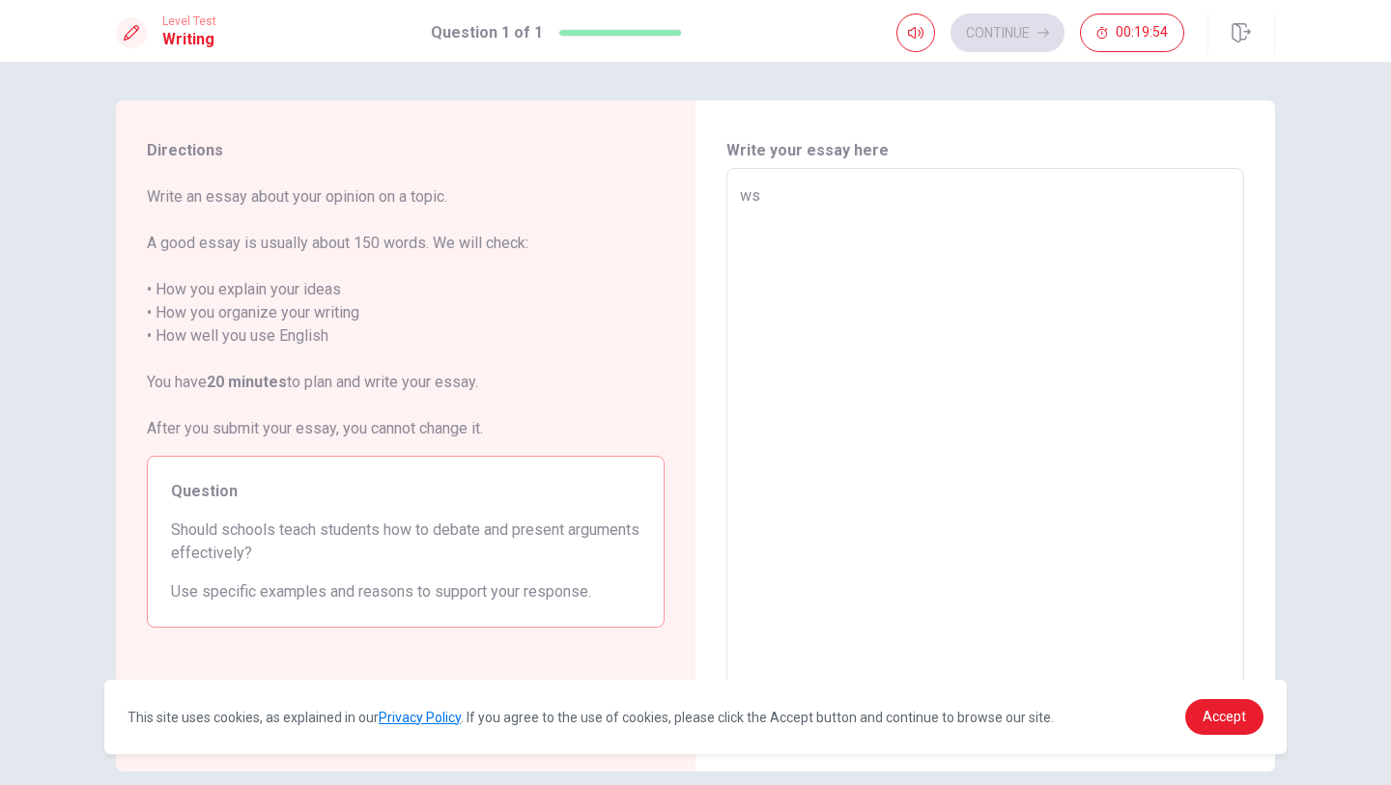
type textarea "w"
type textarea "x"
click at [855, 220] on textarea at bounding box center [985, 435] width 491 height 502
click at [761, 212] on textarea at bounding box center [985, 435] width 491 height 502
type textarea "b"
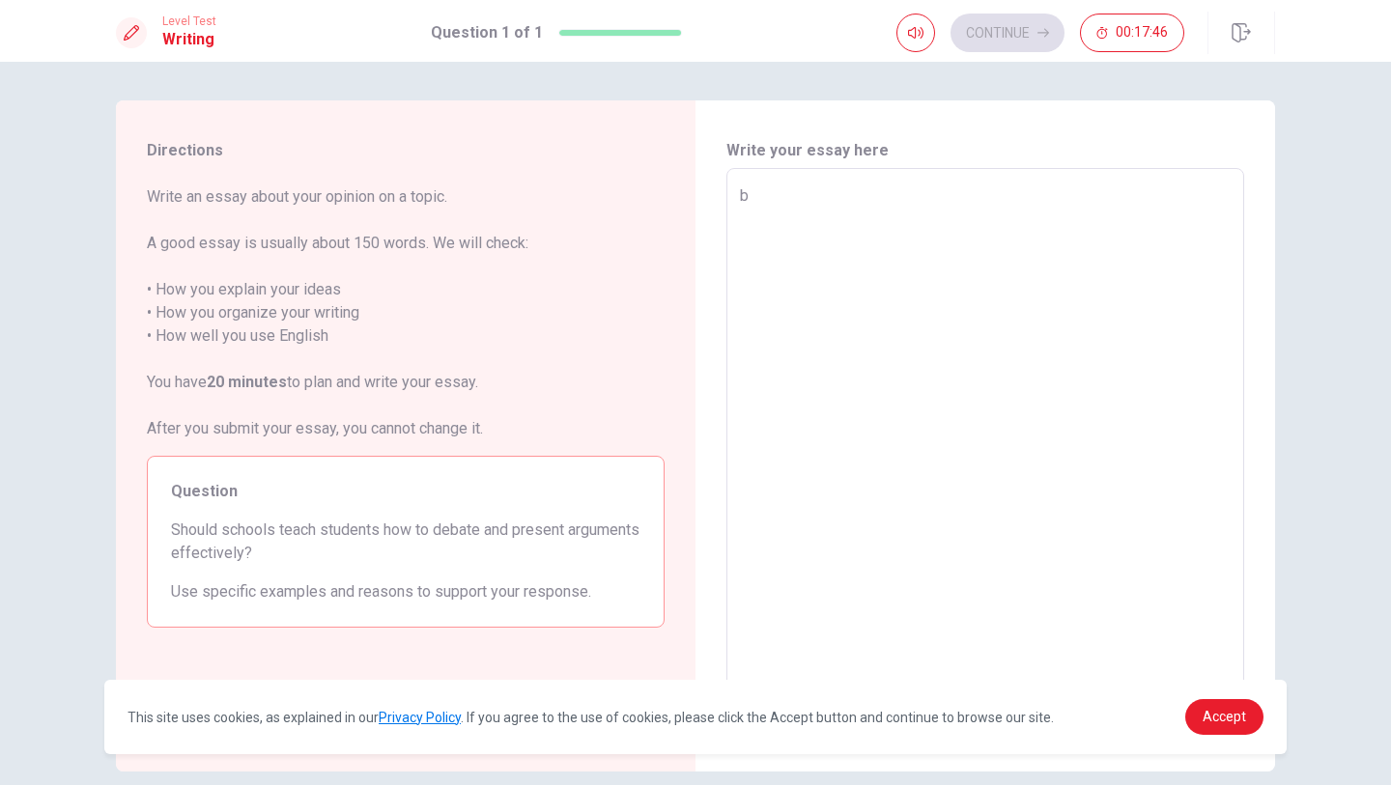
type textarea "x"
type textarea "d"
type textarea "x"
type textarea "de"
type textarea "x"
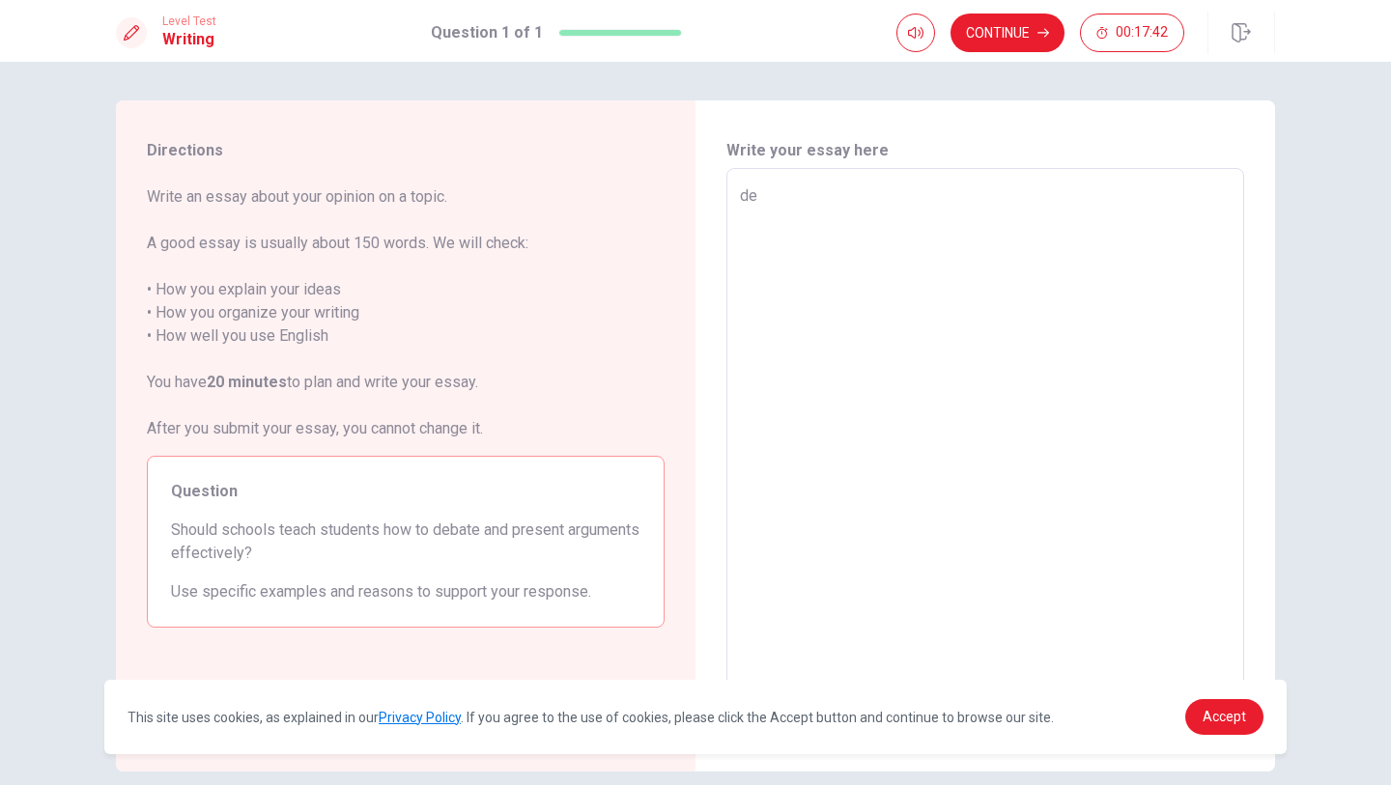
type textarea "d"
type textarea "x"
type textarea "D"
type textarea "x"
type textarea "DE"
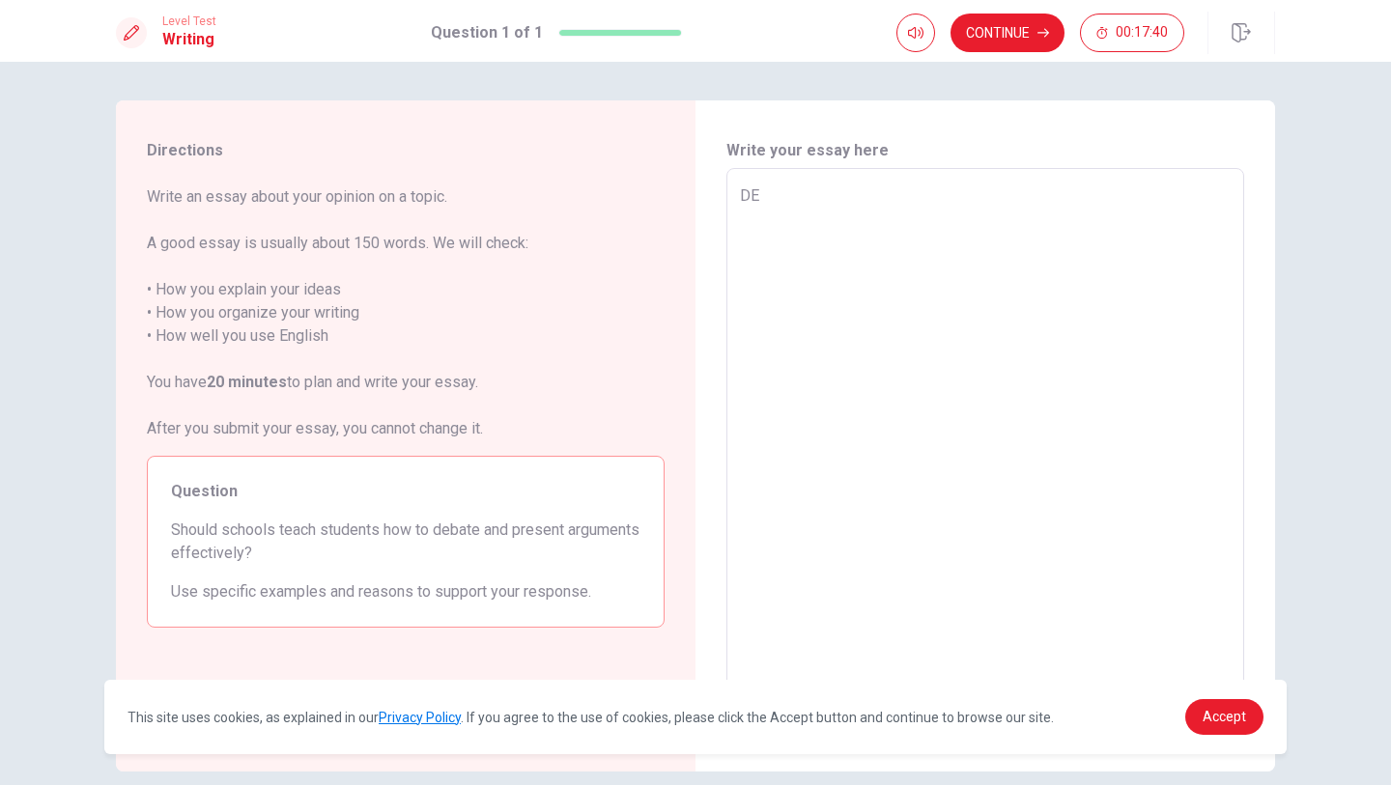
type textarea "x"
type textarea "DEB"
type textarea "x"
type textarea "DEBA"
type textarea "x"
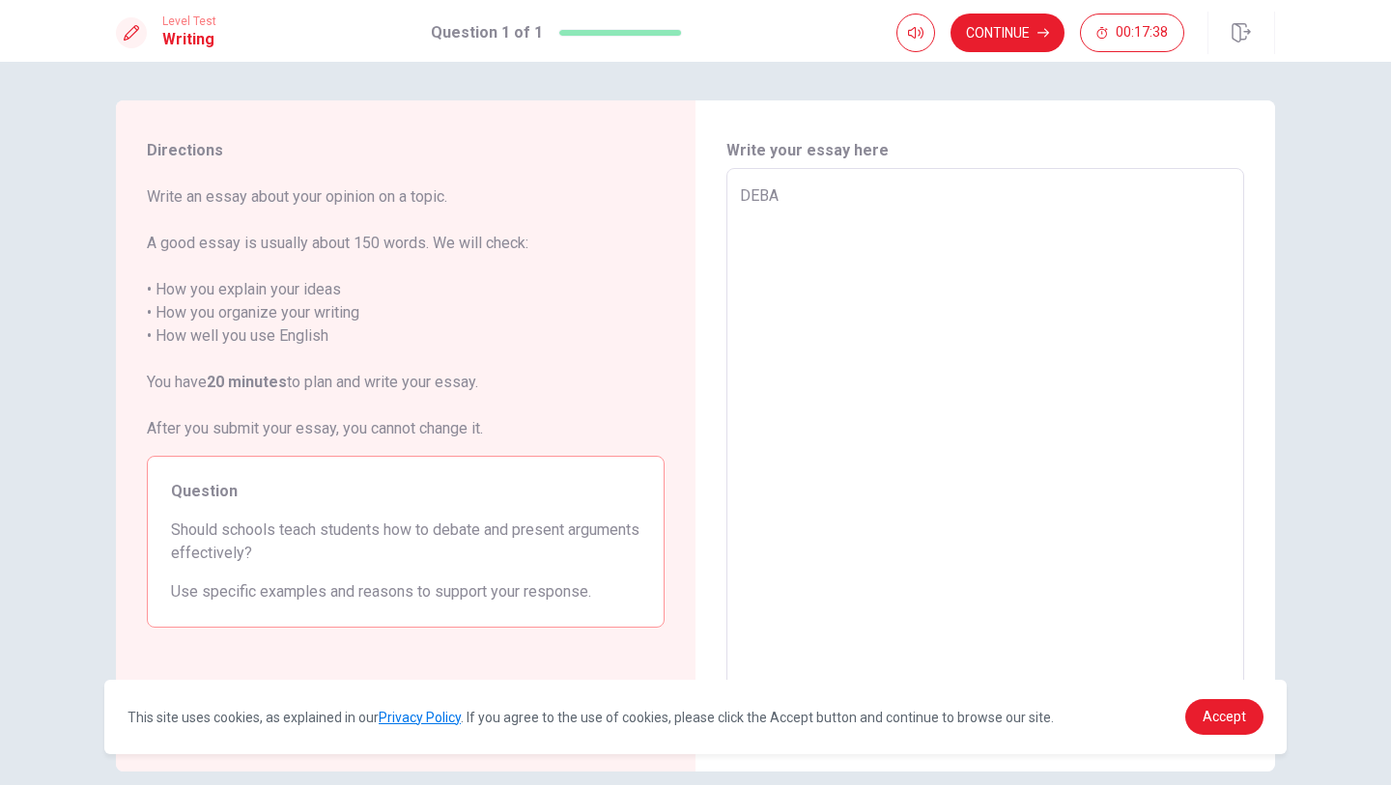
type textarea "DEBAT"
type textarea "x"
type textarea "DEBATE"
type textarea "x"
type textarea "DEBAT"
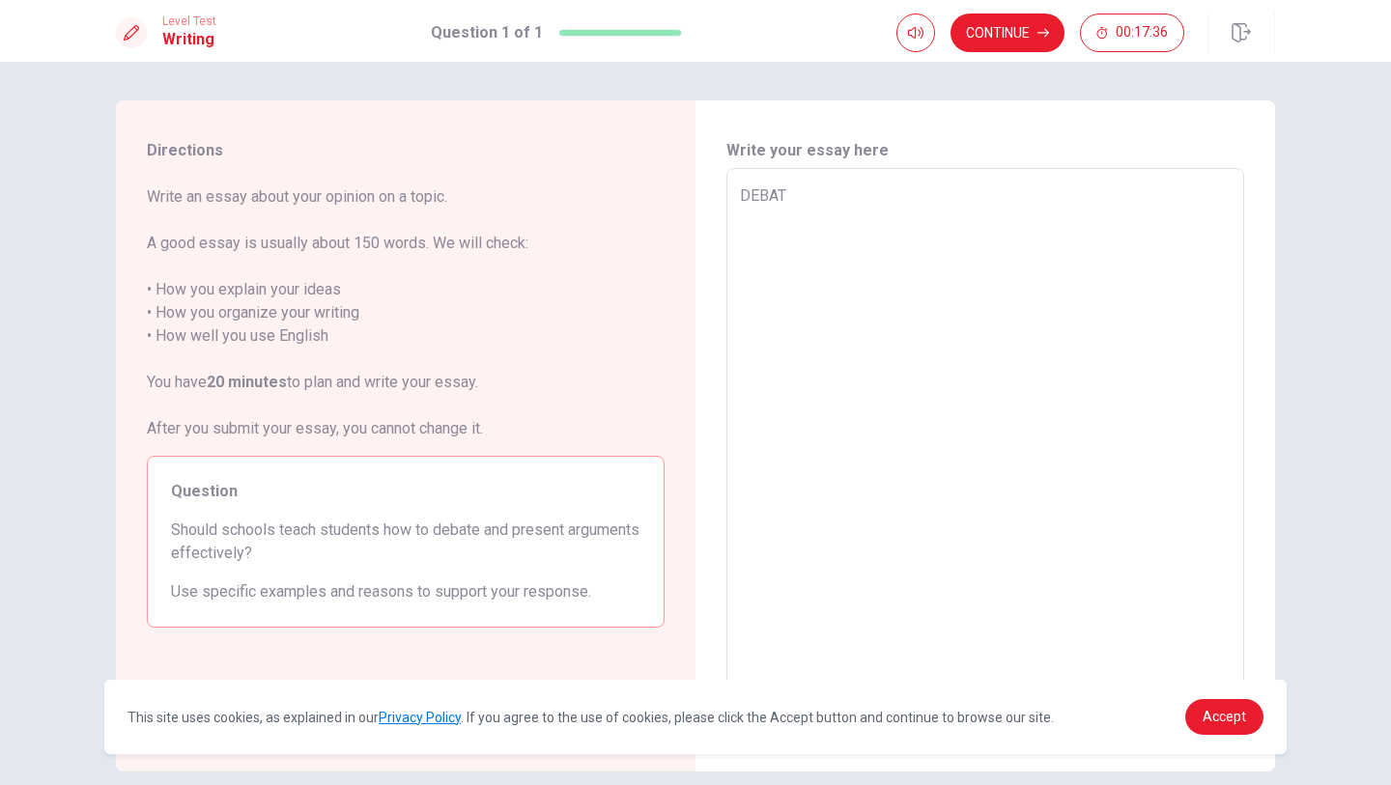
type textarea "x"
type textarea "DEBA"
type textarea "x"
type textarea "DEB"
type textarea "x"
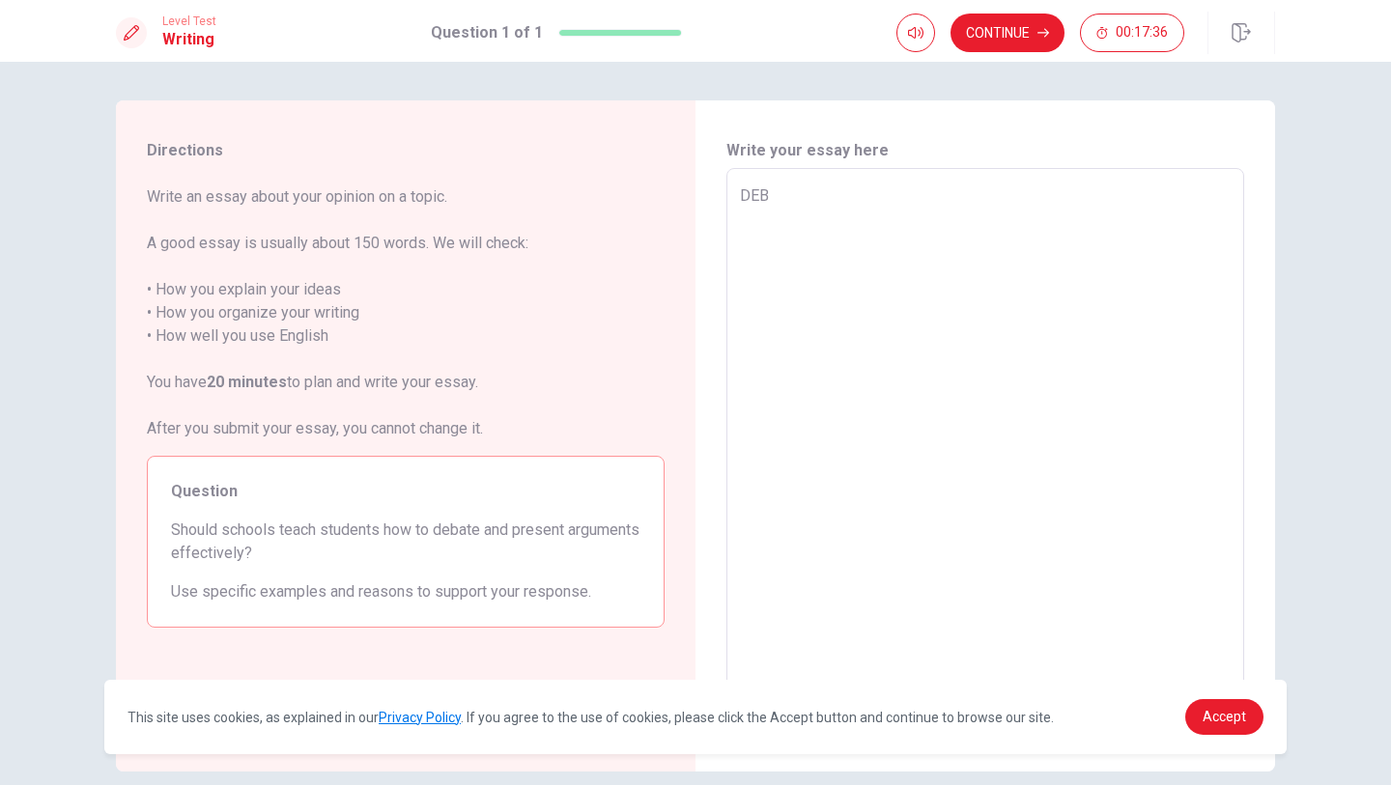
type textarea "DE"
type textarea "x"
type textarea "D"
type textarea "x"
type textarea "Db"
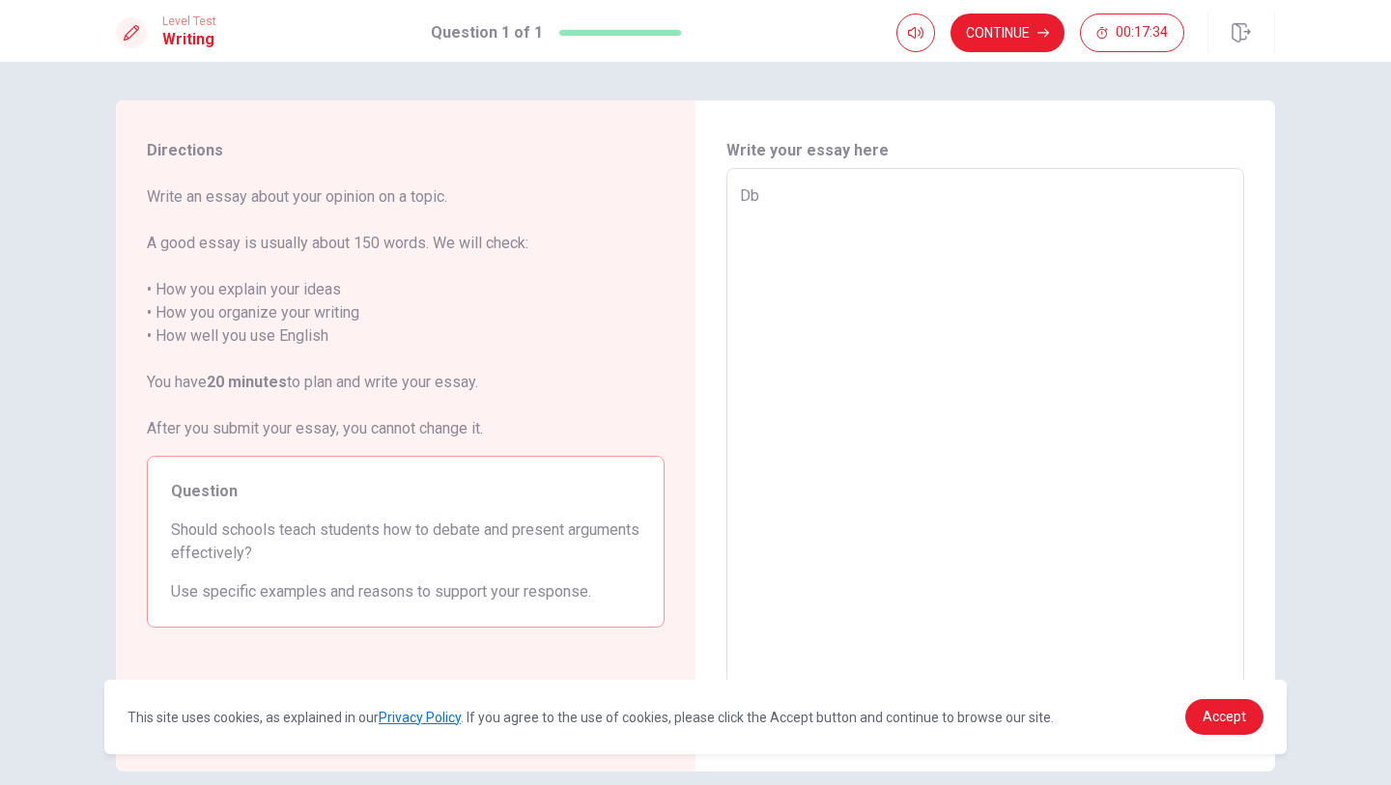
type textarea "x"
type textarea "Dbd"
type textarea "x"
type textarea "Db"
type textarea "x"
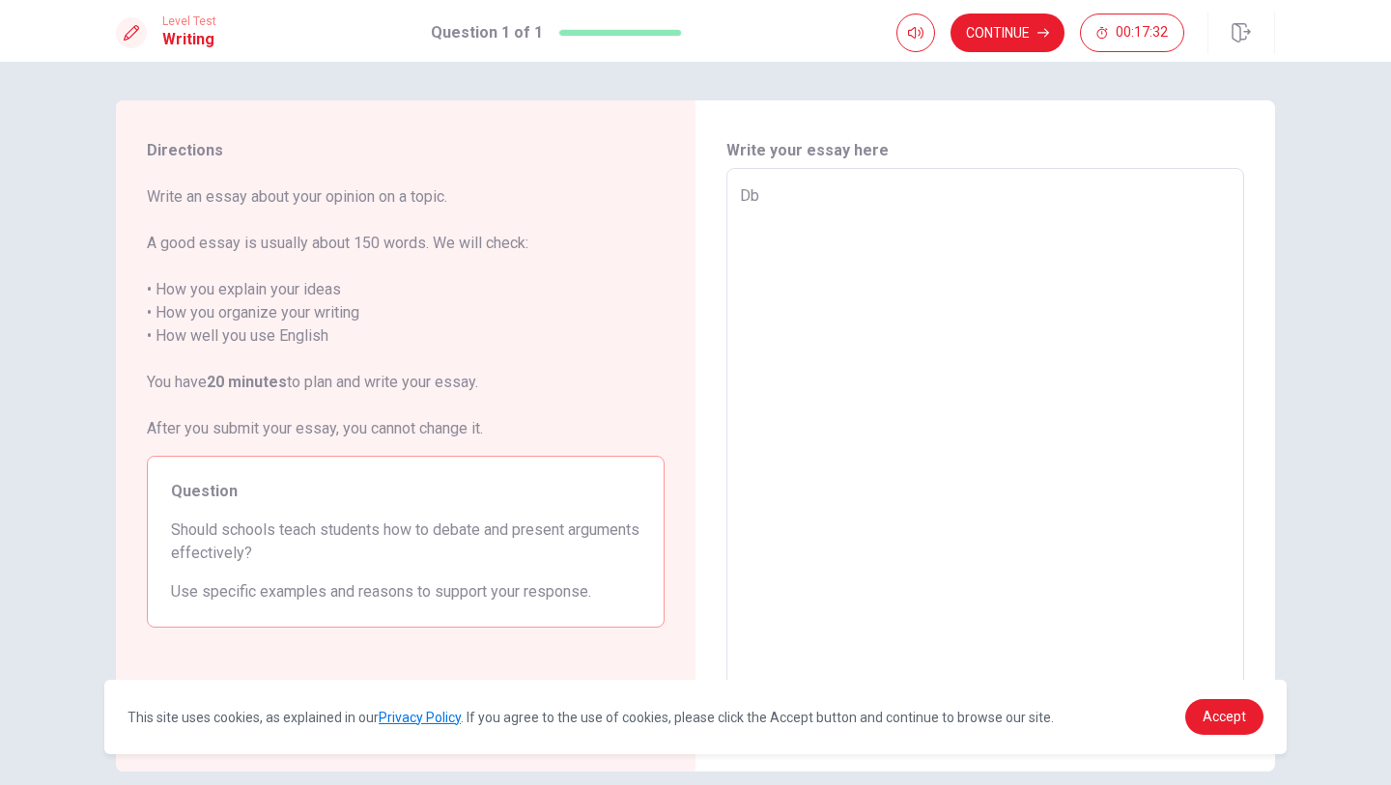
type textarea "D"
type textarea "x"
type textarea "De"
type textarea "x"
type textarea "Deb"
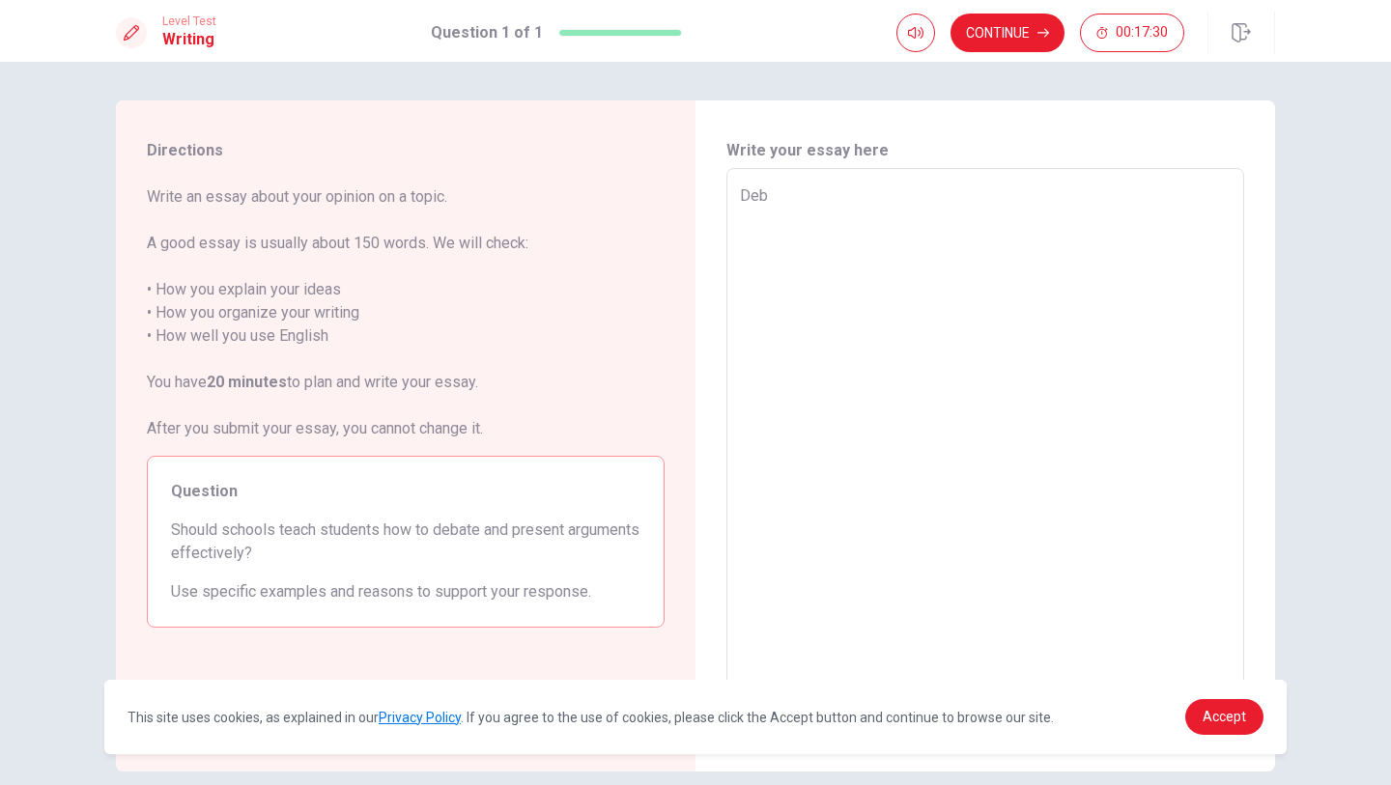
type textarea "x"
type textarea "Deba"
type textarea "x"
type textarea "Debat"
type textarea "x"
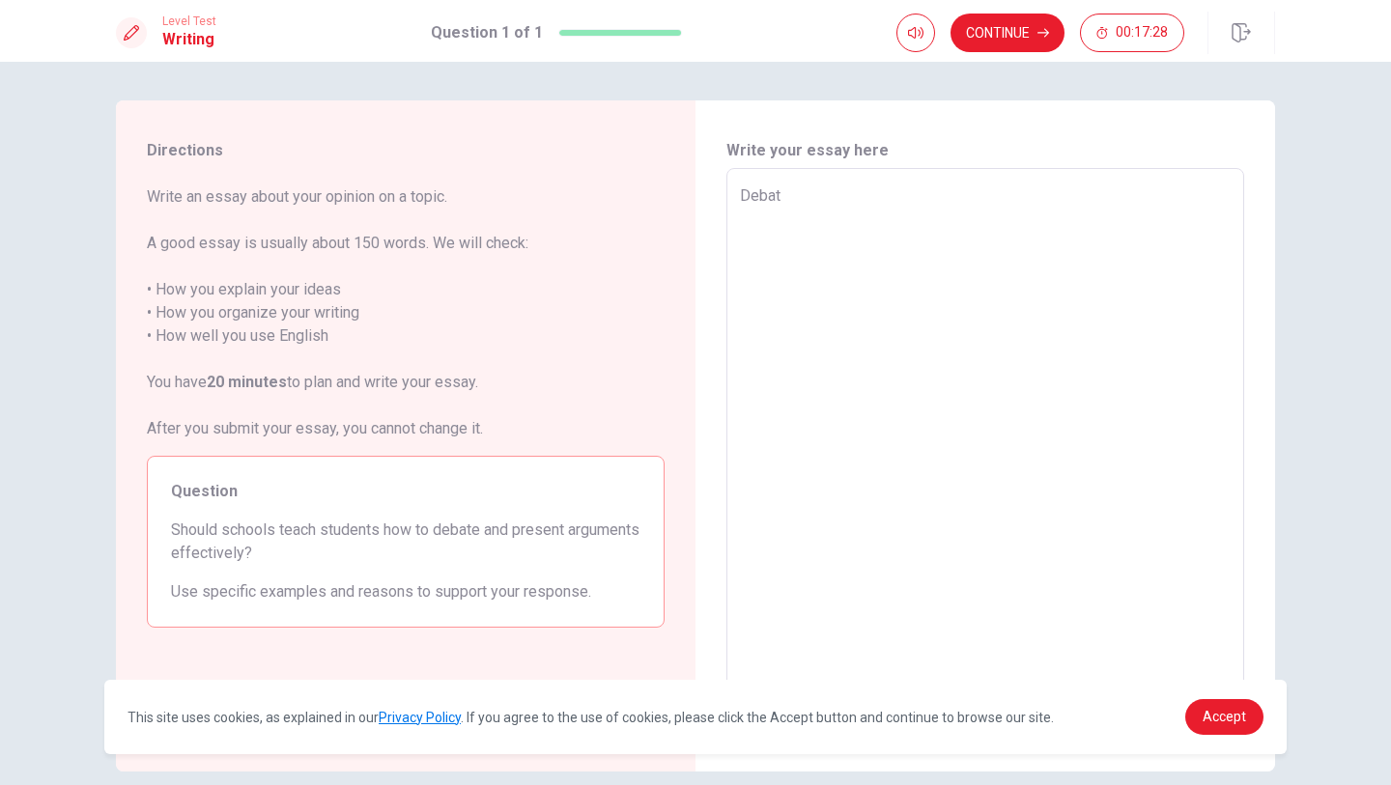
type textarea "Debate"
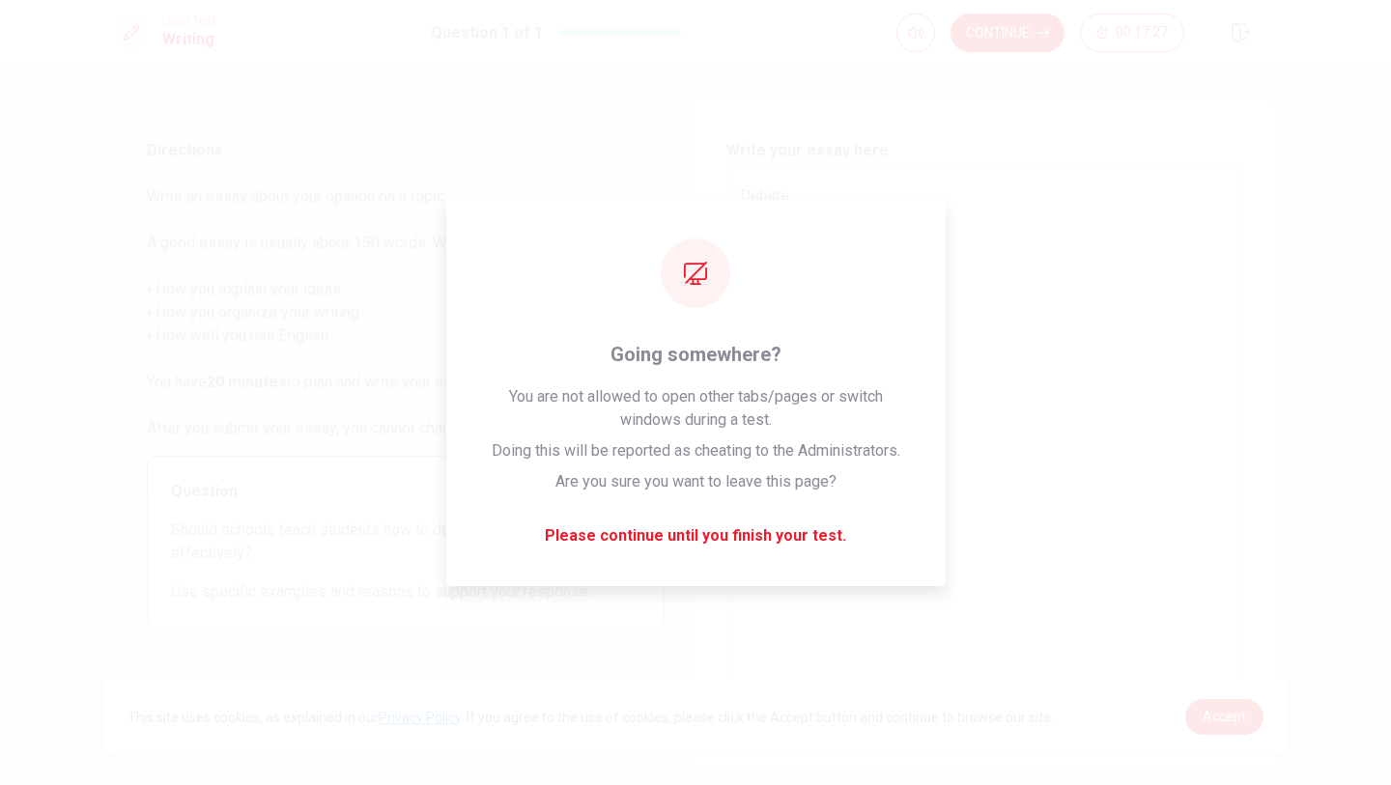
type textarea "x"
type textarea "Debate"
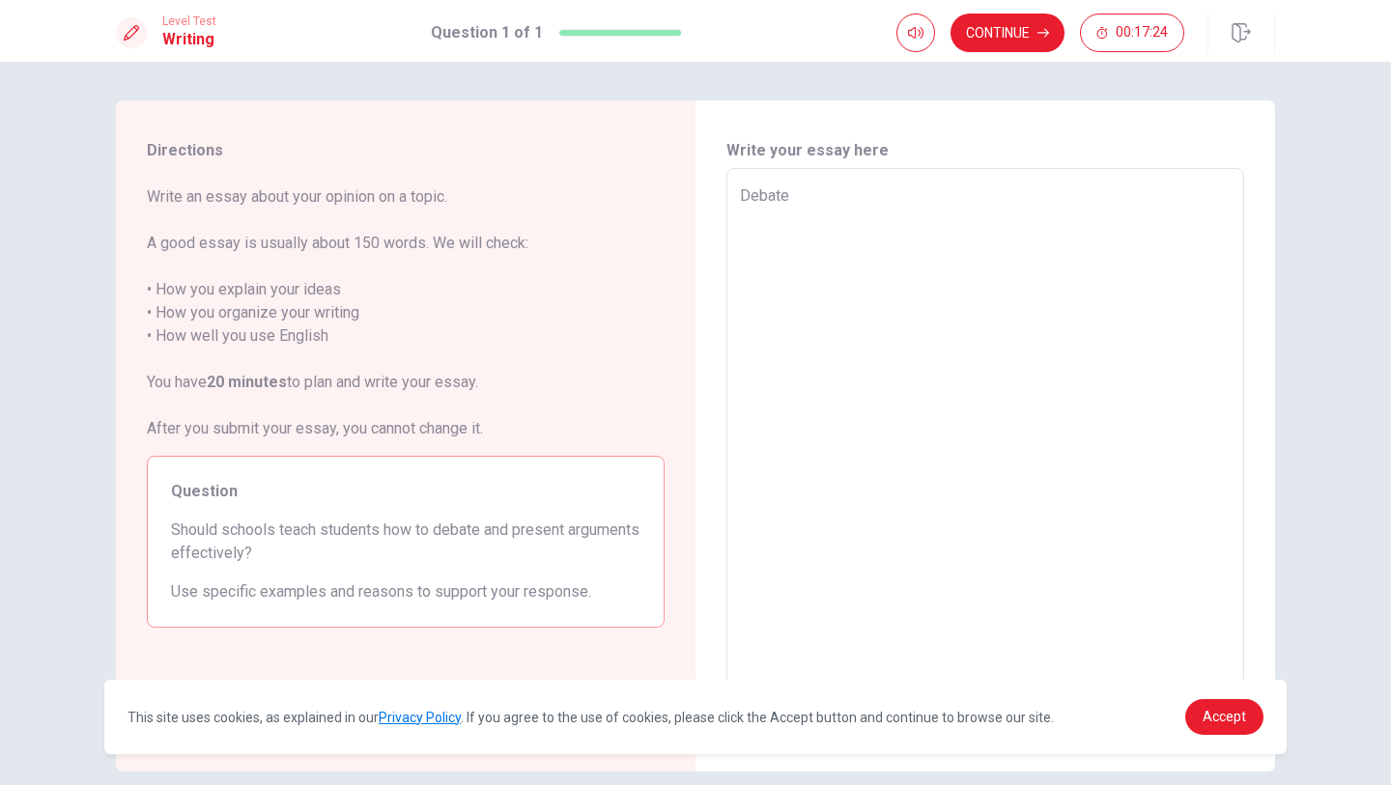
type textarea "x"
type textarea "Debate"
type textarea "x"
type textarea "Debate i"
type textarea "x"
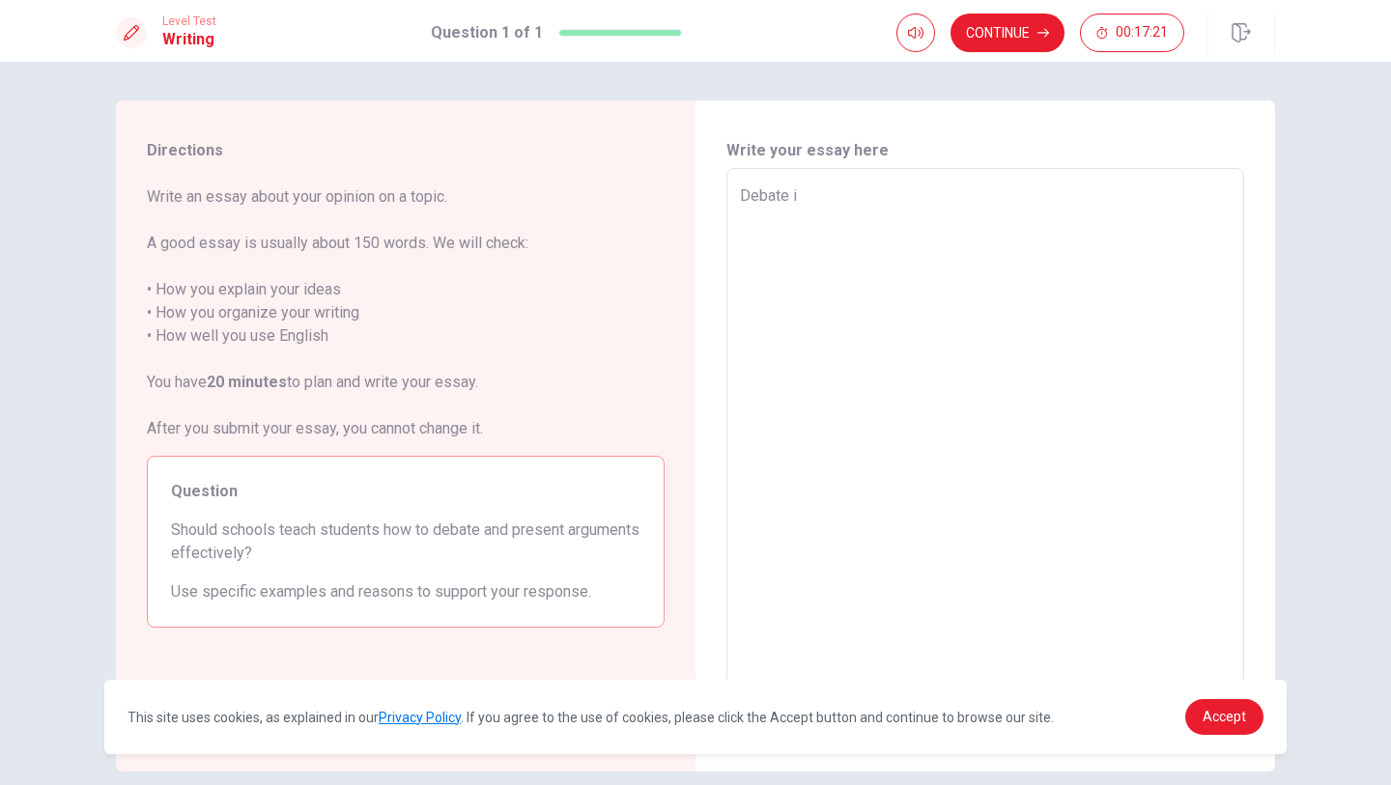
type textarea "Debate is"
type textarea "x"
type textarea "Debate is"
type textarea "x"
type textarea "Debate is v"
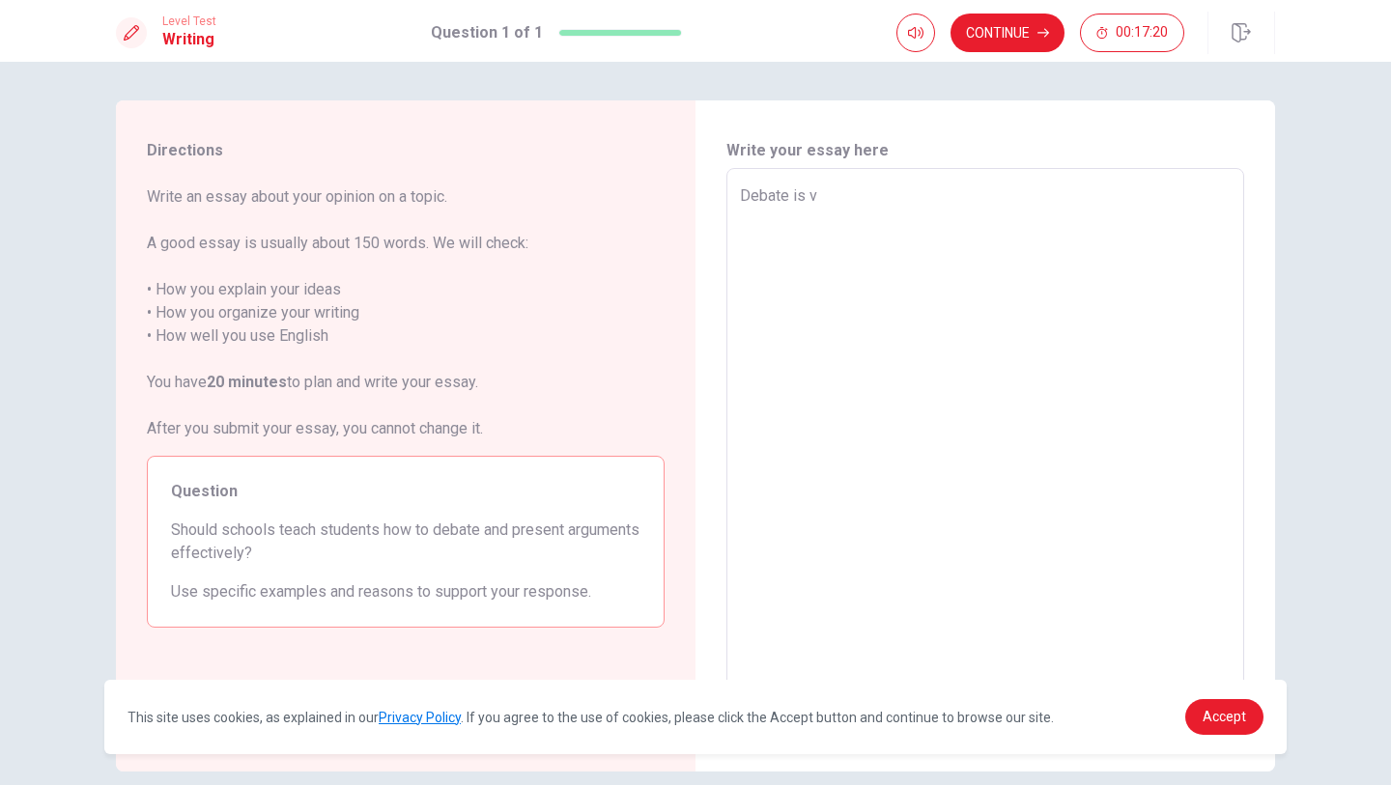
type textarea "x"
type textarea "Debate is ve"
type textarea "x"
type textarea "Debate is ver"
type textarea "x"
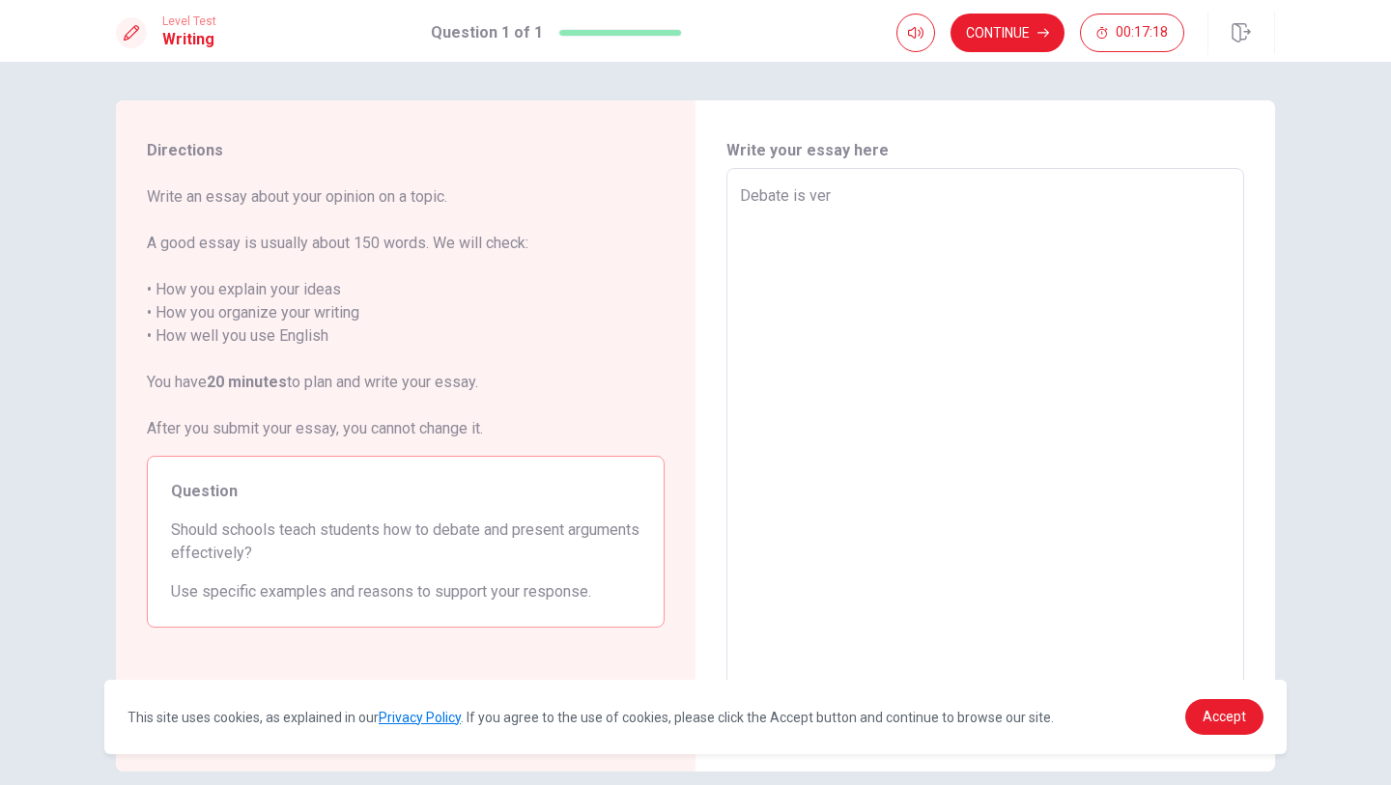
type textarea "Debate is very"
type textarea "x"
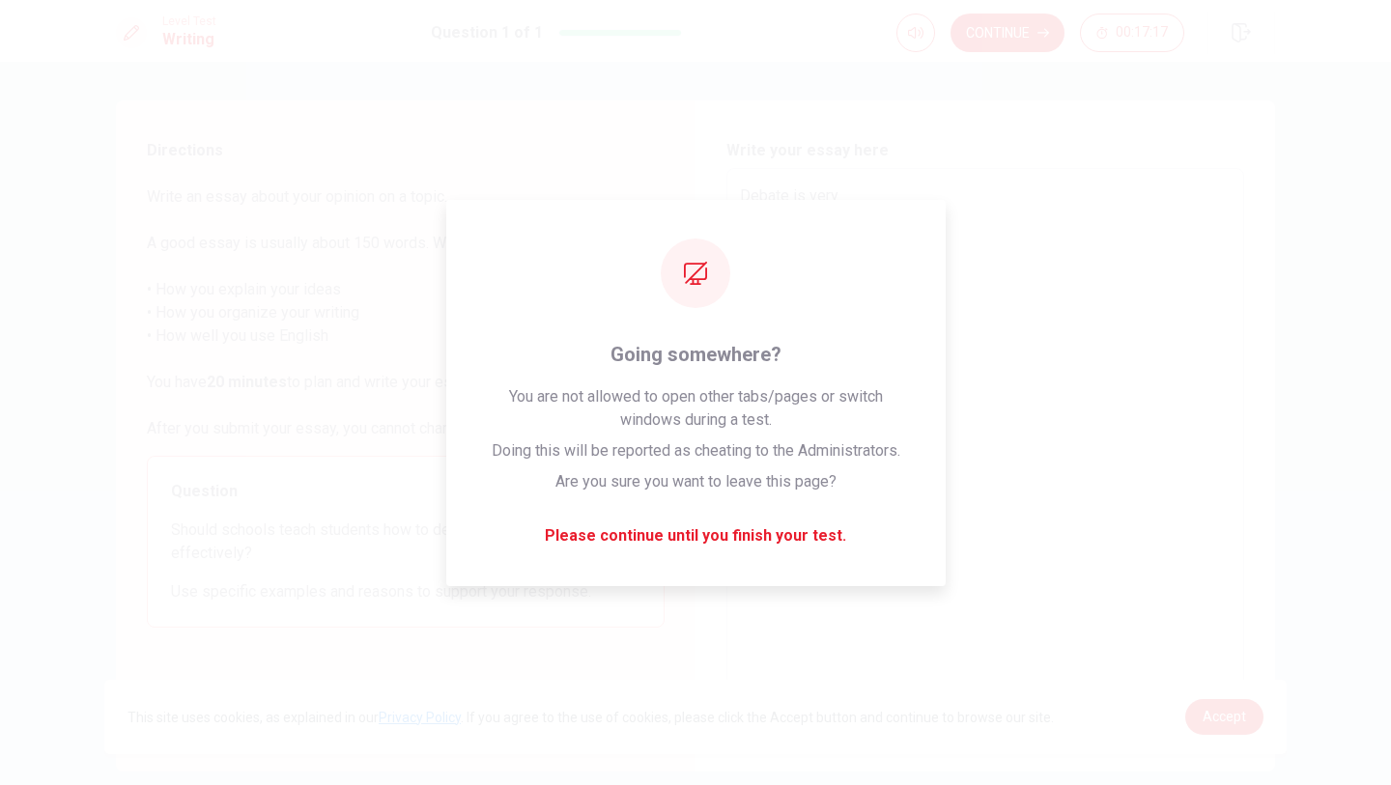
type textarea "Debate is very"
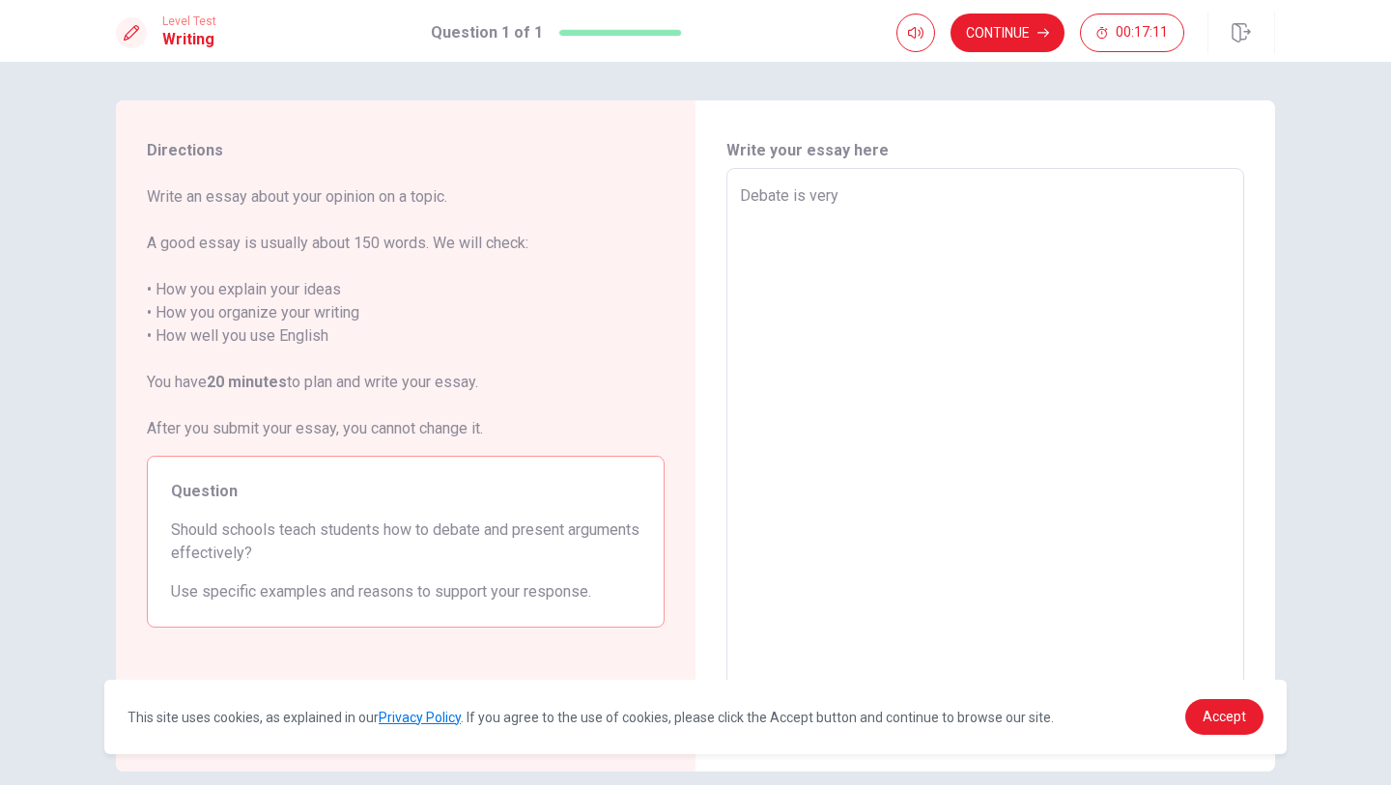
type textarea "x"
click at [884, 210] on textarea "Debate is very" at bounding box center [985, 435] width 491 height 502
type textarea "Debate is very"
type textarea "x"
type textarea "Debate is very m"
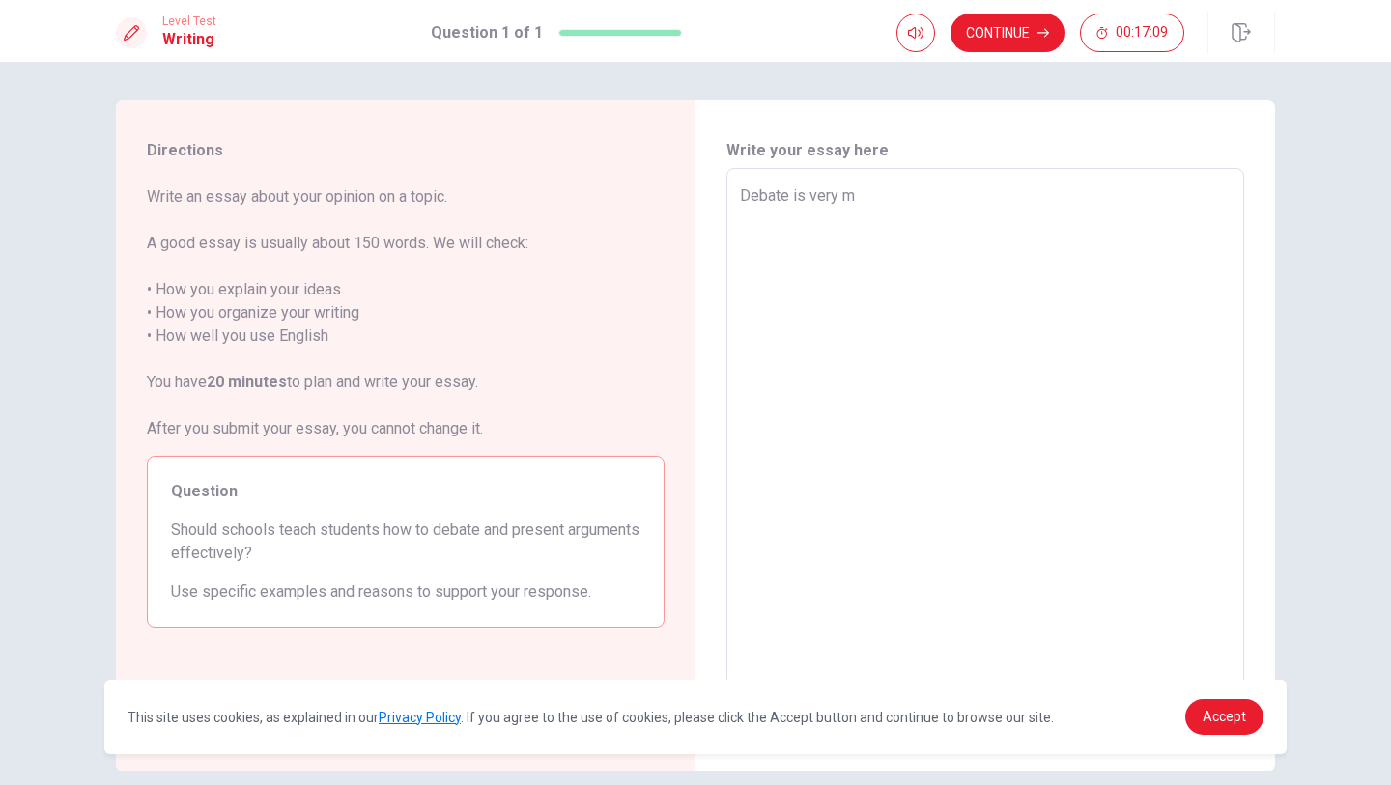
type textarea "x"
type textarea "Debate is very me"
type textarea "x"
type textarea "Debate is very mea"
type textarea "x"
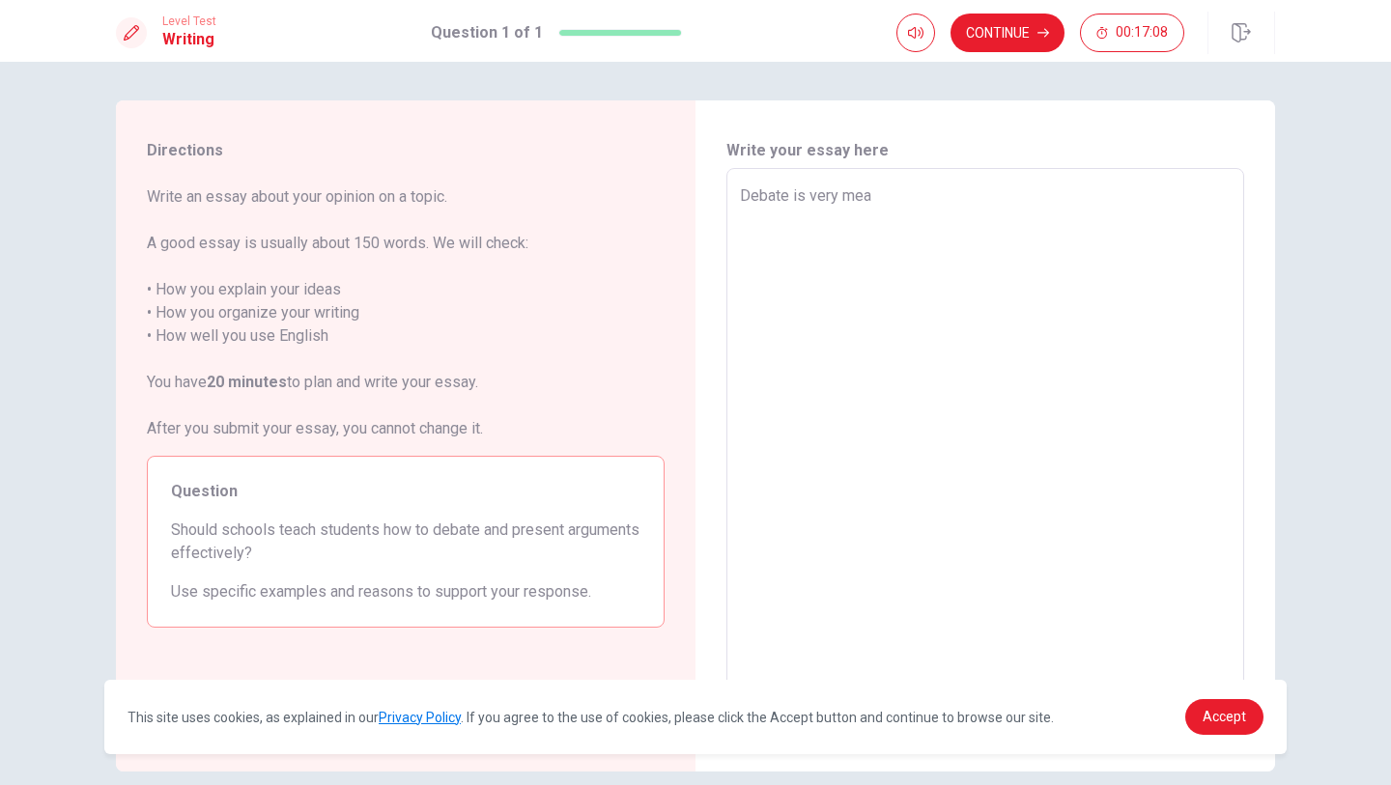
type textarea "Debate is very mean"
type textarea "x"
type textarea "Debate is very meani"
type textarea "x"
type textarea "Debate is very meanin"
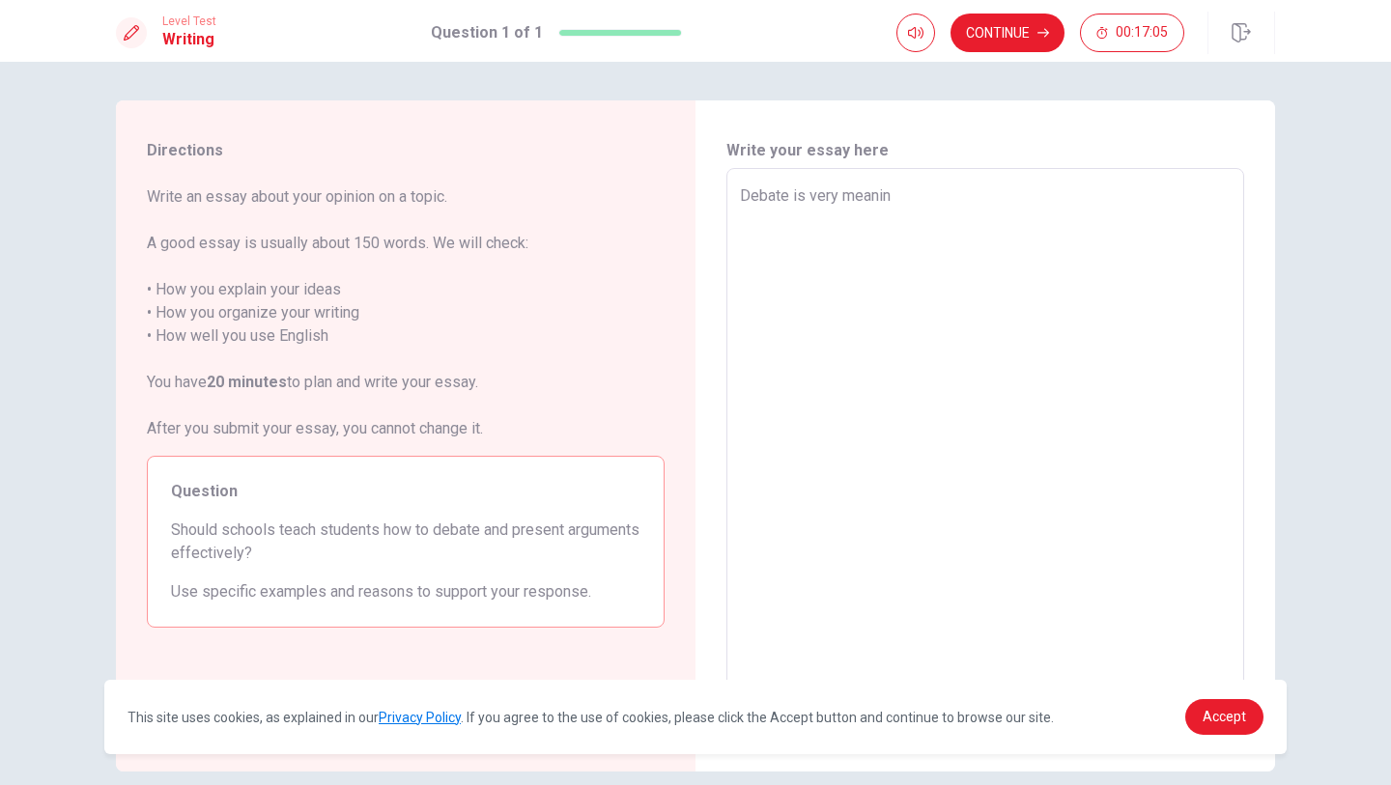
type textarea "x"
type textarea "Debate is very meaning"
type textarea "x"
type textarea "Debate is very meaningf"
type textarea "x"
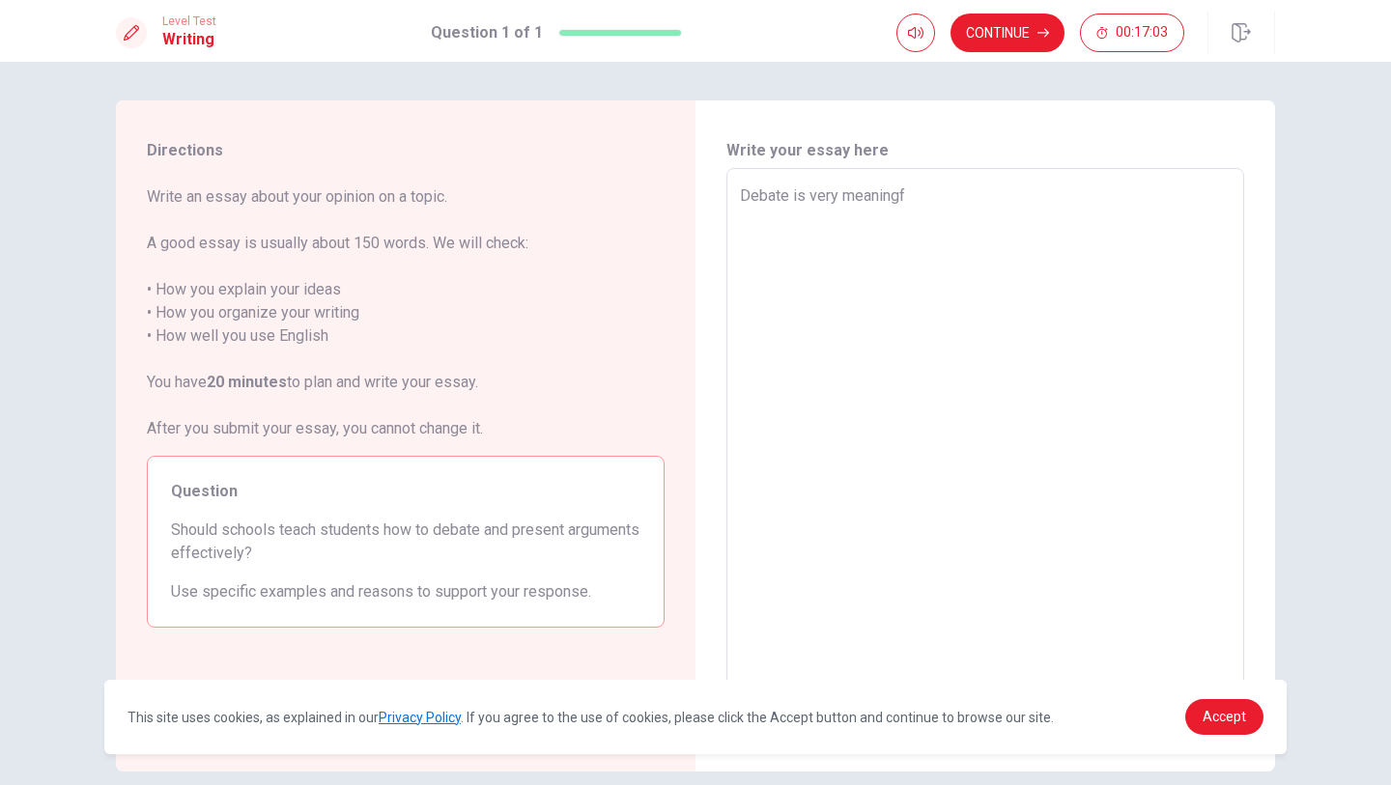
type textarea "Debate is very meaningfu"
type textarea "x"
type textarea "Debate is very meaningfui"
type textarea "x"
type textarea "Debate is very meaningfui"
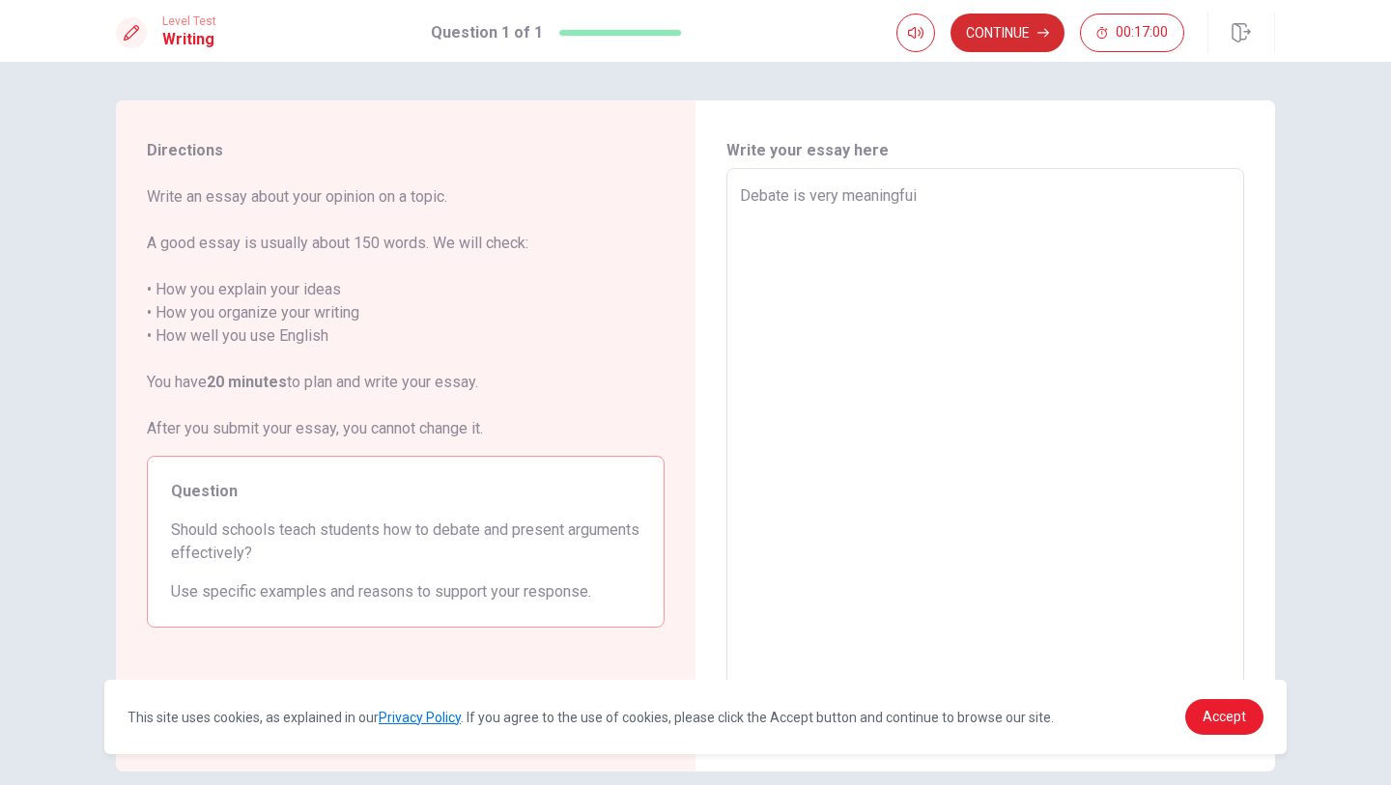
click at [979, 30] on button "Continue" at bounding box center [1007, 33] width 114 height 39
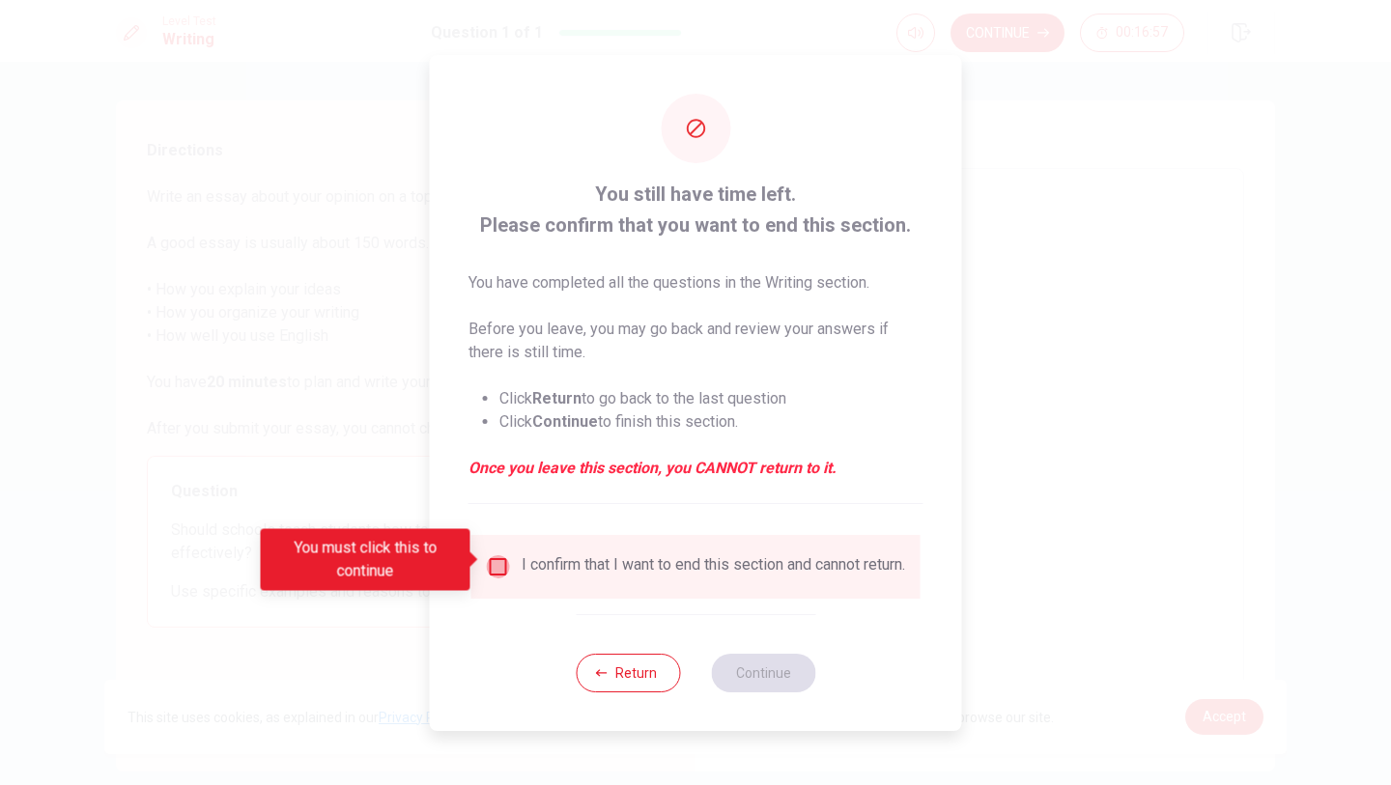
click at [494, 556] on input "You must click this to continue" at bounding box center [498, 566] width 23 height 23
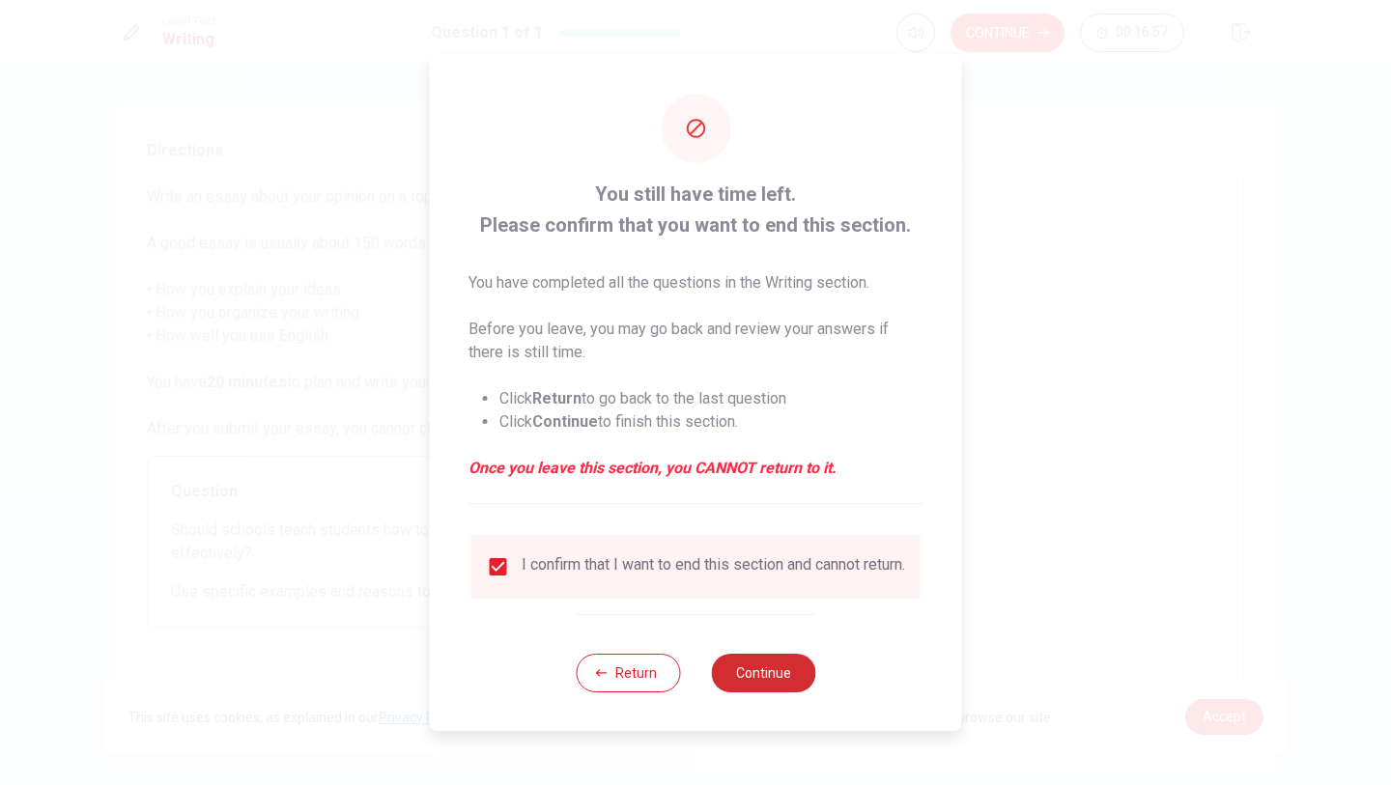
click at [746, 685] on button "Continue" at bounding box center [763, 673] width 104 height 39
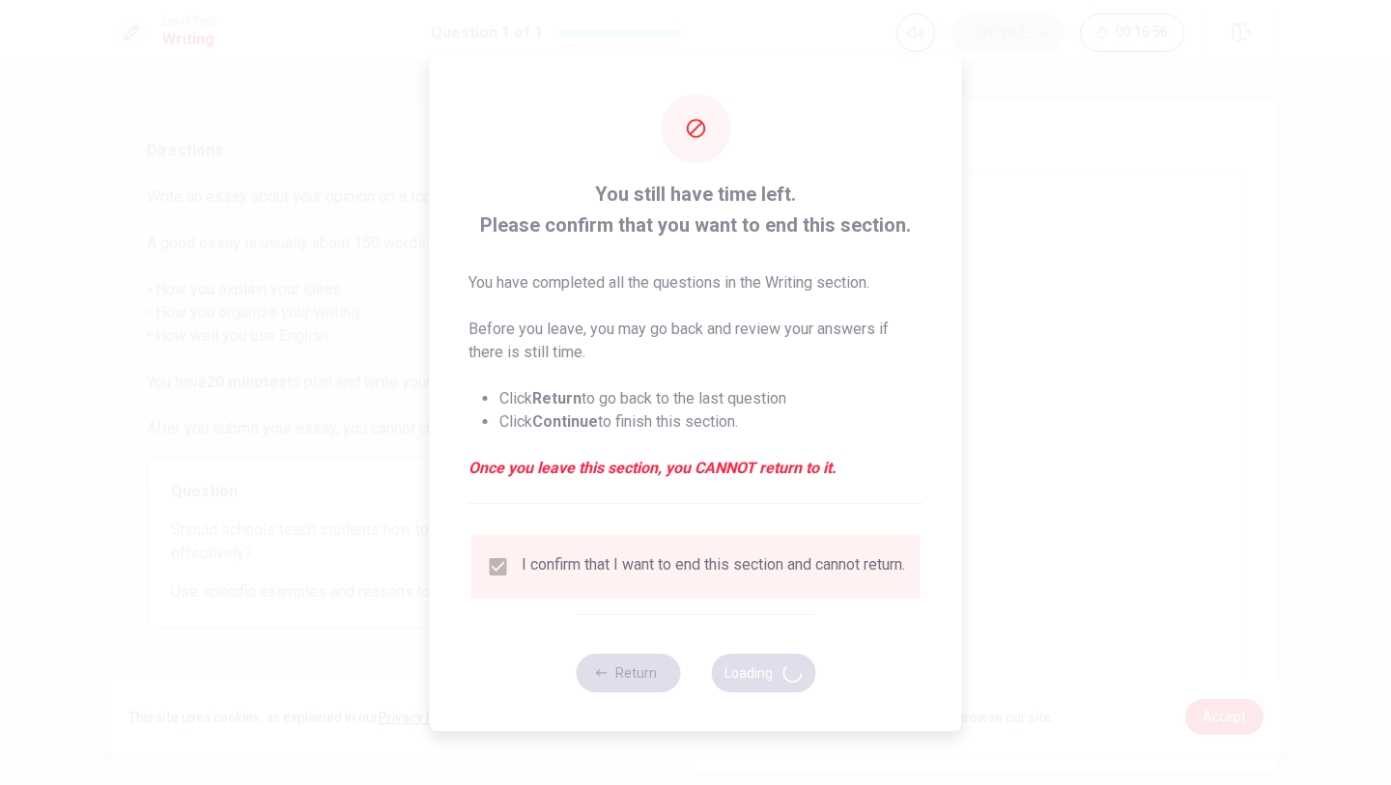
type textarea "x"
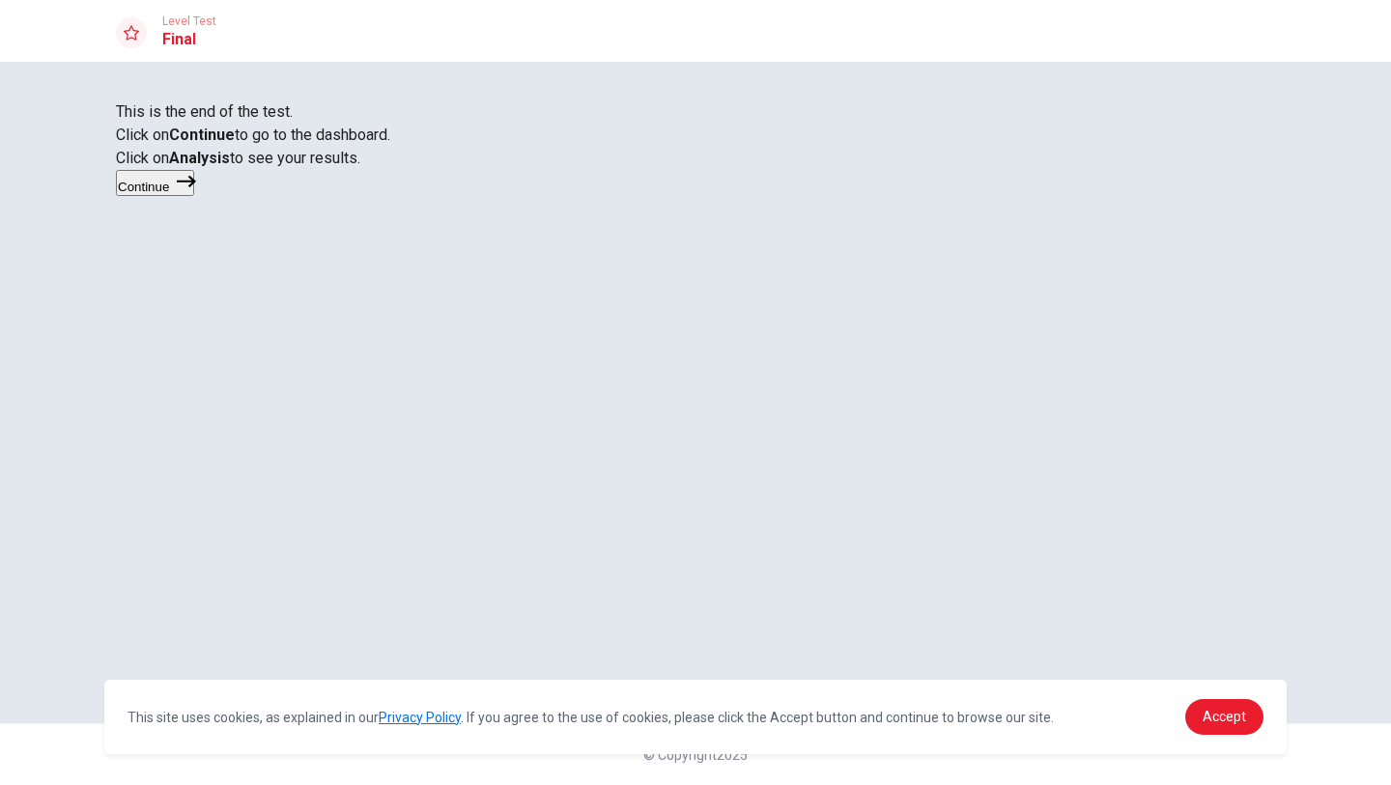
click at [194, 196] on button "Continue" at bounding box center [155, 183] width 78 height 26
